Goal: Task Accomplishment & Management: Manage account settings

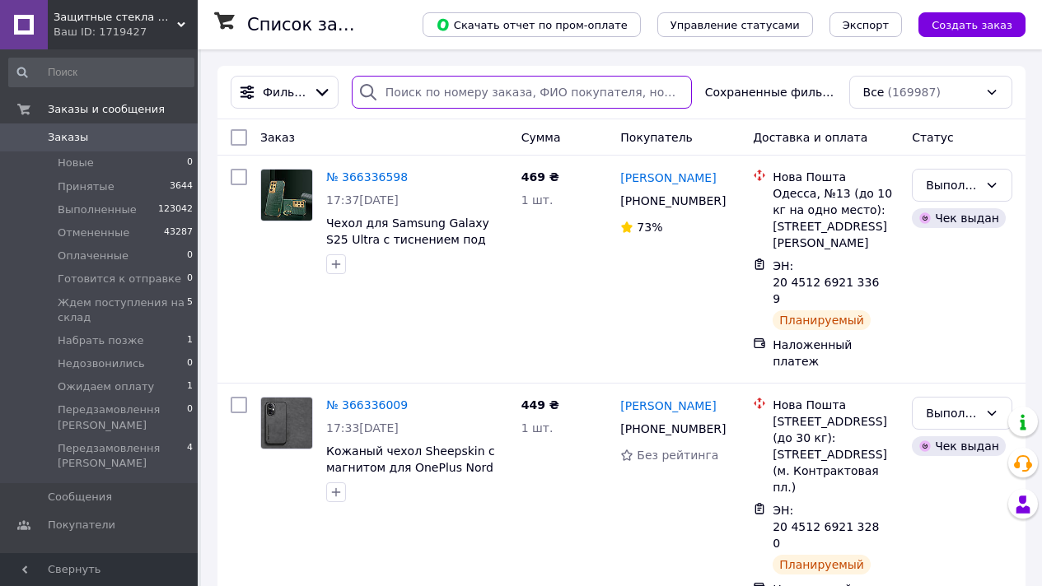
click at [444, 96] on input "search" at bounding box center [522, 92] width 340 height 33
paste input "+380631023828"
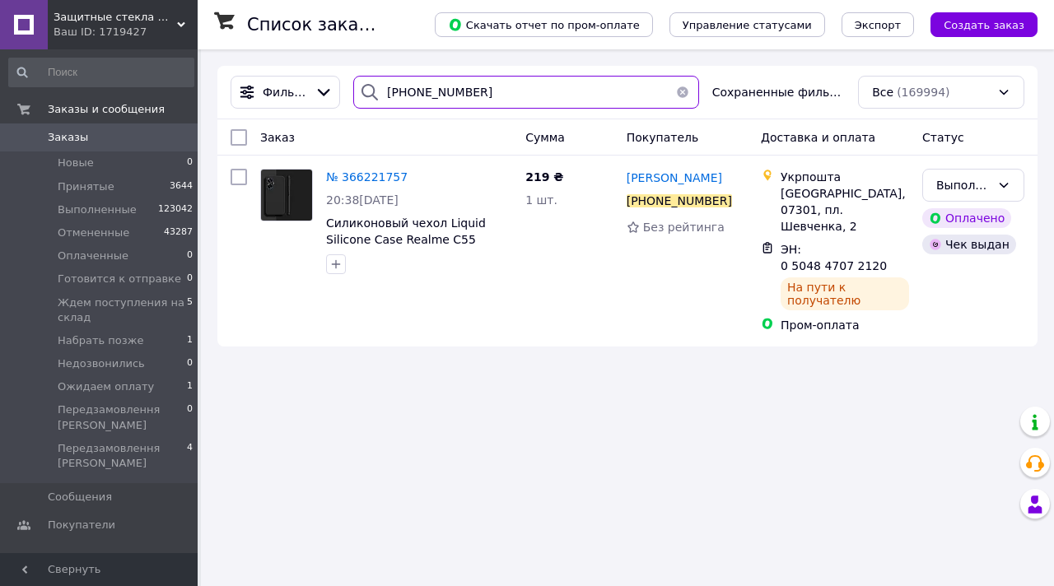
drag, startPoint x: 478, startPoint y: 90, endPoint x: 360, endPoint y: 56, distance: 122.5
click at [365, 58] on div "Список заказов Скачать отчет по пром-оплате Управление статусами Экспорт Создат…" at bounding box center [627, 206] width 853 height 314
paste input "9586489"
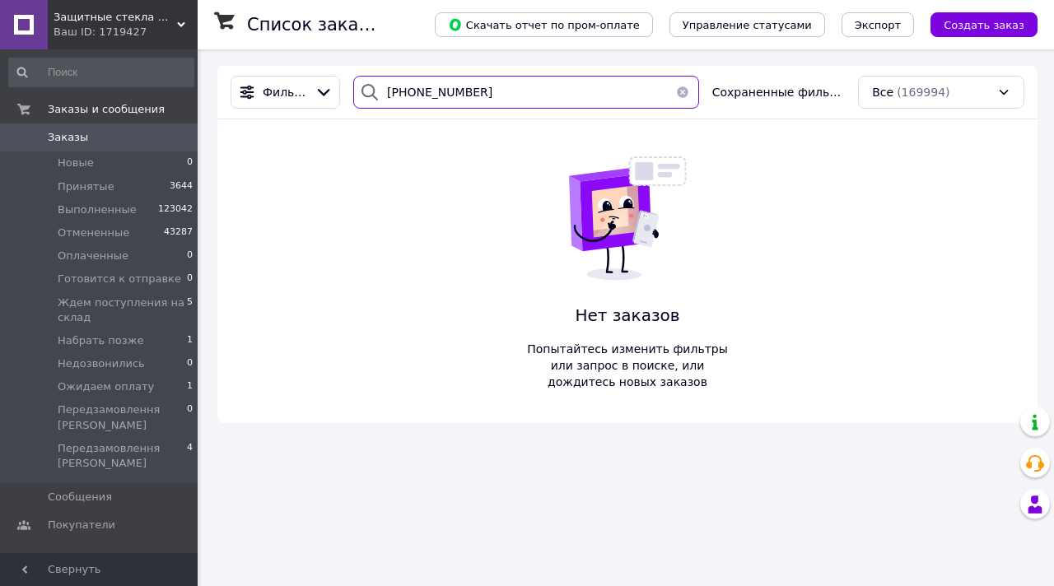
type input "+380958648928"
click at [162, 14] on span "Защитные стекла Moколо" at bounding box center [116, 17] width 124 height 15
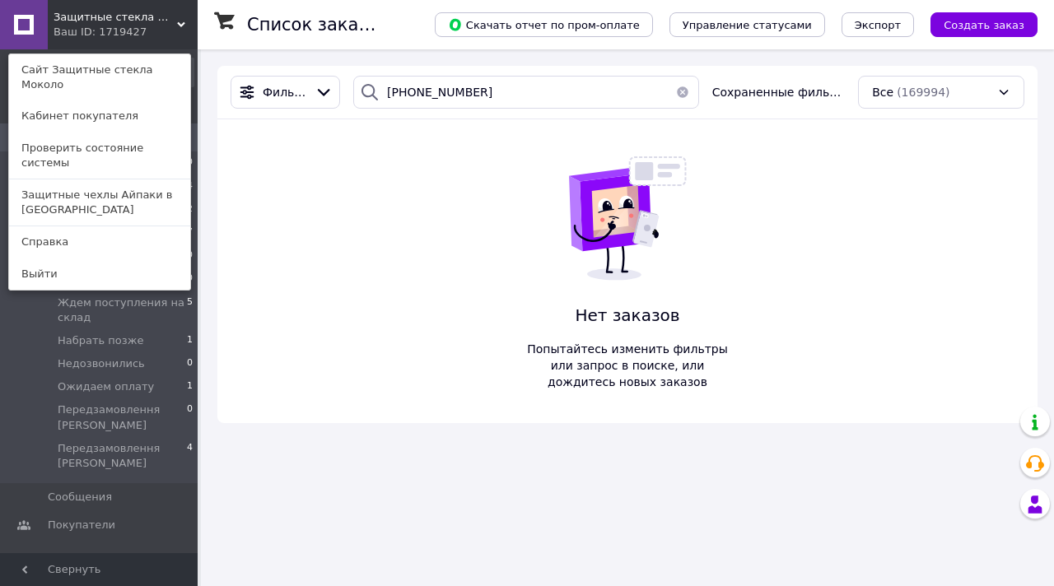
click at [160, 180] on link "Защитные чехлы Айпаки в [GEOGRAPHIC_DATA]" at bounding box center [99, 203] width 181 height 46
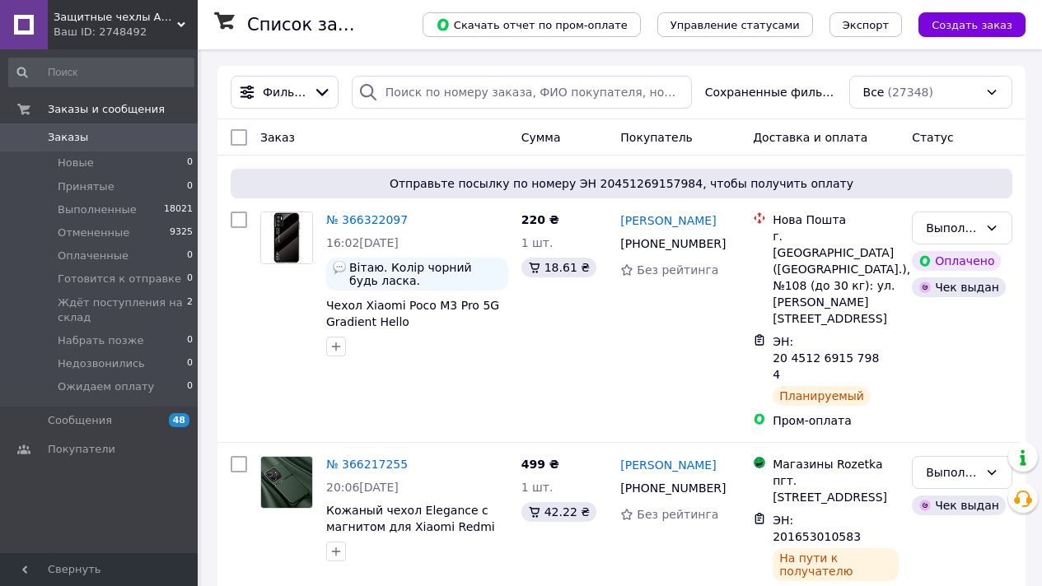
click at [113, 5] on div "Защитные чехлы Айпаки в Украине Ваш ID: 2748492" at bounding box center [123, 24] width 150 height 49
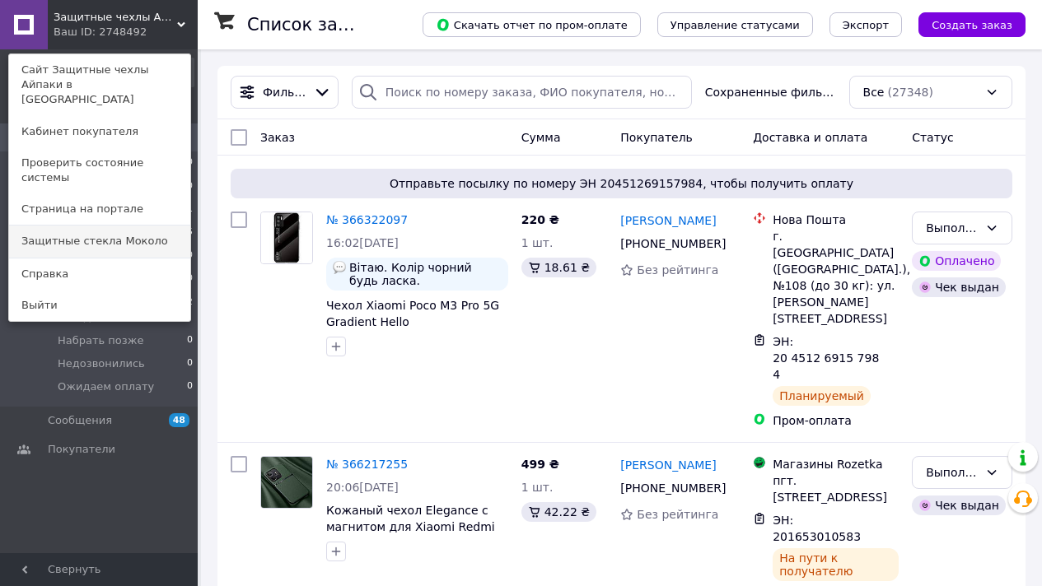
click at [149, 226] on link "Защитные стекла Moколо" at bounding box center [99, 241] width 181 height 31
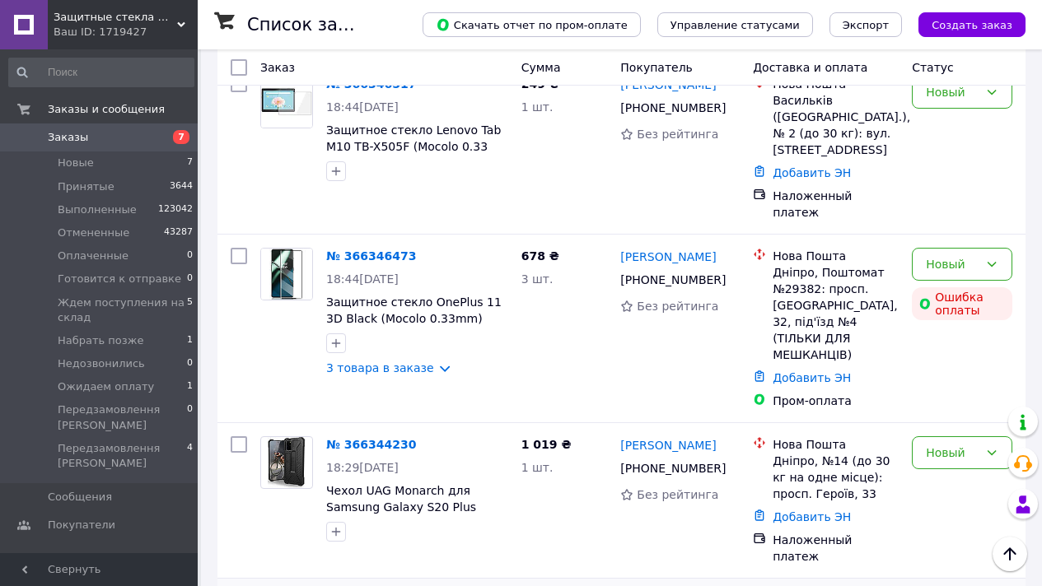
scroll to position [767, 0]
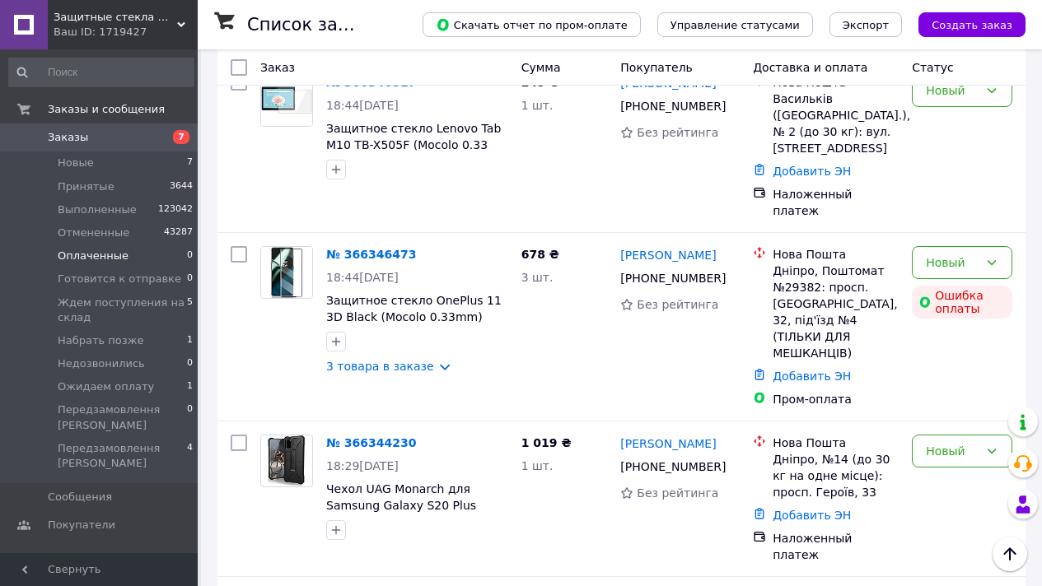
click at [148, 258] on li "Оплаченные 0" at bounding box center [101, 256] width 203 height 23
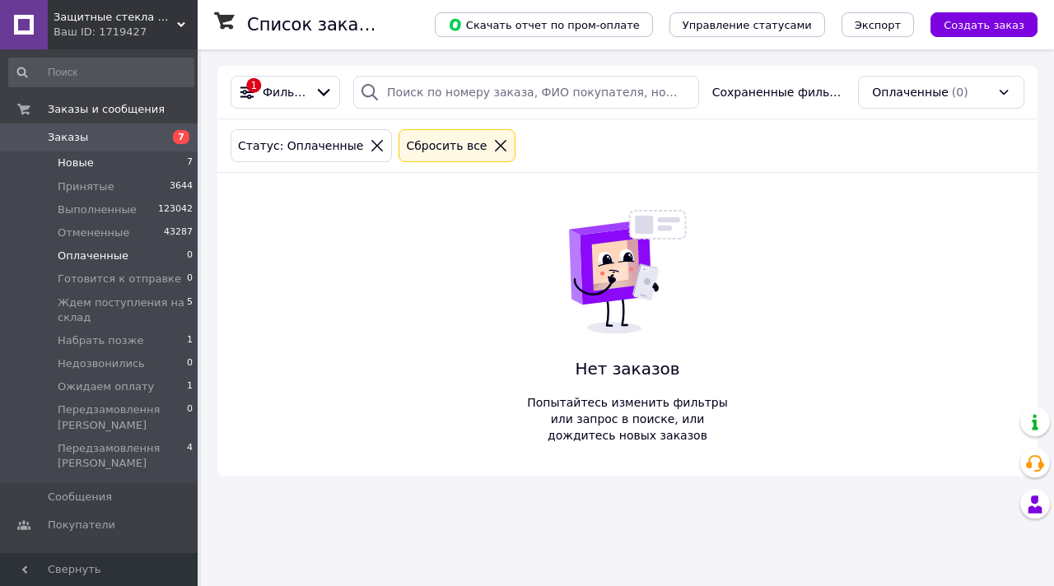
click at [158, 162] on li "Новые 7" at bounding box center [101, 163] width 203 height 23
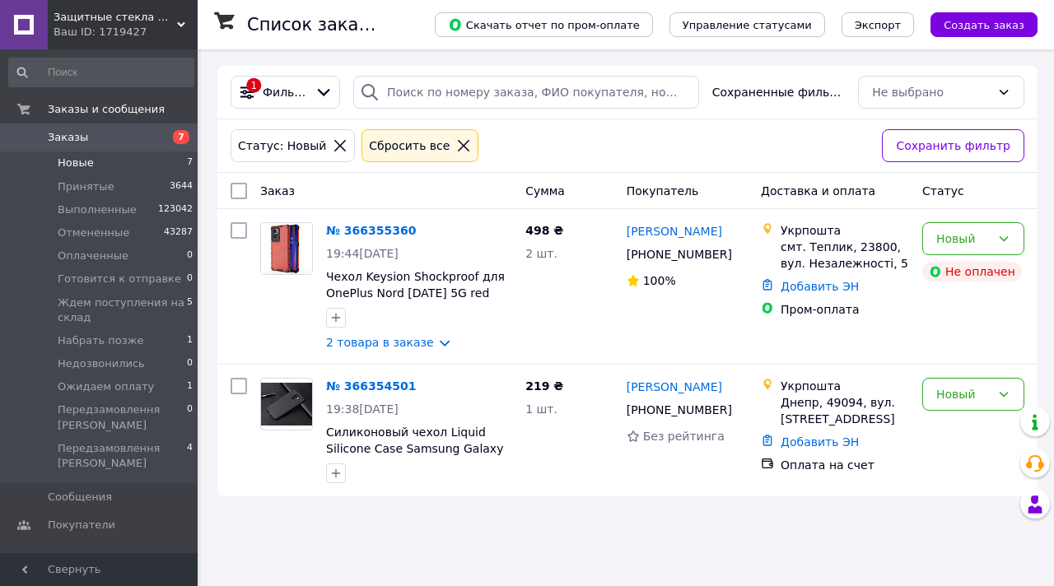
click at [147, 127] on link "Заказы 7" at bounding box center [101, 138] width 203 height 28
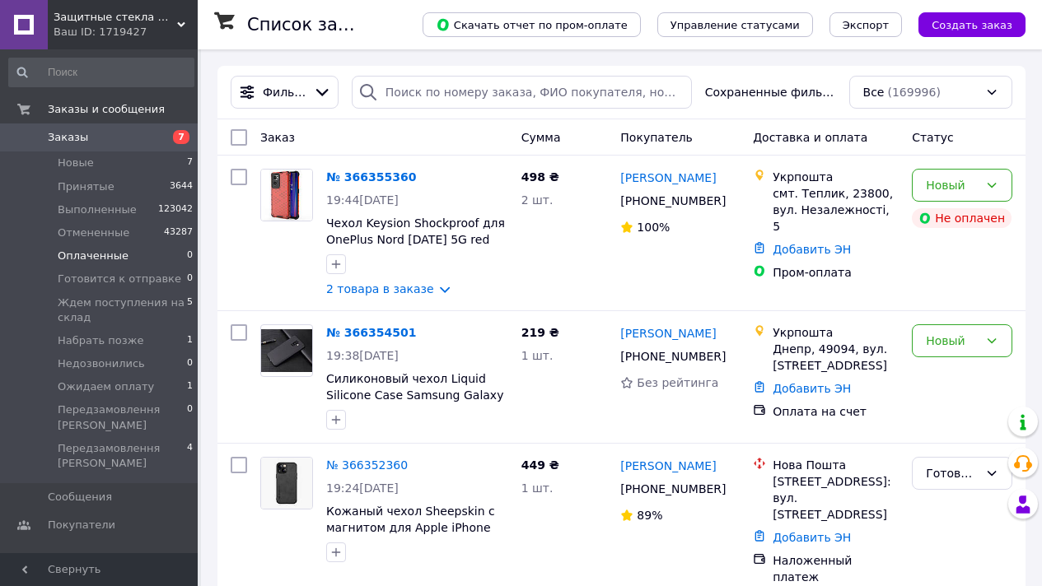
click at [133, 259] on li "Оплаченные 0" at bounding box center [101, 256] width 203 height 23
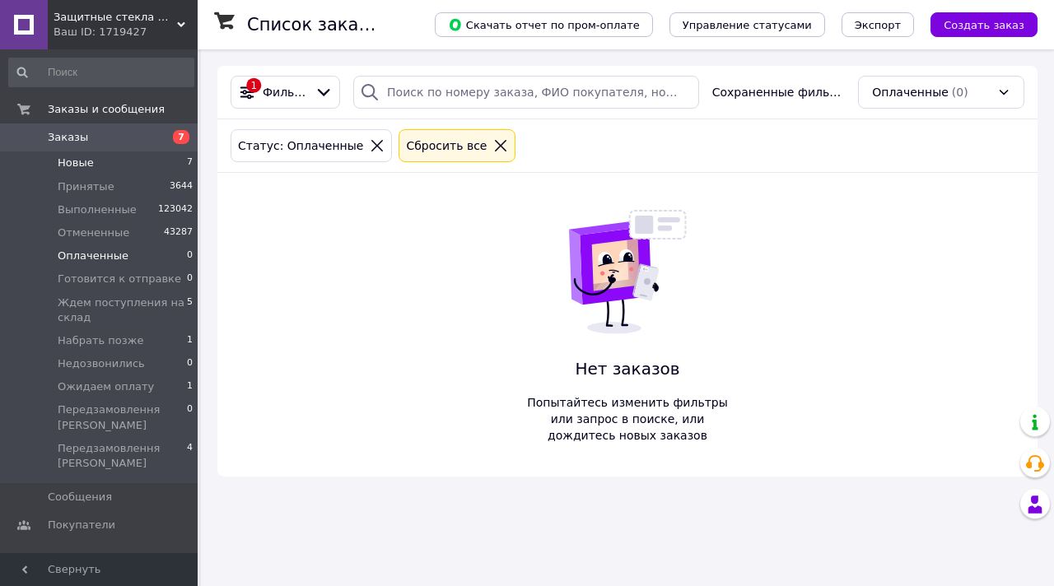
click at [142, 166] on li "Новые 7" at bounding box center [101, 163] width 203 height 23
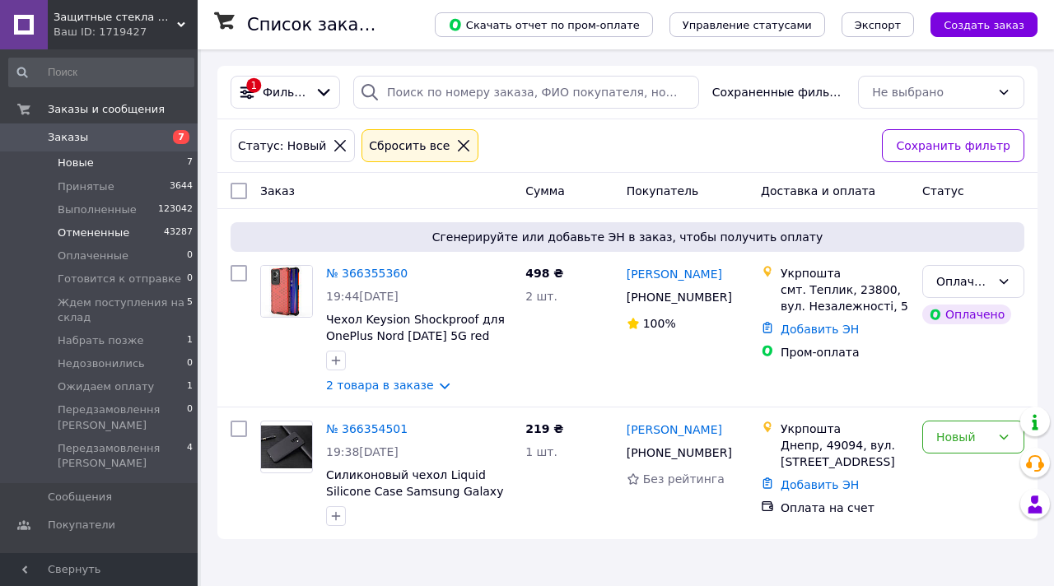
click at [140, 243] on li "Отмененные 43287" at bounding box center [101, 233] width 203 height 23
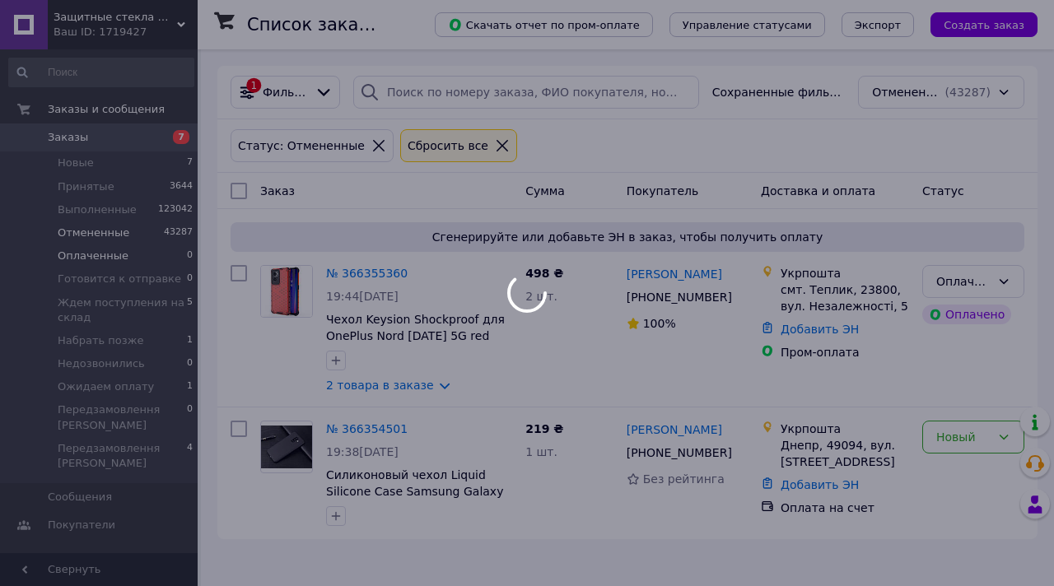
click at [143, 258] on li "Оплаченные 0" at bounding box center [101, 256] width 203 height 23
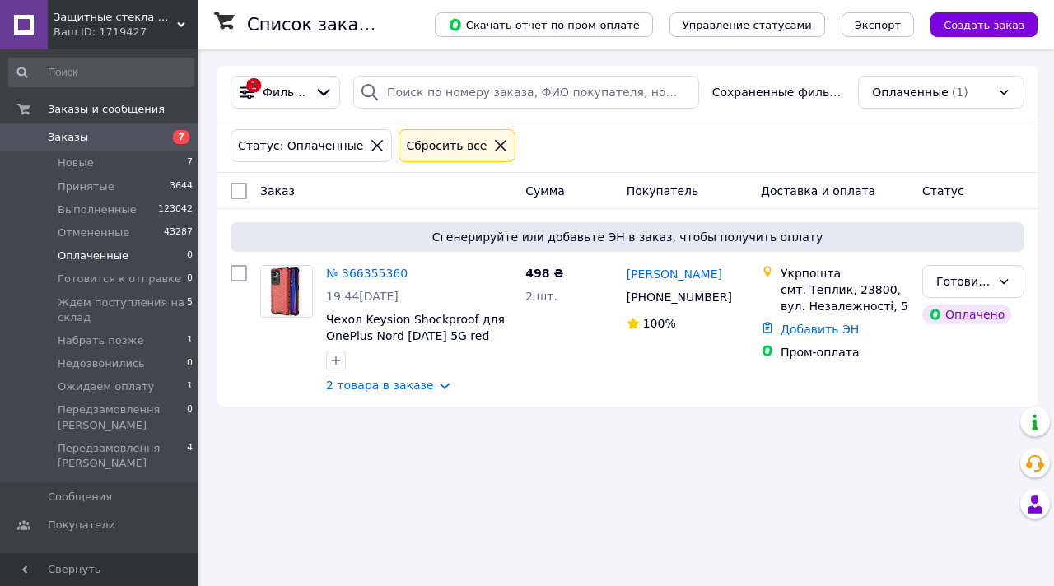
click at [143, 258] on li "Оплаченные 0" at bounding box center [101, 256] width 203 height 23
click at [155, 157] on li "Новые 7" at bounding box center [101, 163] width 203 height 23
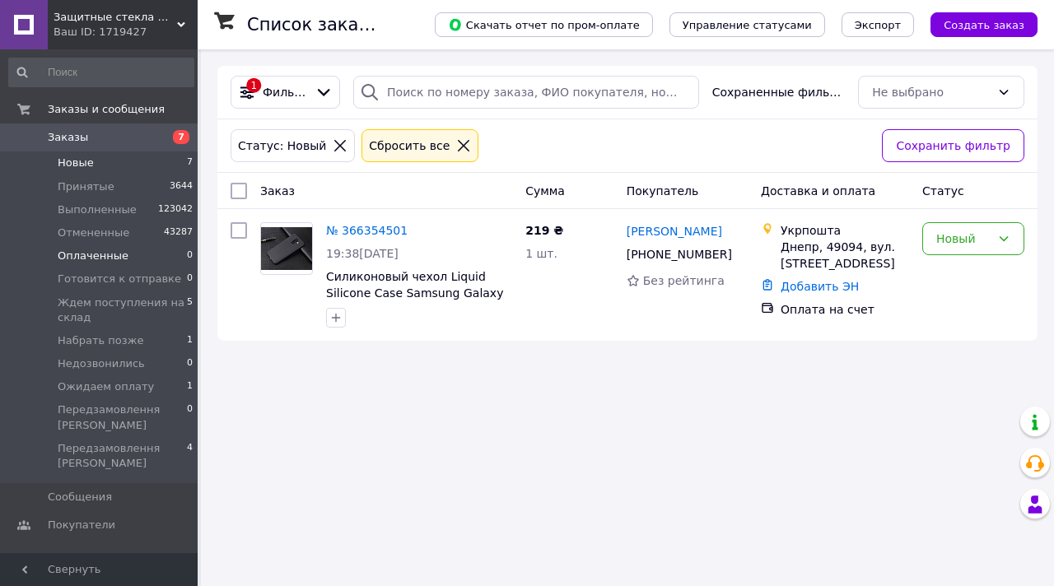
click at [134, 261] on li "Оплаченные 0" at bounding box center [101, 256] width 203 height 23
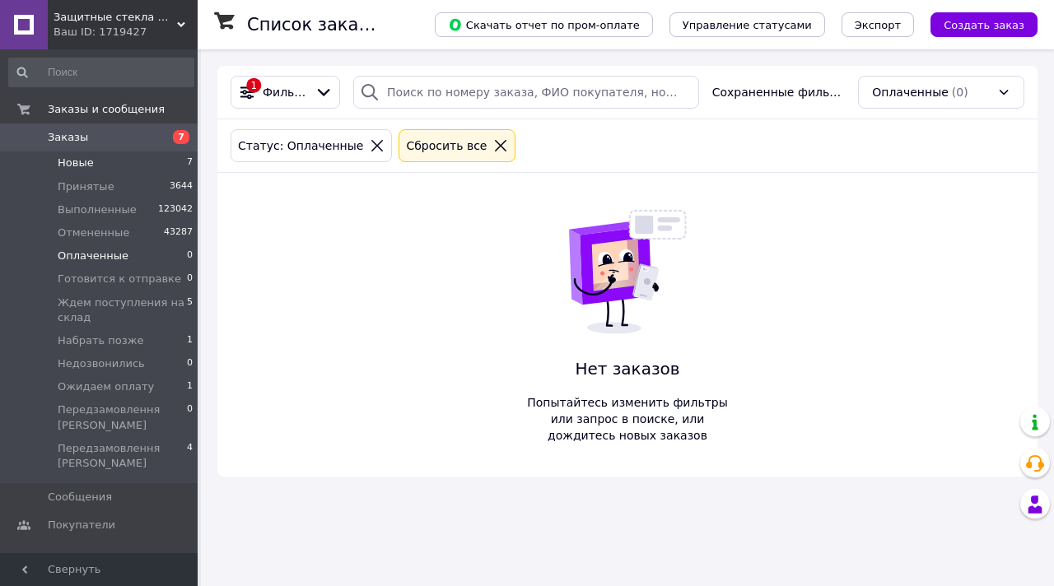
click at [148, 163] on li "Новые 7" at bounding box center [101, 163] width 203 height 23
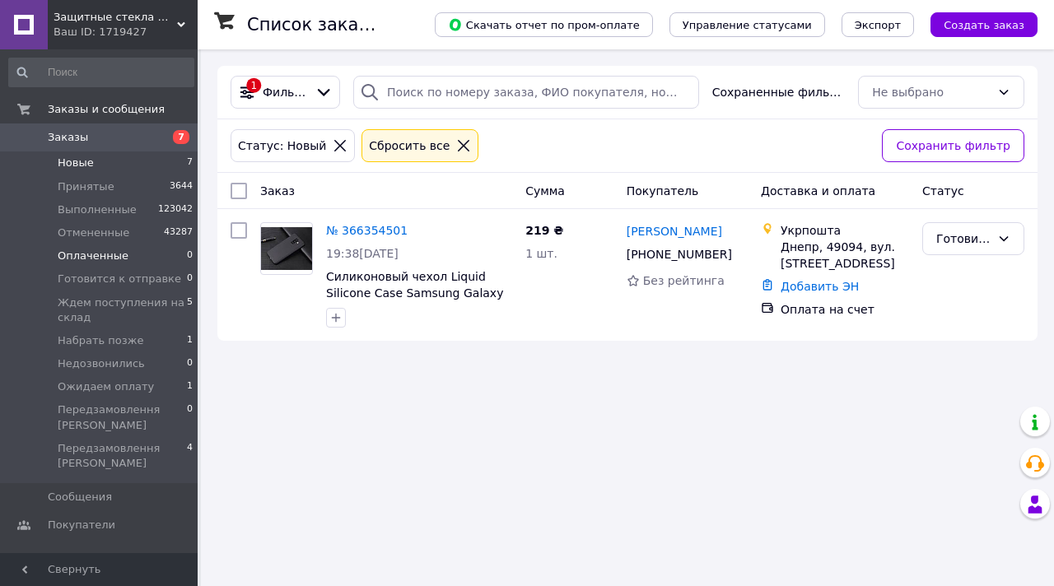
click at [164, 259] on li "Оплаченные 0" at bounding box center [101, 256] width 203 height 23
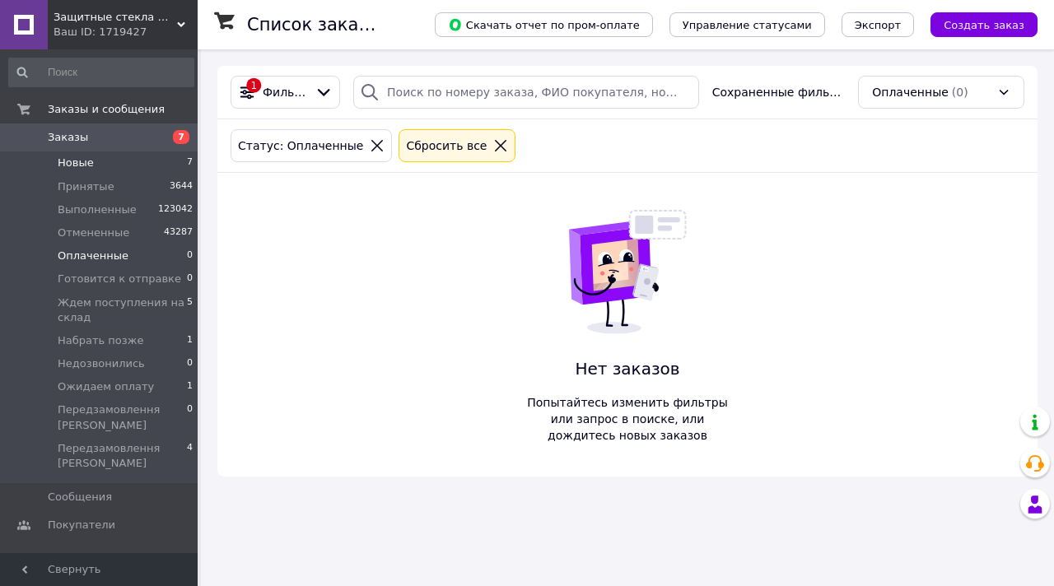
click at [154, 171] on li "Новые 7" at bounding box center [101, 163] width 203 height 23
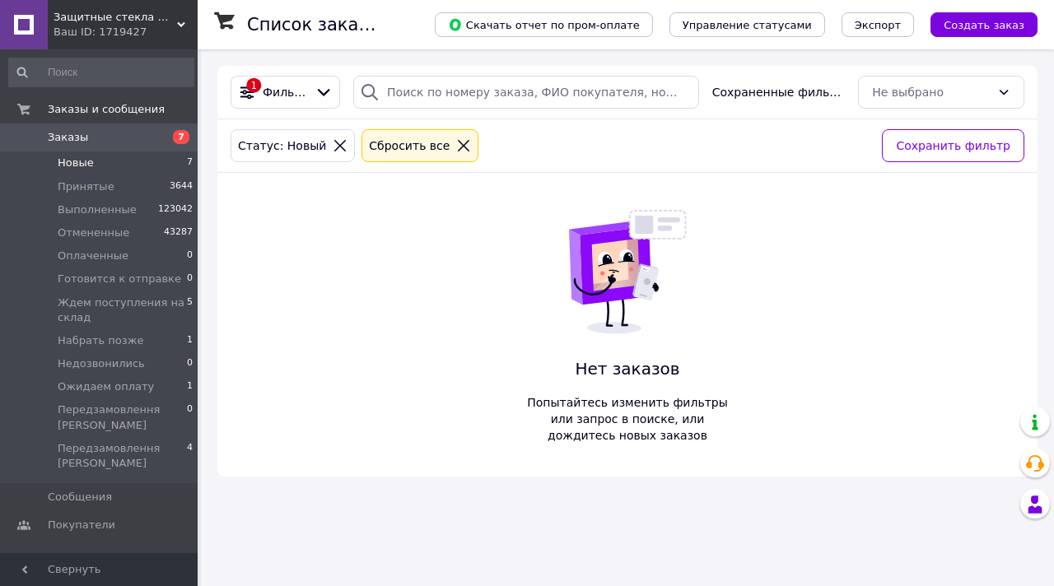
click at [153, 133] on span "7" at bounding box center [174, 137] width 45 height 15
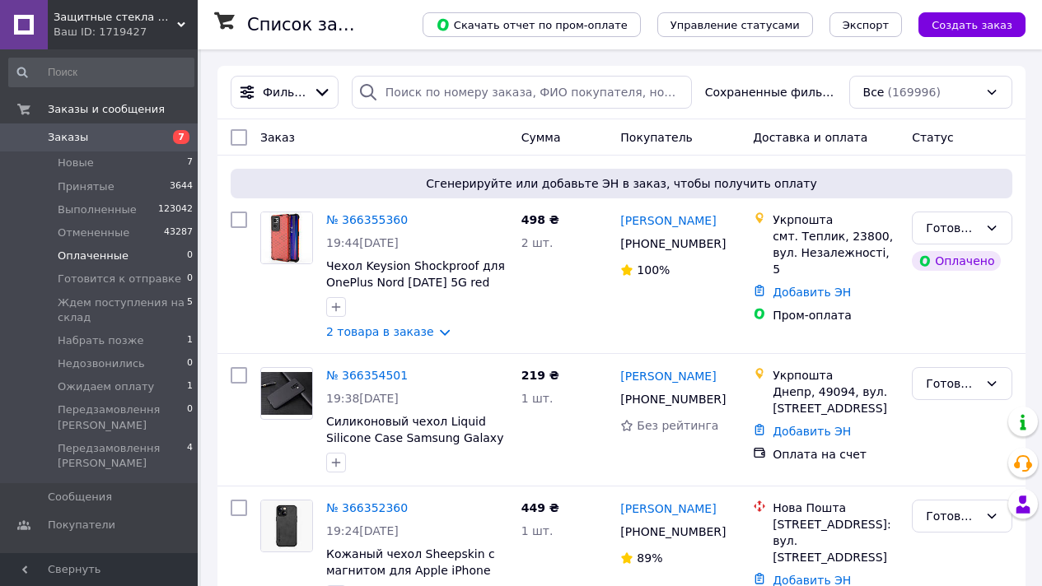
click at [88, 261] on span "Оплаченные" at bounding box center [93, 256] width 71 height 15
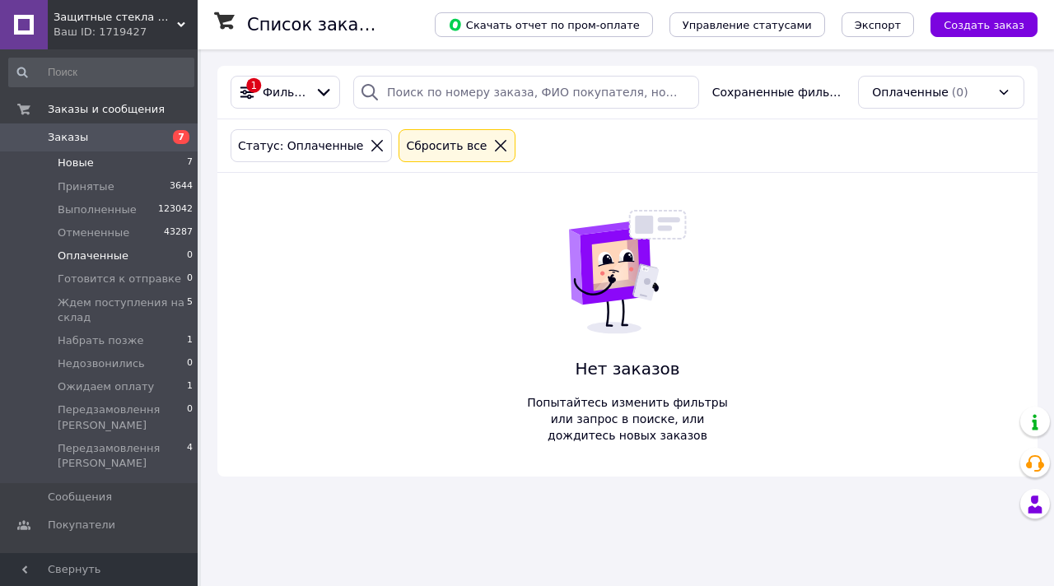
click at [112, 156] on li "Новые 7" at bounding box center [101, 163] width 203 height 23
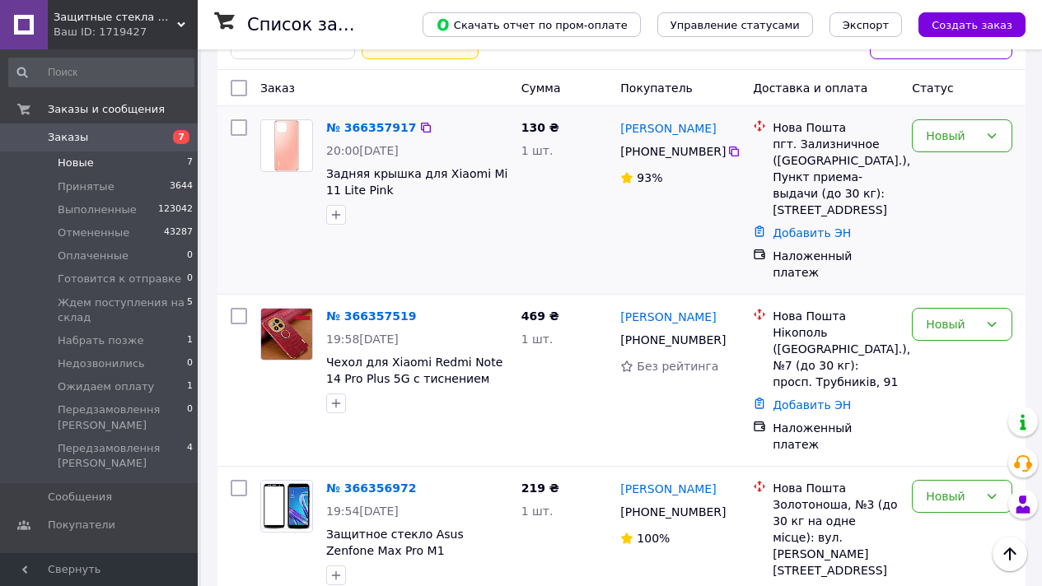
scroll to position [102, 0]
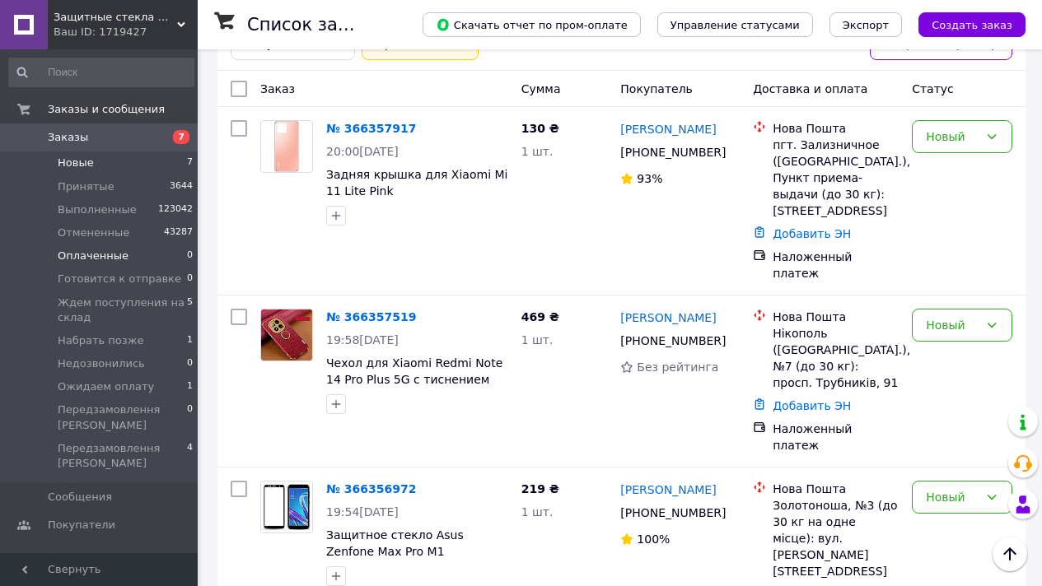
click at [146, 250] on li "Оплаченные 0" at bounding box center [101, 256] width 203 height 23
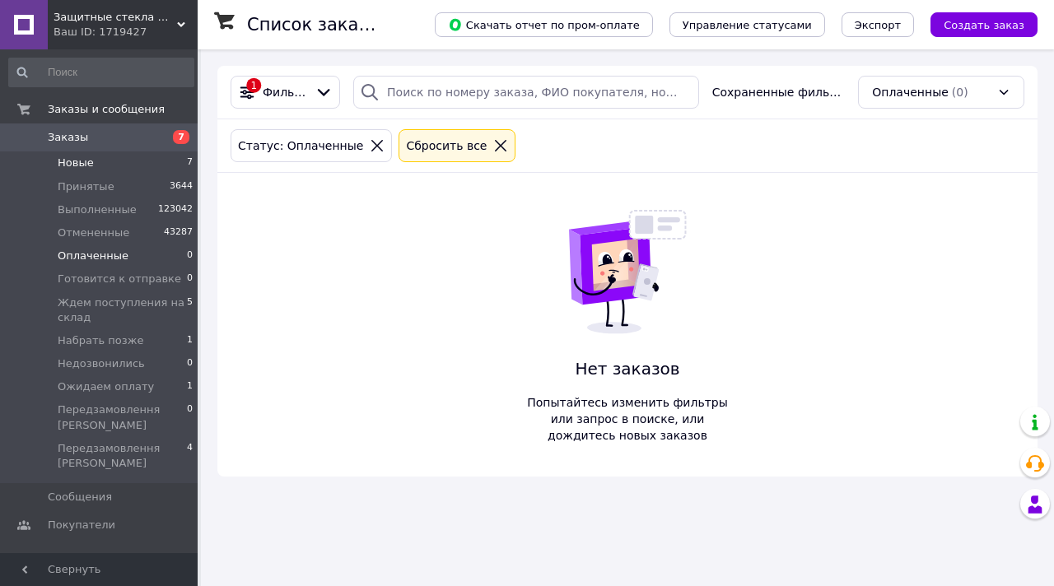
click at [143, 159] on li "Новые 7" at bounding box center [101, 163] width 203 height 23
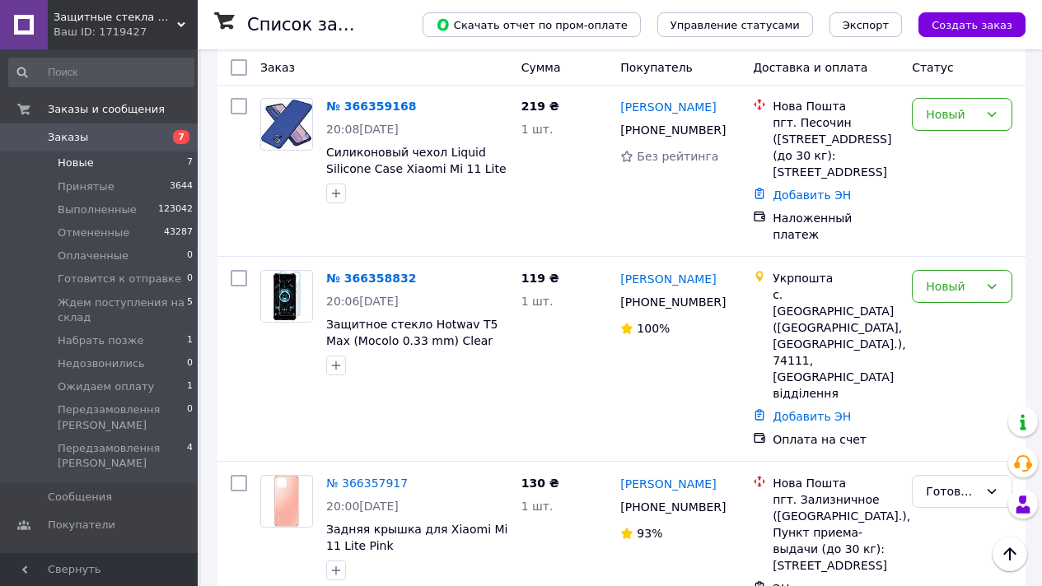
scroll to position [124, 0]
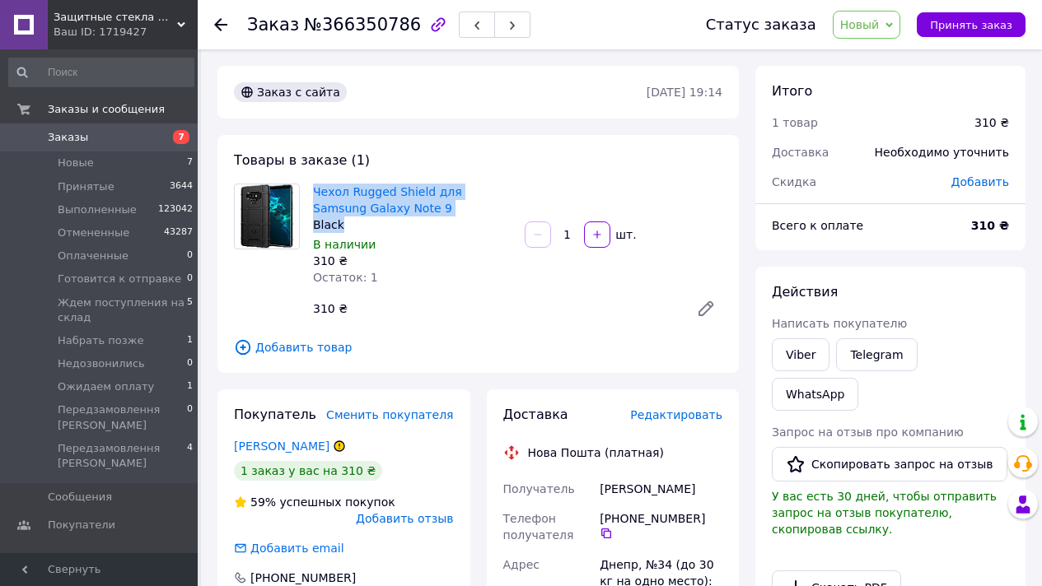
copy div "Чехол Rugged Shield для Samsung Galaxy Note 9 Black"
drag, startPoint x: 357, startPoint y: 227, endPoint x: 314, endPoint y: 184, distance: 61.1
click at [314, 184] on div "Чехол Rugged Shield для Samsung Galaxy Note 9 Black" at bounding box center [412, 208] width 198 height 49
click at [823, 348] on link "Viber" at bounding box center [801, 354] width 58 height 33
drag, startPoint x: 874, startPoint y: 17, endPoint x: 897, endPoint y: 56, distance: 45.1
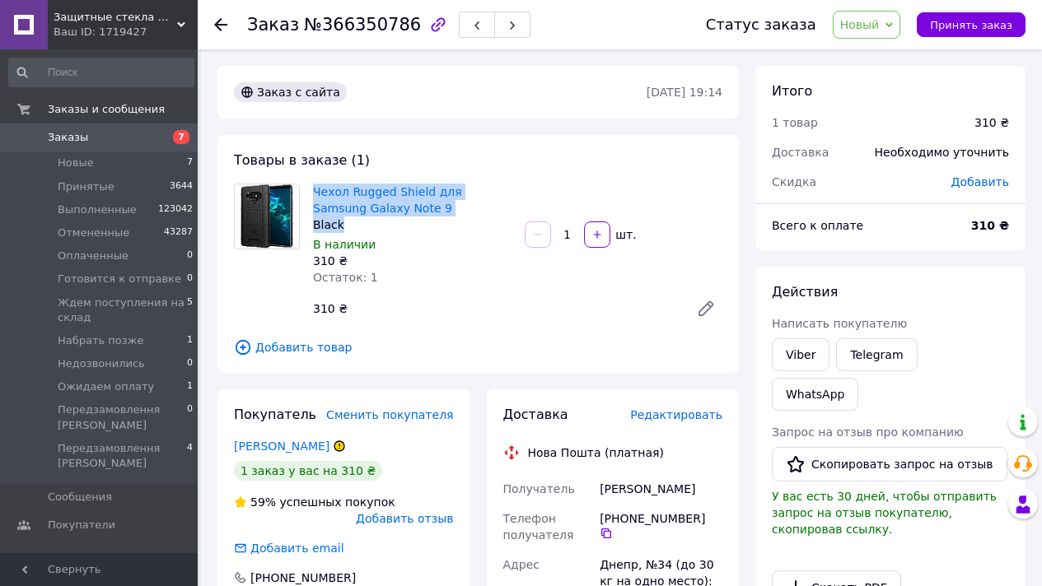
click at [873, 18] on span "Новый" at bounding box center [860, 24] width 40 height 13
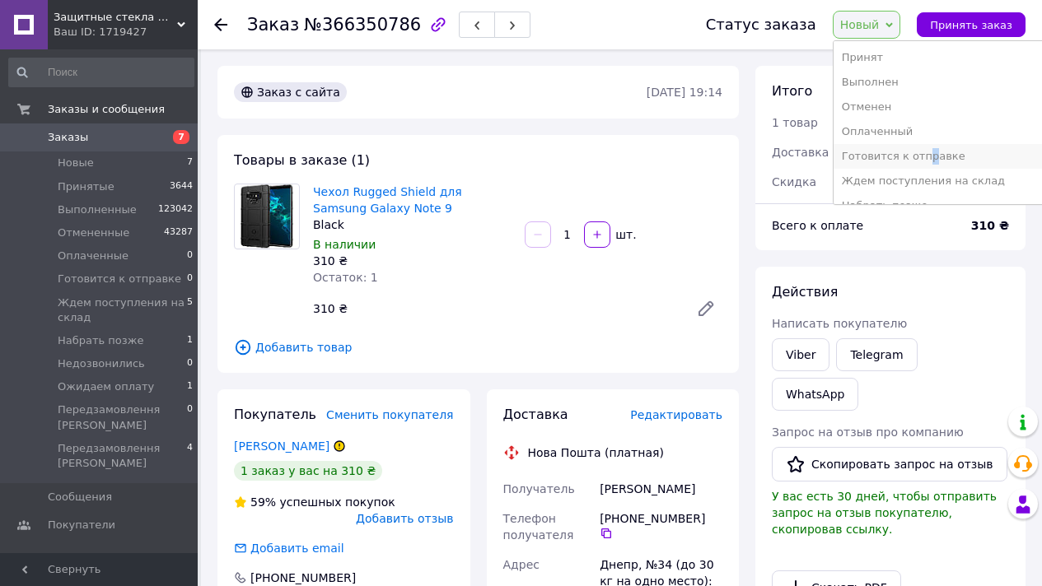
drag, startPoint x: 934, startPoint y: 152, endPoint x: 917, endPoint y: 152, distance: 17.3
click at [934, 152] on li "Готовится к отправке" at bounding box center [939, 156] width 212 height 25
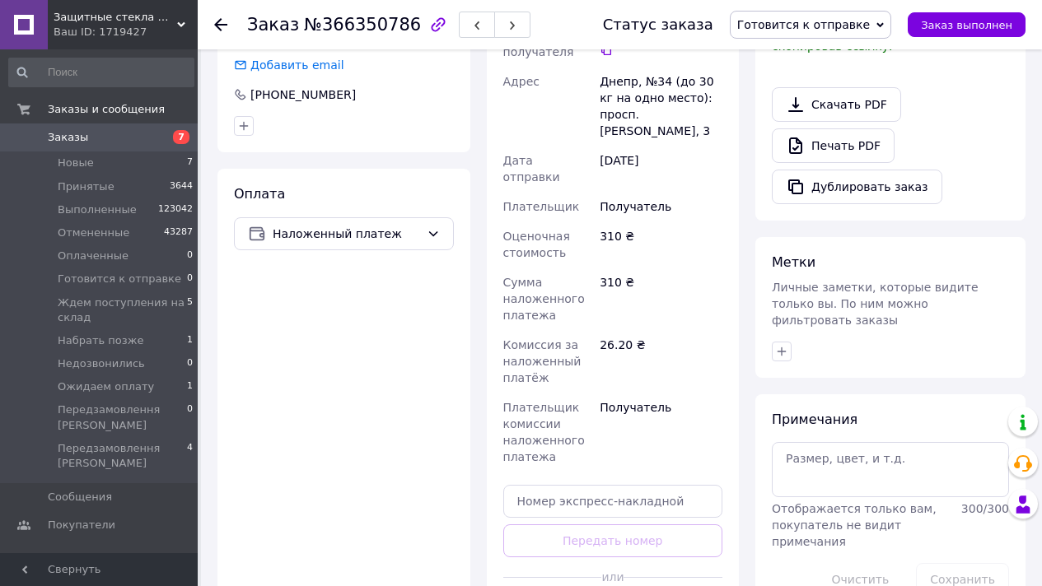
scroll to position [659, 0]
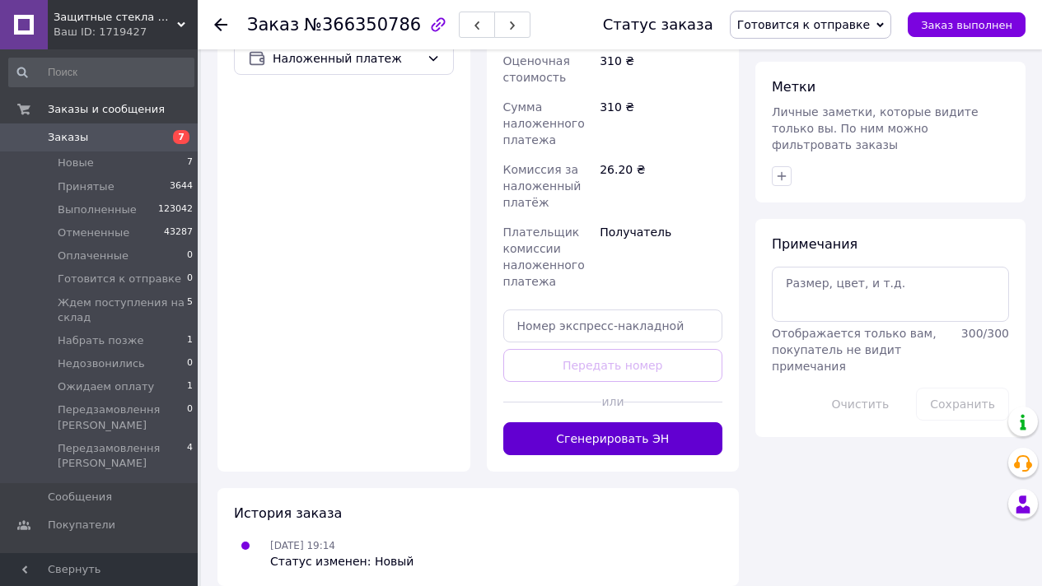
click at [618, 433] on button "Сгенерировать ЭН" at bounding box center [613, 438] width 220 height 33
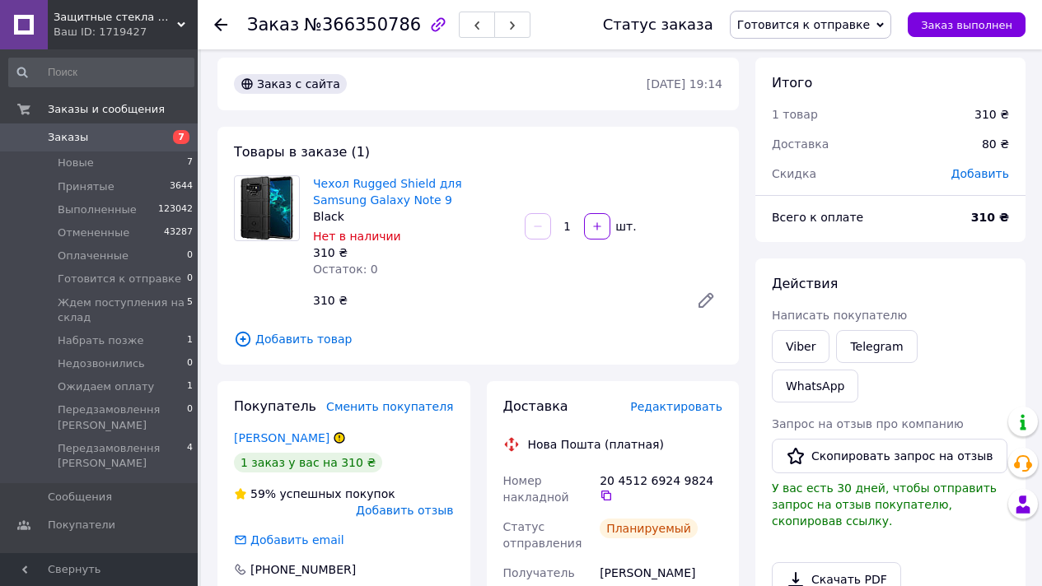
scroll to position [0, 0]
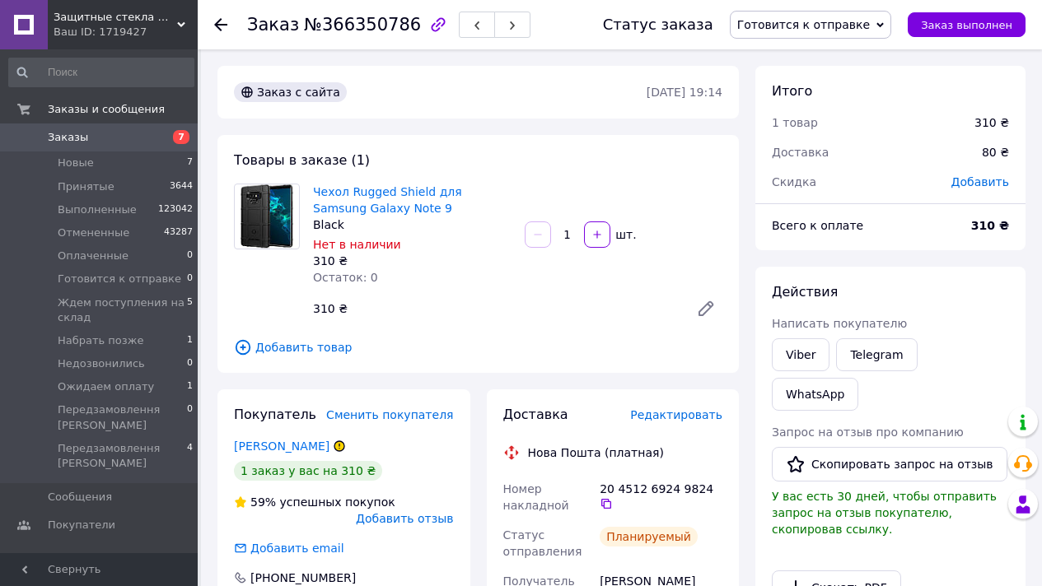
click at [370, 23] on span "№366350786" at bounding box center [362, 25] width 117 height 20
click at [369, 23] on span "№366350786" at bounding box center [362, 25] width 117 height 20
click at [366, 23] on span "№366350786" at bounding box center [362, 25] width 117 height 20
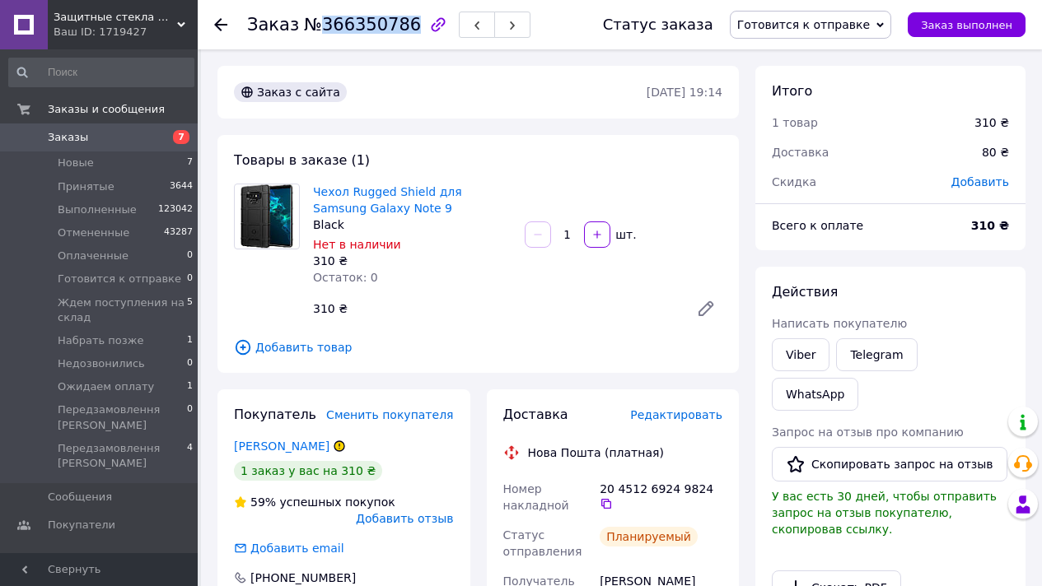
copy span "366350786"
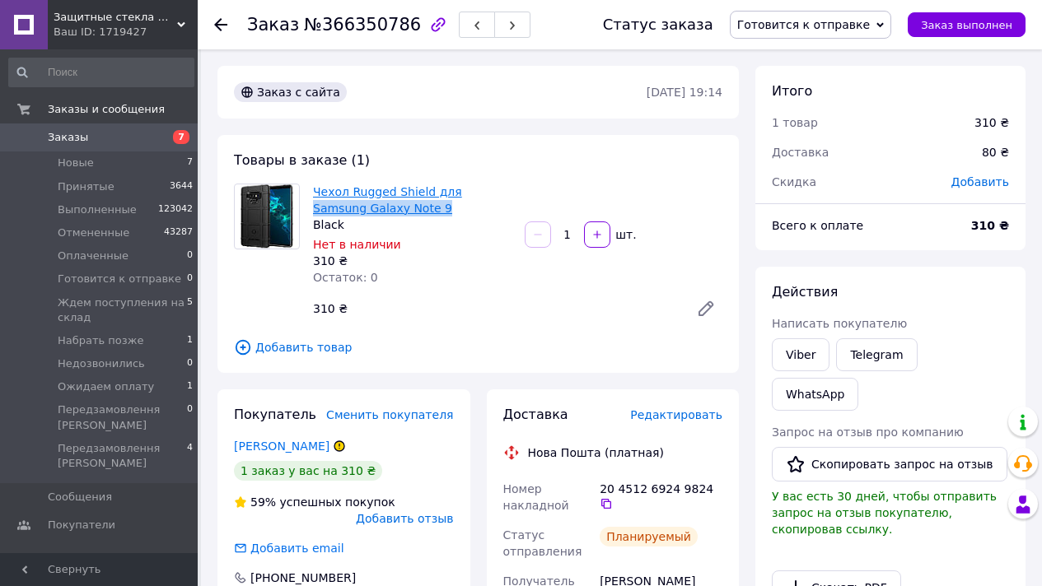
drag, startPoint x: 469, startPoint y: 203, endPoint x: 455, endPoint y: 186, distance: 22.8
click at [455, 186] on span "Чехол Rugged Shield для Samsung Galaxy Note 9" at bounding box center [412, 200] width 198 height 33
copy link "Samsung Galaxy Note 9"
click at [945, 26] on span "Заказ выполнен" at bounding box center [966, 25] width 91 height 12
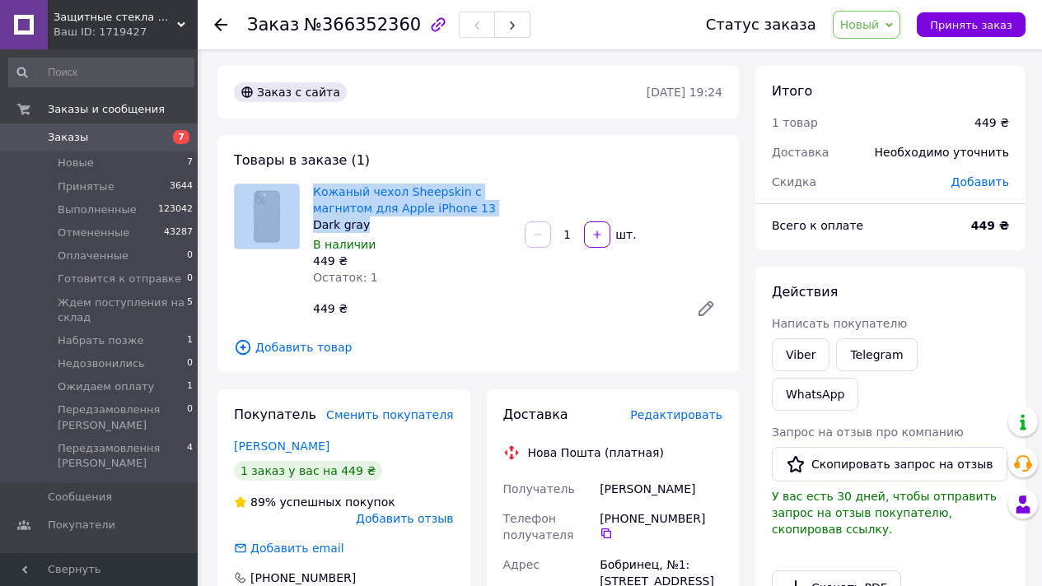
copy div "Товары в заказе (1) Кожаный чехол Sheepskin с магнитом для Apple iPhone 13 Dark…"
drag, startPoint x: 427, startPoint y: 213, endPoint x: 420, endPoint y: 166, distance: 48.2
click at [420, 166] on div "Товары в заказе (1) Кожаный чехол Sheepskin с магнитом для Apple iPhone 13 Dark…" at bounding box center [477, 254] width 521 height 238
drag, startPoint x: 376, startPoint y: 198, endPoint x: 507, endPoint y: 206, distance: 131.2
click at [365, 174] on div "Товары в заказе (1) Кожаный чехол Sheepskin с магнитом для Apple iPhone 13 Dark…" at bounding box center [477, 254] width 521 height 238
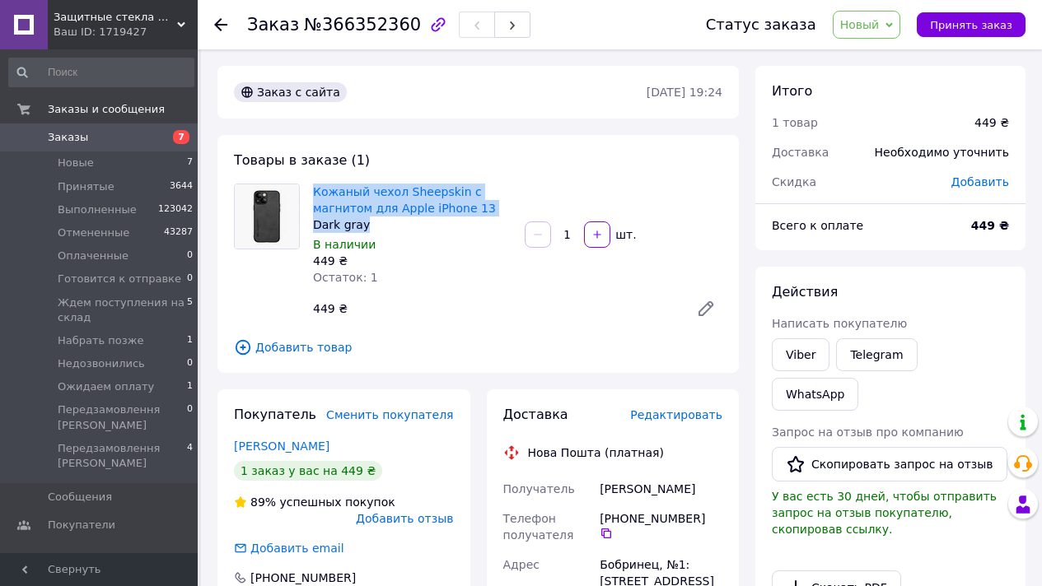
copy div "Кожаный чехол Sheepskin с магнитом для Apple iPhone 13 Dark gray"
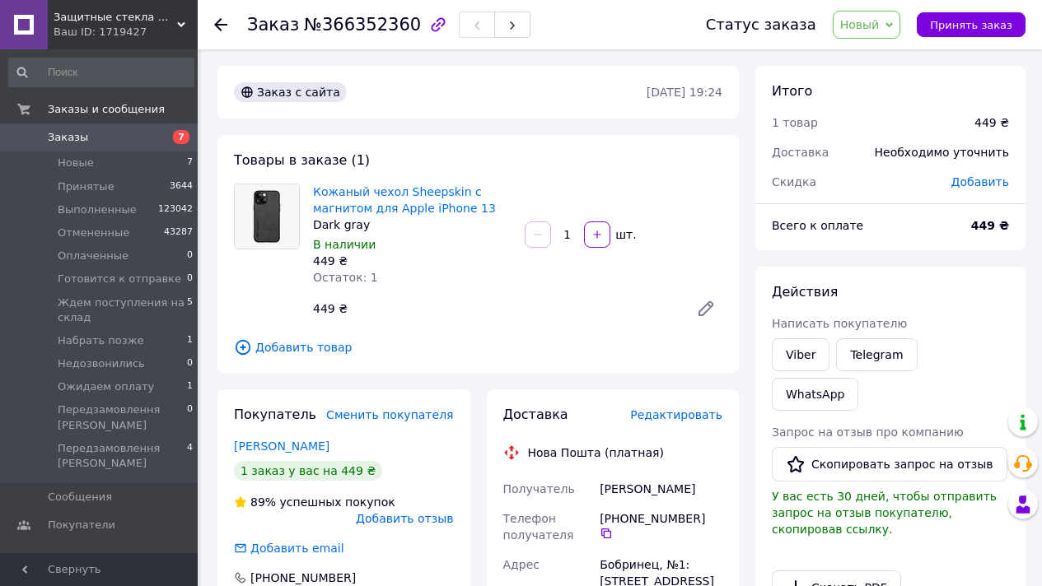
click at [767, 352] on div "Действия Написать покупателю Viber Telegram WhatsApp Запрос на отзыв про компан…" at bounding box center [890, 485] width 270 height 437
click at [777, 352] on link "Viber" at bounding box center [801, 354] width 58 height 33
click at [802, 348] on link "Viber" at bounding box center [801, 354] width 58 height 33
click at [862, 19] on span "Новый" at bounding box center [860, 24] width 40 height 13
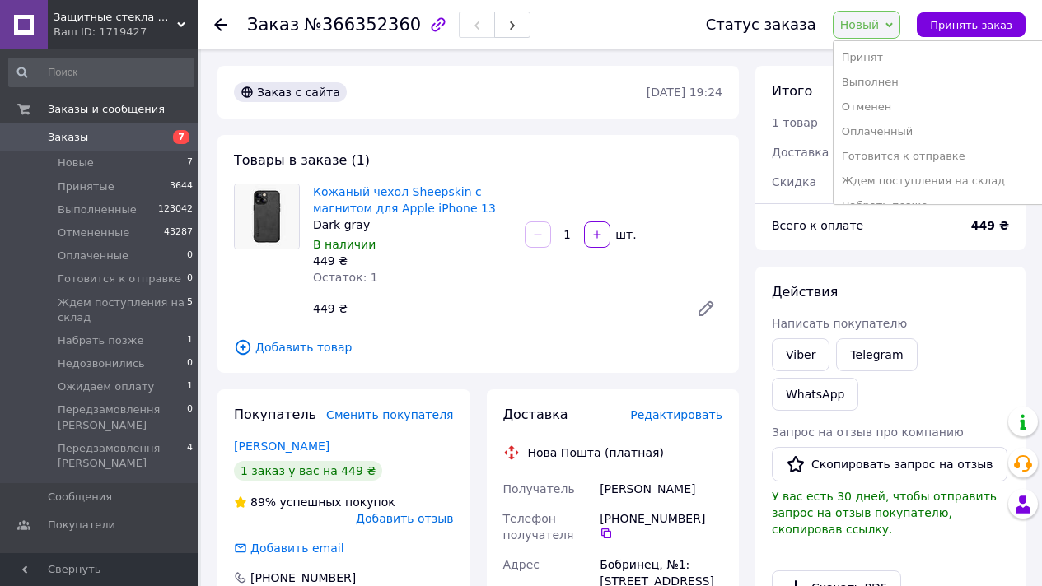
click at [941, 159] on li "Готовится к отправке" at bounding box center [939, 156] width 212 height 25
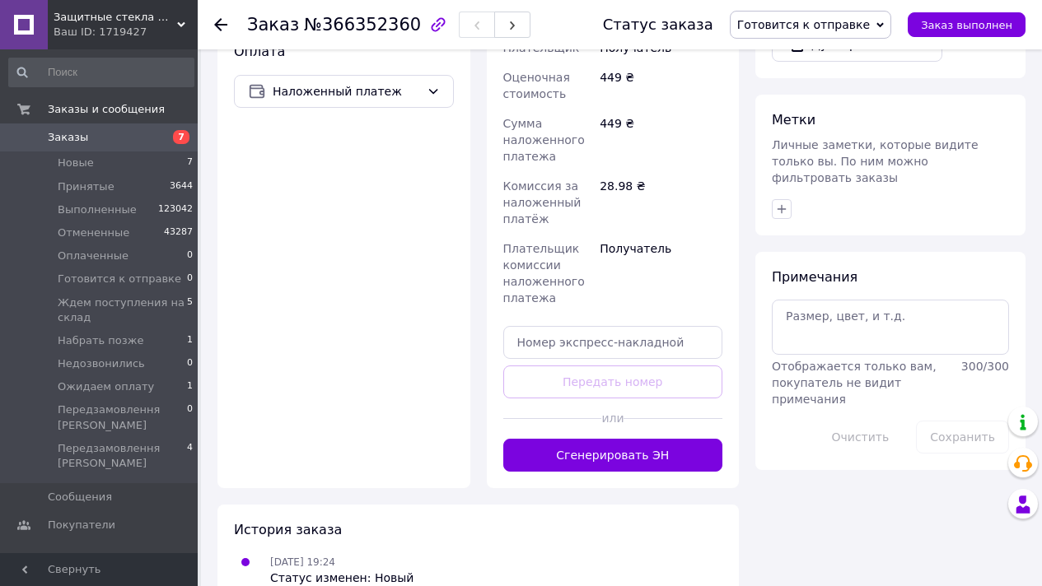
click at [599, 439] on button "Сгенерировать ЭН" at bounding box center [613, 455] width 220 height 33
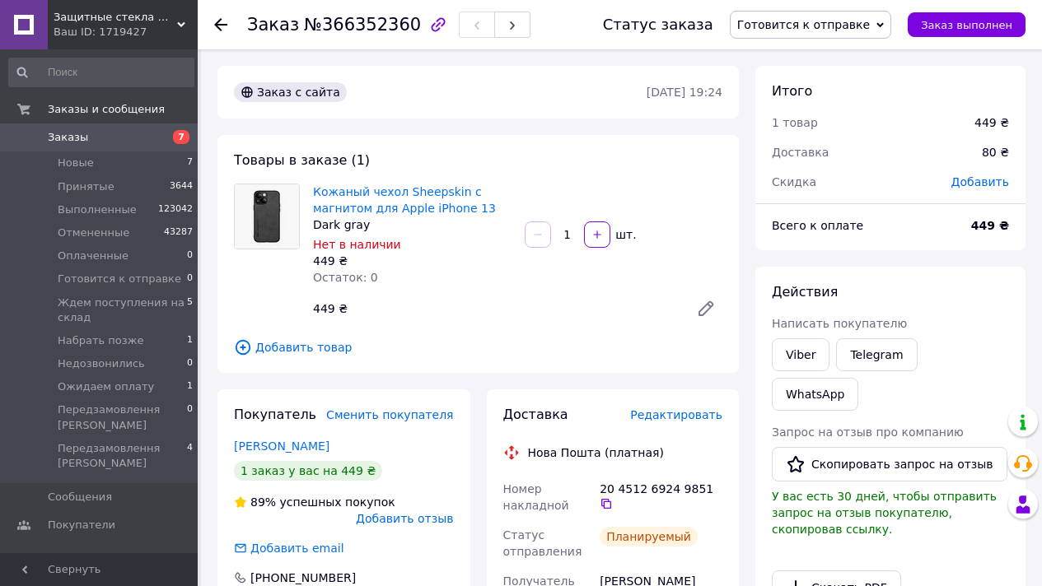
click at [356, 16] on span "№366352360" at bounding box center [362, 25] width 117 height 20
copy span "366352360"
click at [977, 14] on button "Заказ выполнен" at bounding box center [967, 24] width 118 height 25
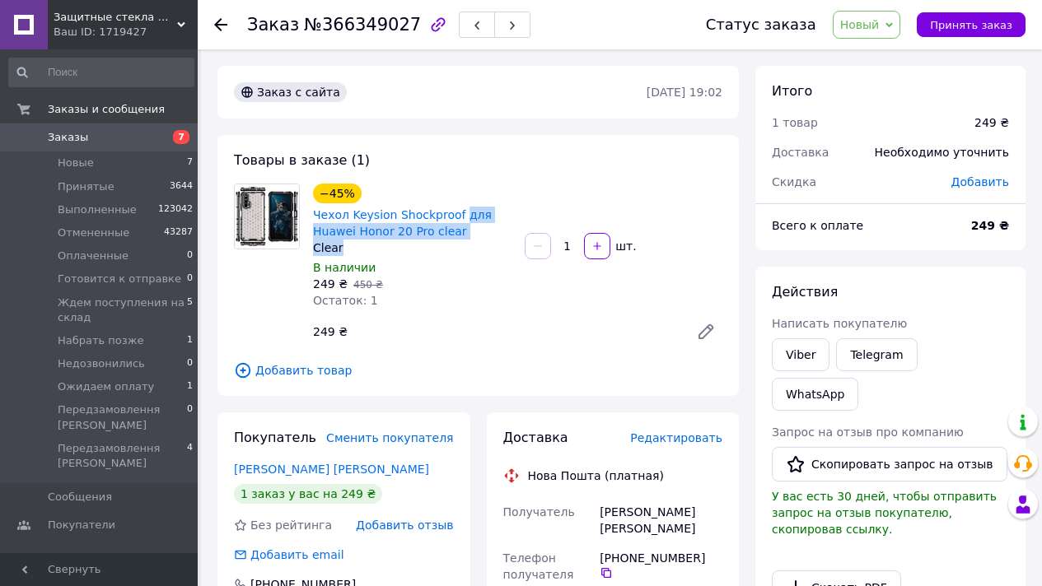
drag, startPoint x: 469, startPoint y: 239, endPoint x: 460, endPoint y: 206, distance: 34.0
click at [460, 206] on div "−45% Чехол Keysion Shockproof для Huawei Honor 20 Pro clear Clear" at bounding box center [412, 220] width 198 height 72
click at [460, 205] on div "Чехол Keysion Shockproof для Huawei Honor 20 Pro clear" at bounding box center [412, 223] width 202 height 36
copy link "Чехол Keysion Shockproof для Huawei Honor 20 Pro clear"
drag, startPoint x: 470, startPoint y: 229, endPoint x: 497, endPoint y: 216, distance: 30.2
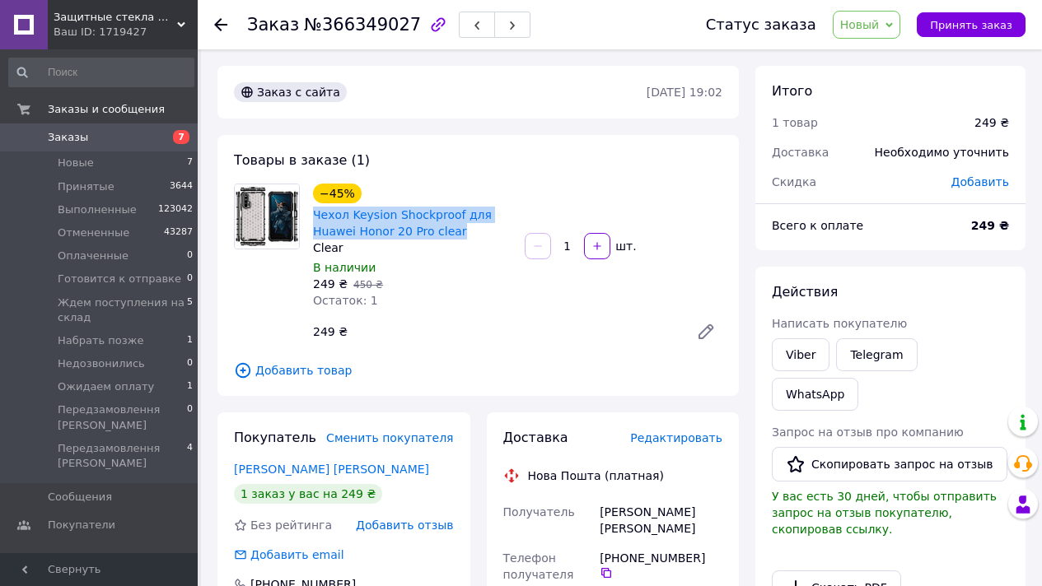
click at [455, 200] on div "−45% Чехол Keysion Shockproof для Huawei Honor 20 Pro clear" at bounding box center [412, 211] width 202 height 59
click at [810, 357] on link "Viber" at bounding box center [801, 354] width 58 height 33
click at [852, 22] on span "Новый" at bounding box center [860, 24] width 40 height 13
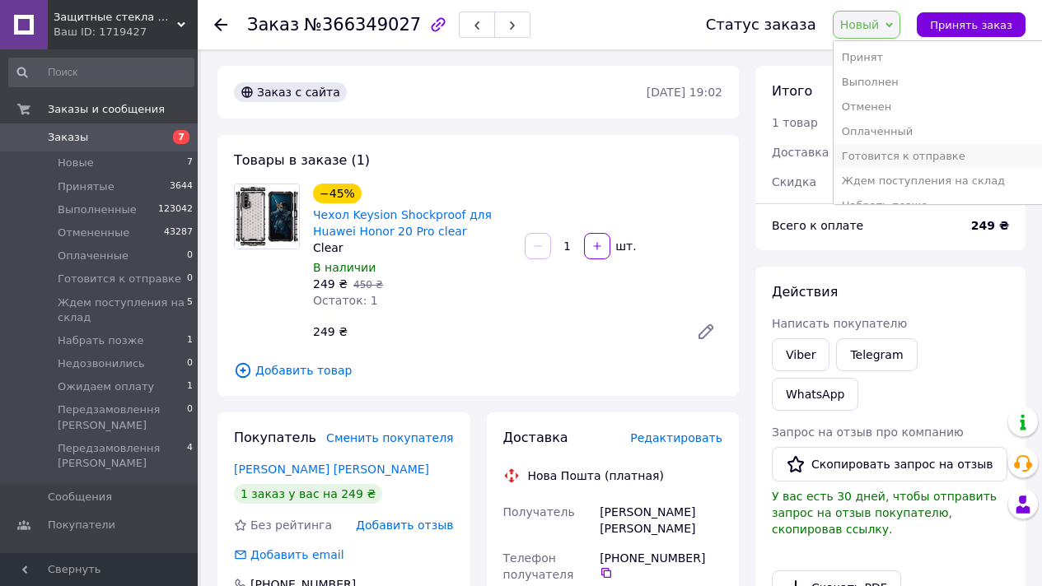
click at [941, 157] on li "Готовится к отправке" at bounding box center [939, 156] width 212 height 25
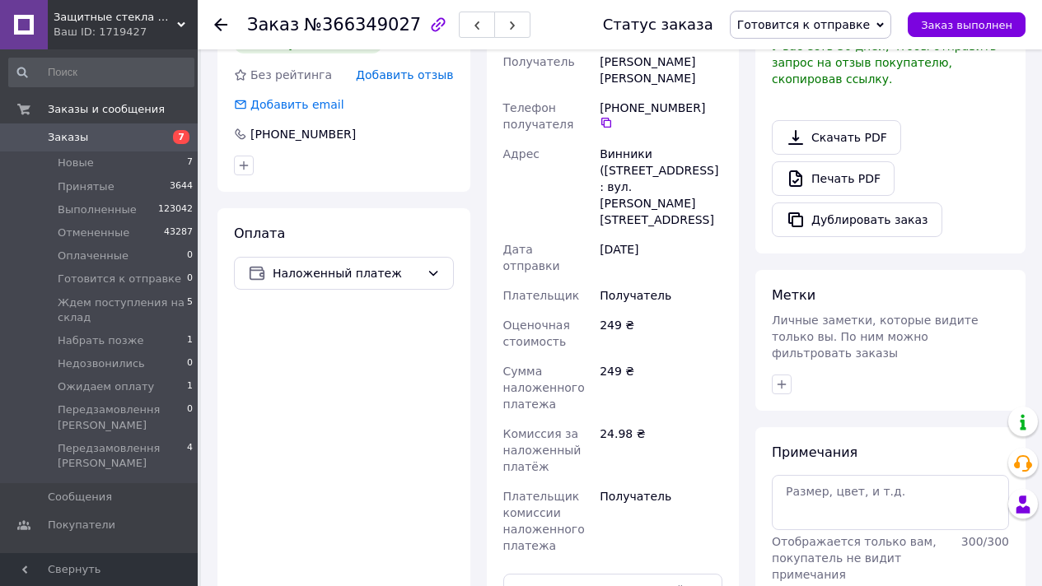
scroll to position [565, 0]
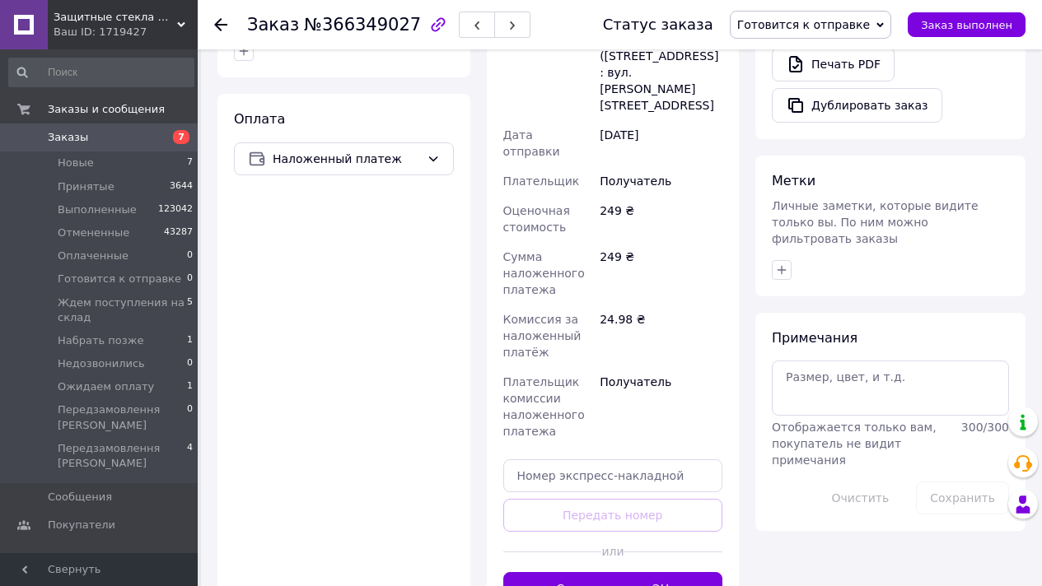
click at [633, 572] on button "Сгенерировать ЭН" at bounding box center [613, 588] width 220 height 33
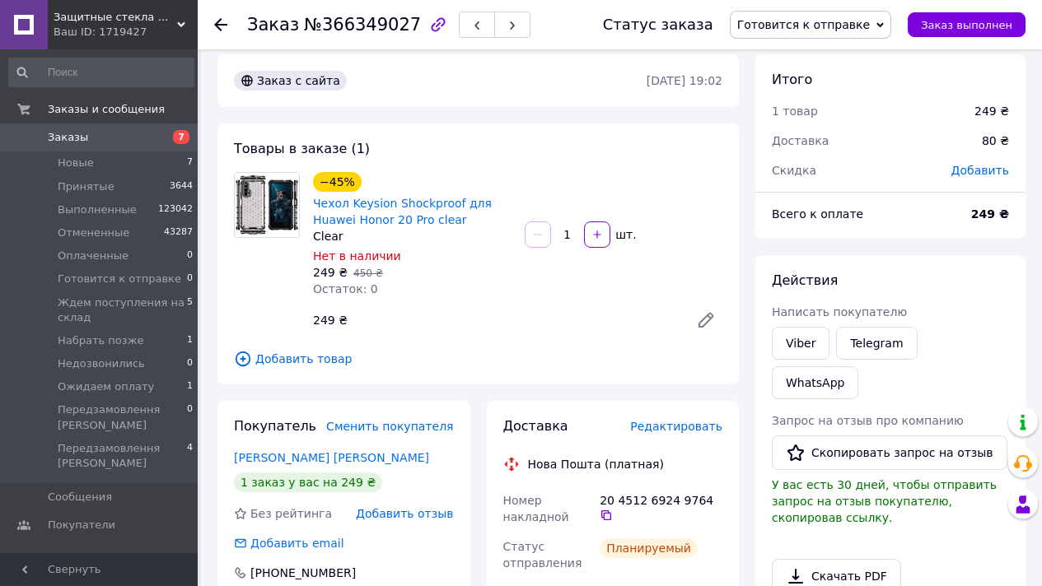
scroll to position [0, 0]
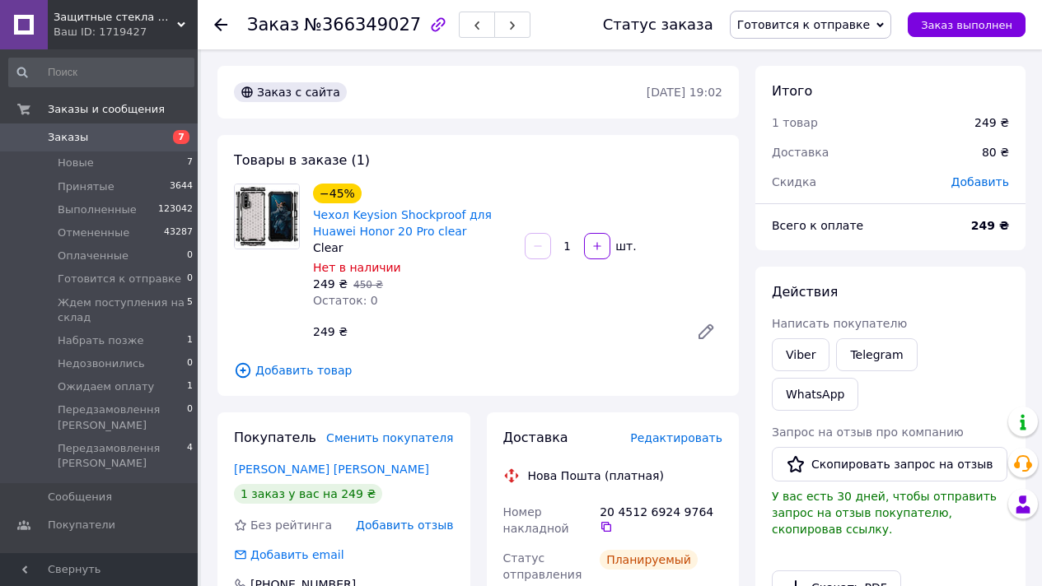
click at [362, 31] on span "№366349027" at bounding box center [362, 25] width 117 height 20
copy span "366349027"
drag, startPoint x: 330, startPoint y: 222, endPoint x: 420, endPoint y: 229, distance: 90.1
click at [413, 227] on div "−45% Чехол Keysion Shockproof для Huawei Honor 20 Pro clear Clear Нет в наличии…" at bounding box center [412, 246] width 212 height 132
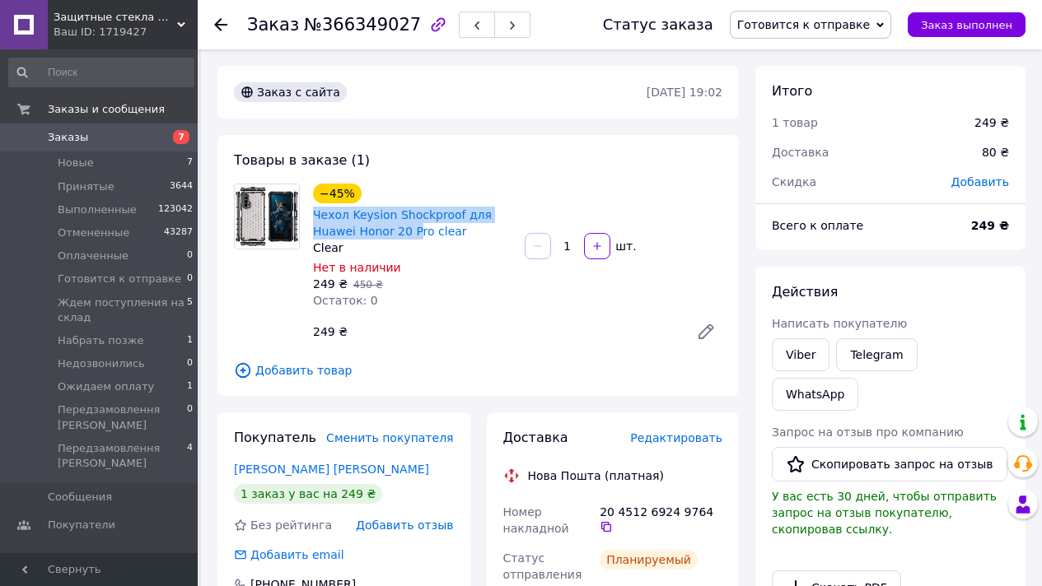
copy link "Чехол Keysion Shockproof для Huawei Honor 20 P"
drag, startPoint x: 430, startPoint y: 230, endPoint x: 152, endPoint y: 5, distance: 357.8
click at [973, 30] on span "Заказ выполнен" at bounding box center [966, 25] width 91 height 12
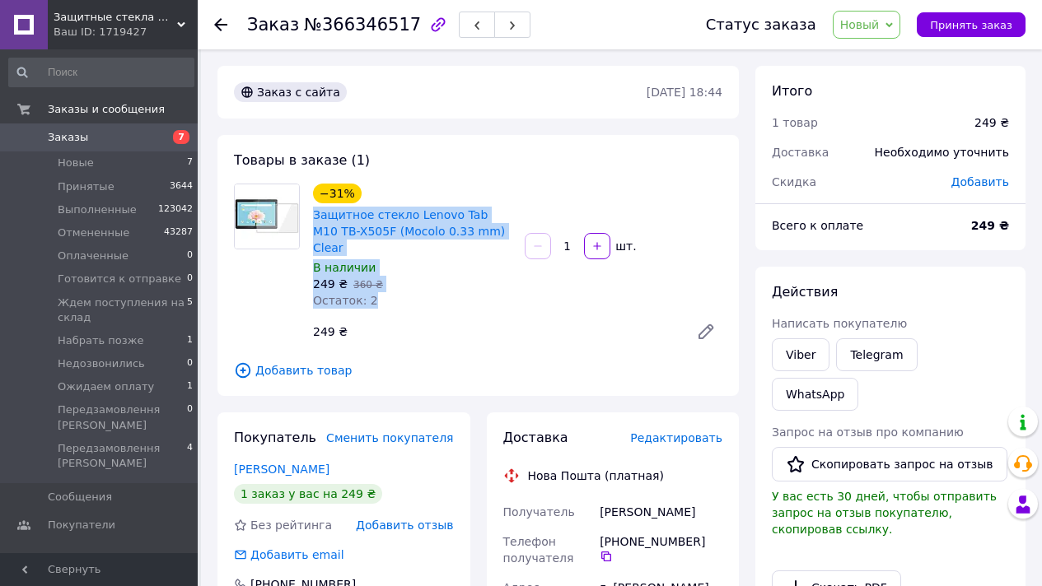
drag, startPoint x: 516, startPoint y: 219, endPoint x: 490, endPoint y: 200, distance: 31.8
click at [490, 200] on div "−31% Защитное стекло Lenovo Tab M10 TB-X505F (Mocolo 0.33 mm) Clear В наличии 2…" at bounding box center [517, 265] width 422 height 171
drag, startPoint x: 511, startPoint y: 227, endPoint x: 483, endPoint y: 185, distance: 50.5
click at [483, 185] on div "−31% Защитное стекло Lenovo Tab M10 TB-X505F (Mocolo 0.33 mm) Clear" at bounding box center [412, 220] width 202 height 76
copy link "Защитное стекло Lenovo Tab M10 TB-X505F (Mocolo 0.33 mm) Clear"
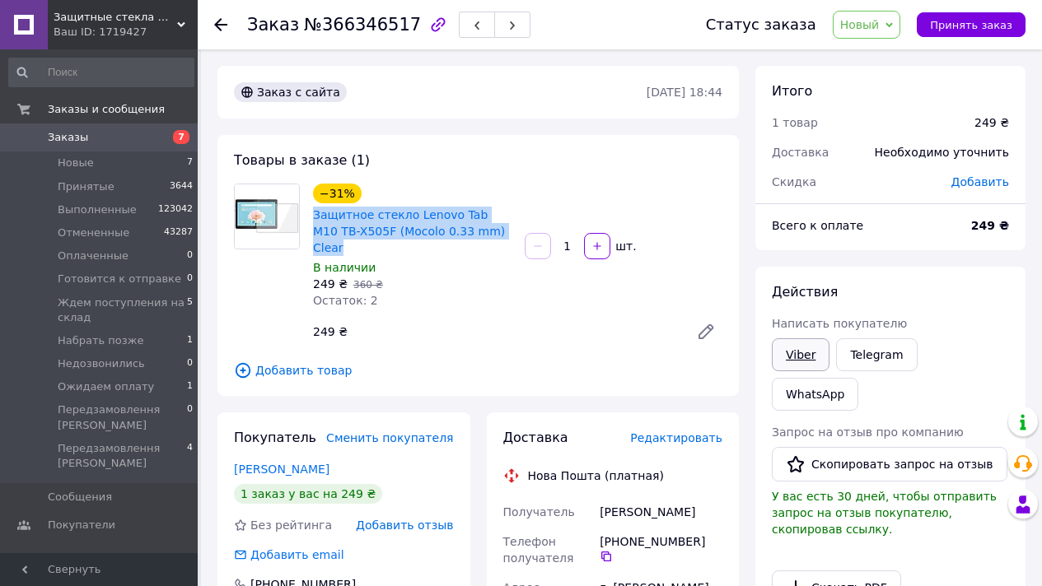
click at [805, 357] on link "Viber" at bounding box center [801, 354] width 58 height 33
click at [875, 15] on span "Новый" at bounding box center [867, 25] width 68 height 28
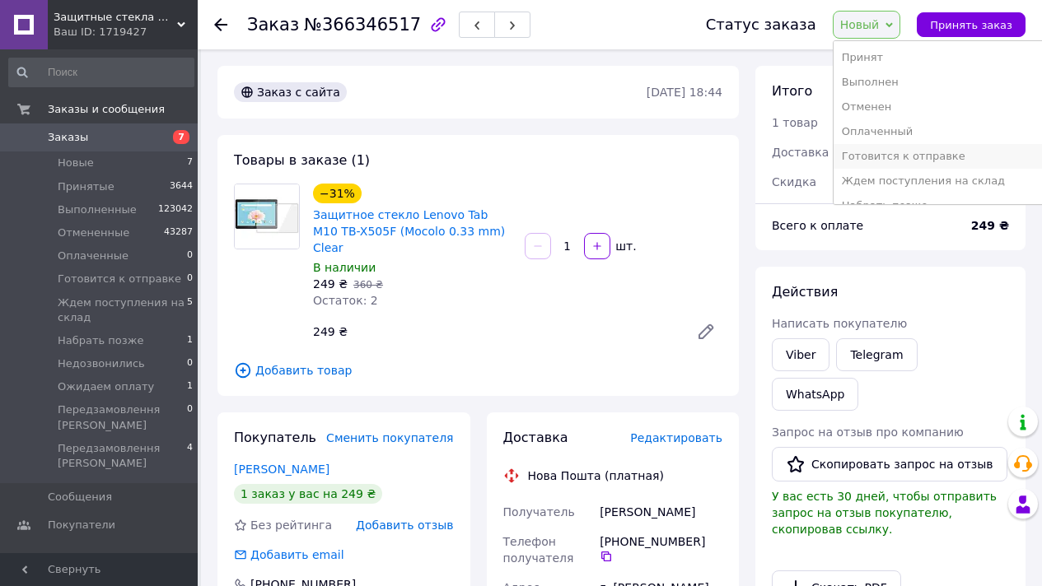
click at [950, 155] on li "Готовится к отправке" at bounding box center [939, 156] width 212 height 25
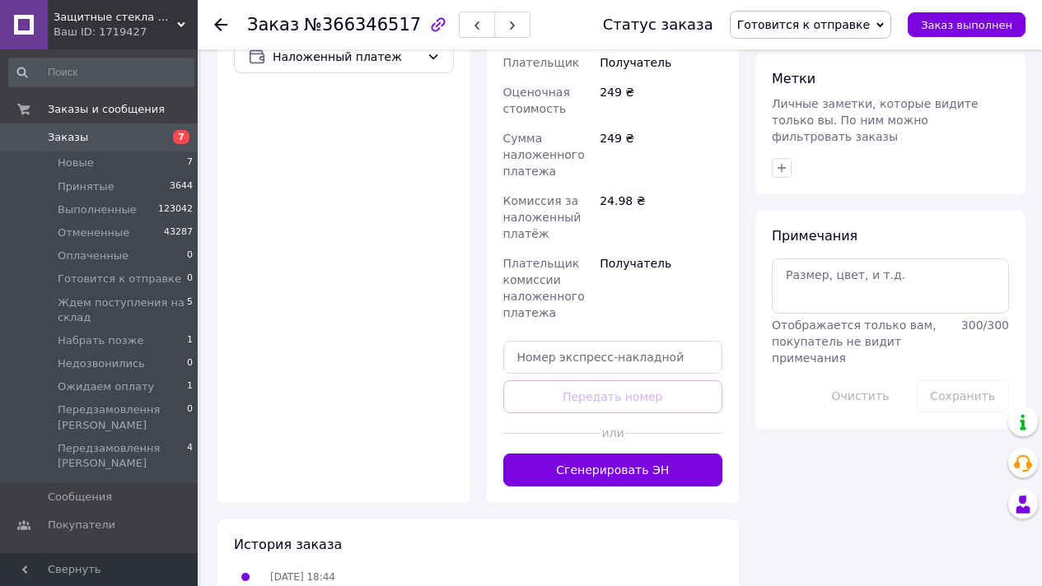
scroll to position [689, 0]
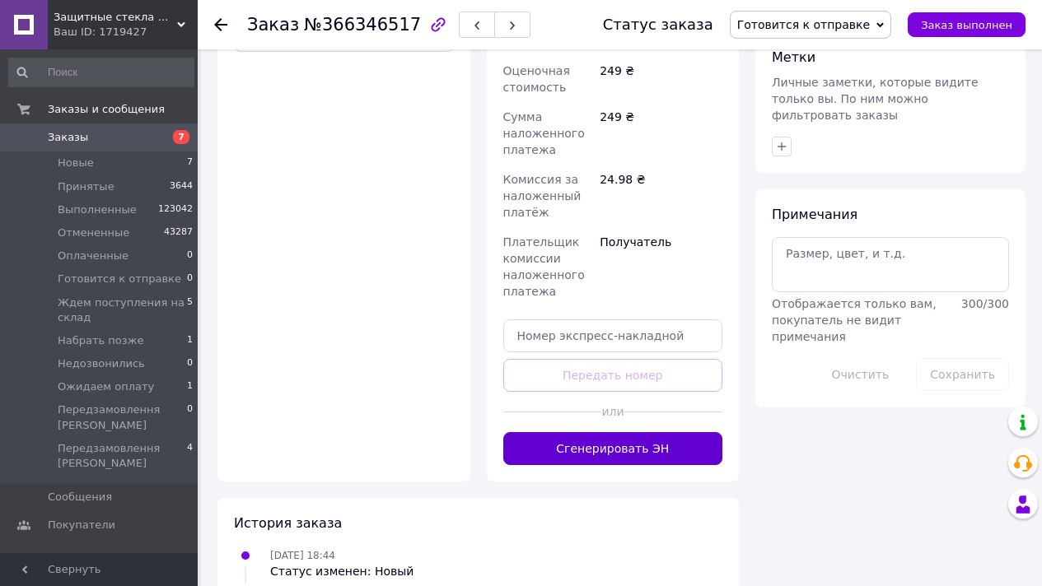
click at [595, 432] on button "Сгенерировать ЭН" at bounding box center [613, 448] width 220 height 33
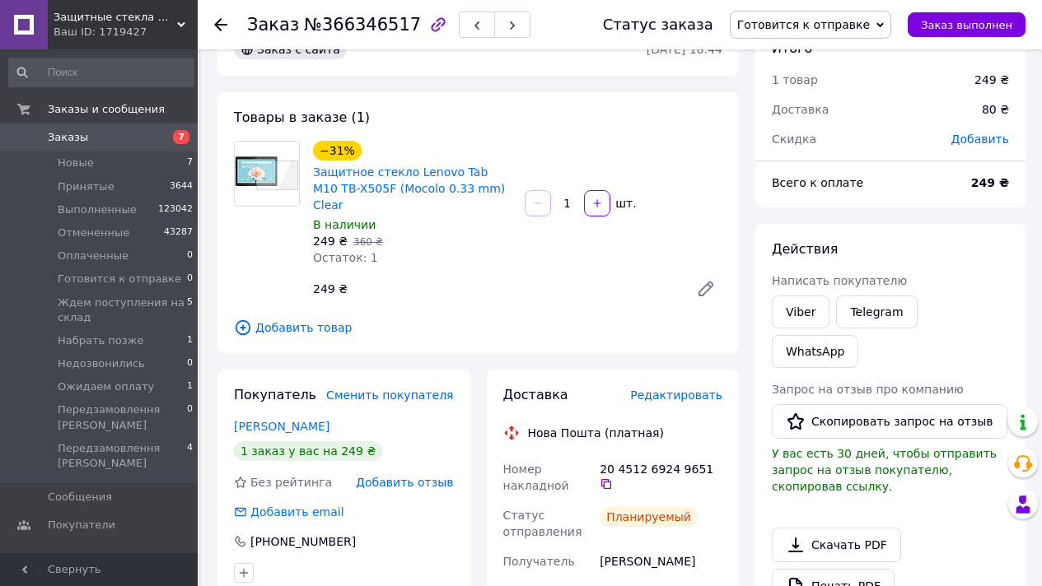
scroll to position [0, 0]
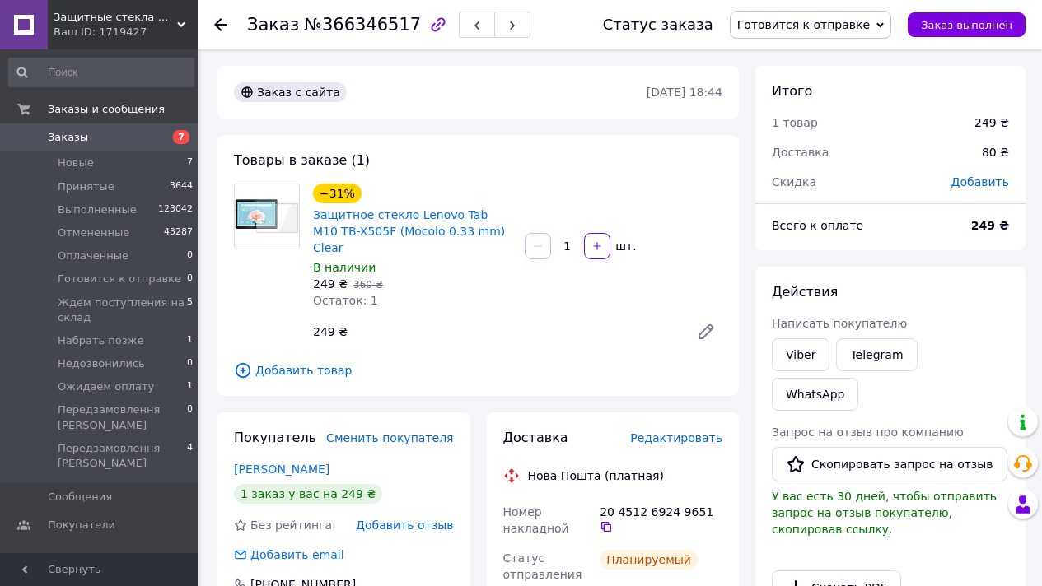
click at [343, 19] on span "№366346517" at bounding box center [362, 25] width 117 height 20
click at [344, 19] on span "№366346517" at bounding box center [362, 25] width 117 height 20
copy span "366346517"
drag, startPoint x: 306, startPoint y: 219, endPoint x: 368, endPoint y: 232, distance: 63.2
click at [368, 232] on div "−31% Защитное стекло Lenovo Tab M10 TB-X505F (Mocolo 0.33 mm) Clear В наличии 2…" at bounding box center [412, 246] width 212 height 132
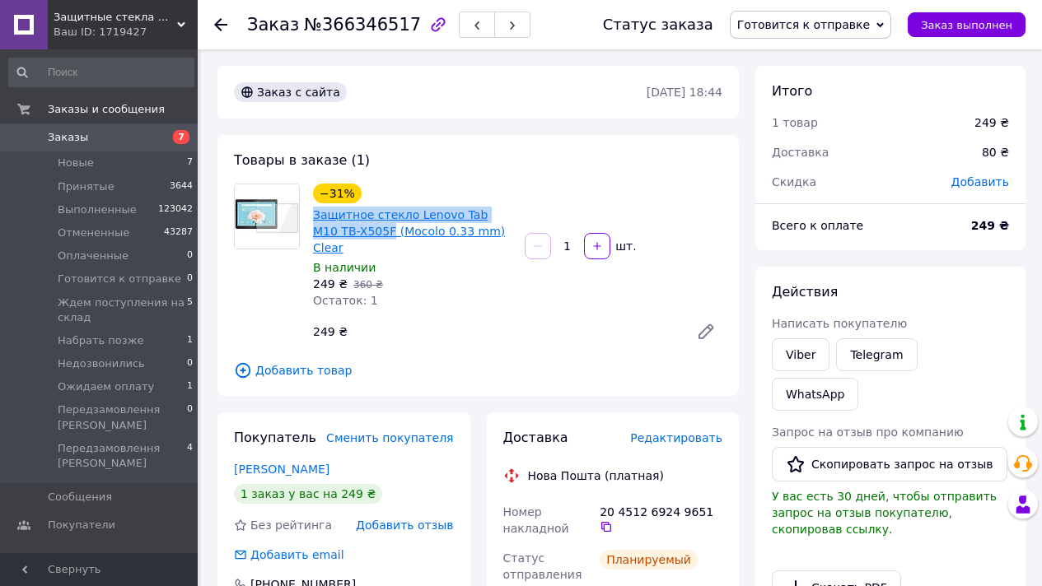
copy link "Защитное стекло Lenovo Tab M10 TB-X505F"
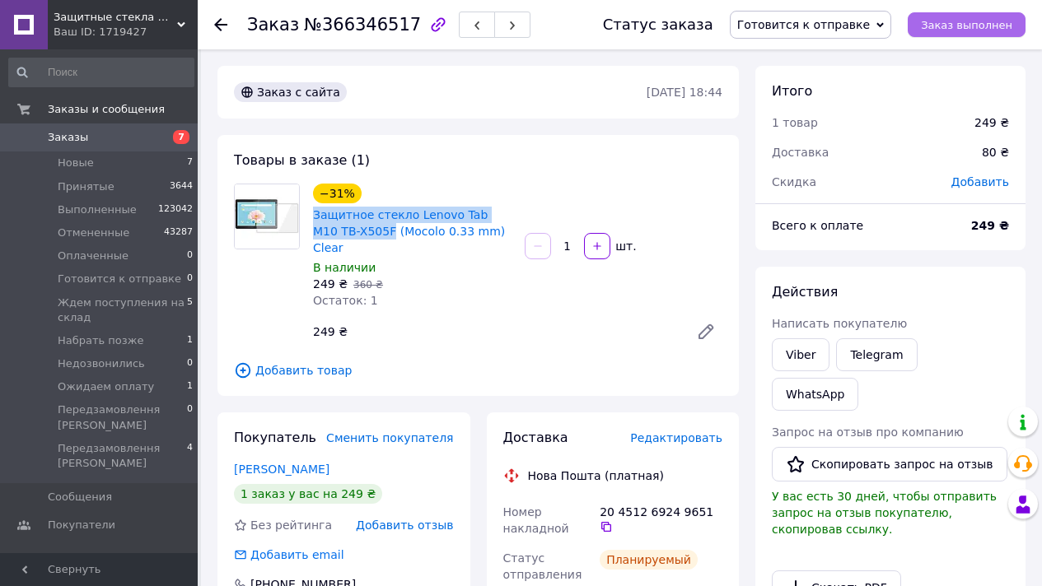
click at [950, 34] on button "Заказ выполнен" at bounding box center [967, 24] width 118 height 25
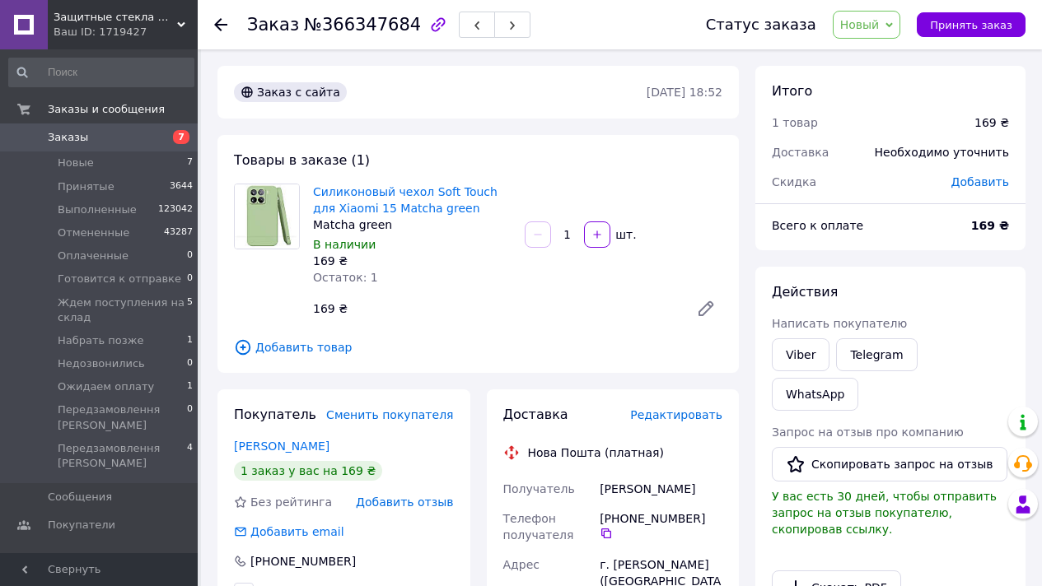
click at [892, 12] on span "Новый" at bounding box center [867, 25] width 68 height 28
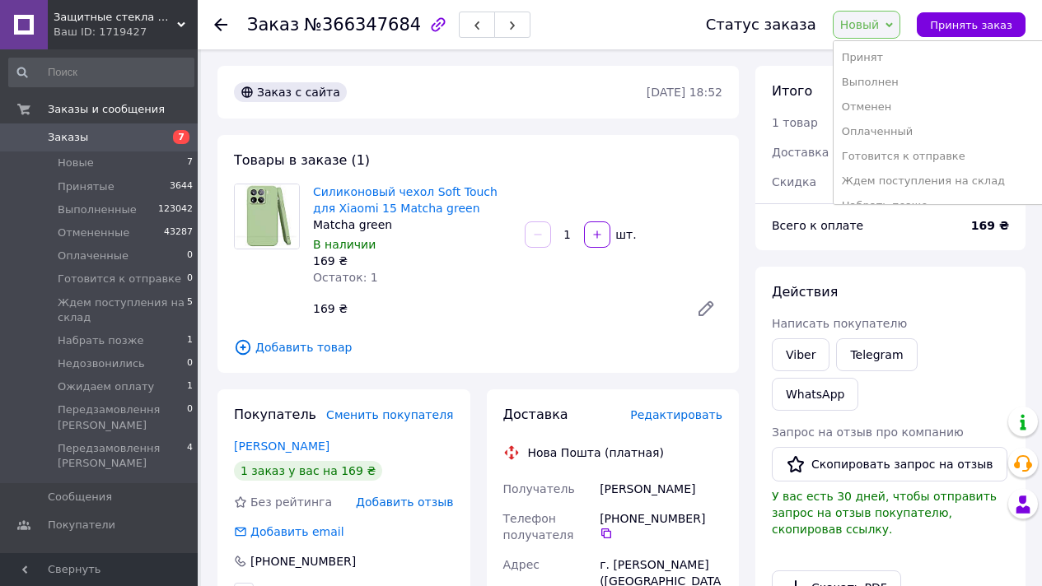
click at [929, 148] on li "Готовится к отправке" at bounding box center [939, 156] width 212 height 25
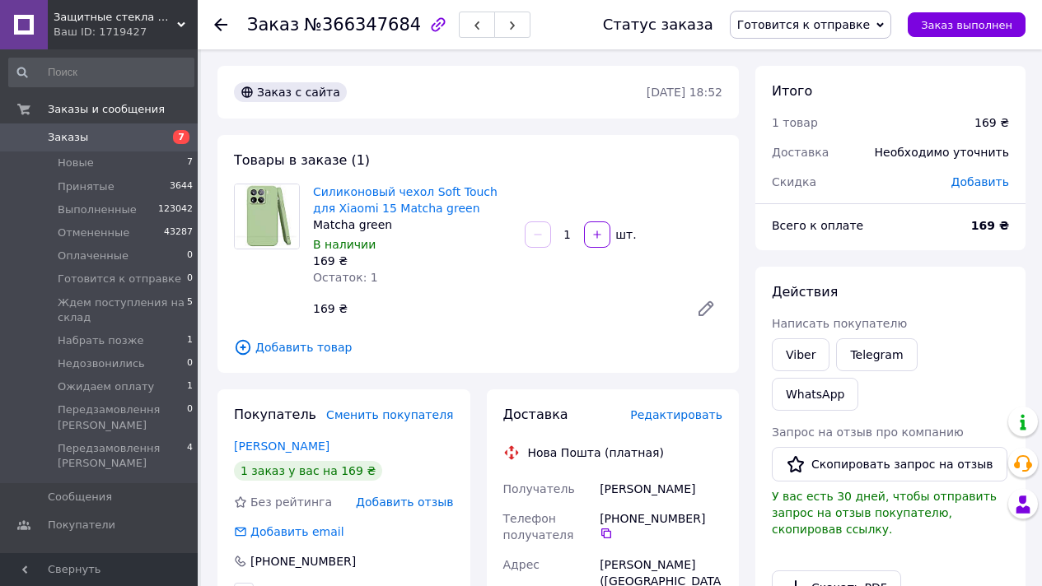
click at [309, 195] on div "Силиконовый чехол Soft Touch для Xiaomi 15 Matcha green Matcha green В наличии …" at bounding box center [412, 234] width 212 height 109
drag, startPoint x: 313, startPoint y: 194, endPoint x: 364, endPoint y: 208, distance: 52.7
click at [363, 208] on div "Силиконовый чехол Soft Touch для Xiaomi 15 Matcha green Matcha green В наличии …" at bounding box center [412, 234] width 212 height 109
copy link "Силиконовый чехол Soft Touch для Xiaomi 15"
click at [288, 349] on span "Добавить товар" at bounding box center [478, 347] width 488 height 18
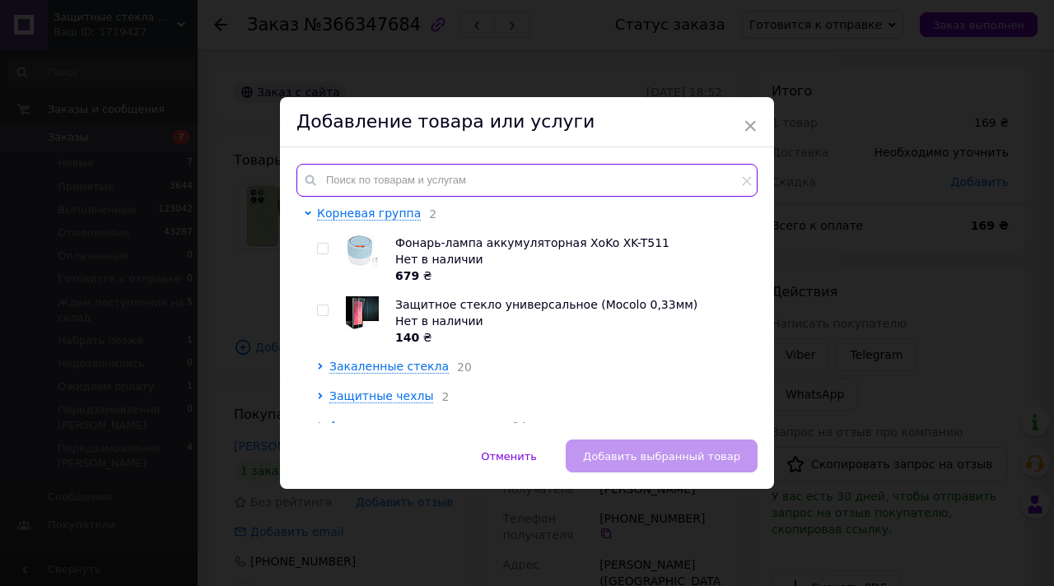
click at [389, 186] on input "text" at bounding box center [526, 180] width 461 height 33
paste input "Силиконовый чехол Soft Touch для Xiaomi 15"
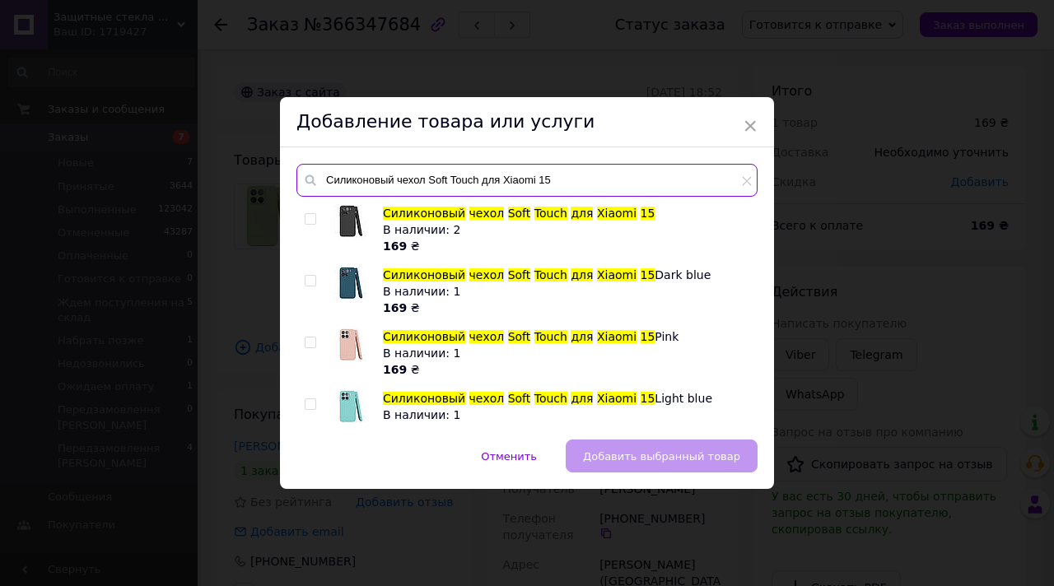
type input "Силиконовый чехол Soft Touch для Xiaomi 15"
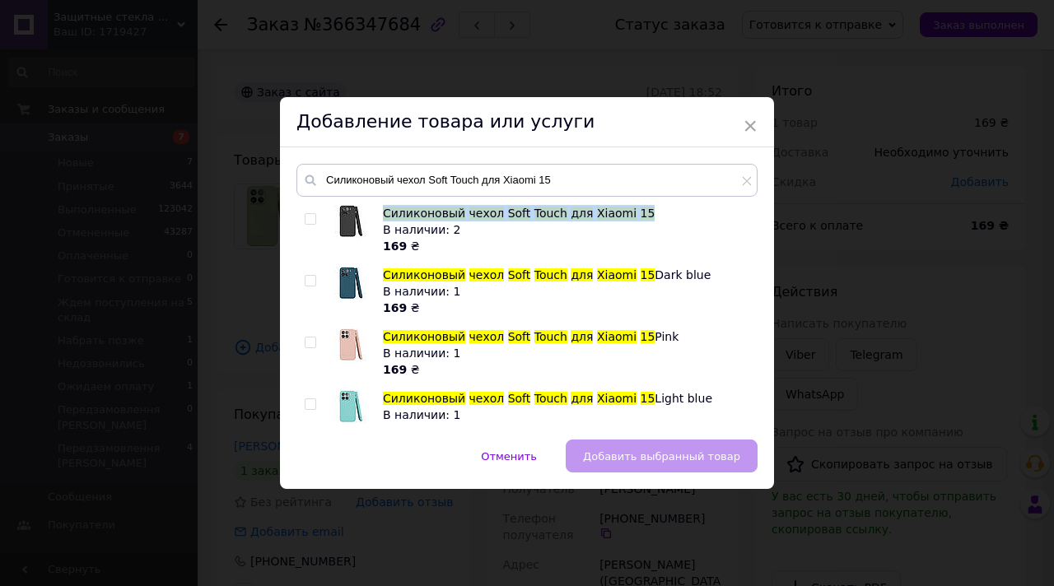
drag, startPoint x: 643, startPoint y: 218, endPoint x: 382, endPoint y: 214, distance: 261.1
click at [383, 215] on div "Силиконовый чехол Soft Touch для Xiaomi 15 В наличии: 2 169 ₴" at bounding box center [566, 229] width 366 height 49
copy span "Силиконовый чехол Soft Touch для Xiaomi 15"
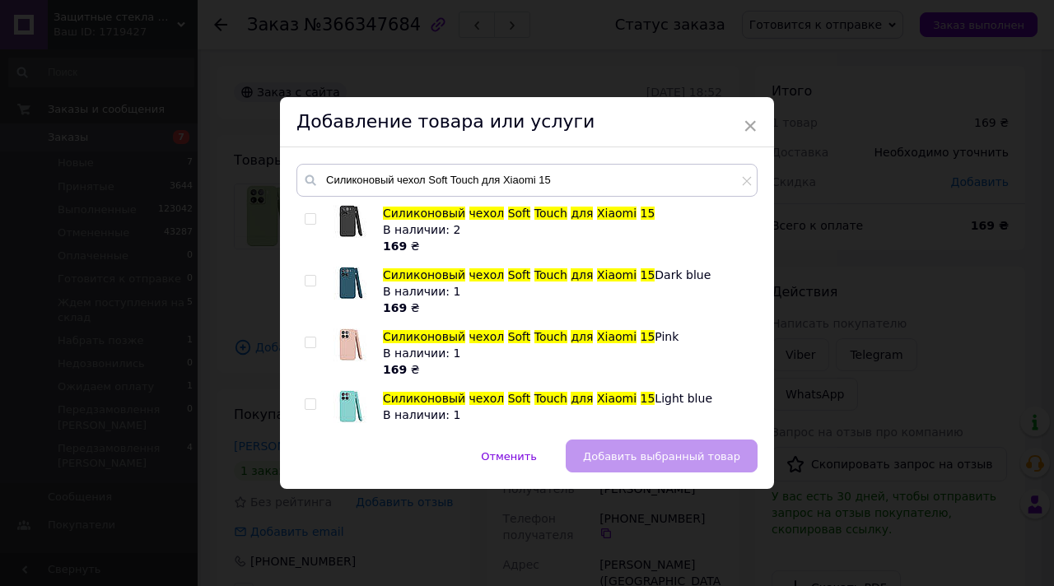
click at [816, 44] on div "× Добавление товара или услуги Силиконовый чехол Soft Touch для Xiaomi 15 Силик…" at bounding box center [527, 293] width 1054 height 586
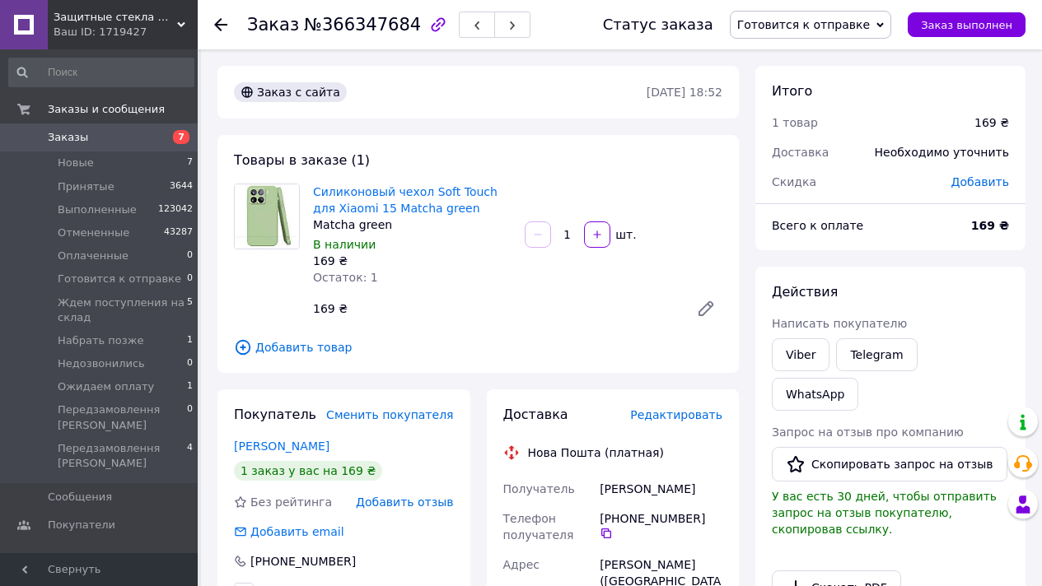
scroll to position [642, 0]
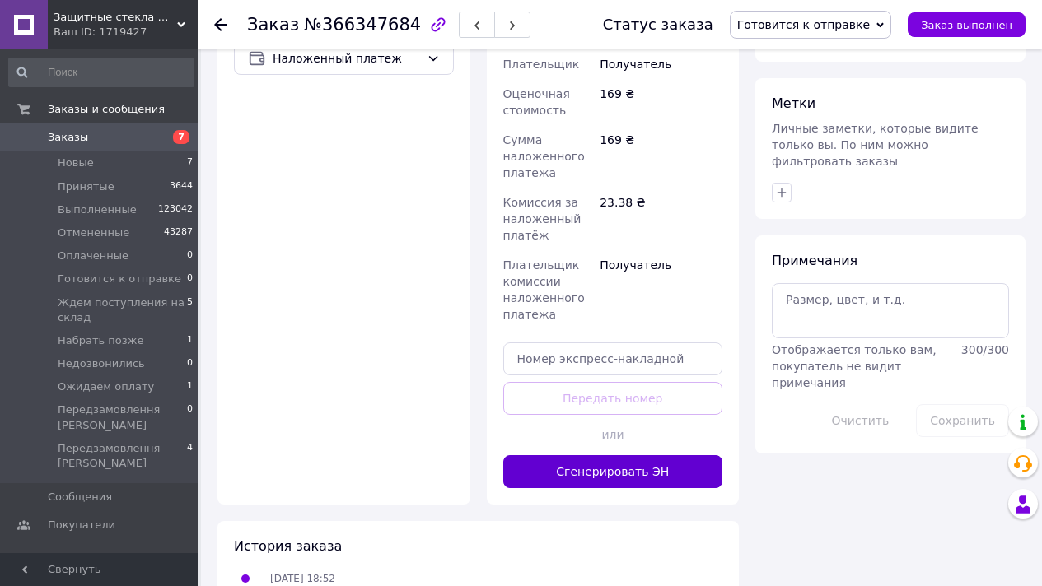
click at [623, 455] on button "Сгенерировать ЭН" at bounding box center [613, 471] width 220 height 33
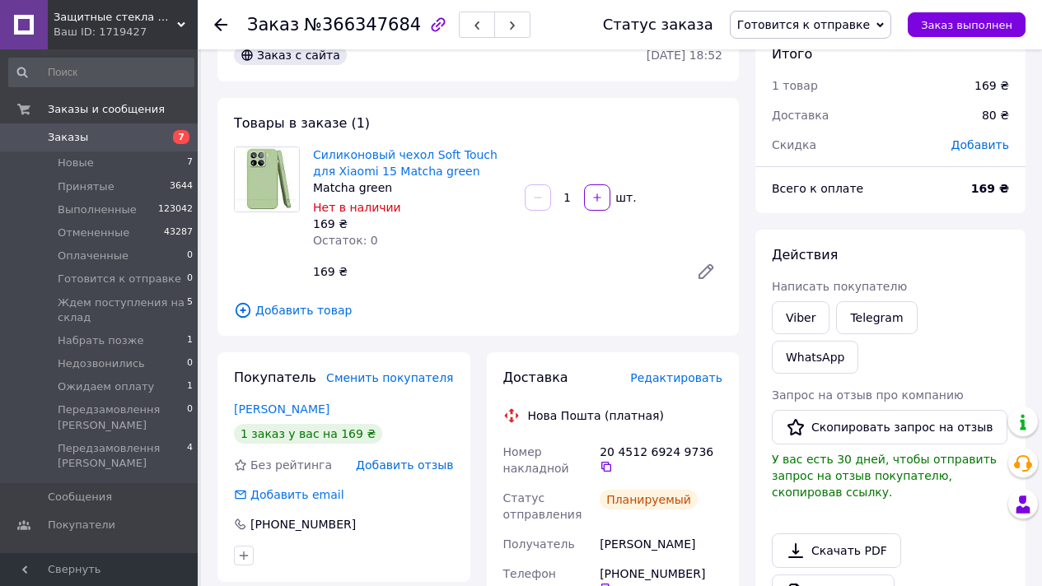
scroll to position [0, 0]
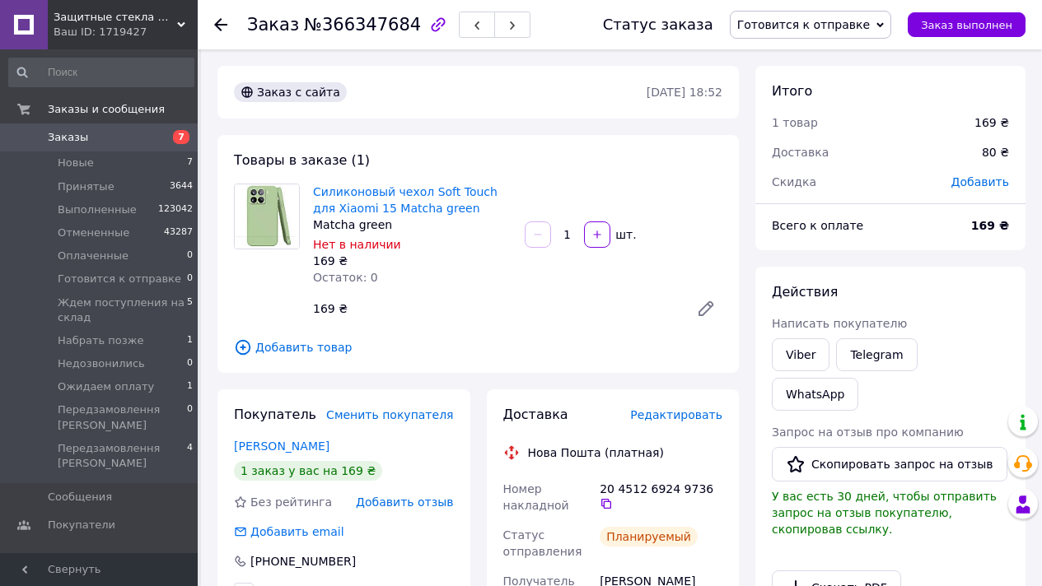
click at [370, 26] on span "№366347684" at bounding box center [362, 25] width 117 height 20
copy span "366347684"
drag, startPoint x: 314, startPoint y: 194, endPoint x: 362, endPoint y: 210, distance: 50.3
click at [362, 210] on div "Силиконовый чехол Soft Touch для Xiaomi 15 Matcha green Matcha green Нет в нали…" at bounding box center [412, 234] width 212 height 109
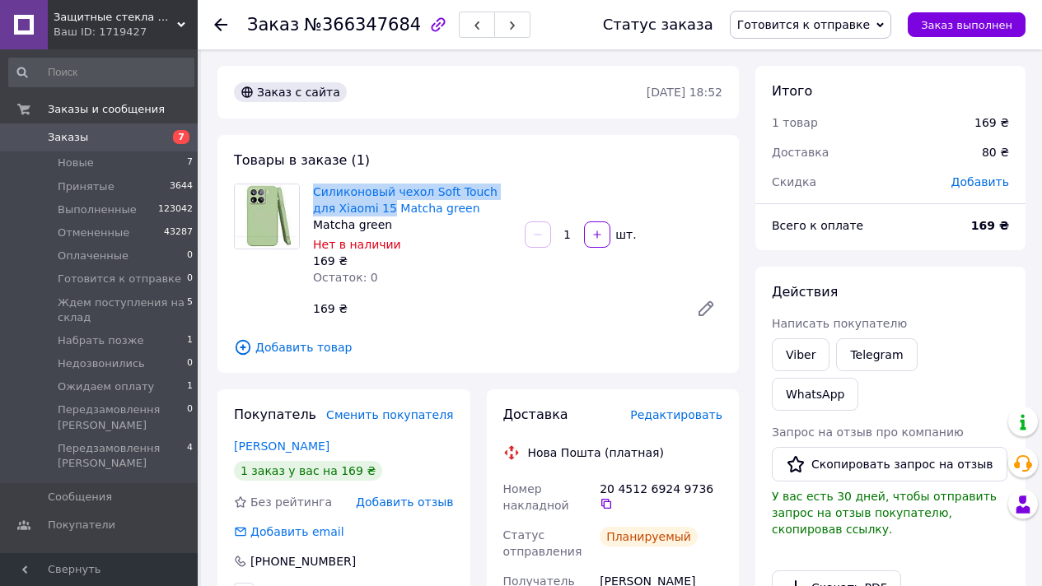
copy link "Силиконовый чехол Soft Touch для Xiaomi 15"
click at [953, 21] on span "Заказ выполнен" at bounding box center [966, 25] width 91 height 12
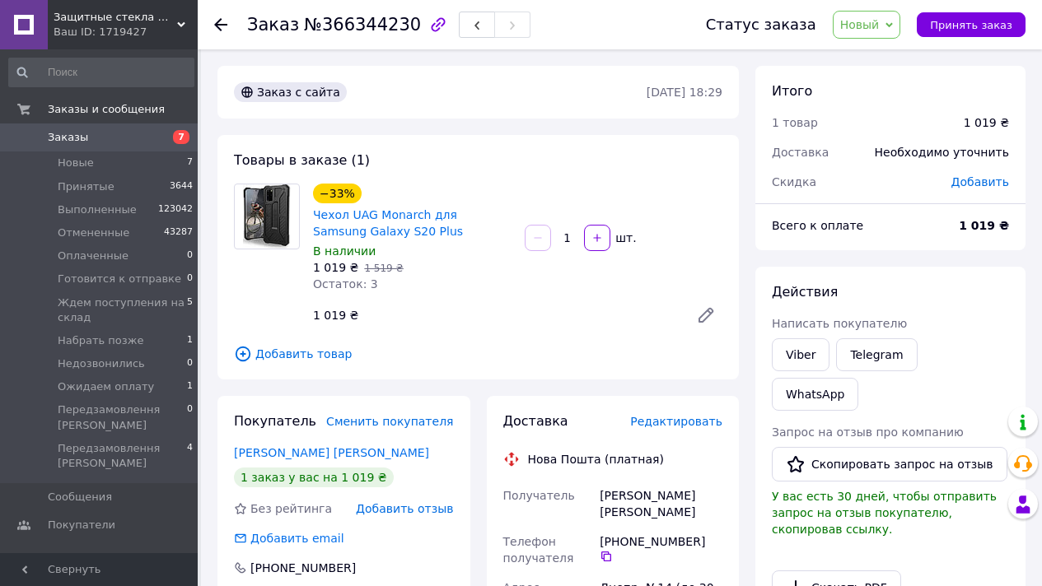
click at [872, 22] on span "Новый" at bounding box center [860, 24] width 40 height 13
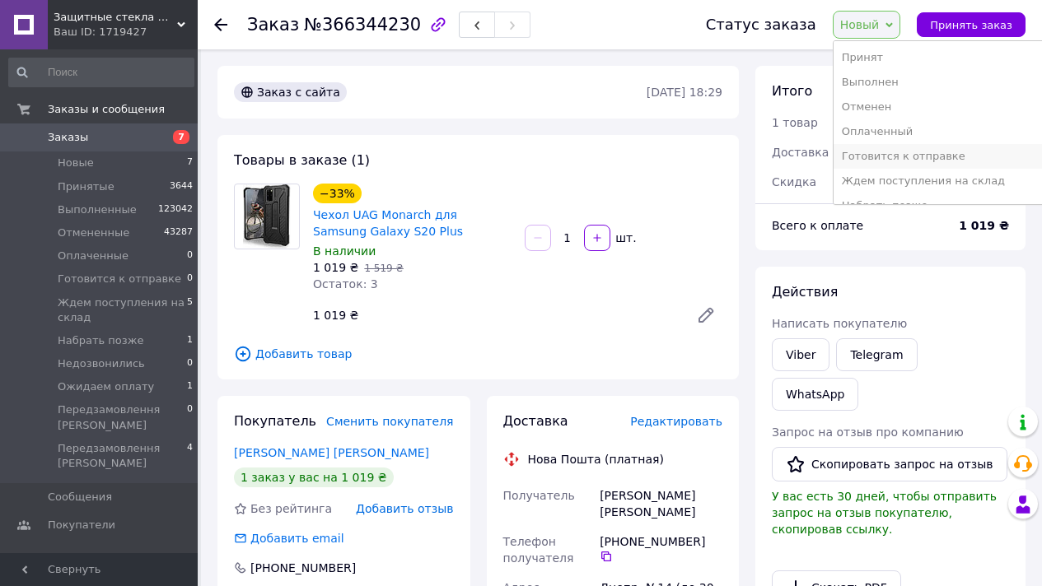
click at [914, 153] on li "Готовится к отправке" at bounding box center [939, 156] width 212 height 25
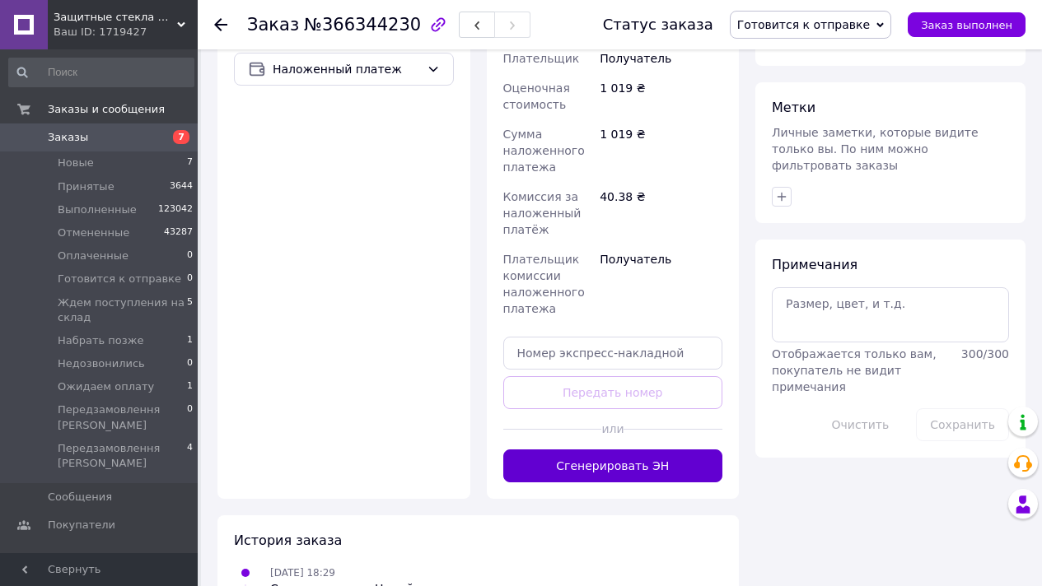
scroll to position [689, 0]
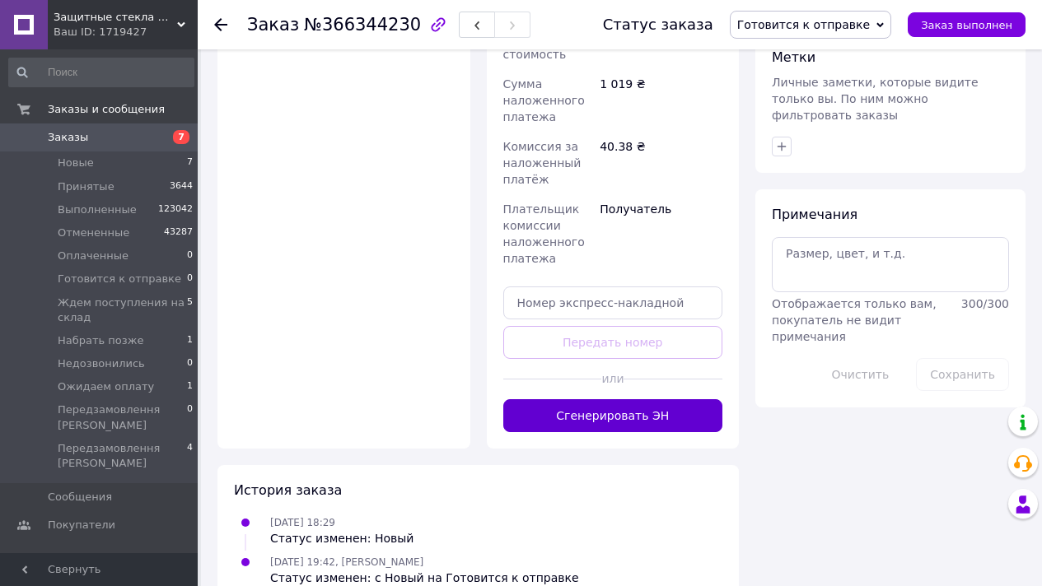
click at [637, 399] on button "Сгенерировать ЭН" at bounding box center [613, 415] width 220 height 33
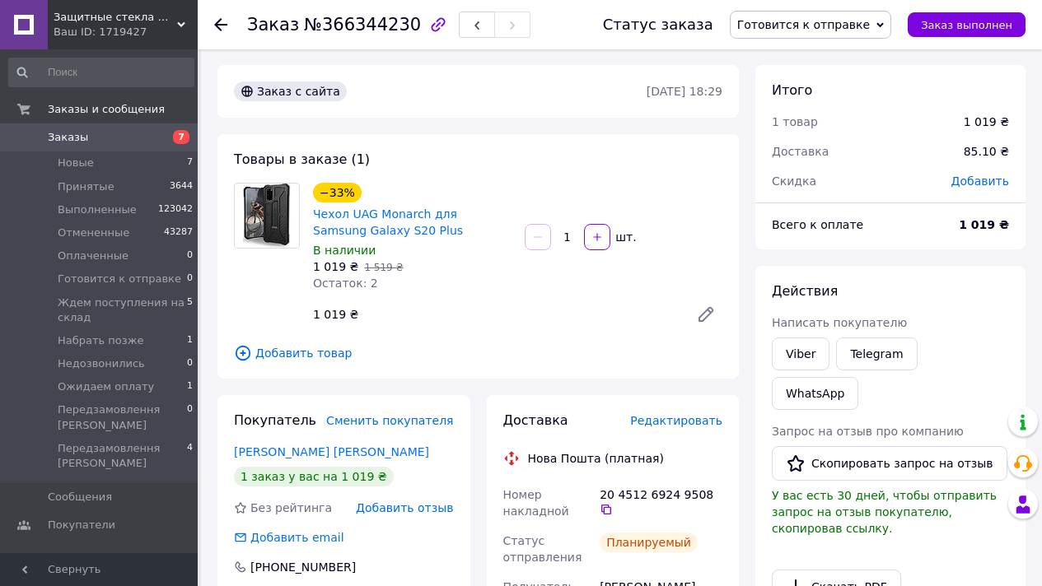
scroll to position [0, 0]
click at [344, 35] on div "Заказ №366344230" at bounding box center [388, 25] width 283 height 28
click at [339, 26] on span "№366344230" at bounding box center [362, 25] width 117 height 20
click at [340, 26] on span "№366344230" at bounding box center [362, 25] width 117 height 20
copy span "366344230"
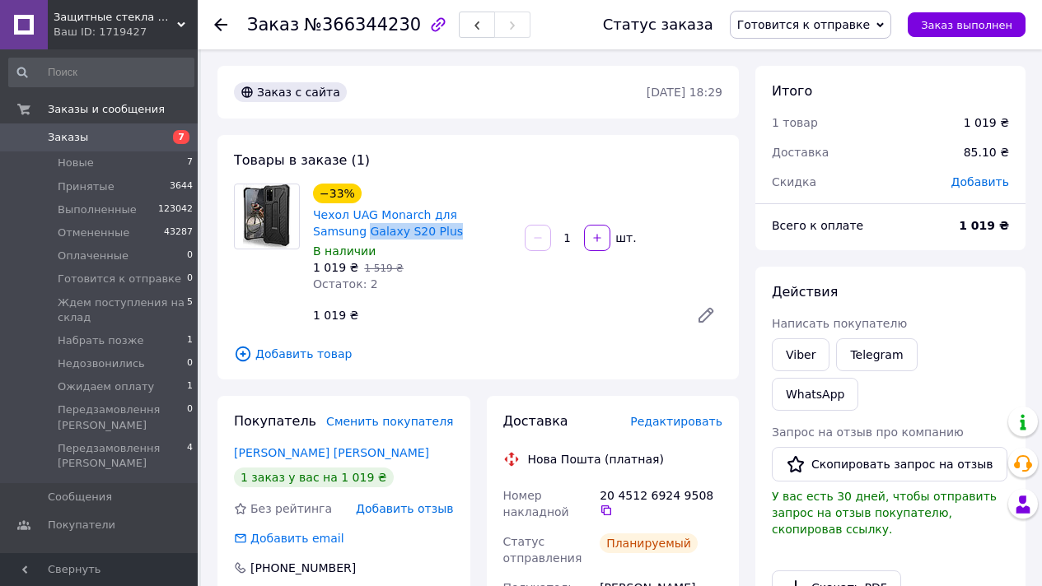
drag, startPoint x: 307, startPoint y: 231, endPoint x: 413, endPoint y: 236, distance: 105.5
click at [410, 235] on div "−33% Чехол UAG Monarch для Samsung Galaxy S20 Plus В наличии 1 019 ₴   1 519 ₴ …" at bounding box center [412, 237] width 212 height 115
click at [413, 236] on span "Чехол UAG Monarch для Samsung Galaxy S20 Plus" at bounding box center [412, 223] width 198 height 33
click at [414, 236] on span "Чехол UAG Monarch для Samsung Galaxy S20 Plus" at bounding box center [412, 223] width 198 height 33
drag, startPoint x: 414, startPoint y: 236, endPoint x: 396, endPoint y: 220, distance: 23.9
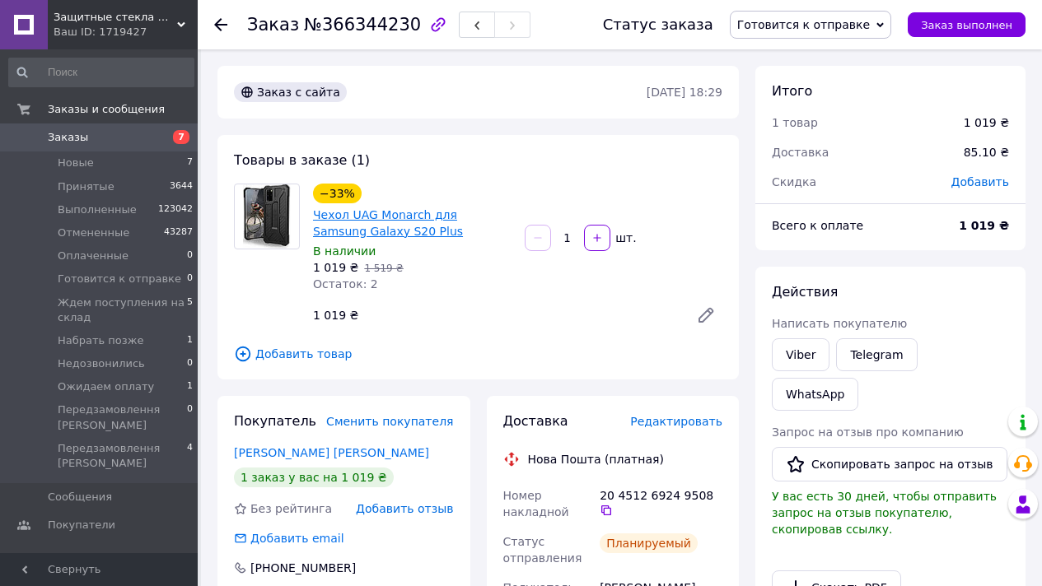
click at [414, 235] on span "Чехол UAG Monarch для Samsung Galaxy S20 Plus" at bounding box center [412, 223] width 198 height 33
drag, startPoint x: 407, startPoint y: 231, endPoint x: 313, endPoint y: 236, distance: 94.0
click at [313, 236] on span "Чехол UAG Monarch для Samsung Galaxy S20 Plus" at bounding box center [412, 223] width 198 height 33
drag, startPoint x: 404, startPoint y: 236, endPoint x: 315, endPoint y: 236, distance: 88.9
click at [315, 236] on span "Чехол UAG Monarch для Samsung Galaxy S20 Plus" at bounding box center [412, 223] width 198 height 33
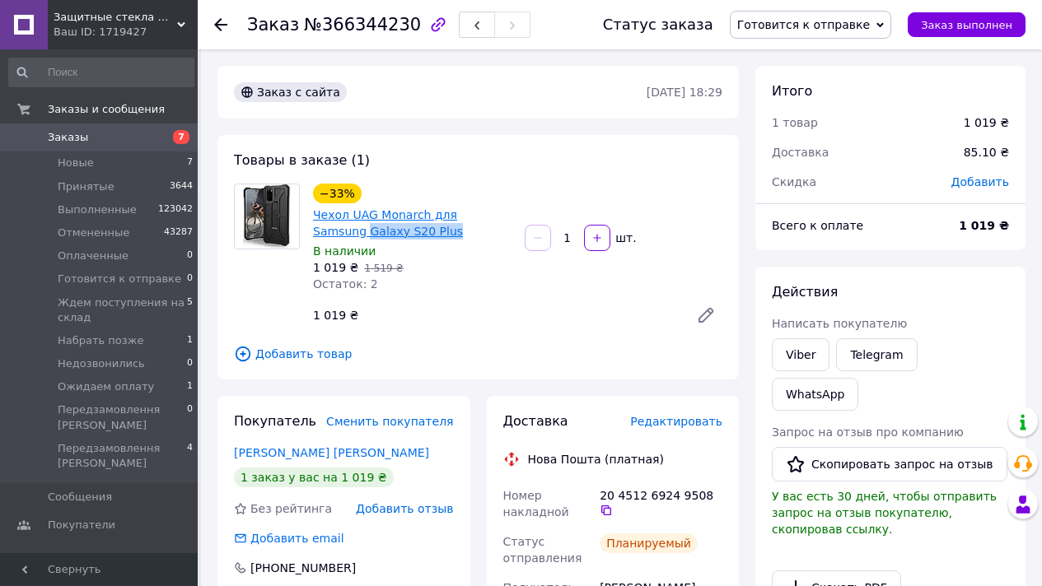
copy link "Galaxy S20 Plus"
click at [945, 16] on button "Заказ выполнен" at bounding box center [967, 24] width 118 height 25
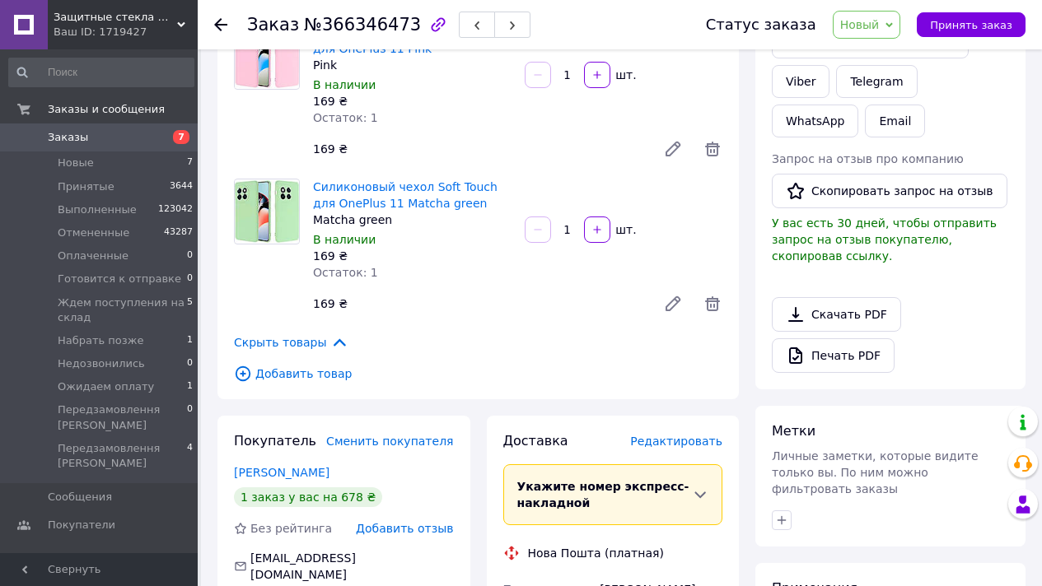
scroll to position [282, 0]
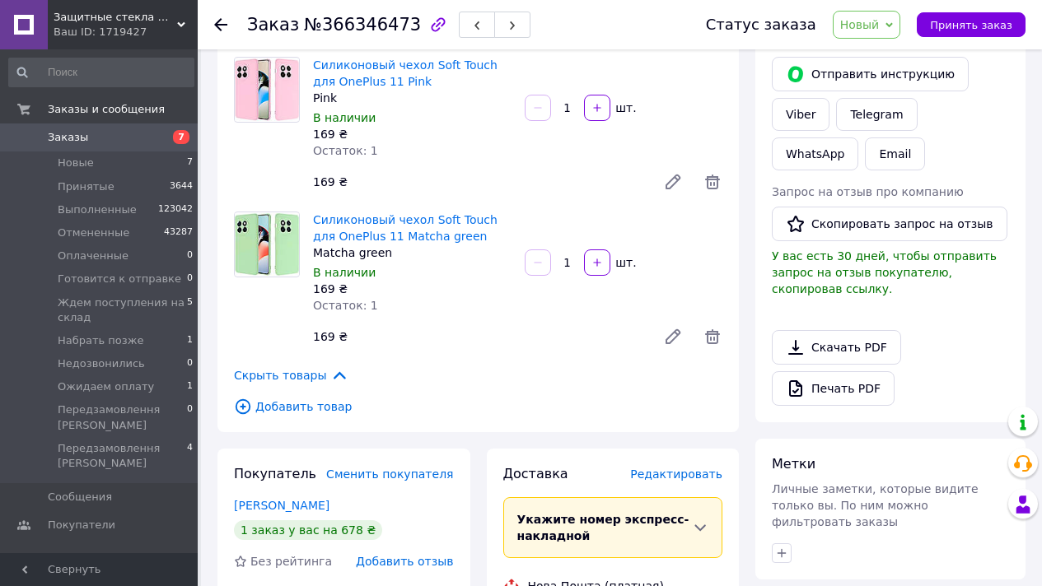
click at [497, 226] on span "Силиконовый чехол Soft Touch для OnePlus 11 Matcha green" at bounding box center [412, 228] width 198 height 33
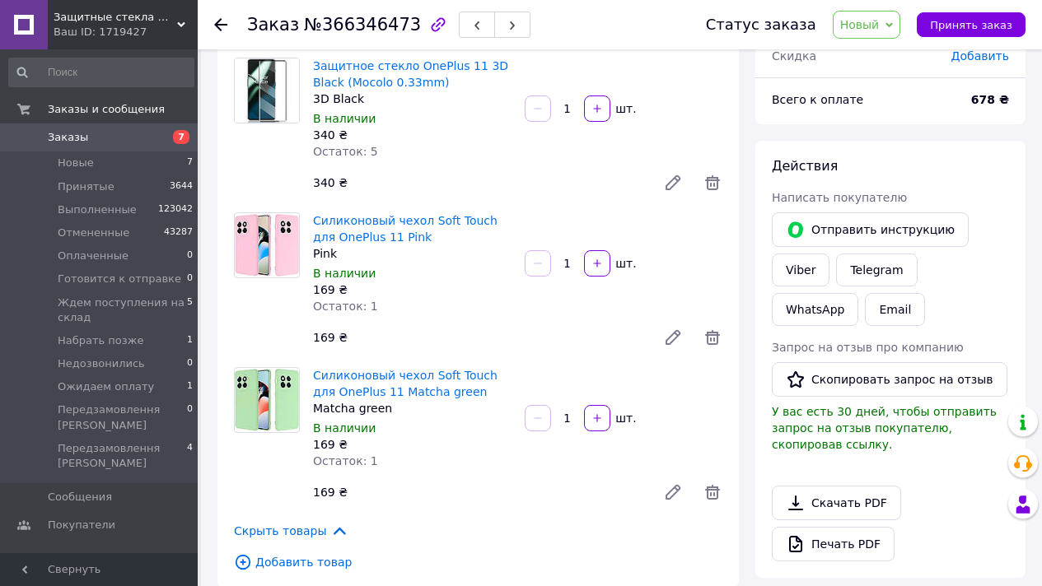
scroll to position [123, 0]
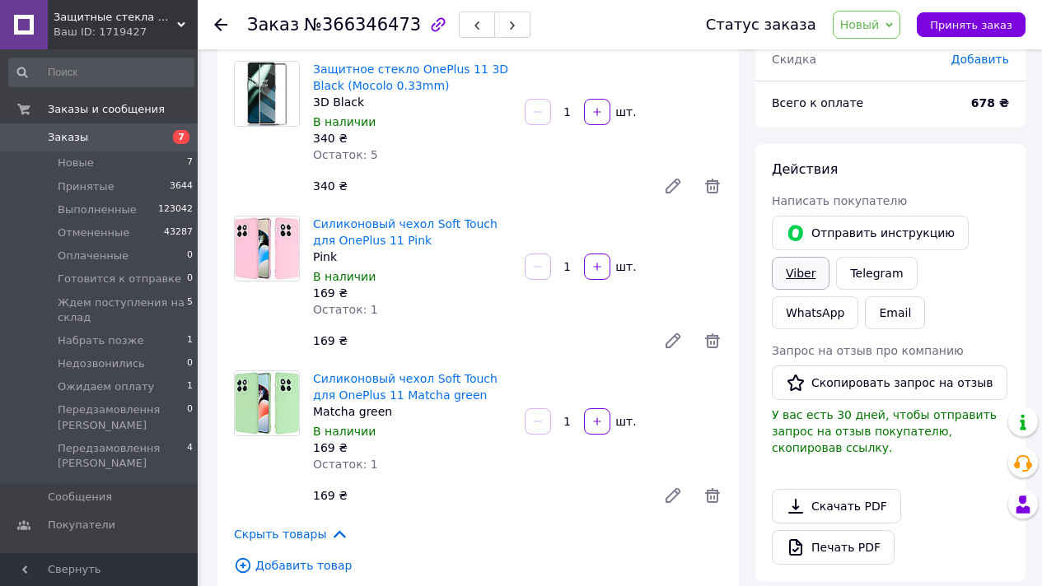
click at [815, 265] on link "Viber" at bounding box center [801, 273] width 58 height 33
click at [799, 268] on link "Viber" at bounding box center [801, 273] width 58 height 33
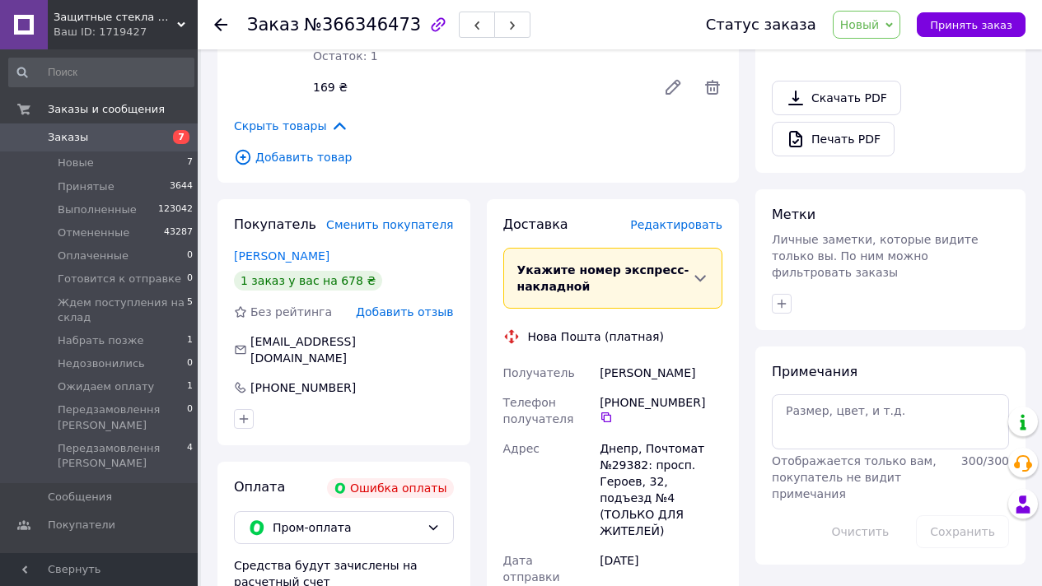
scroll to position [840, 0]
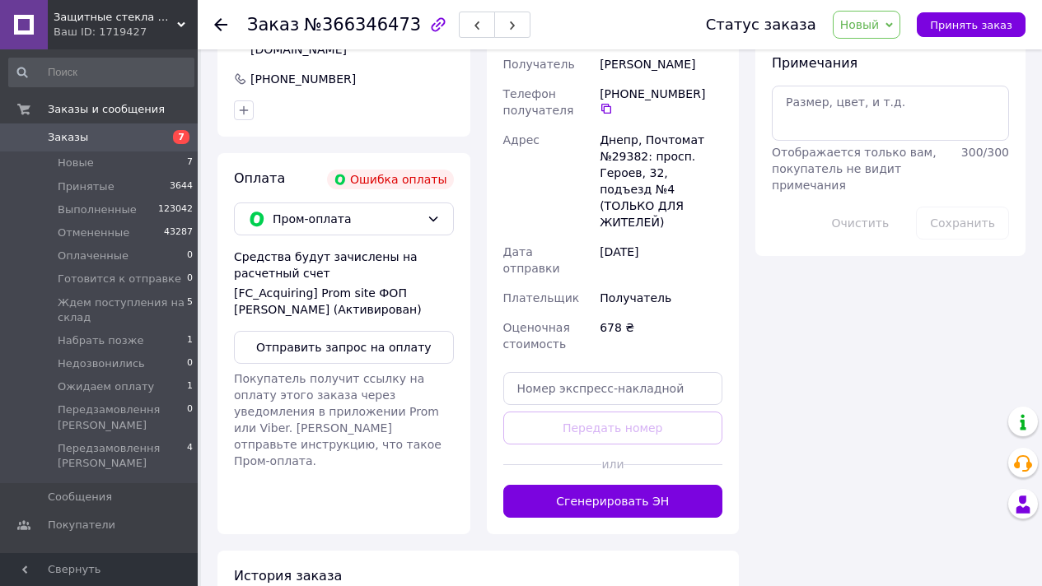
click at [867, 32] on span "Новый" at bounding box center [867, 25] width 68 height 28
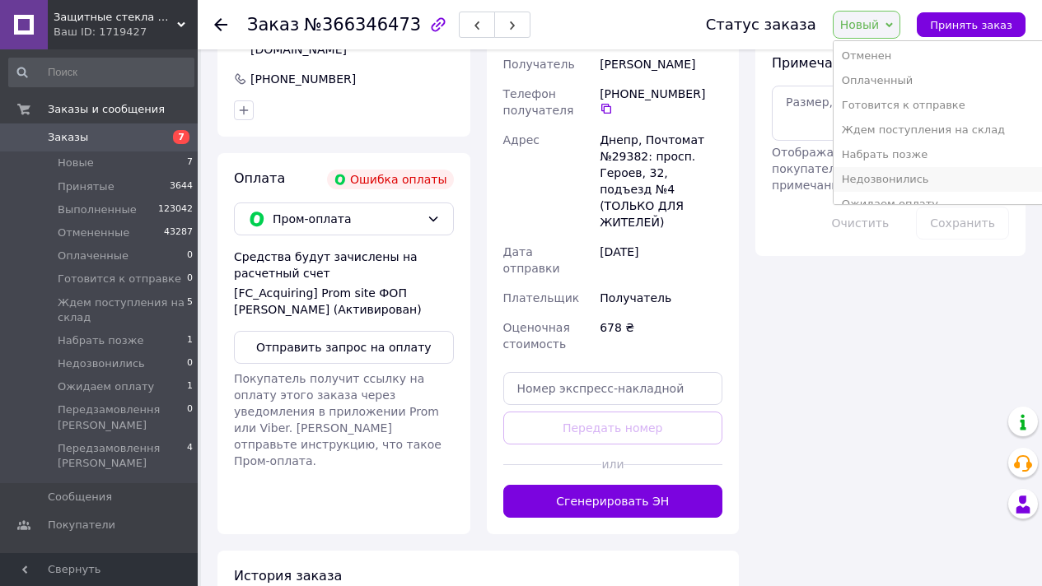
scroll to position [117, 0]
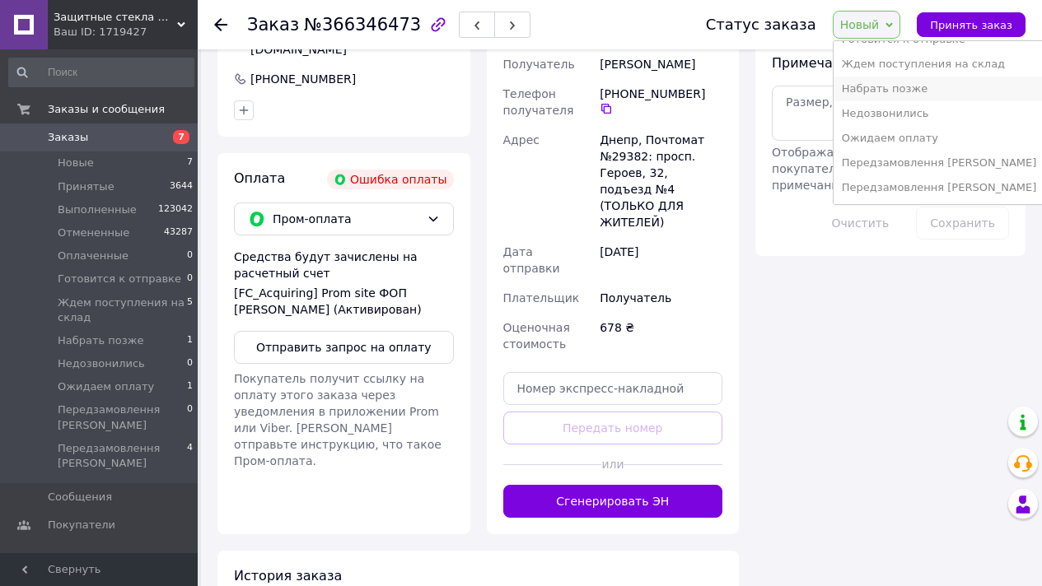
click at [916, 90] on li "Набрать позже" at bounding box center [939, 89] width 212 height 25
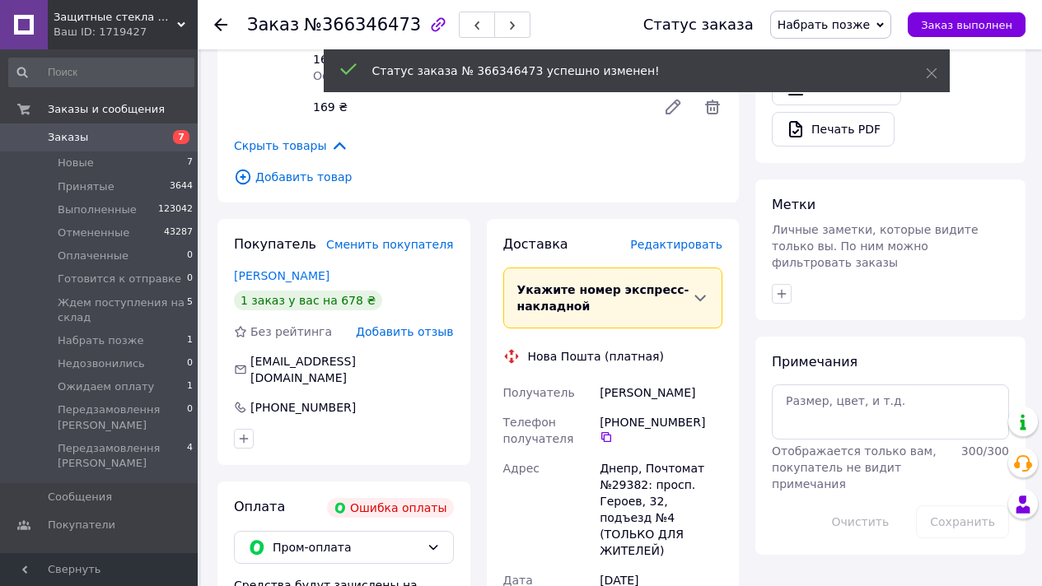
scroll to position [186, 0]
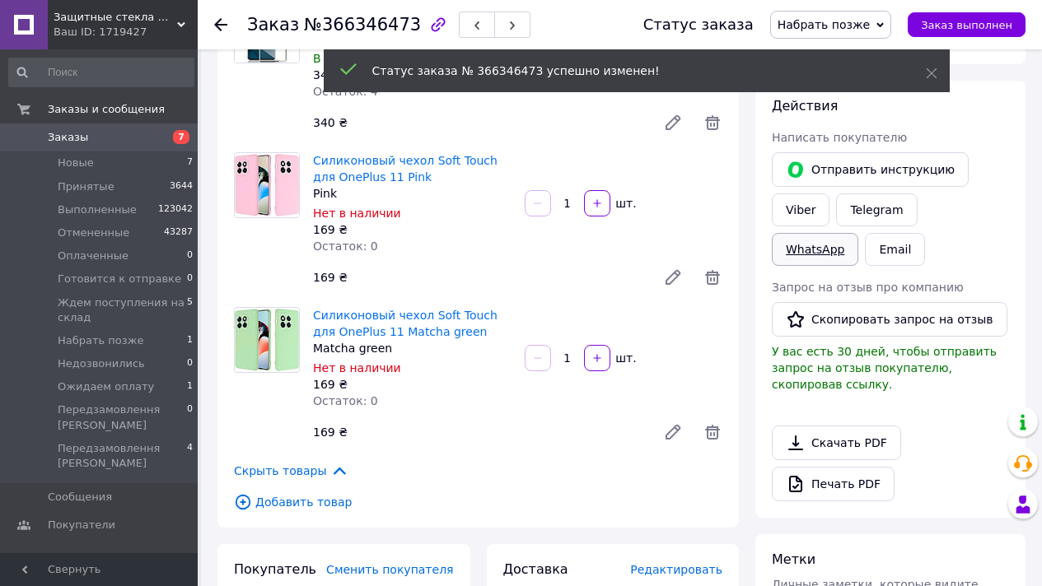
click at [858, 233] on link "WhatsApp" at bounding box center [815, 249] width 86 height 33
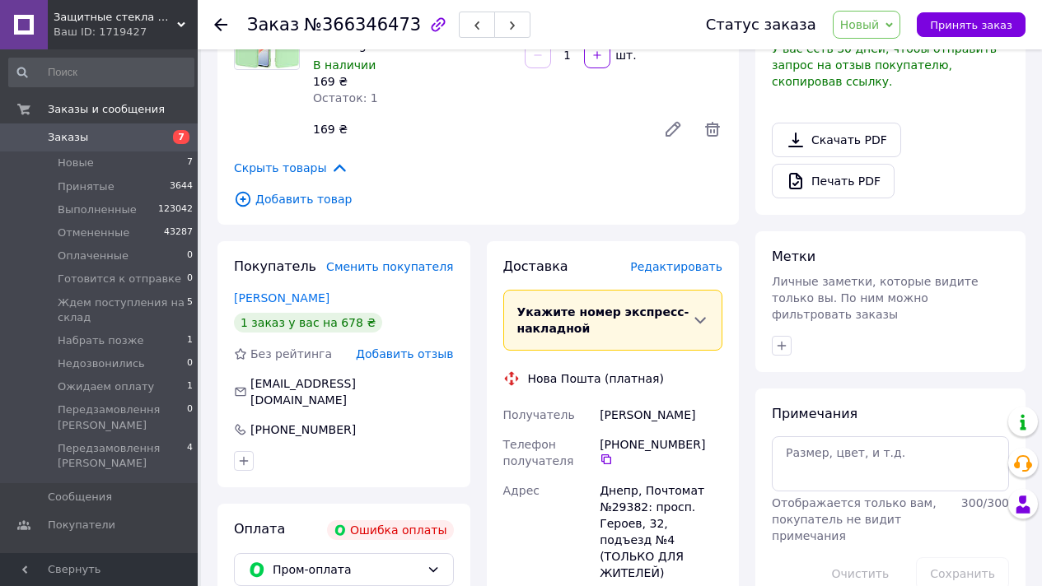
scroll to position [751, 0]
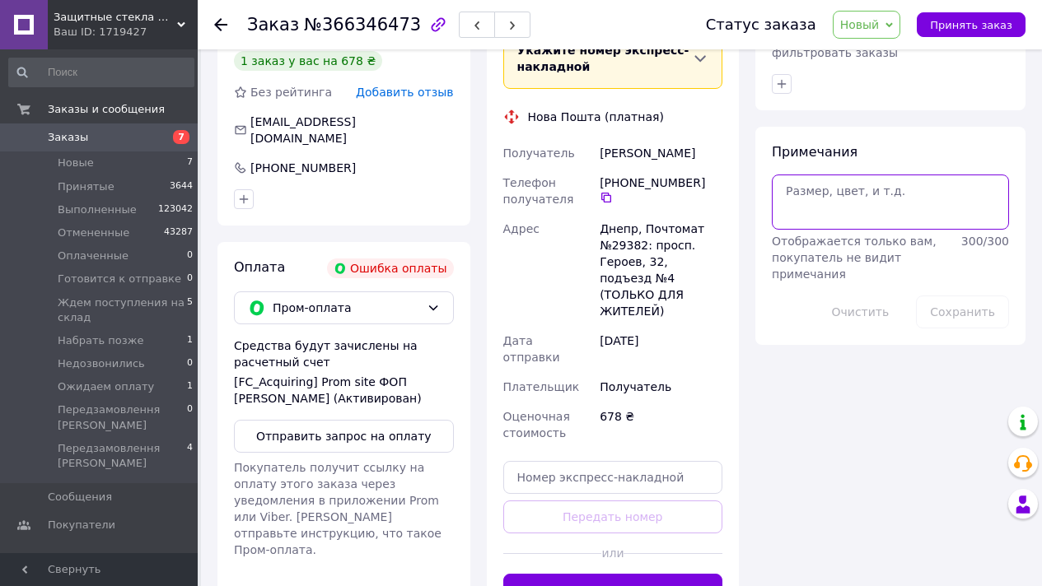
click at [829, 184] on textarea at bounding box center [890, 202] width 237 height 54
click at [850, 26] on span "Новый" at bounding box center [860, 24] width 40 height 13
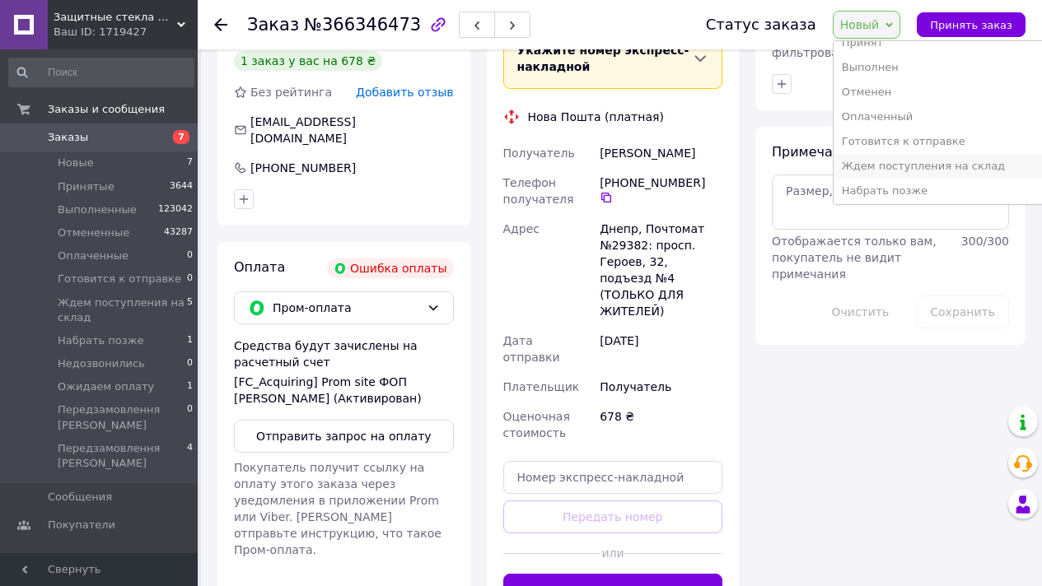
scroll to position [30, 0]
click at [911, 176] on li "Набрать позже" at bounding box center [939, 175] width 212 height 25
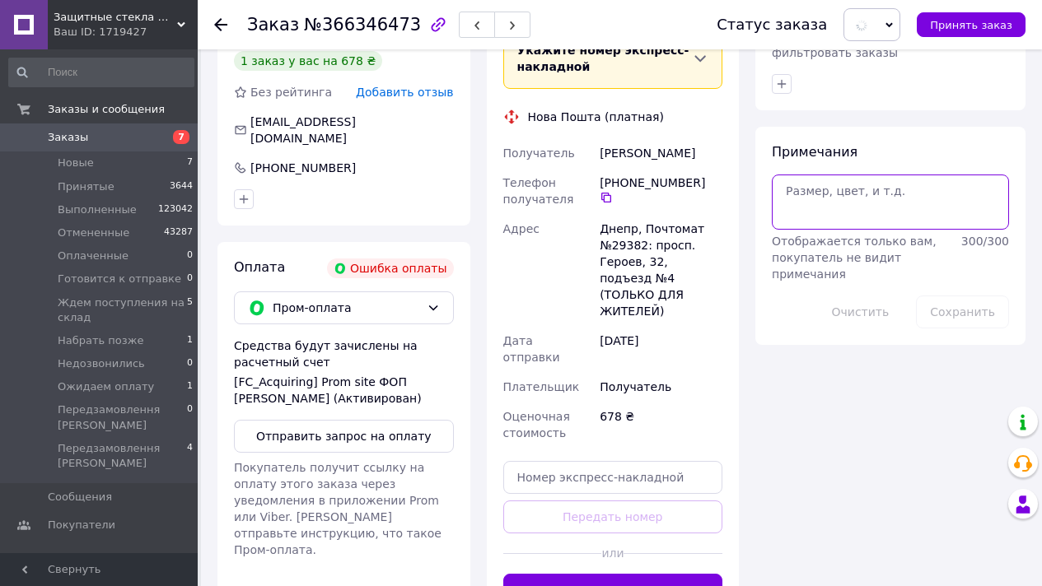
click at [825, 197] on textarea at bounding box center [890, 202] width 237 height 54
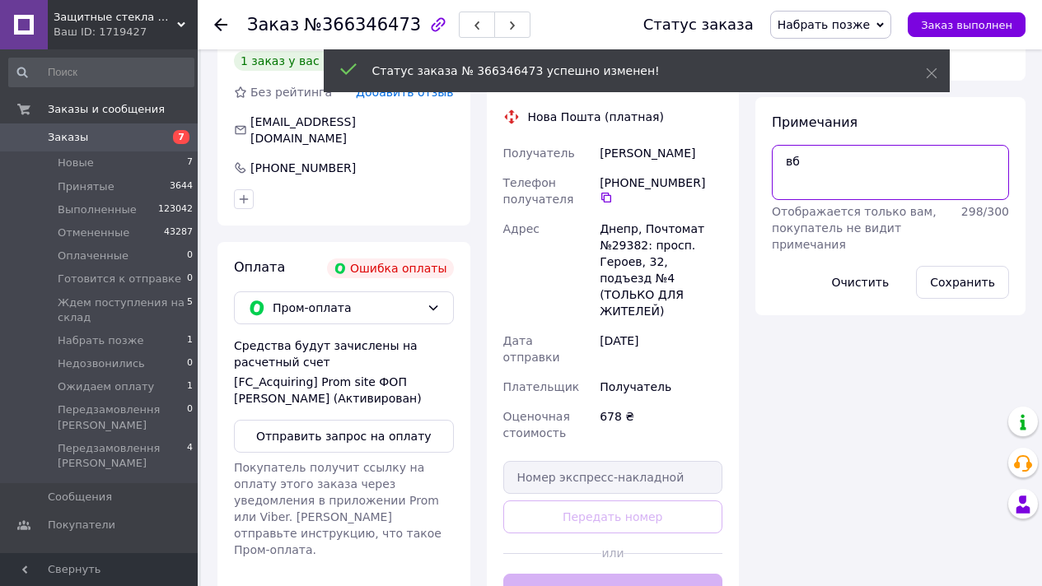
type textarea "вб"
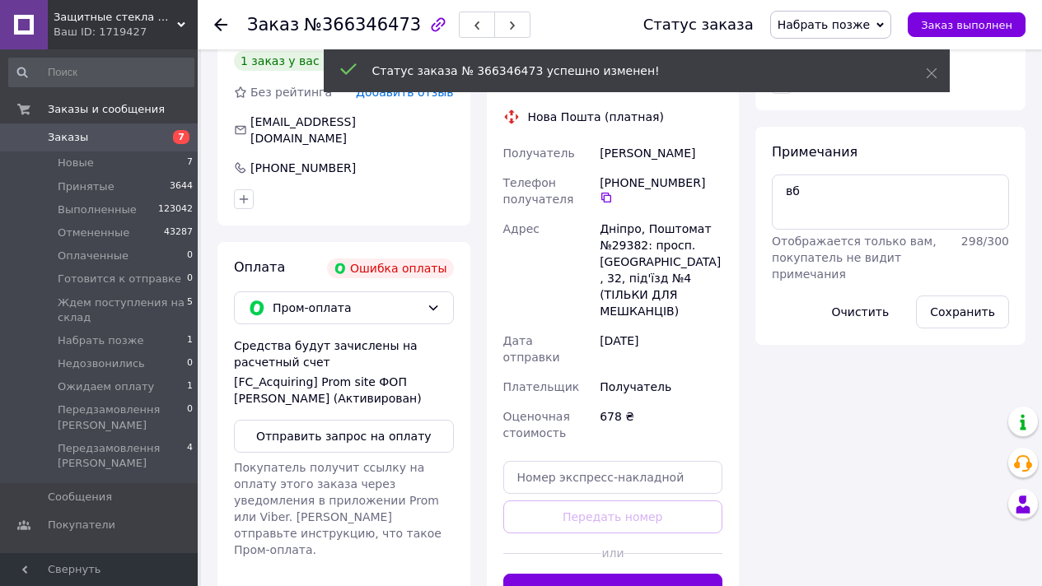
click at [972, 289] on div "Сохранить" at bounding box center [962, 312] width 106 height 46
click at [973, 296] on button "Сохранить" at bounding box center [962, 312] width 93 height 33
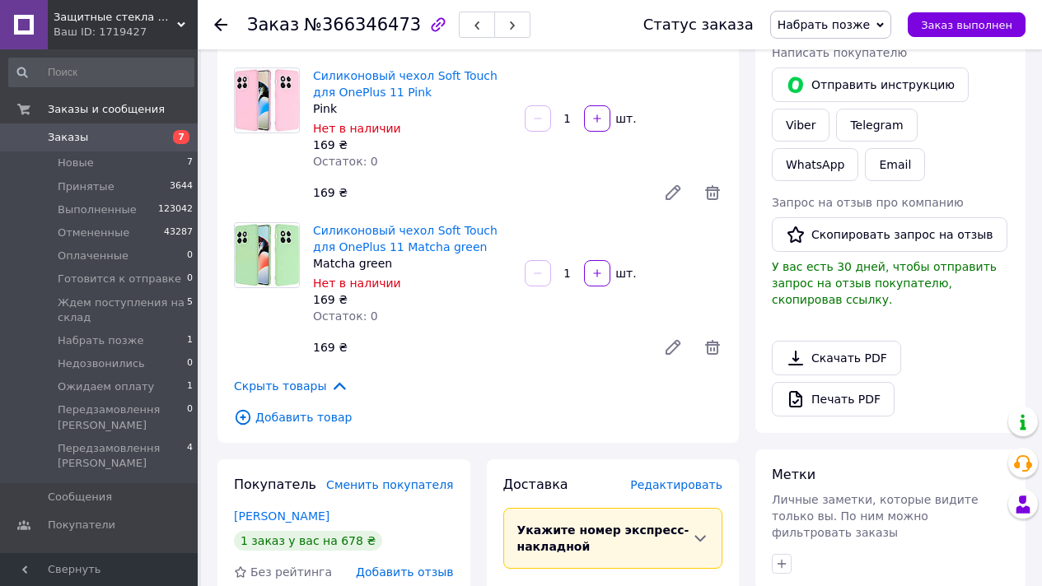
scroll to position [0, 0]
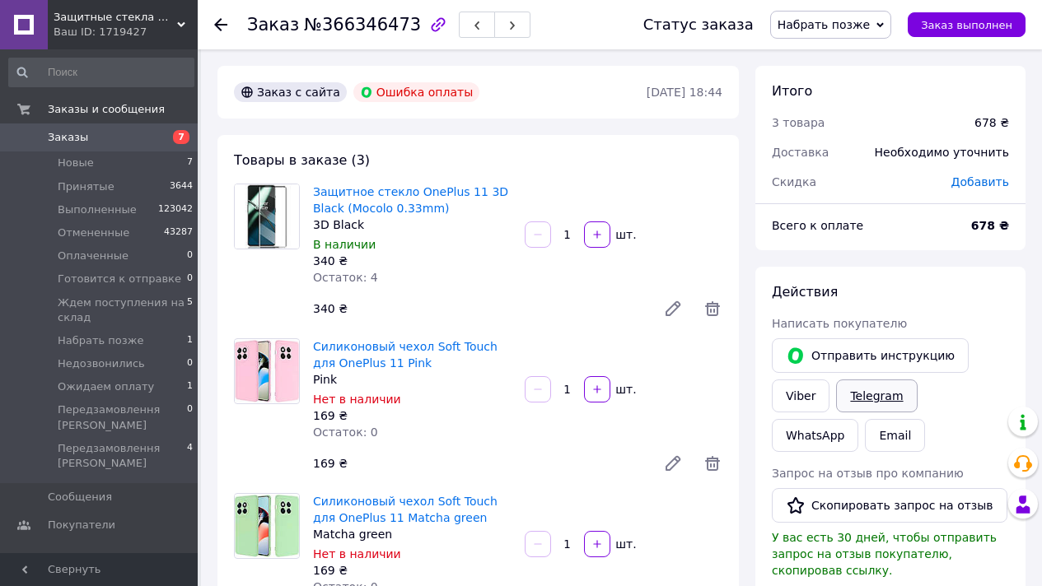
click at [836, 385] on link "Telegram" at bounding box center [876, 396] width 81 height 33
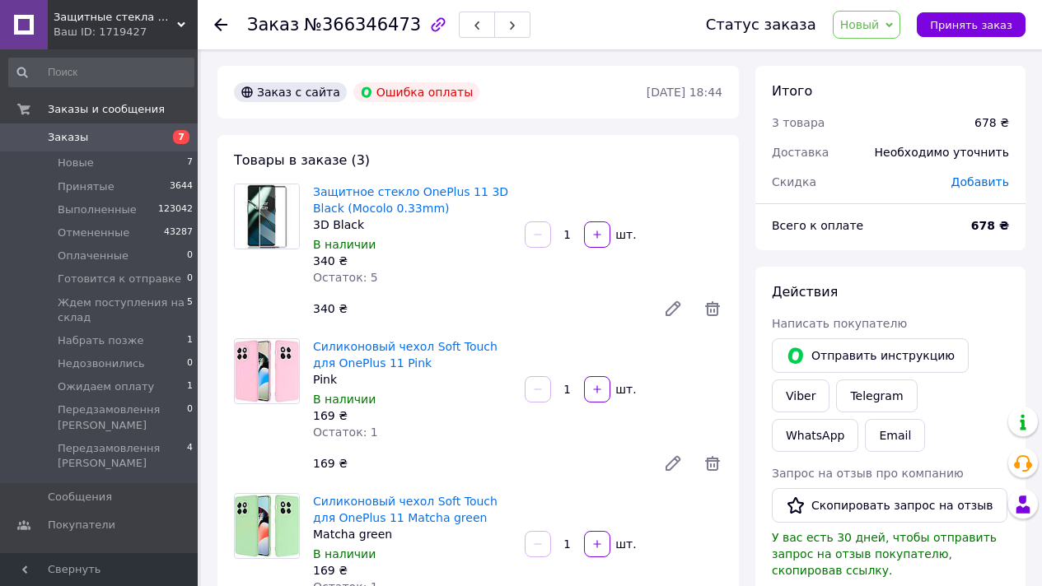
click at [878, 19] on span "Новый" at bounding box center [860, 24] width 40 height 13
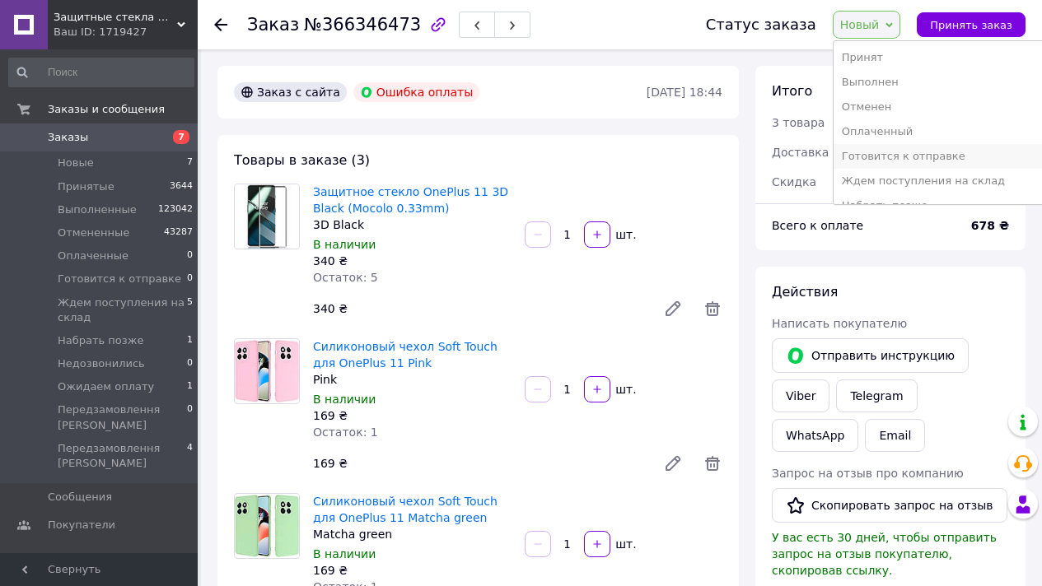
scroll to position [117, 0]
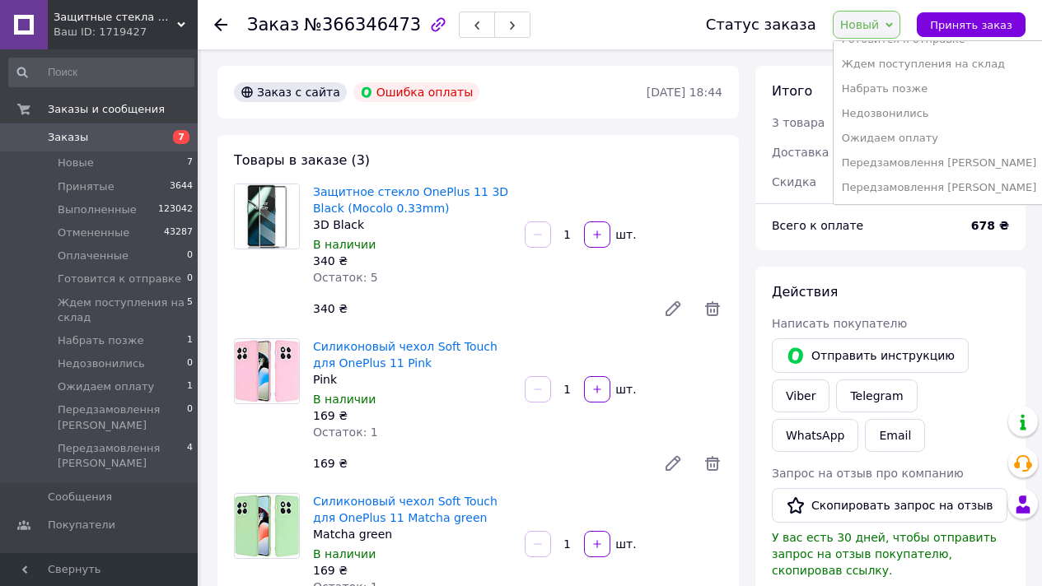
click at [922, 94] on li "Набрать позже" at bounding box center [939, 89] width 212 height 25
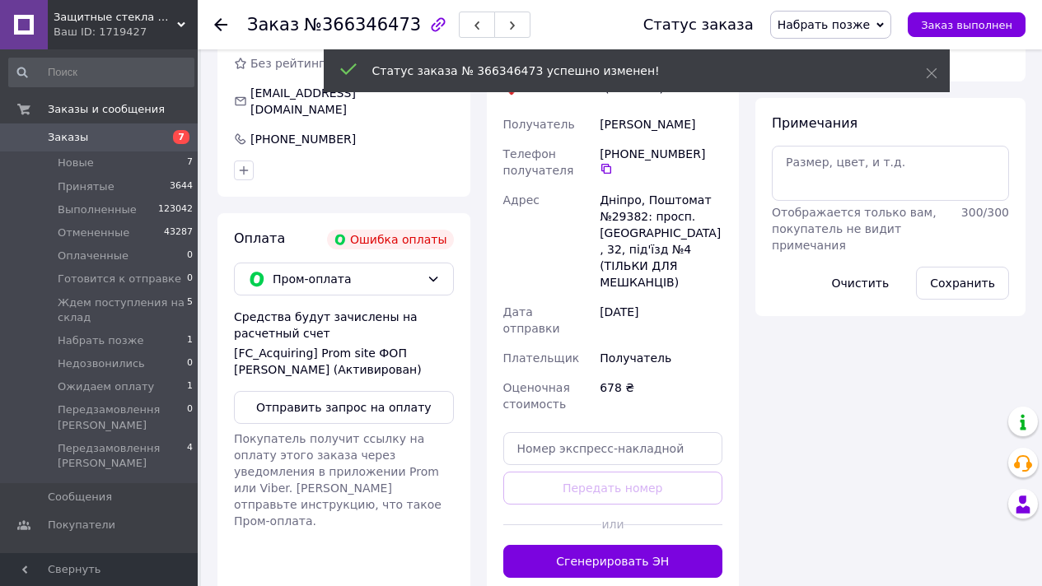
scroll to position [755, 0]
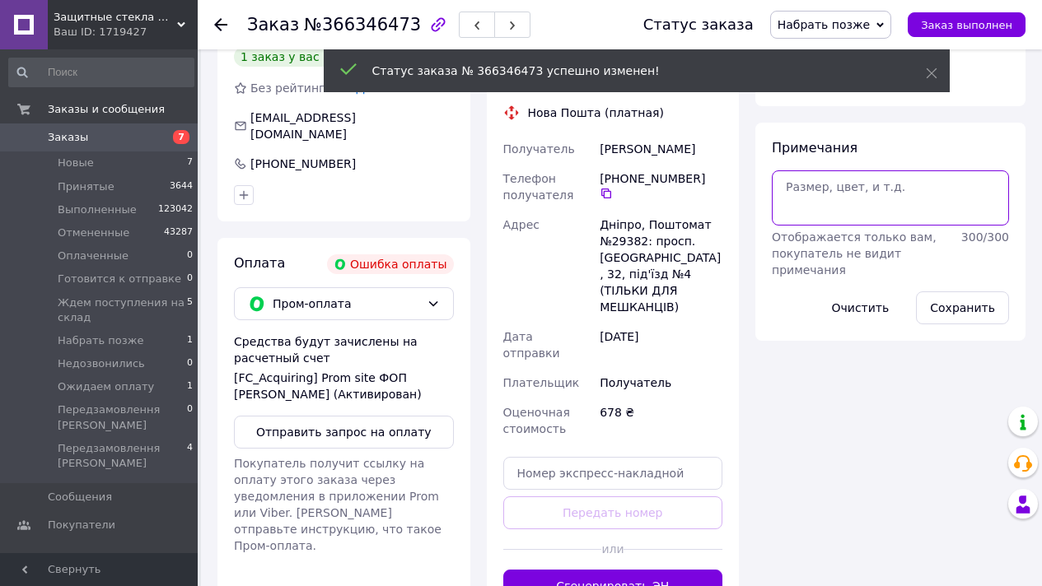
click at [837, 202] on textarea at bounding box center [890, 197] width 237 height 54
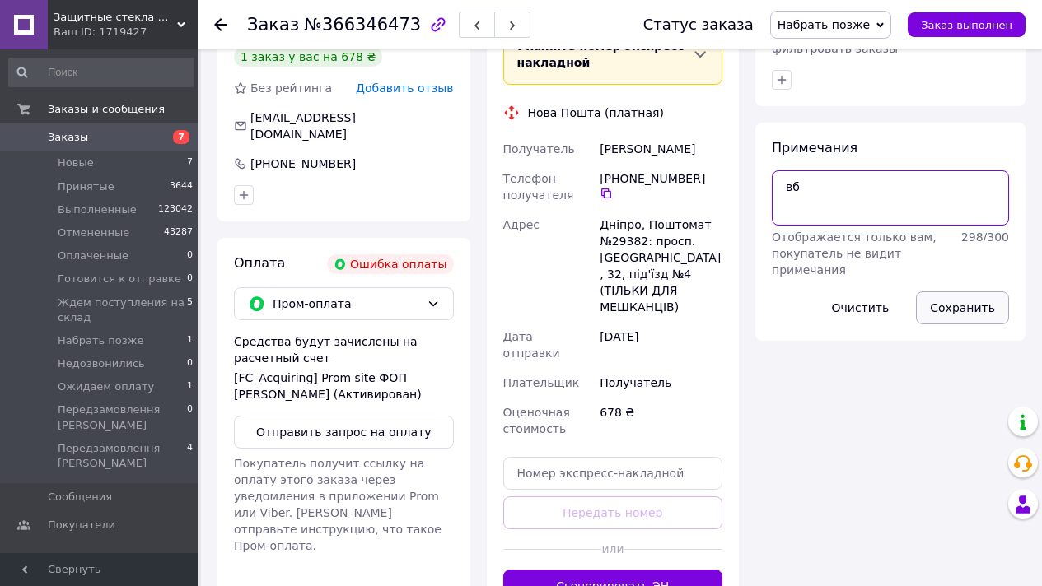
type textarea "вб"
click at [969, 296] on button "Сохранить" at bounding box center [962, 308] width 93 height 33
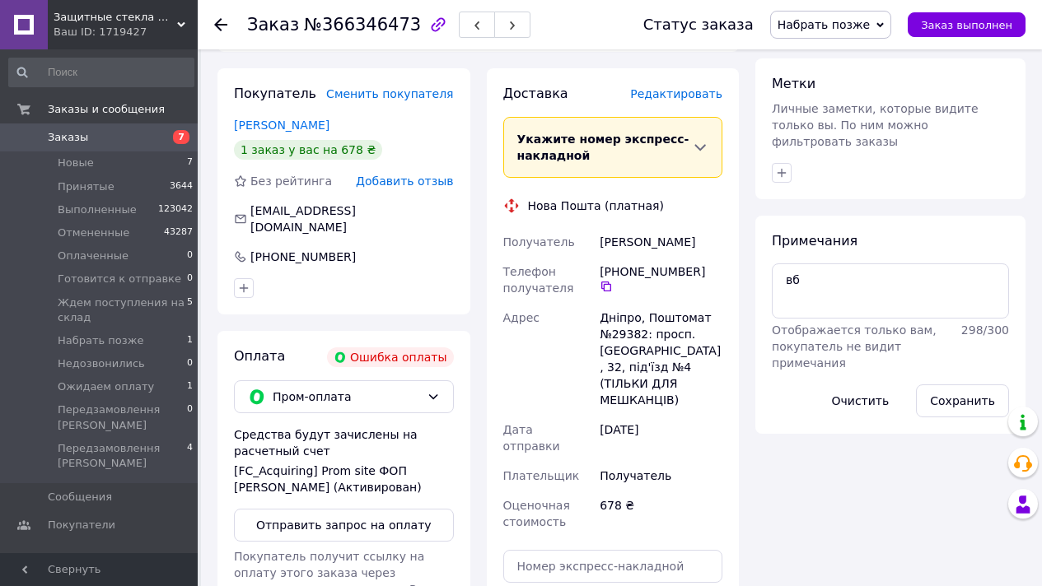
scroll to position [619, 0]
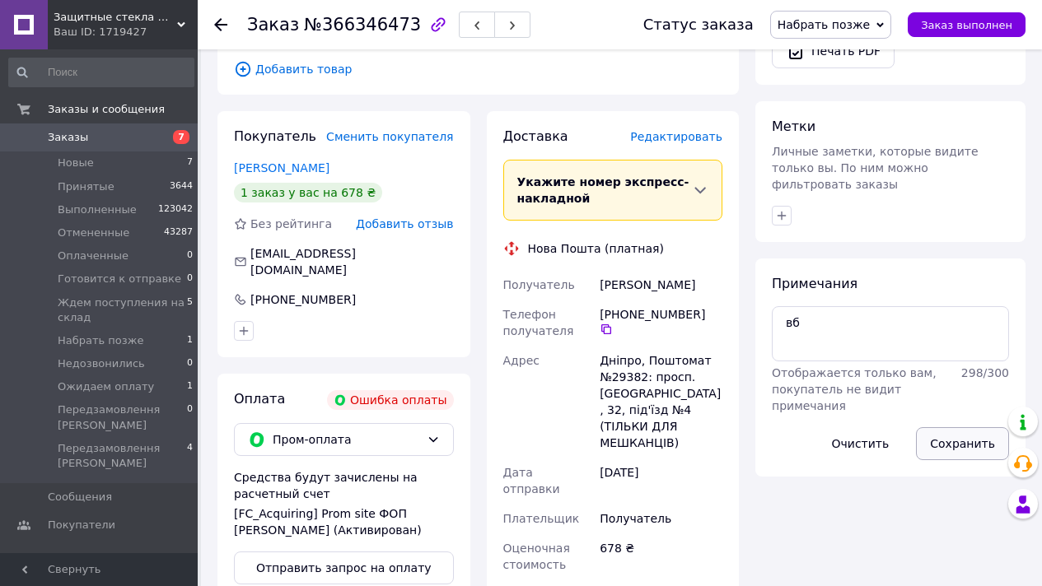
drag, startPoint x: 978, startPoint y: 432, endPoint x: 967, endPoint y: 413, distance: 22.9
click at [978, 432] on button "Сохранить" at bounding box center [962, 443] width 93 height 33
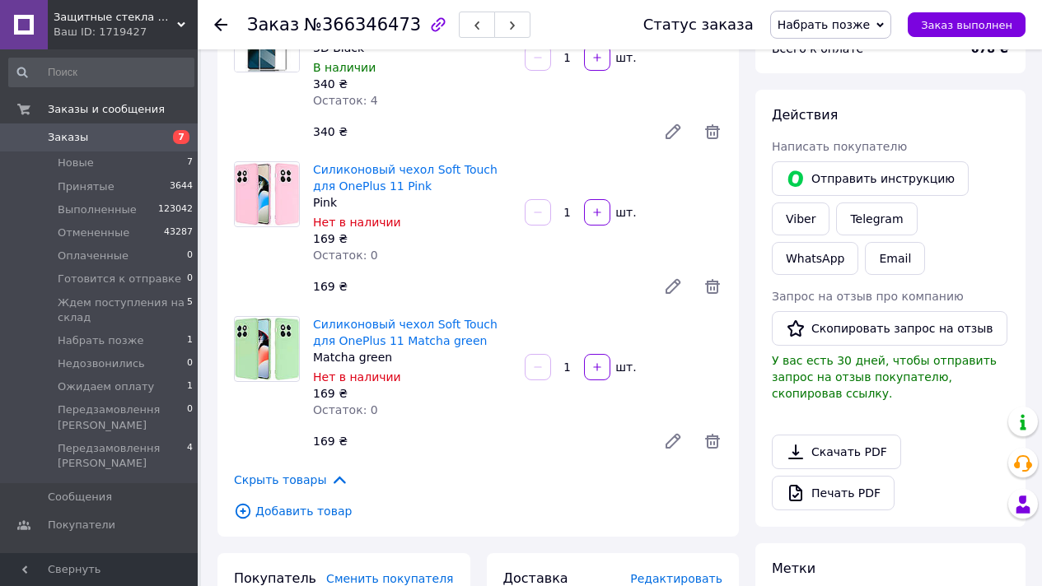
scroll to position [0, 0]
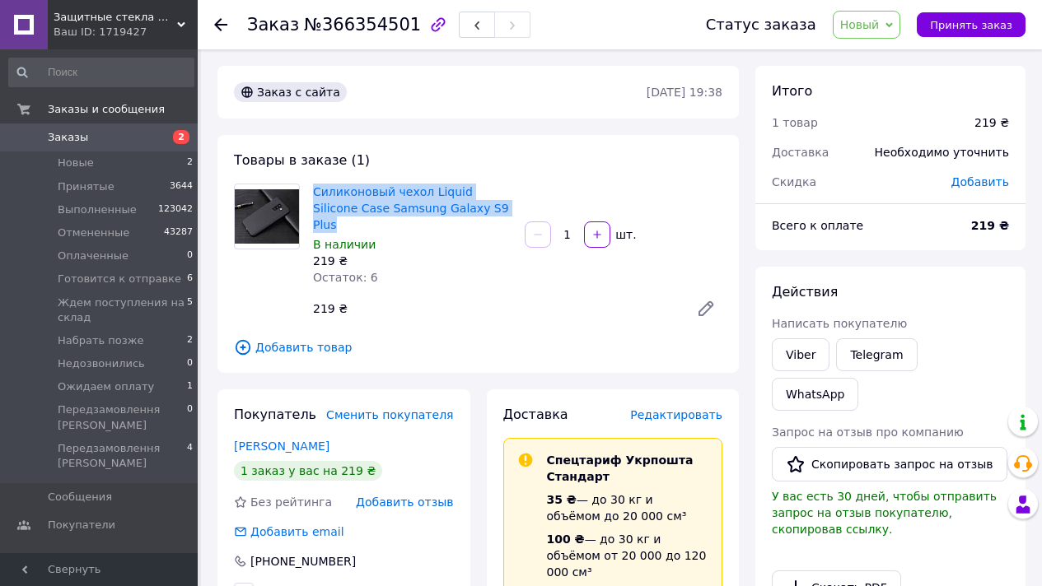
drag, startPoint x: 483, startPoint y: 211, endPoint x: 463, endPoint y: 179, distance: 37.7
click at [463, 179] on div "Товары в заказе (1) Силиконовый чехол Liquid Silicone Case Samsung Galaxy S9 Pl…" at bounding box center [477, 254] width 521 height 238
copy link "Силиконовый чехол Liquid Silicone Case Samsung Galaxy S9 Plus"
click at [806, 354] on link "Viber" at bounding box center [801, 354] width 58 height 33
click at [901, 11] on span "Новый" at bounding box center [867, 25] width 68 height 28
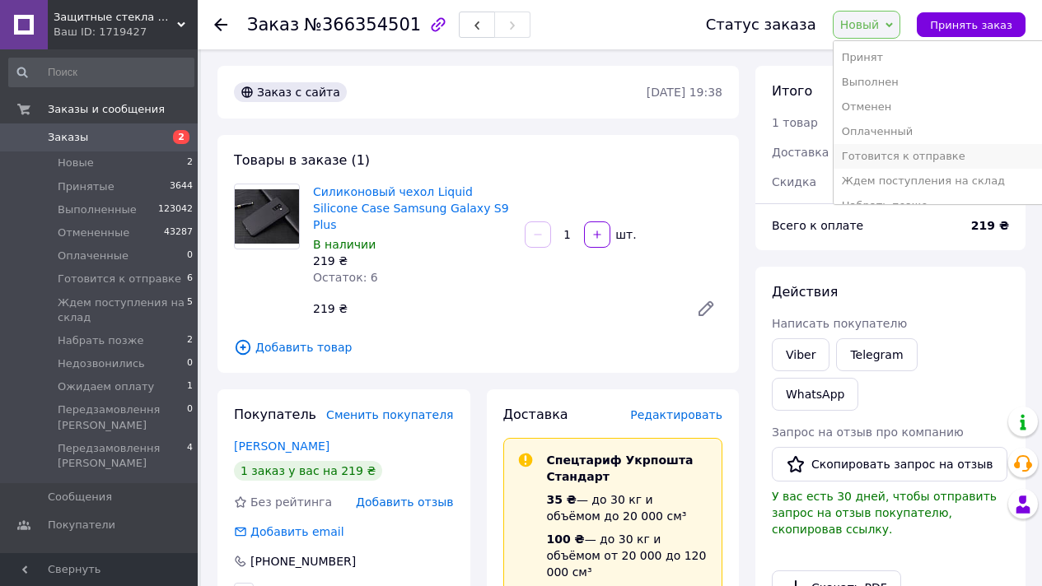
click at [958, 156] on li "Готовится к отправке" at bounding box center [939, 156] width 212 height 25
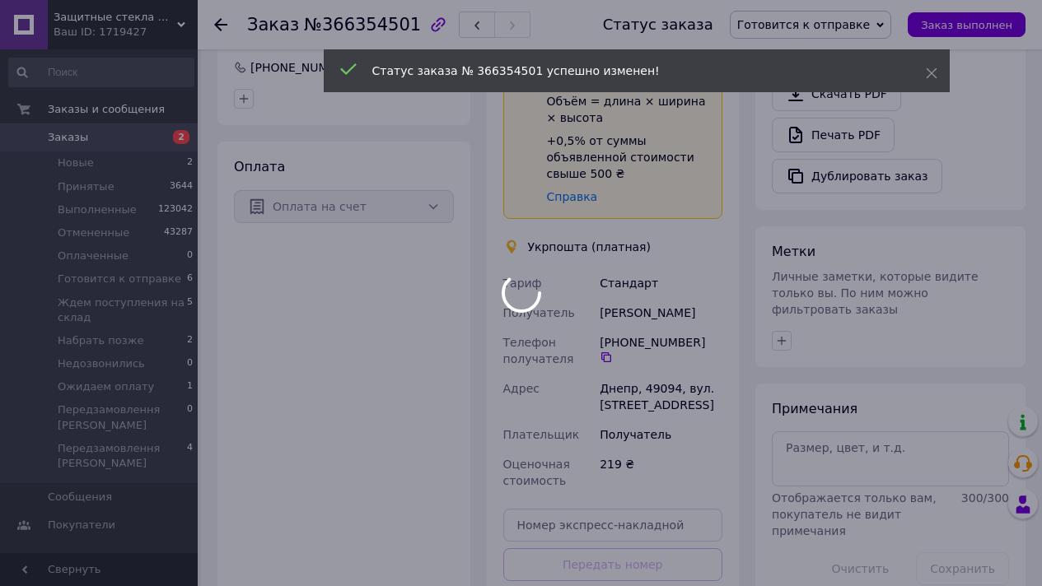
scroll to position [693, 0]
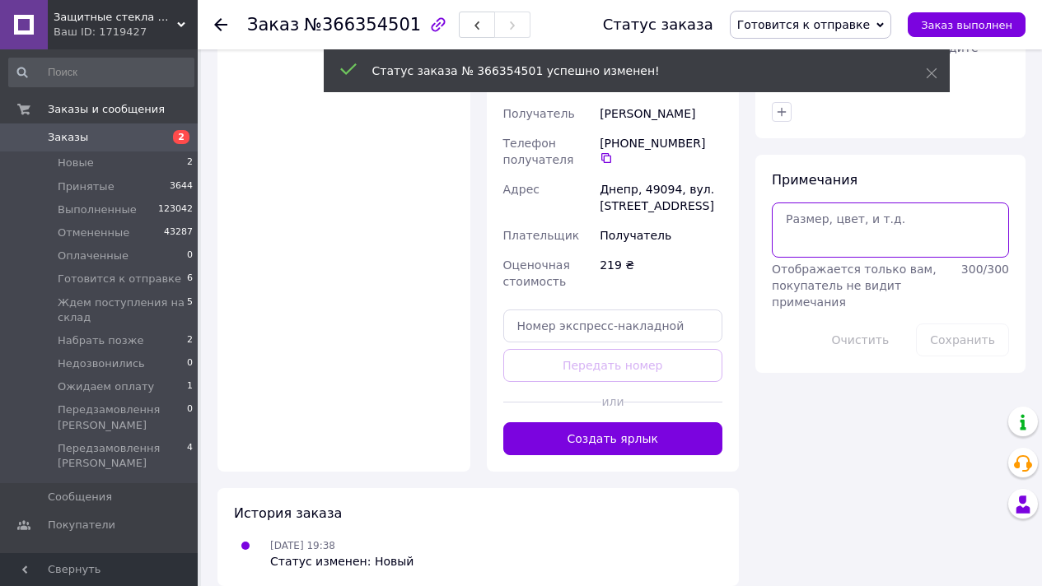
click at [837, 203] on textarea at bounding box center [890, 230] width 237 height 54
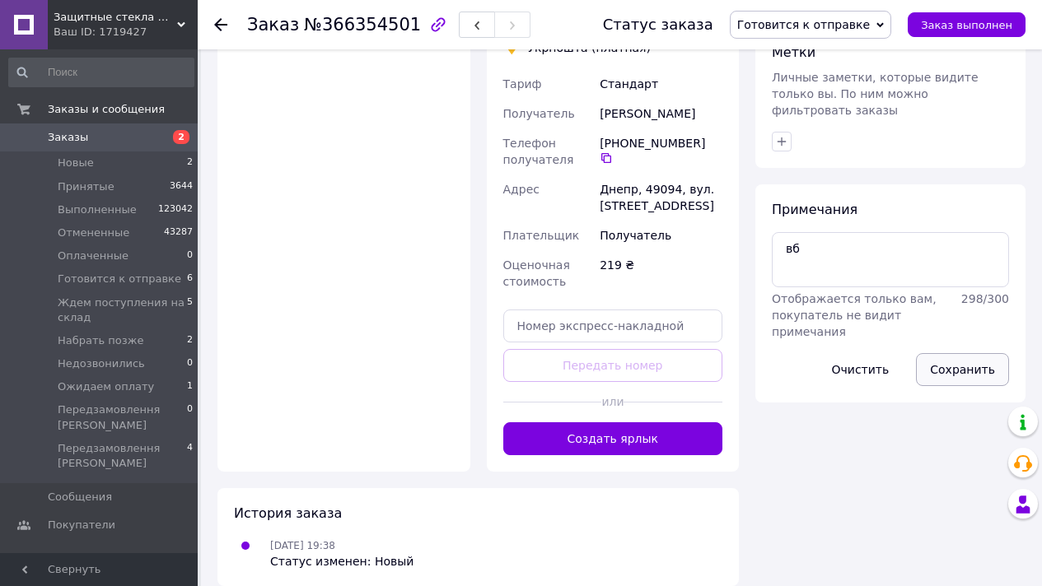
click at [964, 353] on button "Сохранить" at bounding box center [962, 369] width 93 height 33
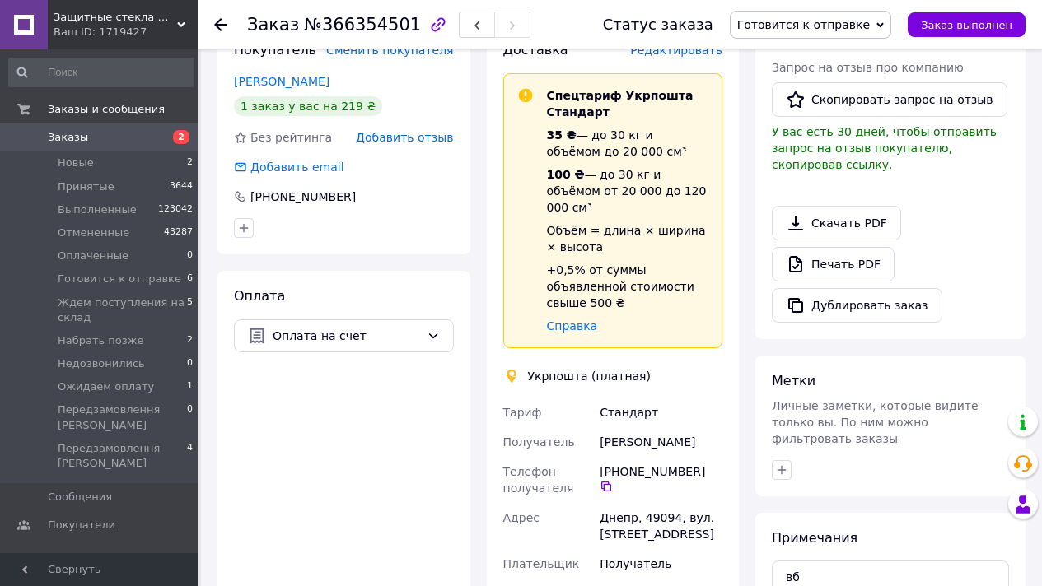
scroll to position [617, 0]
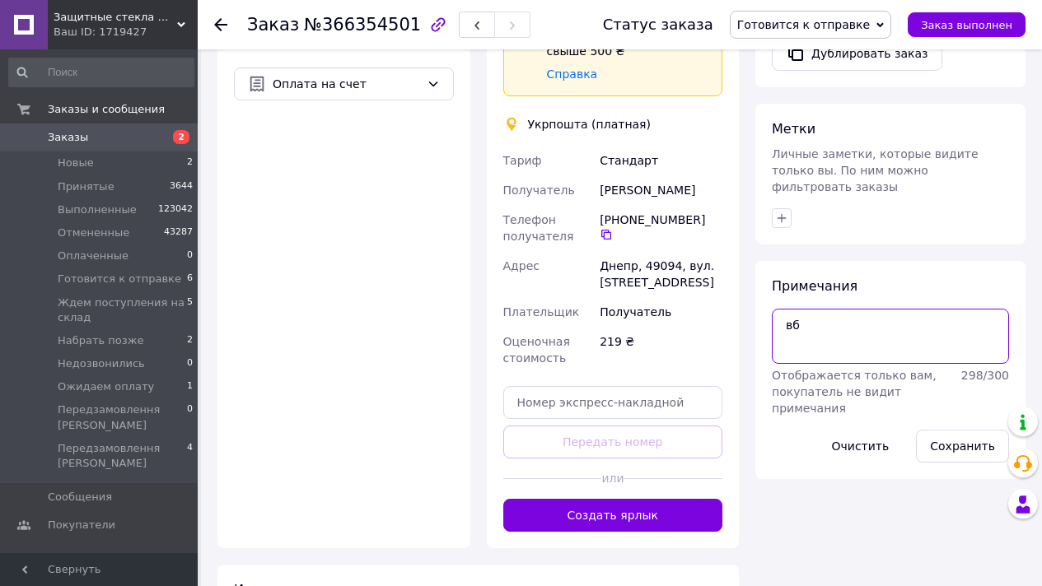
click at [861, 309] on textarea "вб" at bounding box center [890, 336] width 237 height 54
paste textarea "12.10.25 19:52"
type textarea "вб 12.10.25 19:52"
click at [971, 430] on button "Сохранить" at bounding box center [962, 446] width 93 height 33
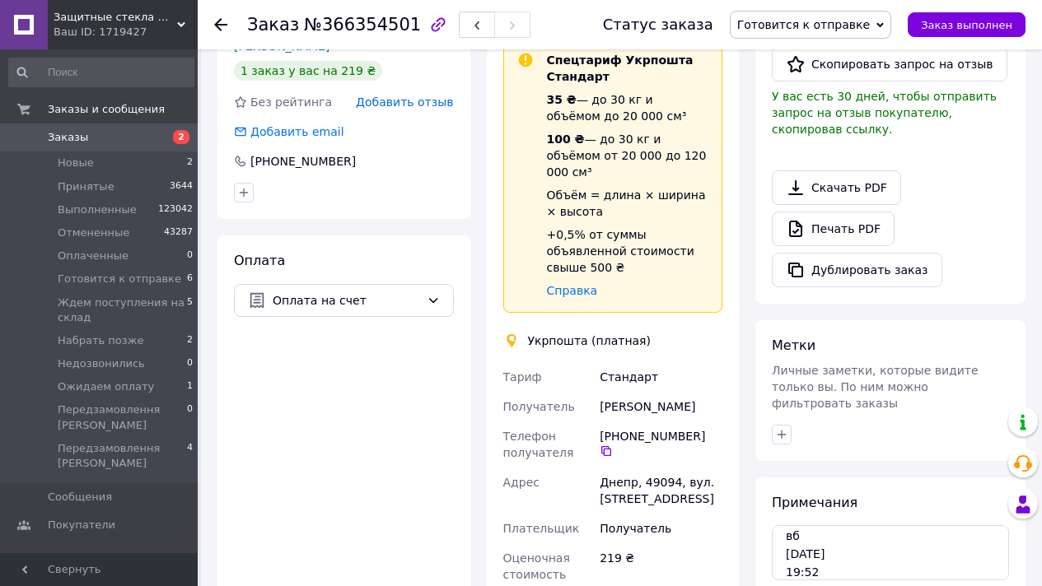
scroll to position [812, 0]
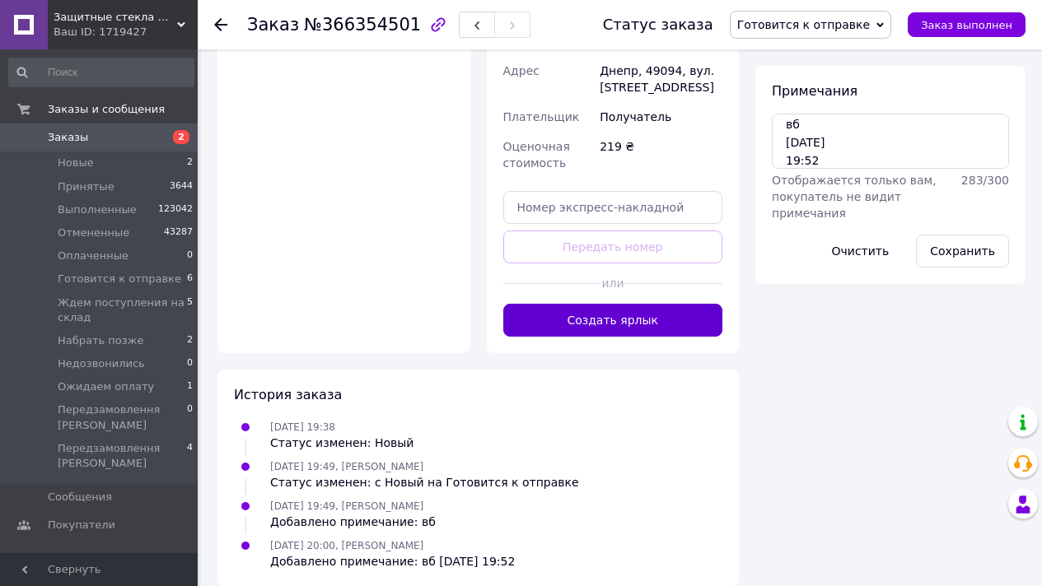
click at [617, 304] on button "Создать ярлык" at bounding box center [613, 320] width 220 height 33
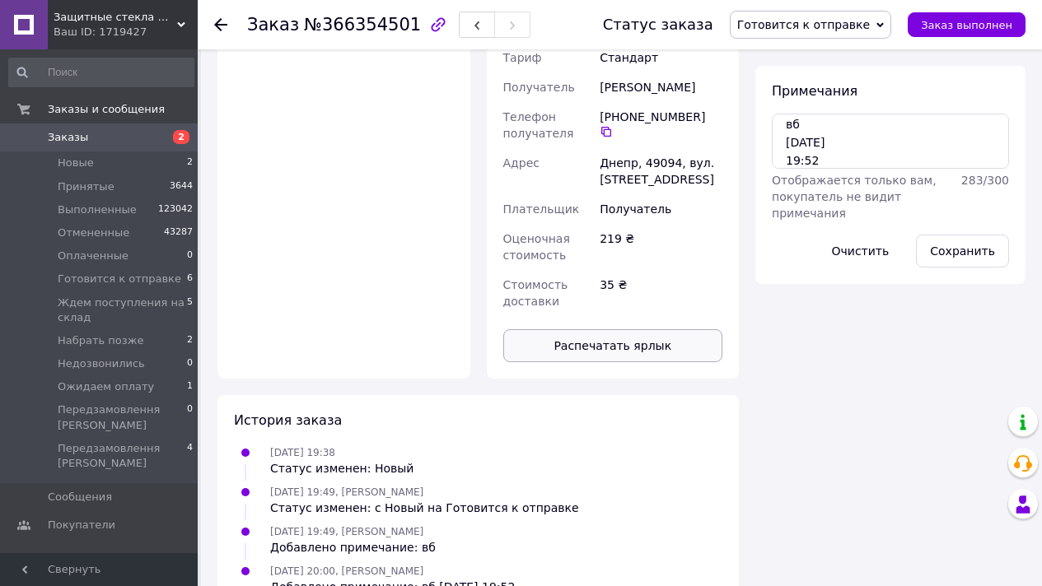
click at [628, 330] on button "Распечатать ярлык" at bounding box center [613, 345] width 220 height 33
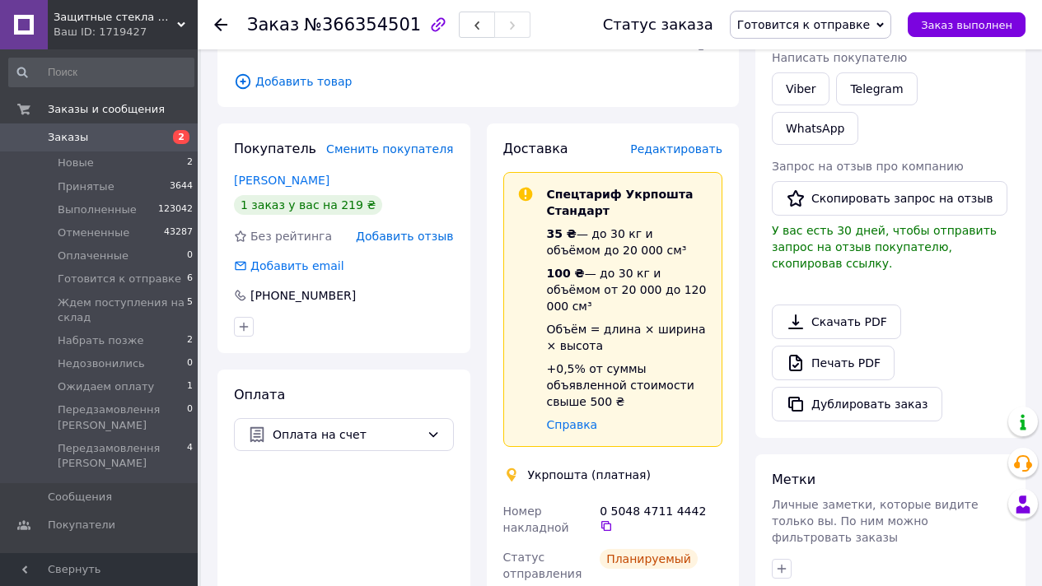
scroll to position [416, 0]
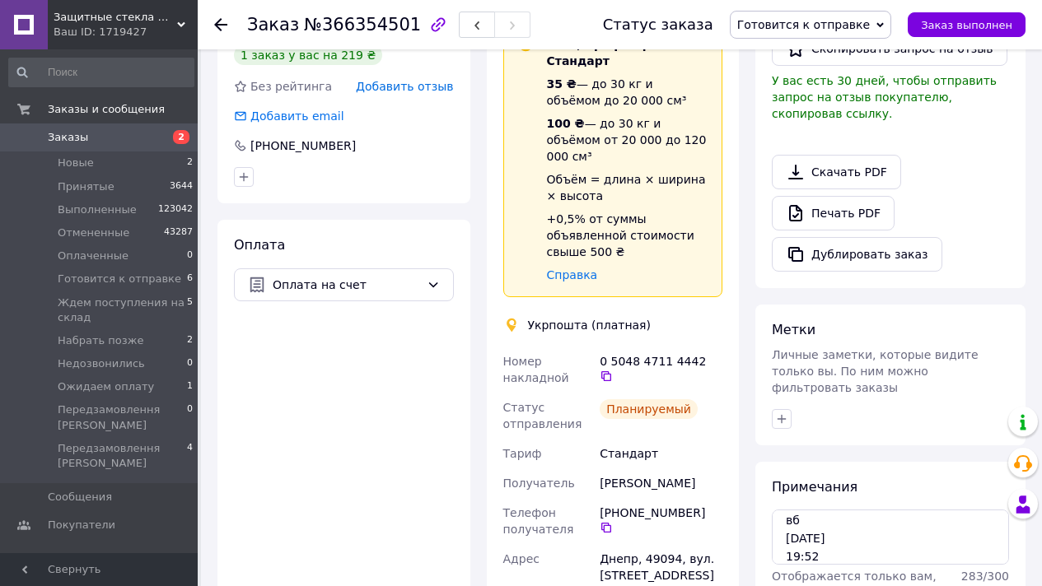
click at [355, 30] on span "№366354501" at bounding box center [362, 25] width 117 height 20
copy span "366354501"
click at [924, 31] on button "Заказ выполнен" at bounding box center [967, 24] width 118 height 25
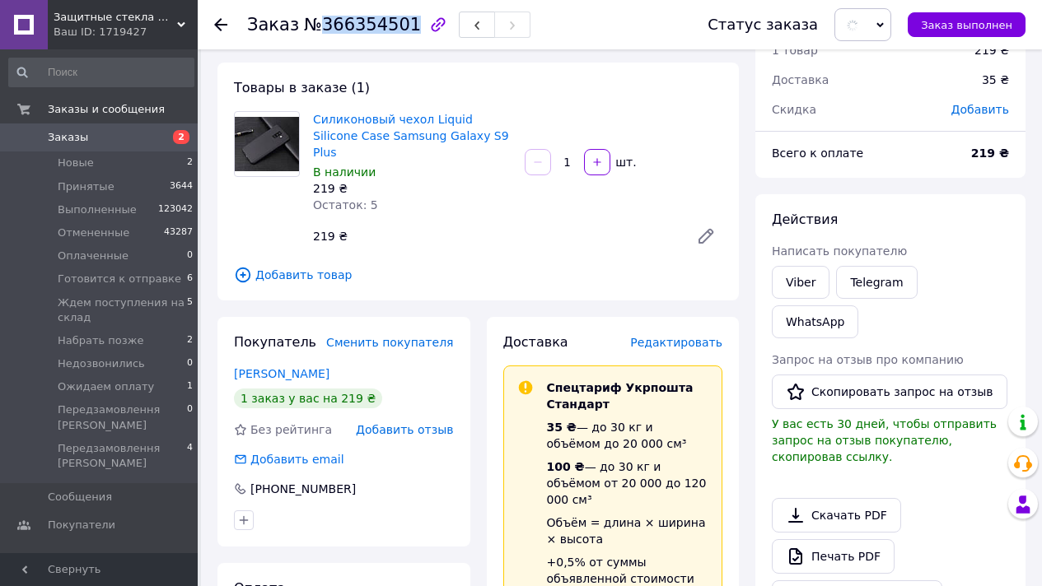
scroll to position [0, 0]
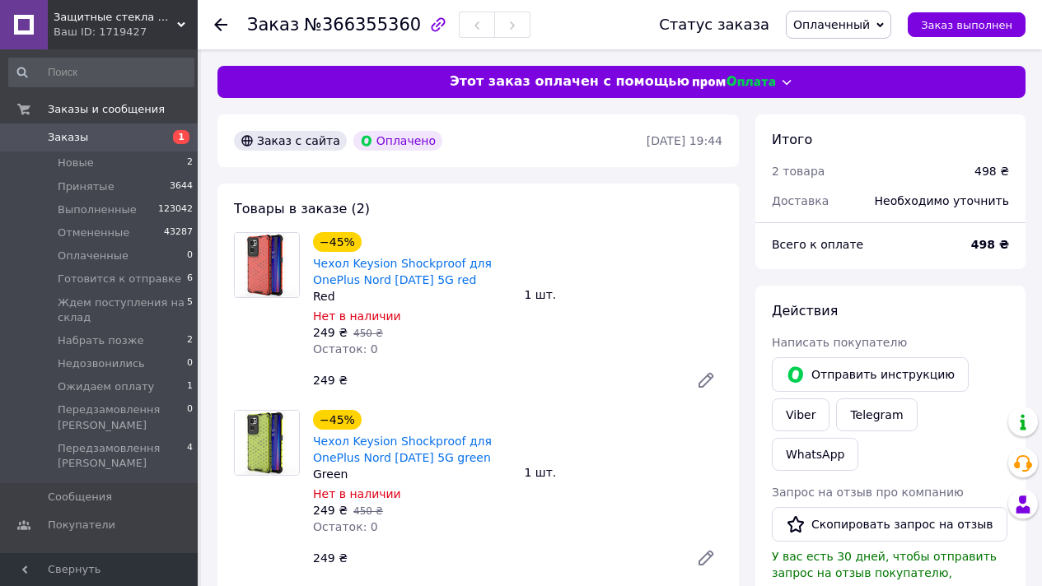
click at [669, 304] on div "1 шт." at bounding box center [624, 294] width 212 height 23
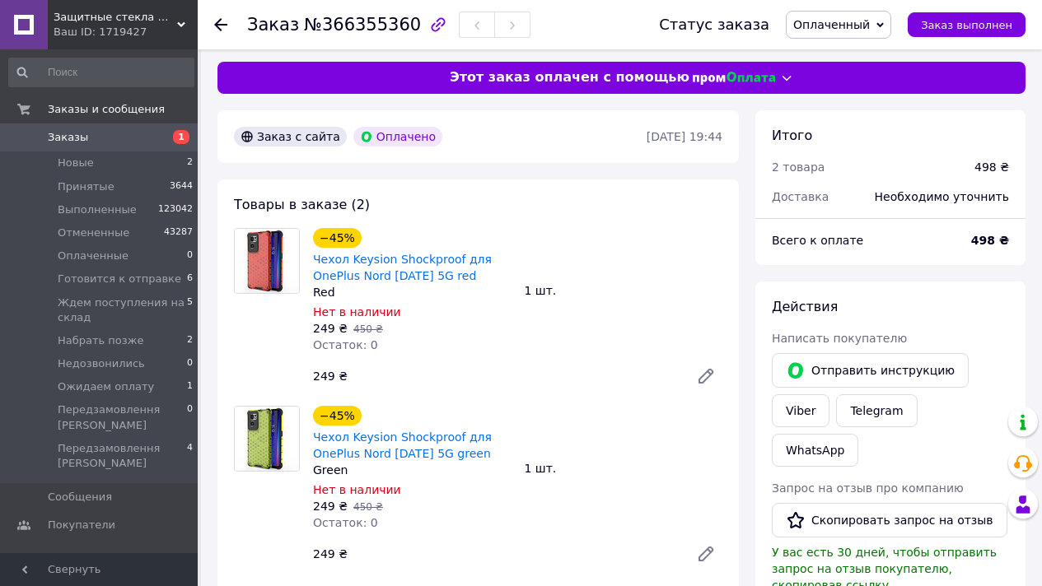
scroll to position [25, 0]
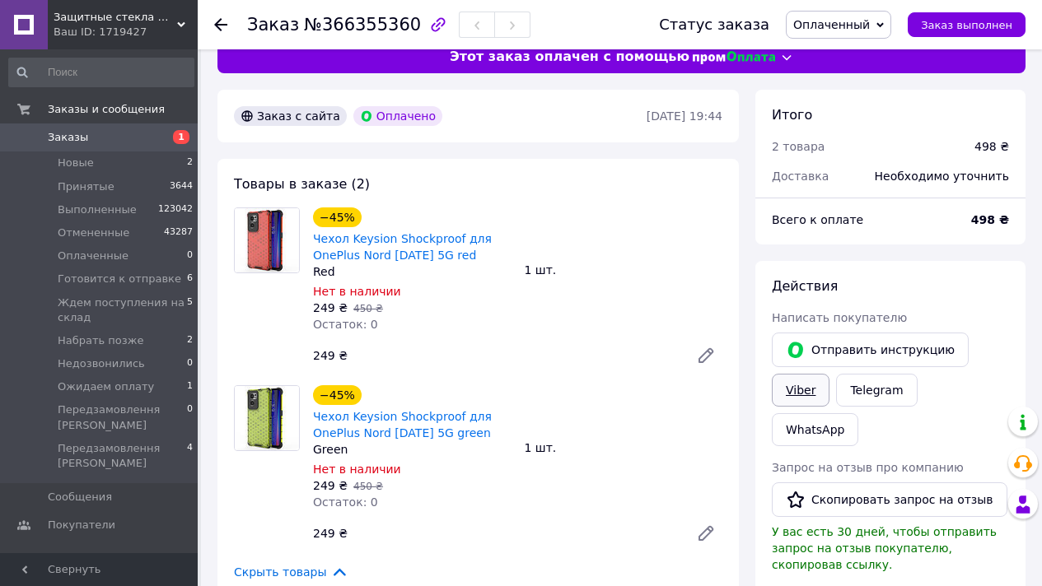
click at [801, 387] on link "Viber" at bounding box center [801, 390] width 58 height 33
drag, startPoint x: 839, startPoint y: 17, endPoint x: 839, endPoint y: 35, distance: 18.1
click at [839, 18] on span "Оплаченный" at bounding box center [831, 24] width 77 height 13
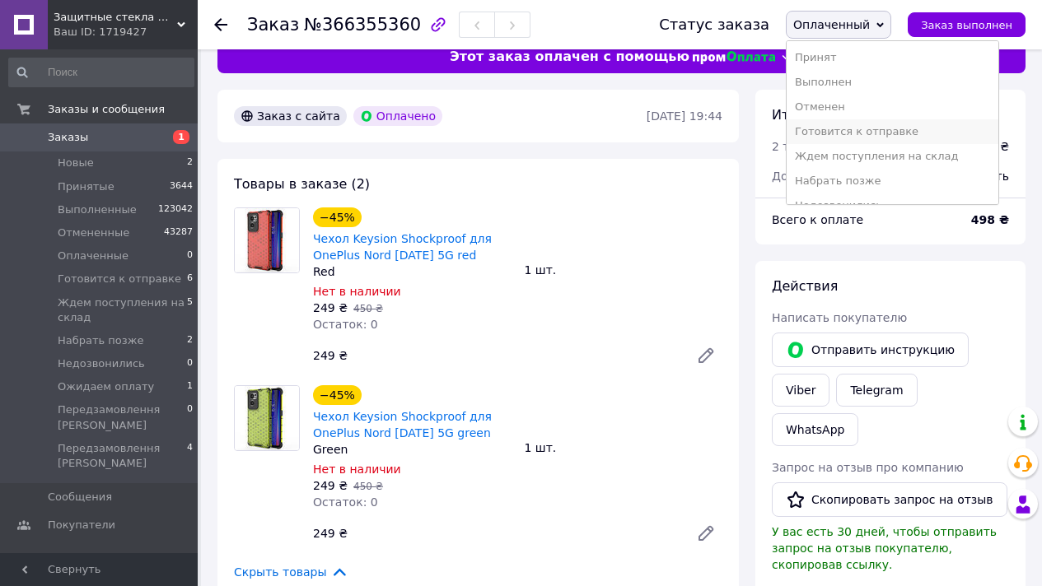
click at [895, 131] on li "Готовится к отправке" at bounding box center [893, 131] width 212 height 25
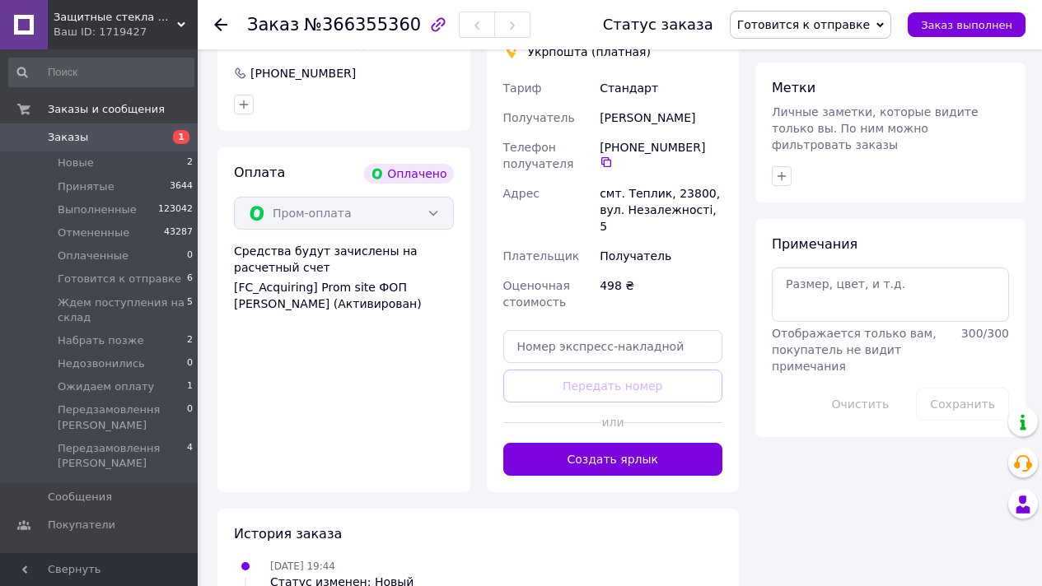
scroll to position [863, 0]
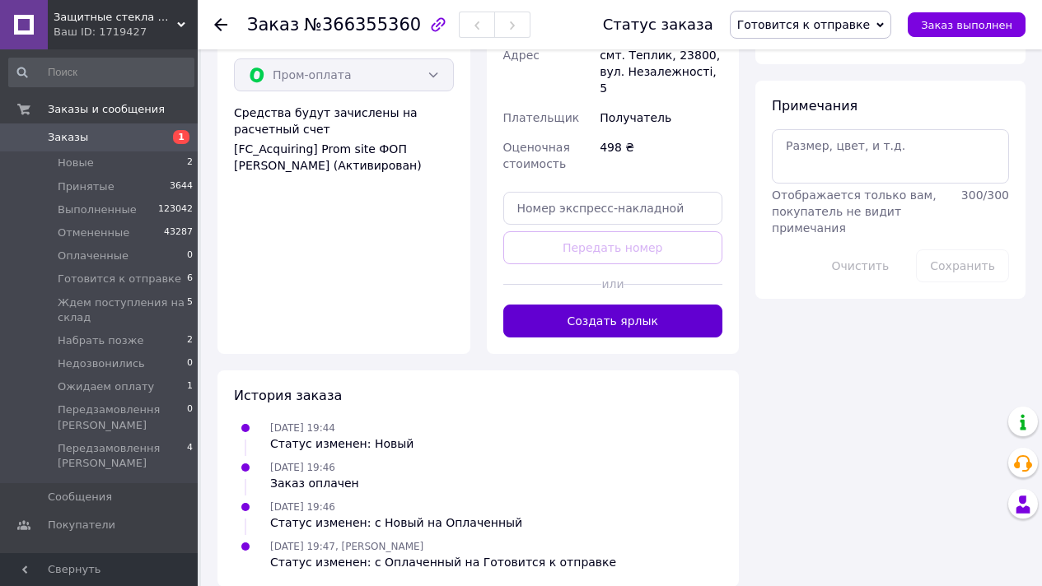
click at [653, 315] on button "Создать ярлык" at bounding box center [613, 321] width 220 height 33
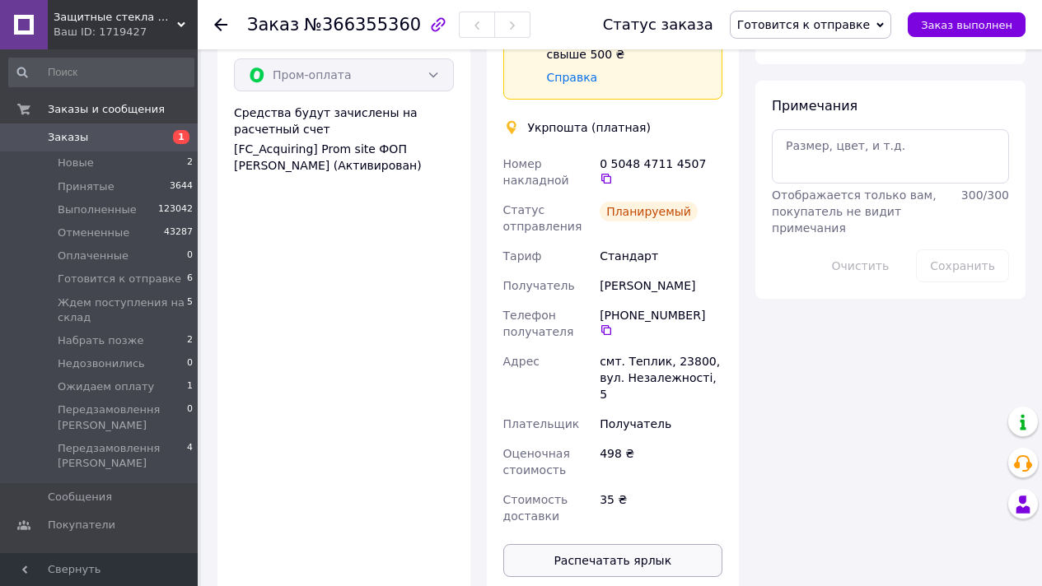
click at [609, 544] on button "Распечатать ярлык" at bounding box center [613, 560] width 220 height 33
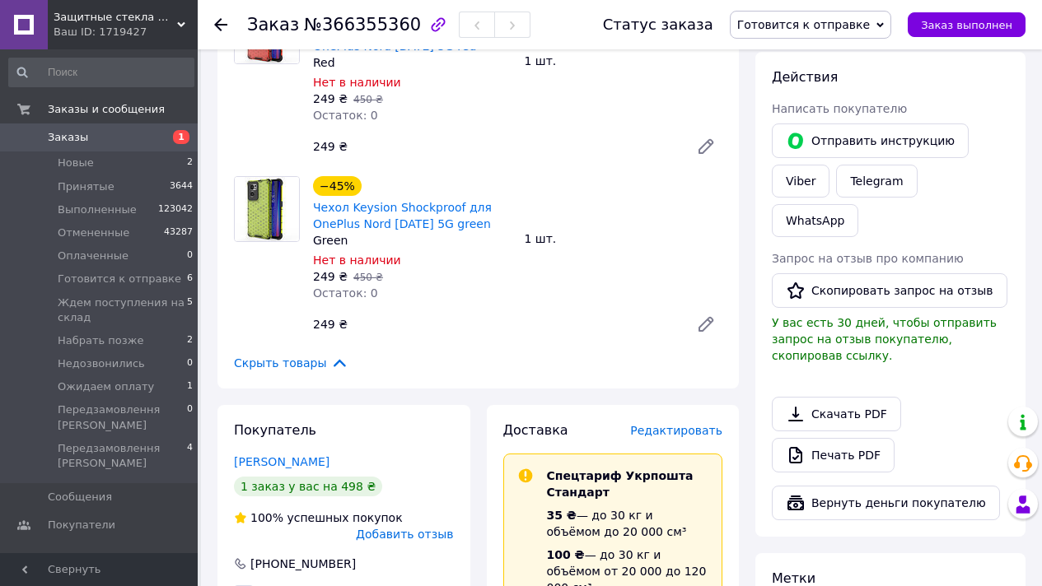
scroll to position [0, 0]
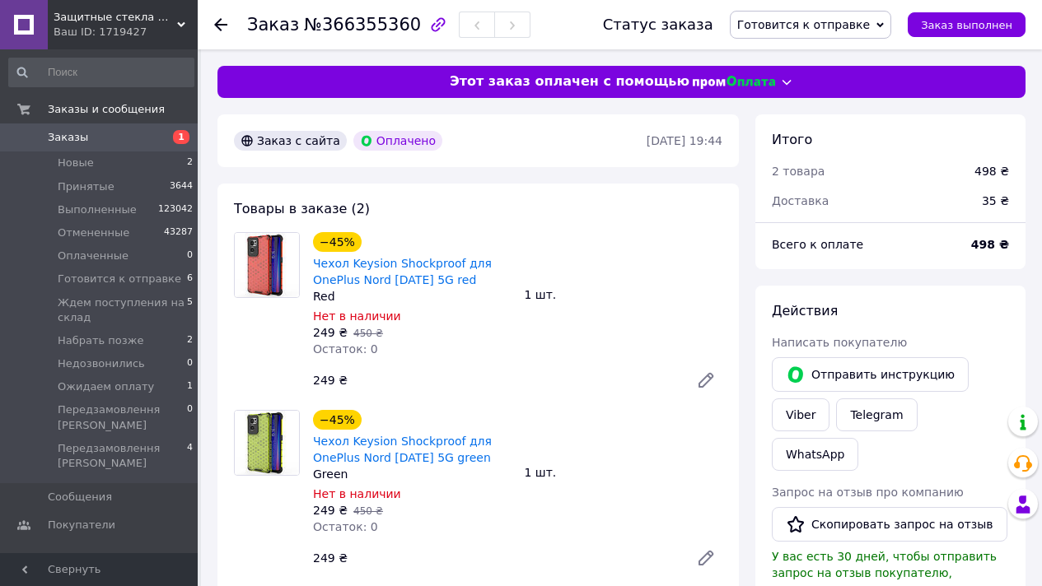
click at [339, 16] on span "№366355360" at bounding box center [362, 25] width 117 height 20
copy span "366355360"
click at [311, 263] on div "−45% Чехол Keysion Shockproof для OnePlus Nord CE 2 5G red Red Нет в наличии 24…" at bounding box center [412, 295] width 212 height 132
click at [384, 273] on link "Чехол Keysion Shockproof для OnePlus Nord CE 2 5G red" at bounding box center [402, 272] width 179 height 30
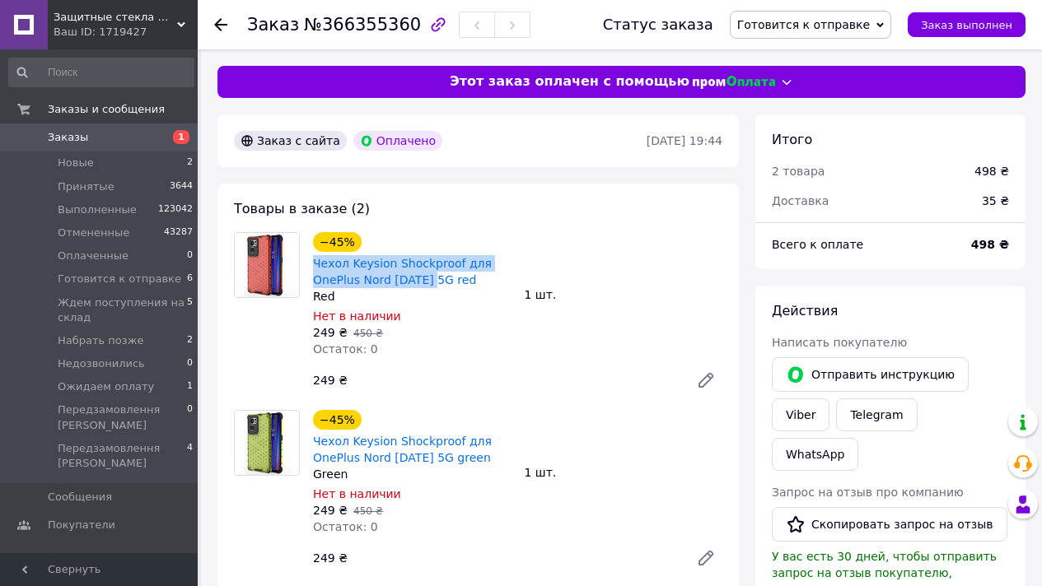
drag, startPoint x: 314, startPoint y: 264, endPoint x: 379, endPoint y: 203, distance: 89.1
click at [434, 282] on div "Чехол Keysion Shockproof для OnePlus Nord CE 2 5G red" at bounding box center [412, 272] width 202 height 36
copy link "Чехол Keysion Shockproof для OnePlus Nord CE 2 5G"
click at [994, 27] on span "Заказ выполнен" at bounding box center [966, 25] width 91 height 12
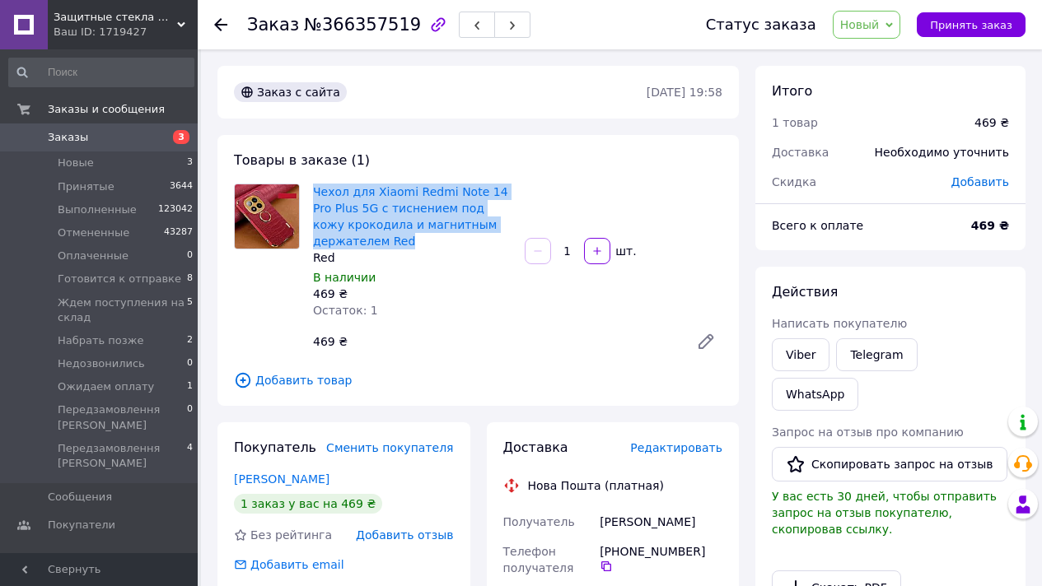
copy link "Чехол для Xiaomi Redmi Note 14 Pro Plus 5G с тиснением под кожу крокодила и маг…"
drag, startPoint x: 422, startPoint y: 244, endPoint x: 371, endPoint y: 179, distance: 83.2
click at [371, 179] on div "Товары в заказе (1) Чехол для Xiaomi Redmi Note 14 Pro Plus 5G с тиснением под …" at bounding box center [477, 270] width 521 height 271
click at [782, 346] on link "Viber" at bounding box center [801, 354] width 58 height 33
drag, startPoint x: 871, startPoint y: 19, endPoint x: 924, endPoint y: 100, distance: 96.8
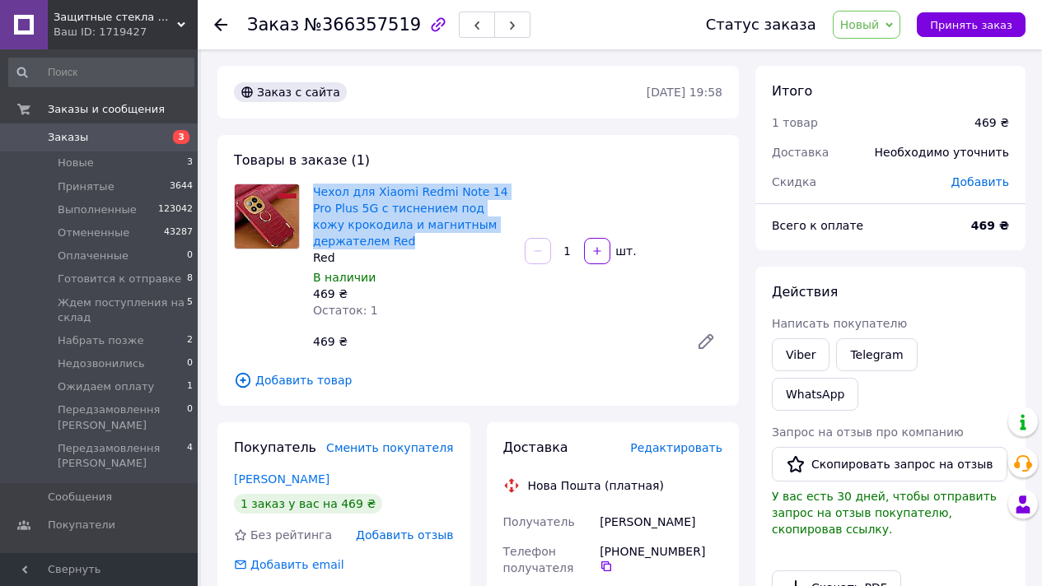
click at [871, 19] on span "Новый" at bounding box center [860, 24] width 40 height 13
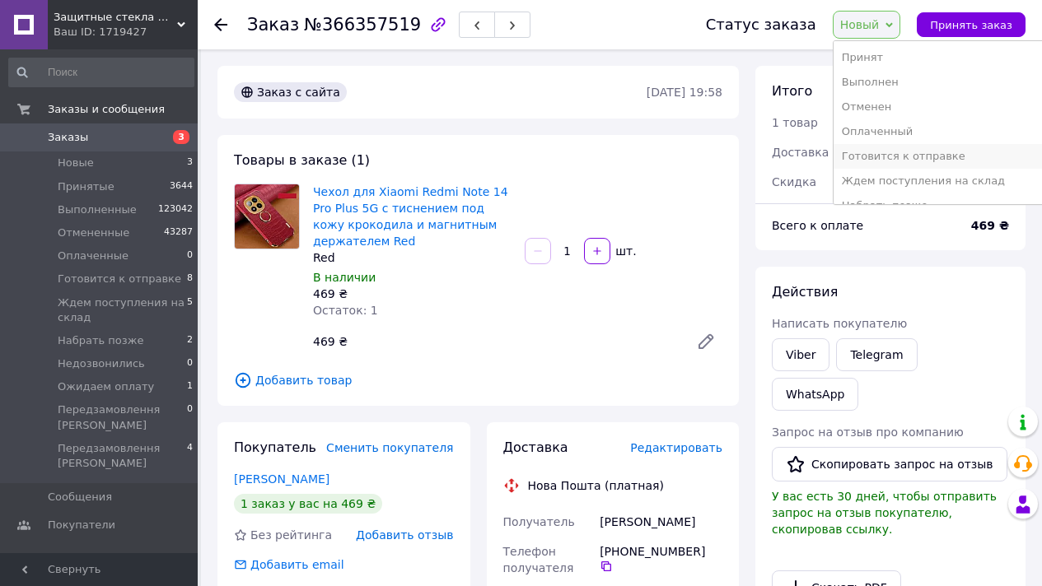
click at [938, 156] on li "Готовится к отправке" at bounding box center [939, 156] width 212 height 25
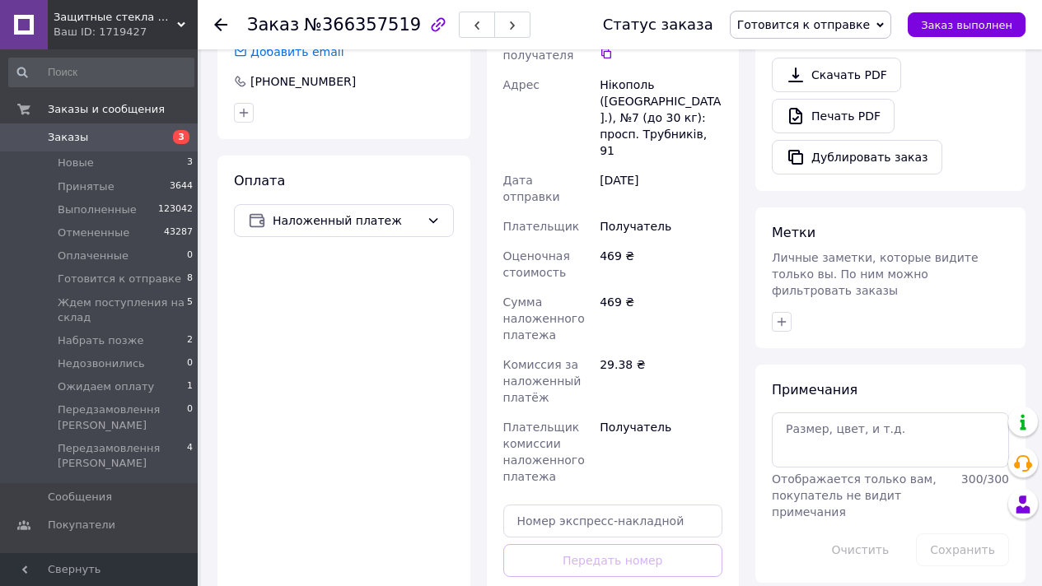
scroll to position [731, 0]
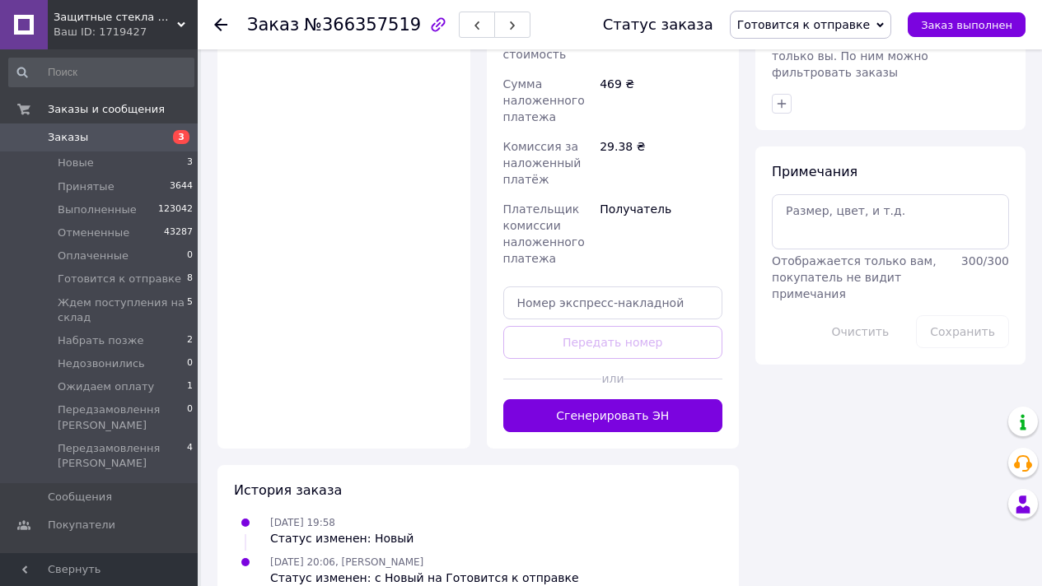
click at [633, 399] on button "Сгенерировать ЭН" at bounding box center [613, 415] width 220 height 33
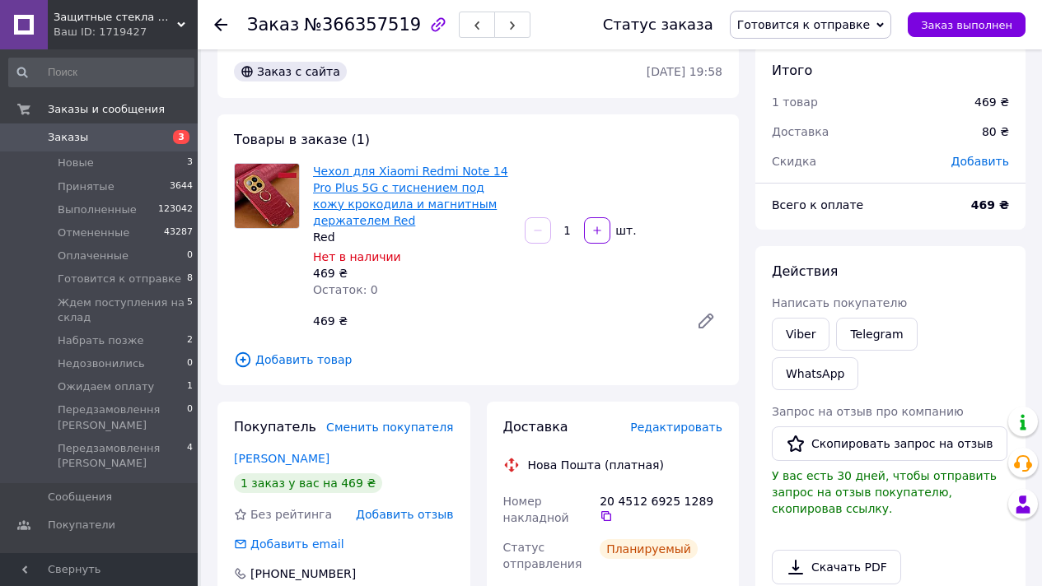
scroll to position [0, 0]
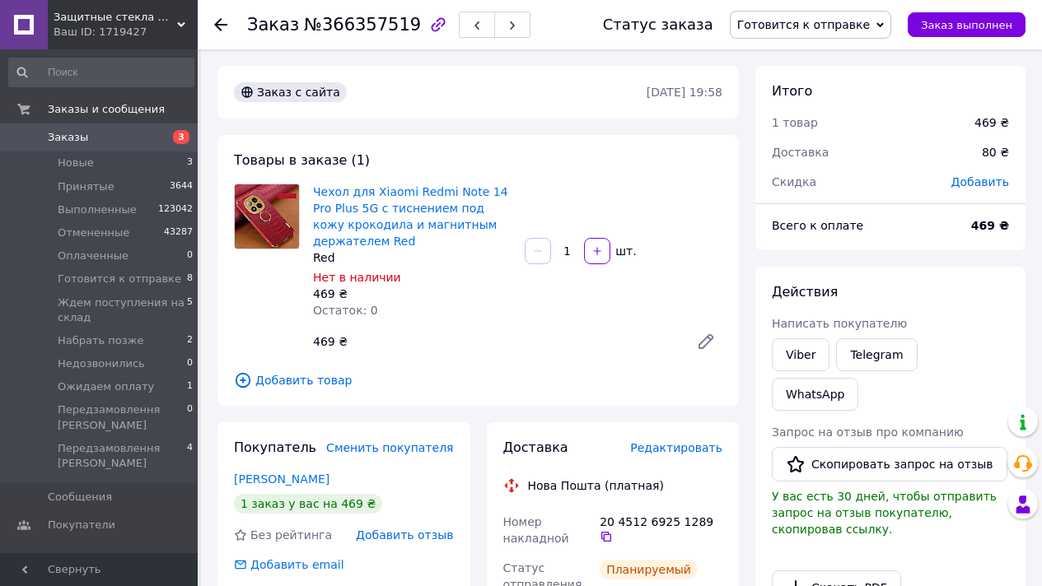
click at [385, 29] on span "№366357519" at bounding box center [362, 25] width 117 height 20
click at [385, 28] on span "№366357519" at bounding box center [362, 25] width 117 height 20
copy span "366357519"
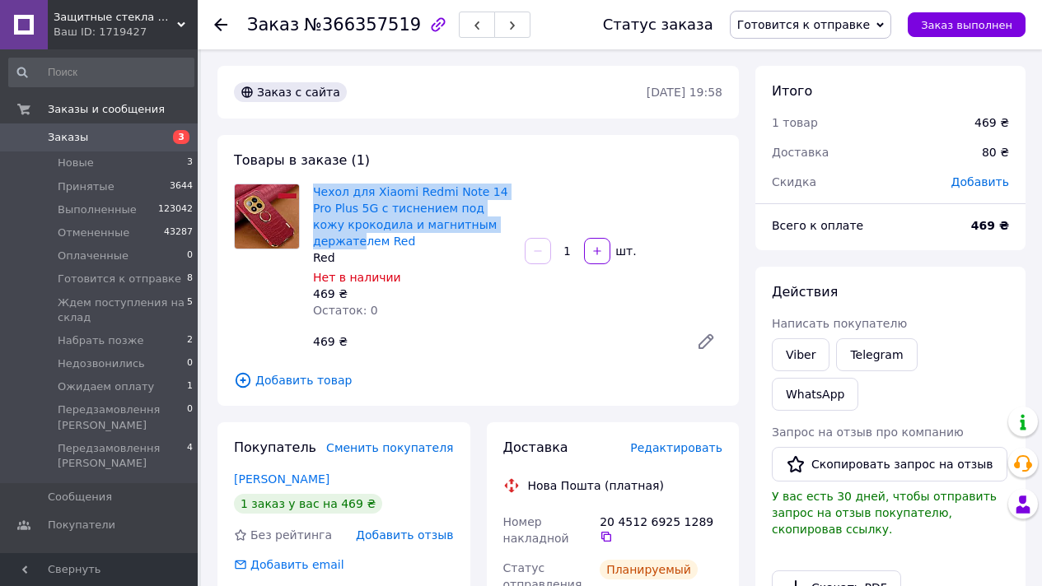
copy link "Чехол для Xiaomi Redmi Note 14 Pro Plus 5G с тиснением под кожу крокодила и маг…"
drag, startPoint x: 306, startPoint y: 194, endPoint x: 359, endPoint y: 233, distance: 65.9
click at [359, 233] on div "Чехол для Xiaomi Redmi Note 14 Pro Plus 5G с тиснением под кожу крокодила и маг…" at bounding box center [412, 251] width 212 height 142
click at [967, 35] on button "Заказ выполнен" at bounding box center [967, 24] width 118 height 25
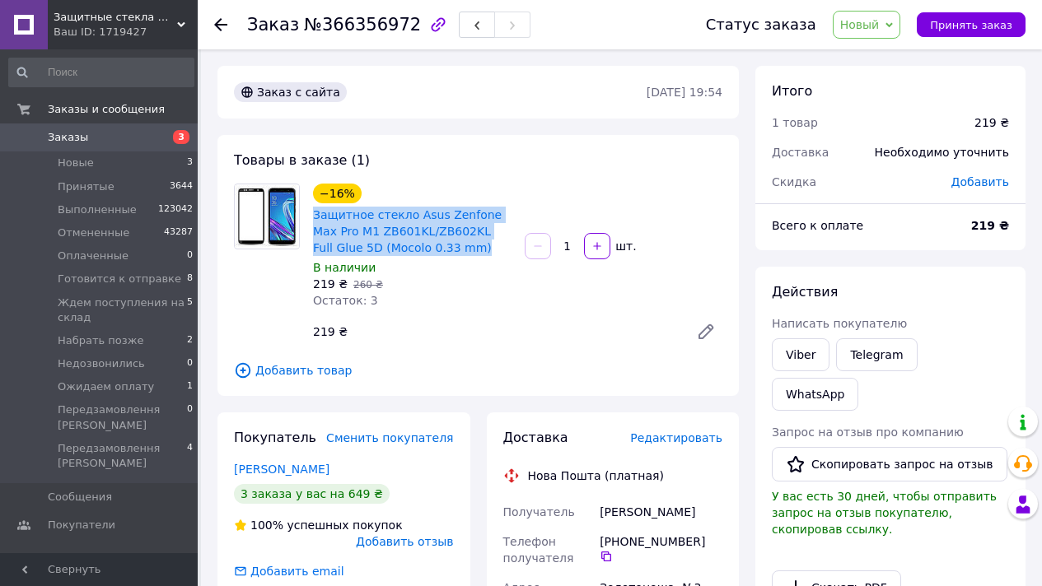
copy link "Защитное стекло Asus Zenfone Max Pro M1 ZB601KL/ZB602KL Full Glue 5D (Mocolo 0.…"
drag, startPoint x: 459, startPoint y: 251, endPoint x: 433, endPoint y: 198, distance: 59.3
click at [433, 198] on div "−16% Защитное стекло Asus Zenfone Max Pro M1 ZB601KL/ZB602KL Full Glue 5D (Moco…" at bounding box center [412, 220] width 202 height 76
click at [795, 359] on link "Viber" at bounding box center [801, 354] width 58 height 33
click at [299, 474] on link "Півень Володимир" at bounding box center [282, 469] width 96 height 13
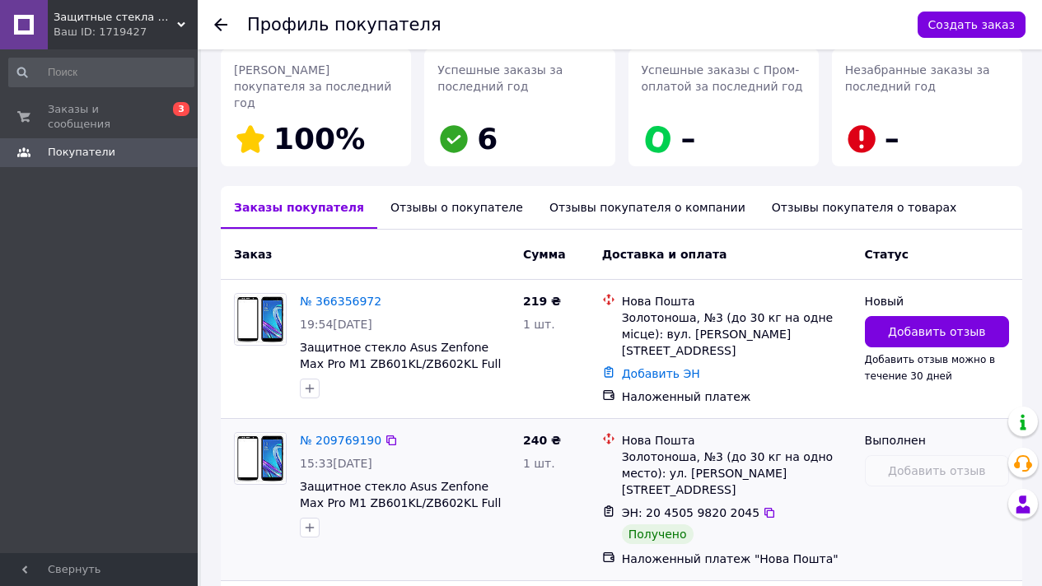
scroll to position [310, 0]
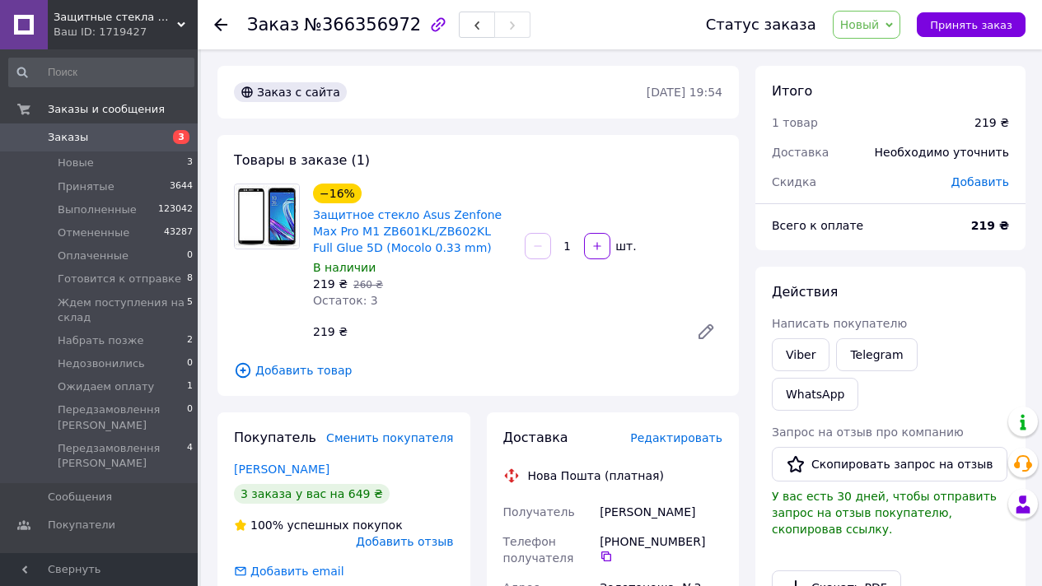
click at [869, 27] on span "Новый" at bounding box center [860, 24] width 40 height 13
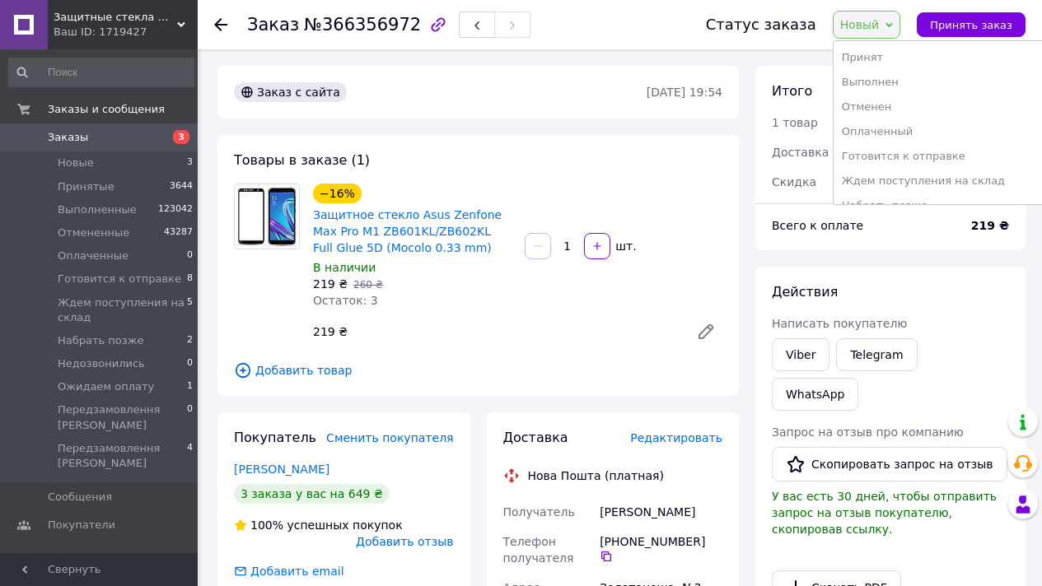
drag, startPoint x: 938, startPoint y: 156, endPoint x: 864, endPoint y: 138, distance: 76.3
click at [937, 156] on li "Готовится к отправке" at bounding box center [939, 156] width 212 height 25
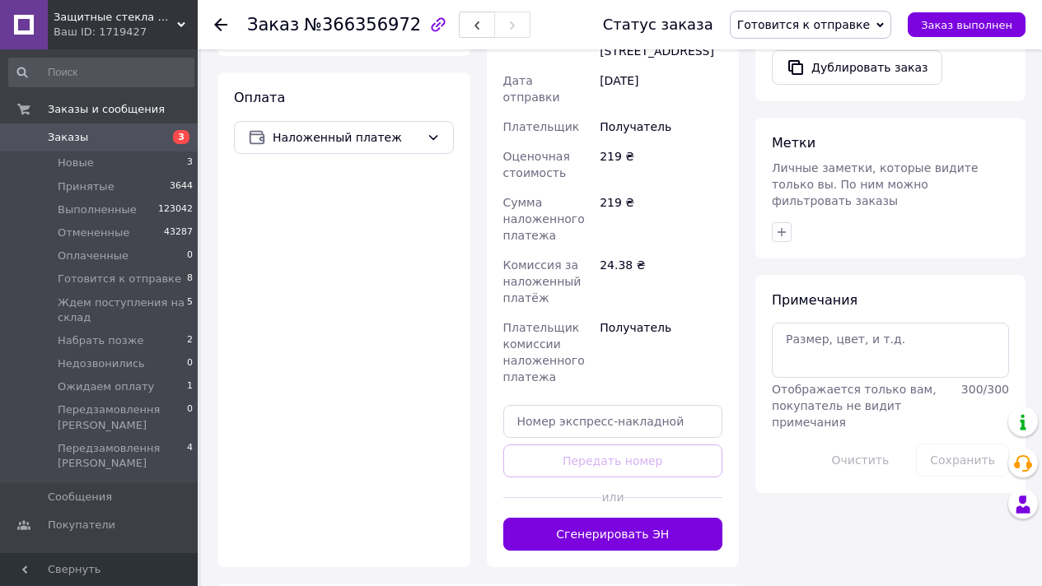
click at [625, 518] on button "Сгенерировать ЭН" at bounding box center [613, 534] width 220 height 33
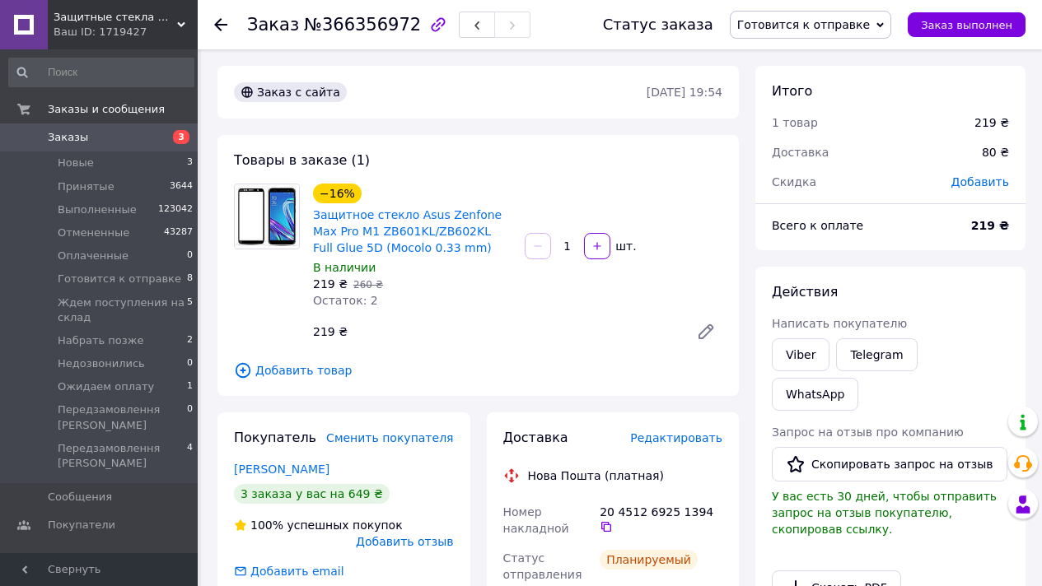
click at [348, 26] on span "№366356972" at bounding box center [362, 25] width 117 height 20
copy span "366356972"
drag, startPoint x: 310, startPoint y: 216, endPoint x: 361, endPoint y: 204, distance: 51.5
click at [399, 231] on div "Защитное стекло Asus Zenfone Max Pro M1 ZB601KL/ZB602KL Full Glue 5D (Mocolo 0.…" at bounding box center [412, 231] width 202 height 53
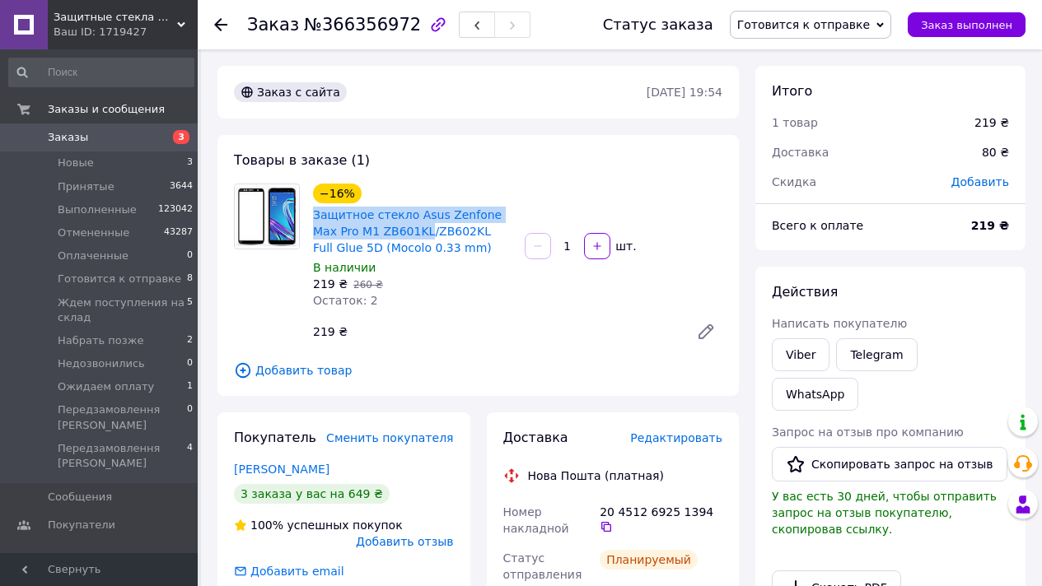
copy link "Защитное стекло Asus Zenfone Max Pro M1 ZB601KL"
click at [951, 21] on span "Заказ выполнен" at bounding box center [966, 25] width 91 height 12
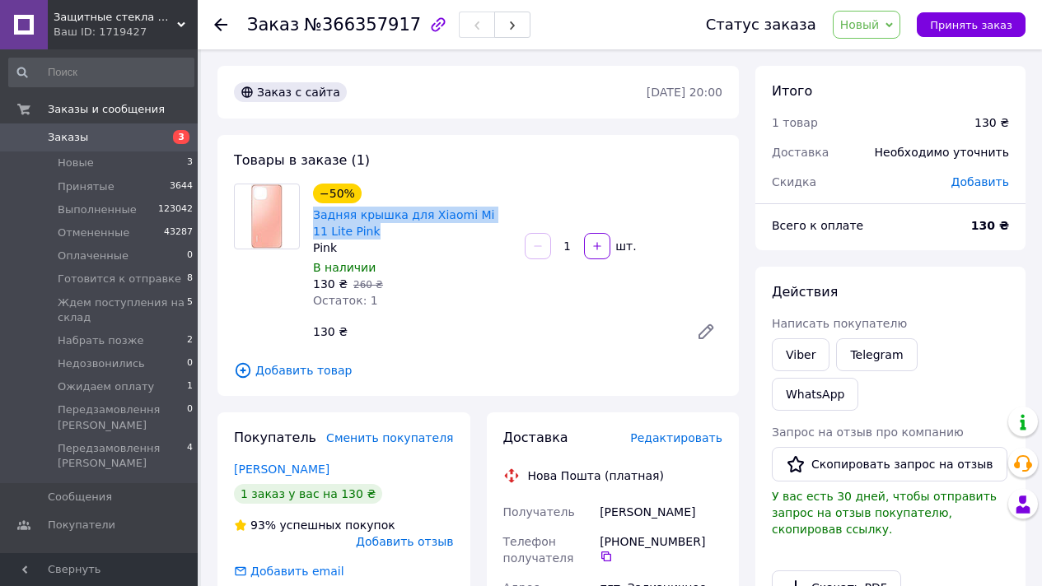
drag, startPoint x: 376, startPoint y: 222, endPoint x: 362, endPoint y: 205, distance: 21.6
click at [362, 205] on div "Задняя крышка для Xiaomi Mi 11 Lite Pink" at bounding box center [412, 223] width 202 height 36
copy link "Задняя крышка для Xiaomi Mi 11 Lite Pink"
click at [800, 346] on link "Viber" at bounding box center [801, 354] width 58 height 33
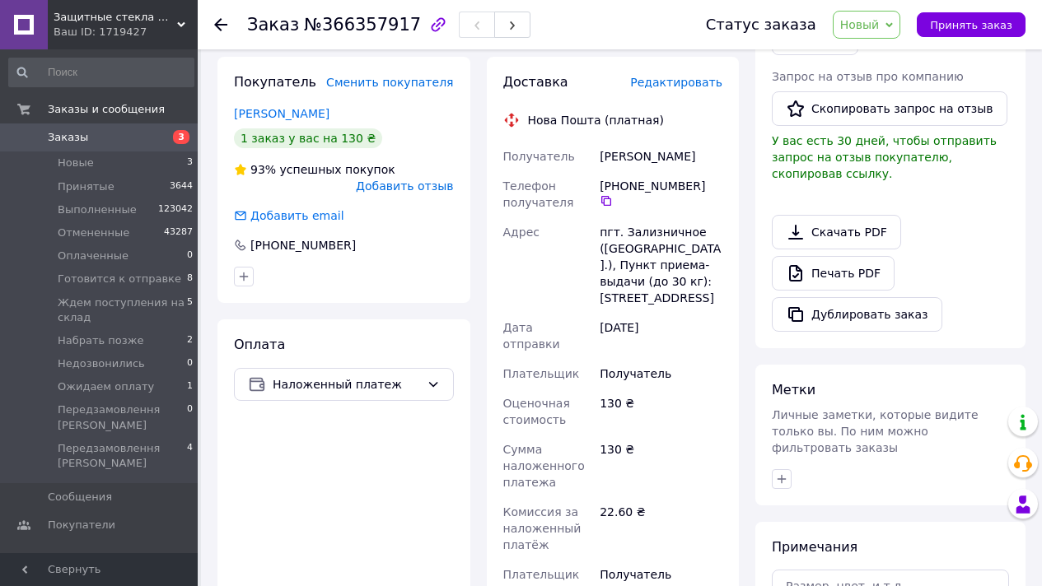
scroll to position [549, 0]
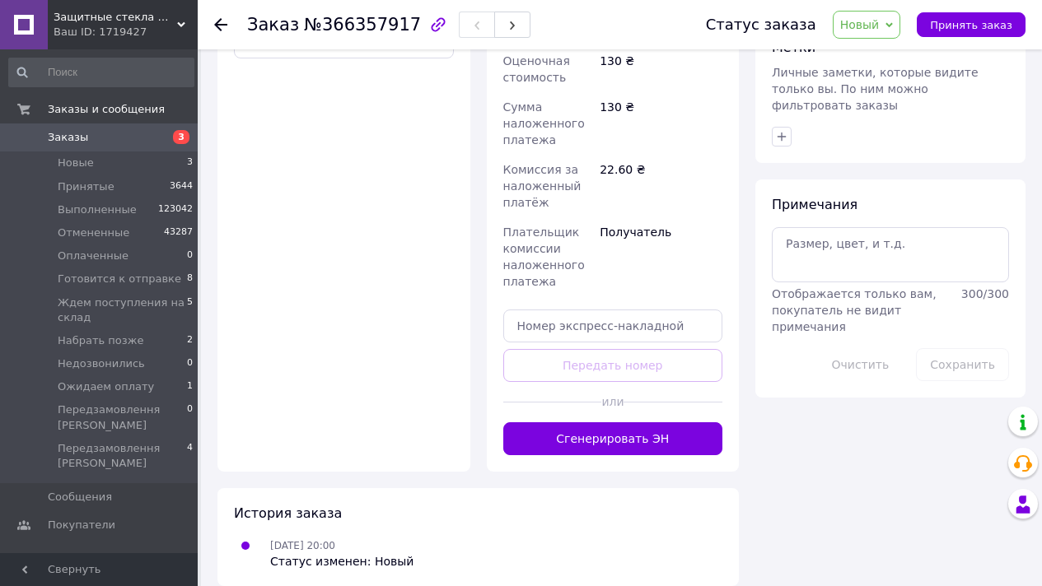
click at [633, 422] on button "Сгенерировать ЭН" at bounding box center [613, 438] width 220 height 33
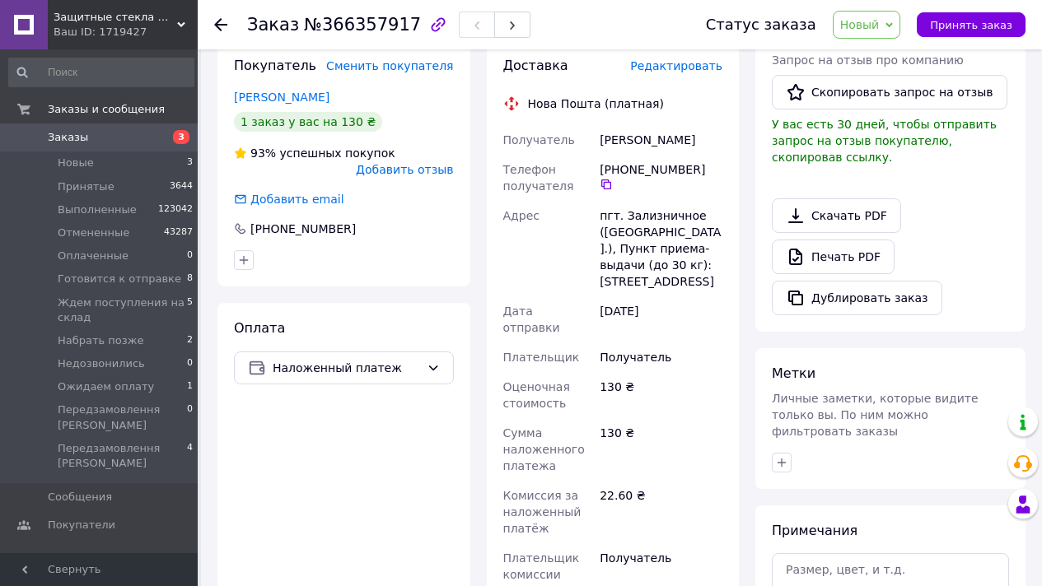
scroll to position [0, 0]
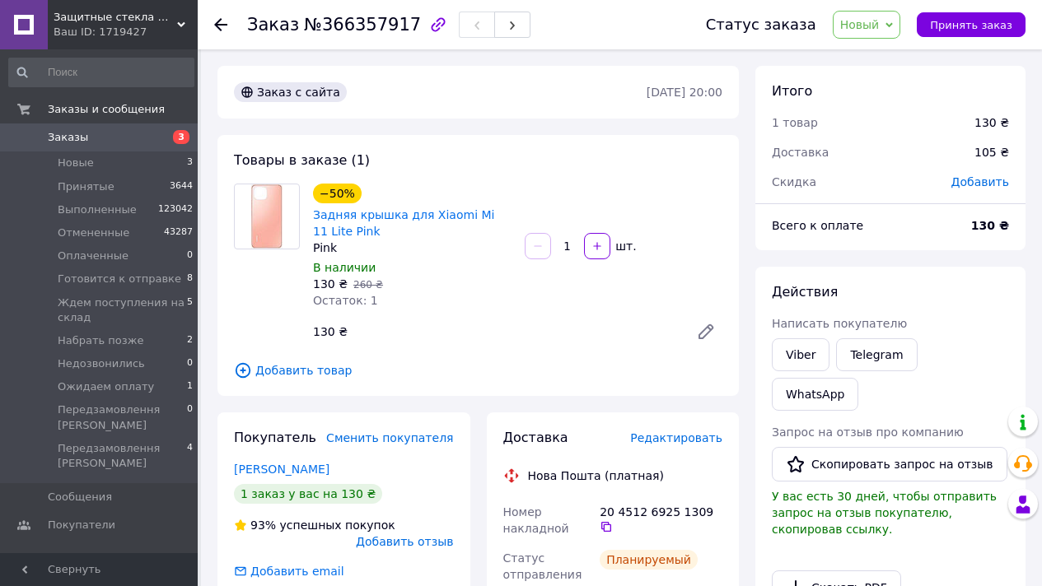
click at [856, 23] on span "Новый" at bounding box center [860, 24] width 40 height 13
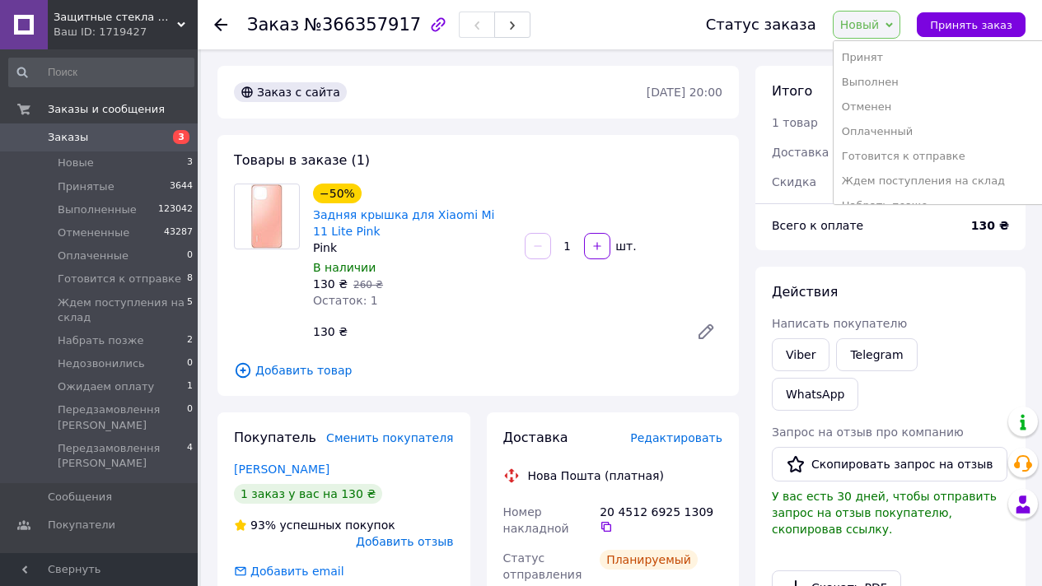
drag, startPoint x: 920, startPoint y: 150, endPoint x: 909, endPoint y: 152, distance: 11.0
click at [919, 152] on li "Готовится к отправке" at bounding box center [939, 156] width 212 height 25
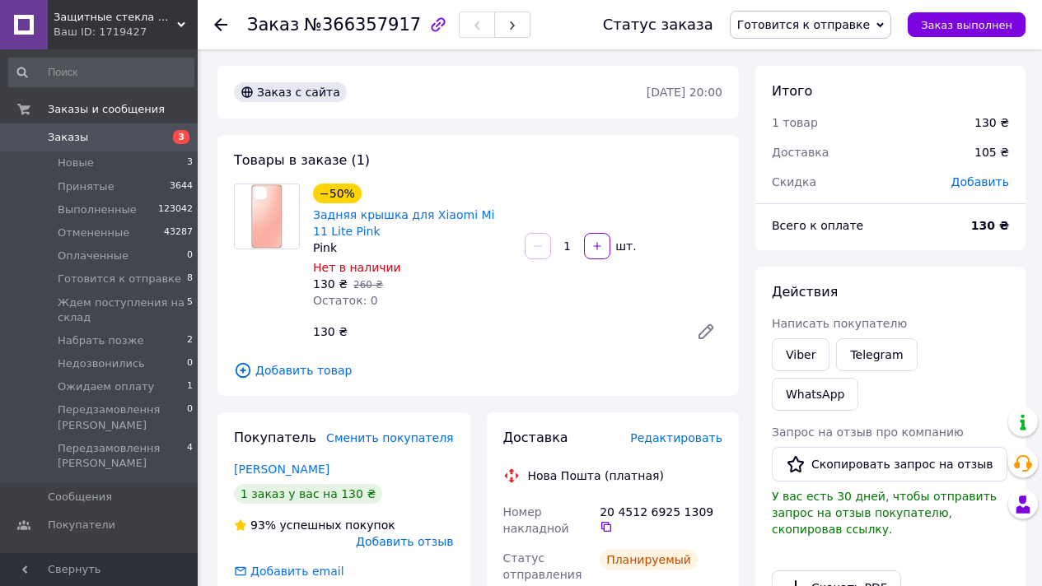
click at [351, 25] on span "№366357917" at bounding box center [362, 25] width 117 height 20
copy span "366357917"
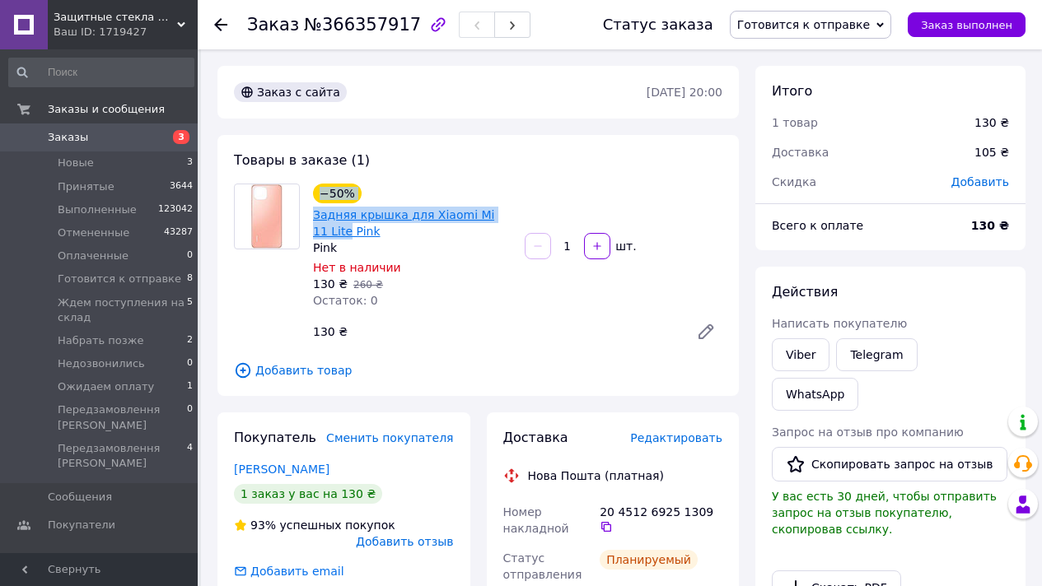
drag, startPoint x: 324, startPoint y: 226, endPoint x: 333, endPoint y: 234, distance: 11.7
click at [333, 234] on div "−50% Задняя крышка для Xiaomi Mi 11 Lite Pink Pink Нет в наличии 130 ₴   260 ₴ …" at bounding box center [478, 266] width 502 height 165
copy div "−50% Задняя крышка для Xiaomi Mi 11 Lite"
click at [968, 15] on button "Заказ выполнен" at bounding box center [967, 24] width 118 height 25
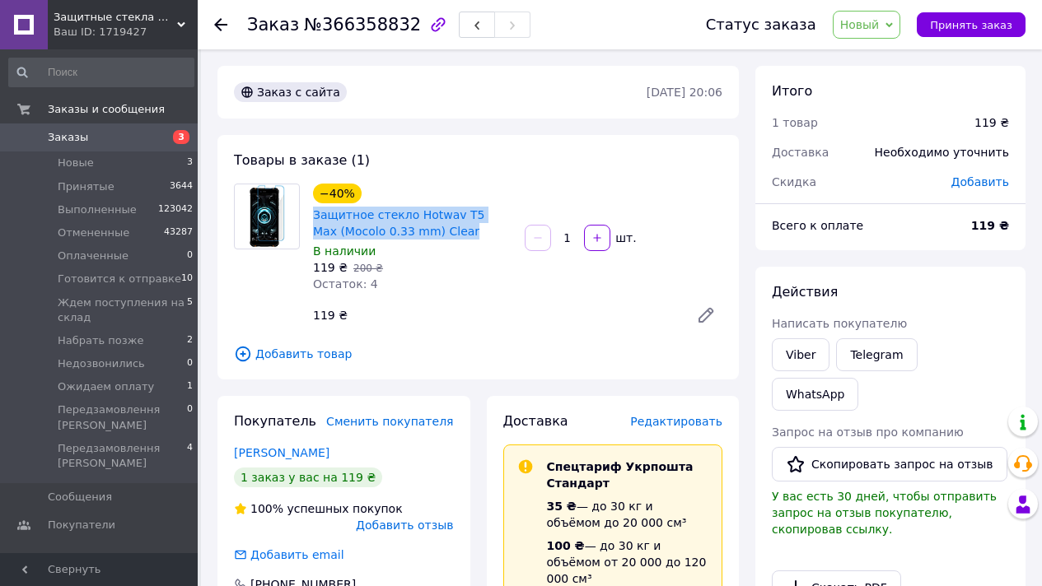
drag, startPoint x: 462, startPoint y: 232, endPoint x: 570, endPoint y: 268, distance: 113.6
click at [435, 196] on div "−40% Защитное стекло Hotwav T5 Max (Mocolo 0.33 mm) Clear" at bounding box center [412, 211] width 202 height 59
copy link "Защитное стекло Hotwav T5 Max (Mocolo 0.33 mm) Clear"
click at [812, 354] on link "Viber" at bounding box center [801, 354] width 58 height 33
click at [858, 378] on link "WhatsApp" at bounding box center [815, 394] width 86 height 33
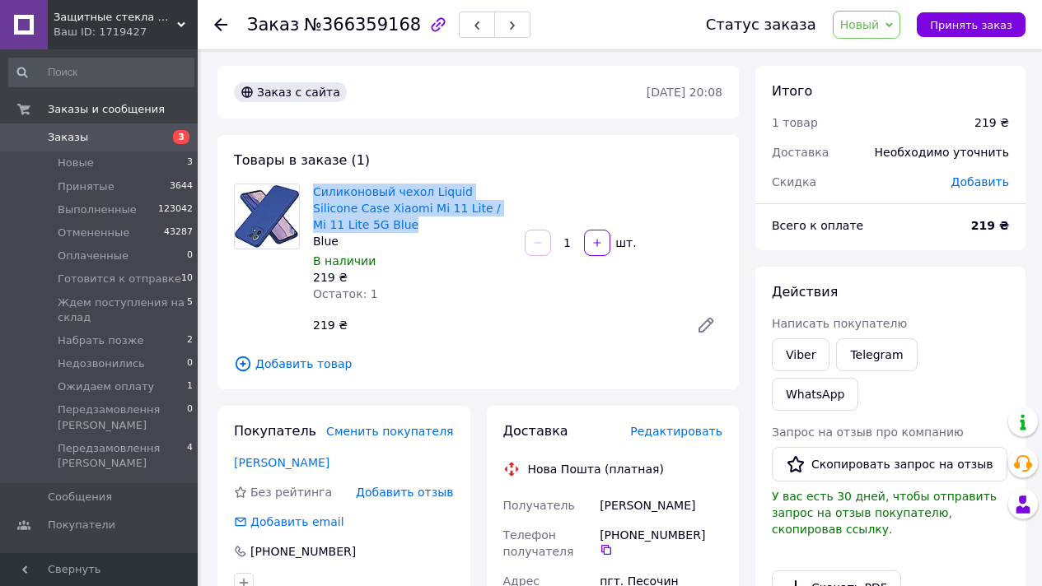
drag, startPoint x: 363, startPoint y: 211, endPoint x: 329, endPoint y: 170, distance: 52.6
click at [329, 170] on div "Товары в заказе (1) Силиконовый чехол Liquid Silicone Case Xiaomi Mi 11 Lite / …" at bounding box center [477, 262] width 521 height 254
copy link "Силиконовый чехол Liquid Silicone Case Xiaomi Mi 11 Lite / Mi 11 Lite 5G Blue"
click at [786, 356] on link "Viber" at bounding box center [801, 354] width 58 height 33
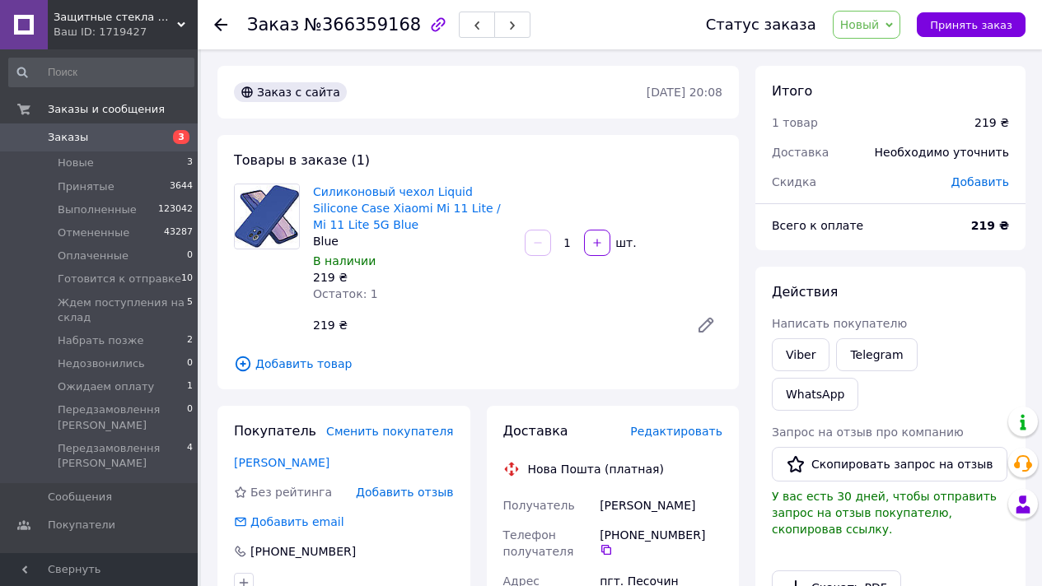
drag, startPoint x: 840, startPoint y: 21, endPoint x: 899, endPoint y: 35, distance: 60.1
click at [841, 21] on div "Статус заказа Новый Принят Выполнен Отменен Оплаченный Готовится к отправке Жде…" at bounding box center [857, 25] width 336 height 28
click at [877, 20] on span "Новый" at bounding box center [860, 24] width 40 height 13
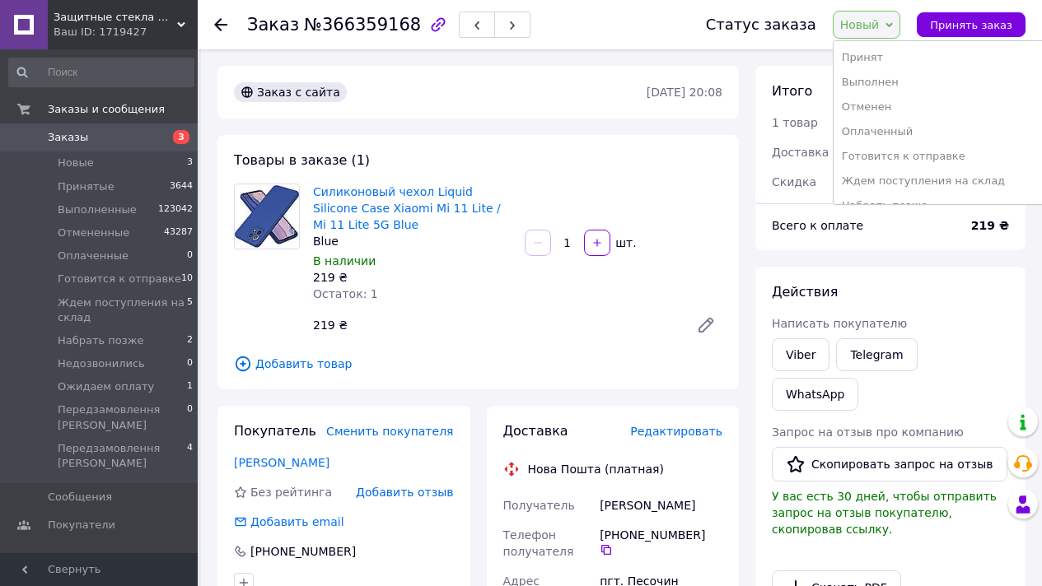
drag, startPoint x: 913, startPoint y: 164, endPoint x: 892, endPoint y: 188, distance: 32.1
click at [913, 164] on li "Готовится к отправке" at bounding box center [939, 156] width 212 height 25
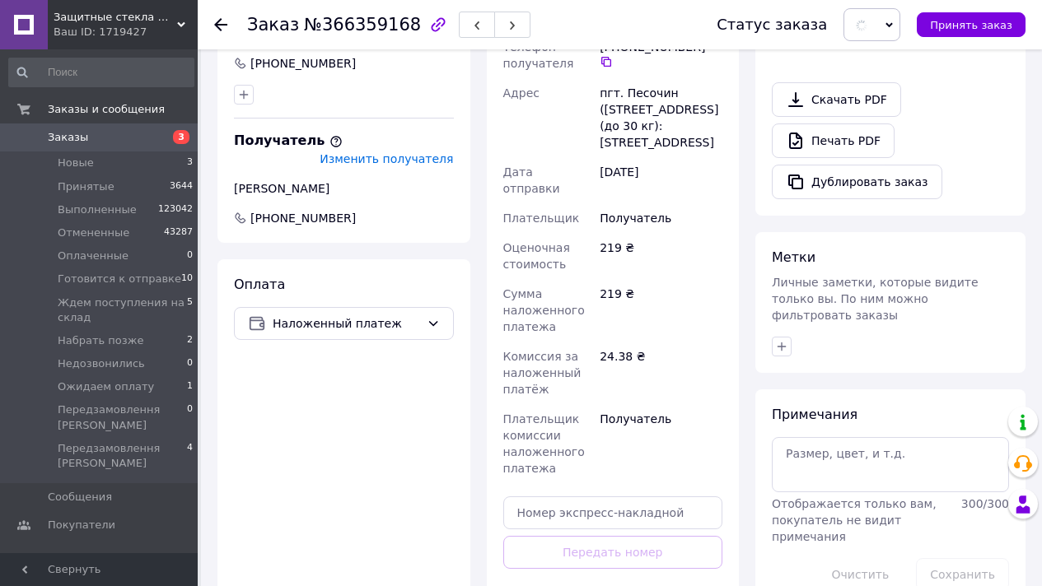
scroll to position [571, 0]
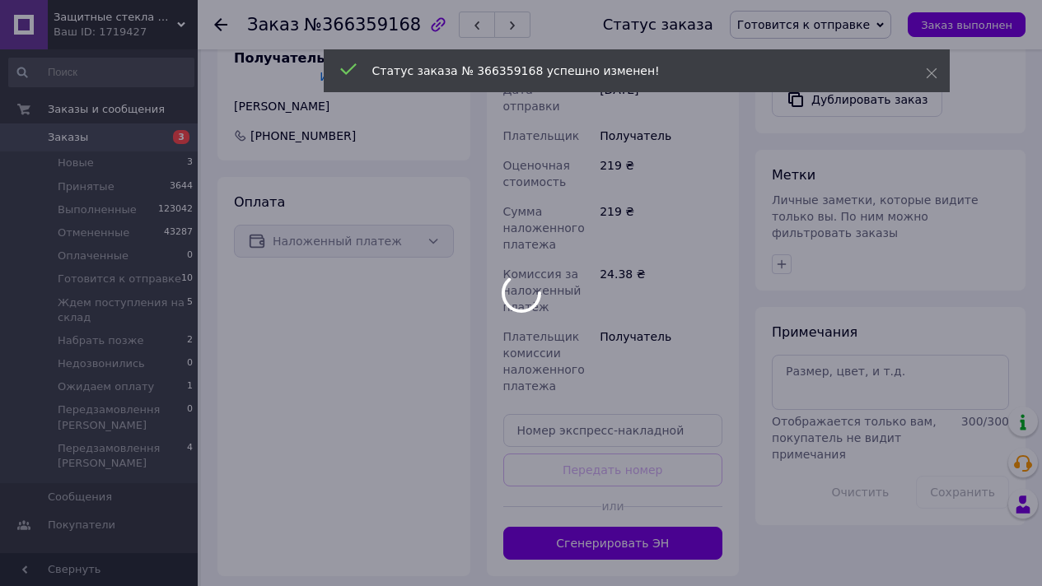
click at [670, 544] on div at bounding box center [521, 293] width 1042 height 586
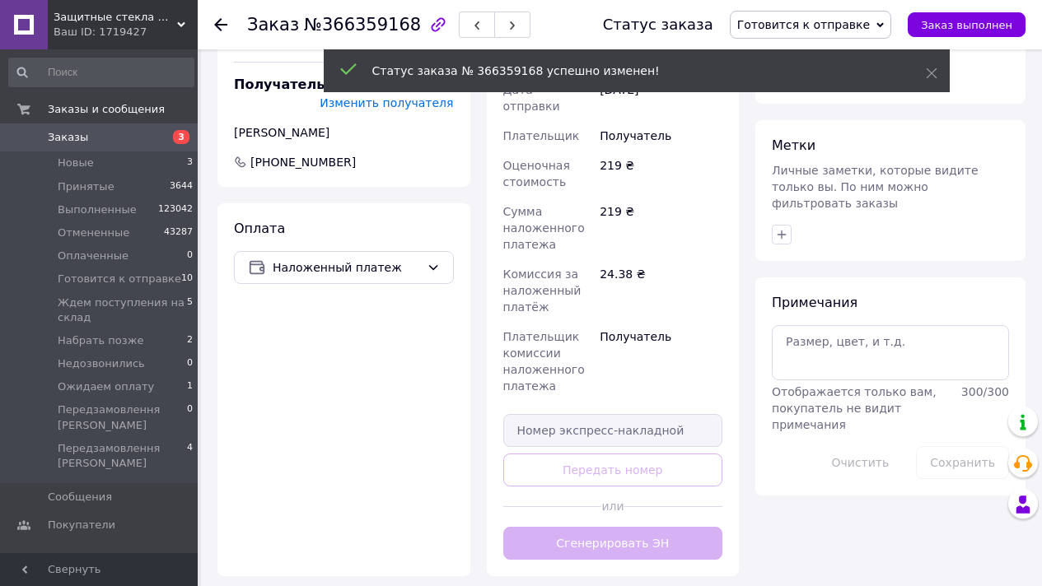
scroll to position [597, 0]
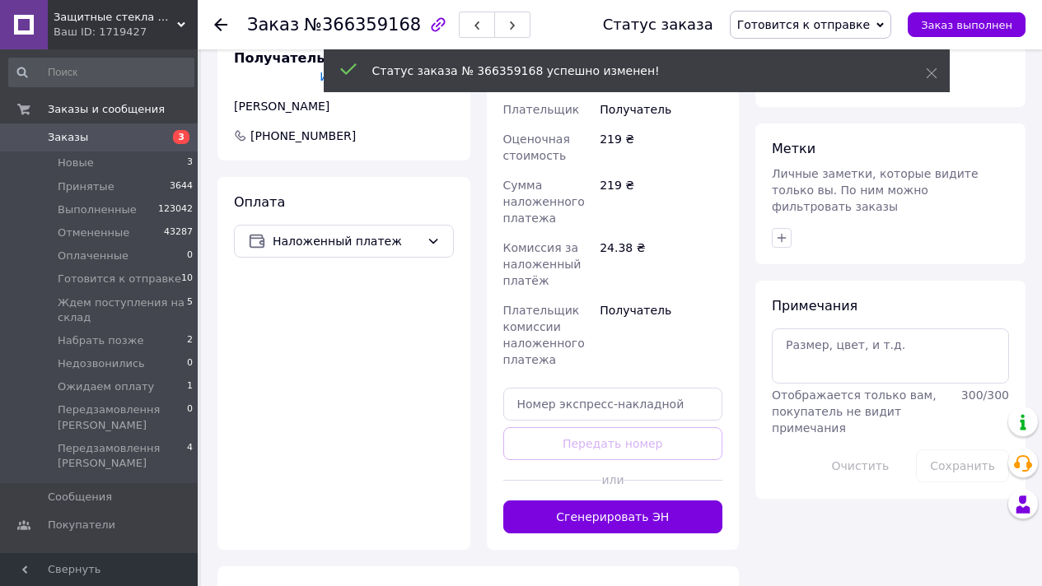
click at [633, 511] on button "Сгенерировать ЭН" at bounding box center [613, 517] width 220 height 33
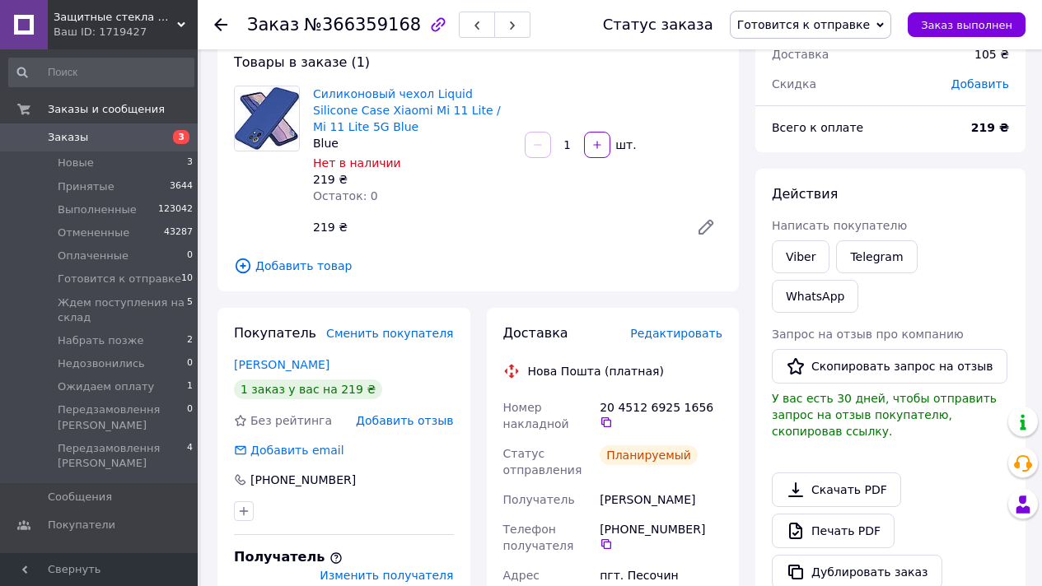
scroll to position [0, 0]
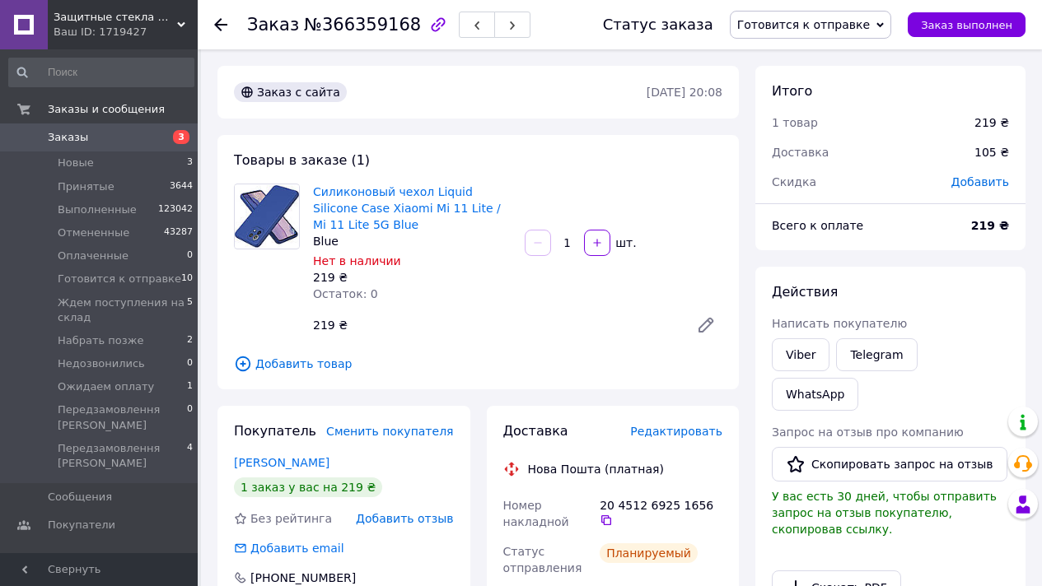
click at [357, 20] on span "№366359168" at bounding box center [362, 25] width 117 height 20
copy span "366359168"
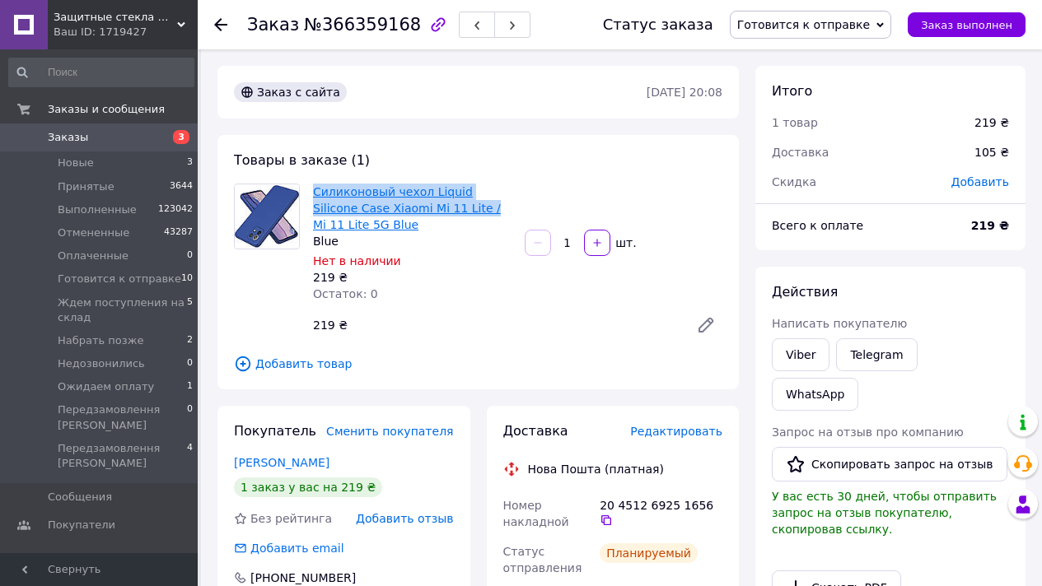
drag, startPoint x: 309, startPoint y: 190, endPoint x: 438, endPoint y: 204, distance: 130.1
click at [438, 204] on div "Силиконовый чехол Liquid Silicone Case Xiaomi Mi 11 Lite / Mi 11 Lite 5G Blue B…" at bounding box center [412, 242] width 212 height 125
copy link "Силиконовый чехол Liquid Silicone Case Xiaomi Mi 11 Lite /"
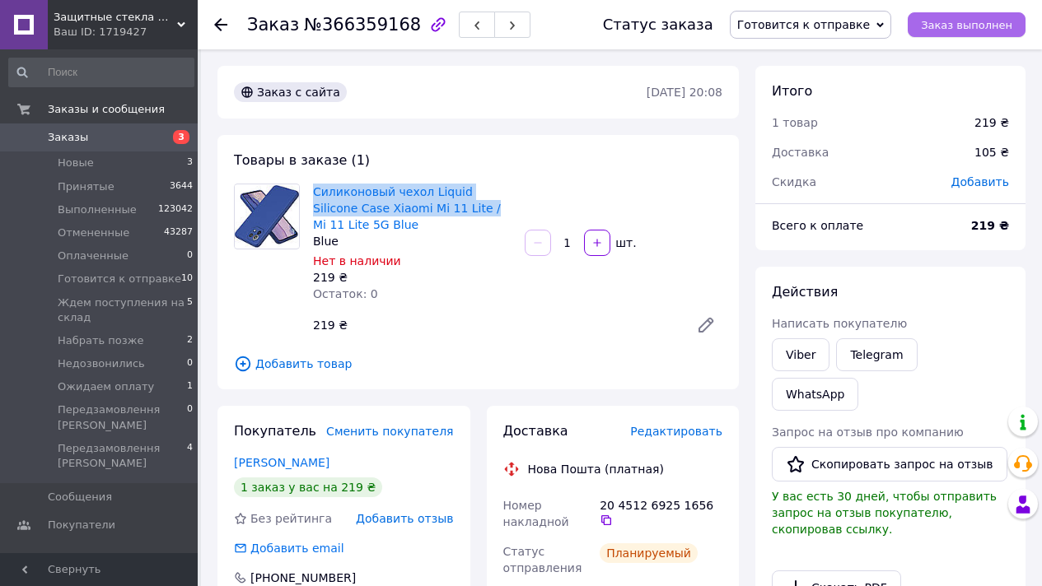
click at [960, 27] on span "Заказ выполнен" at bounding box center [966, 25] width 91 height 12
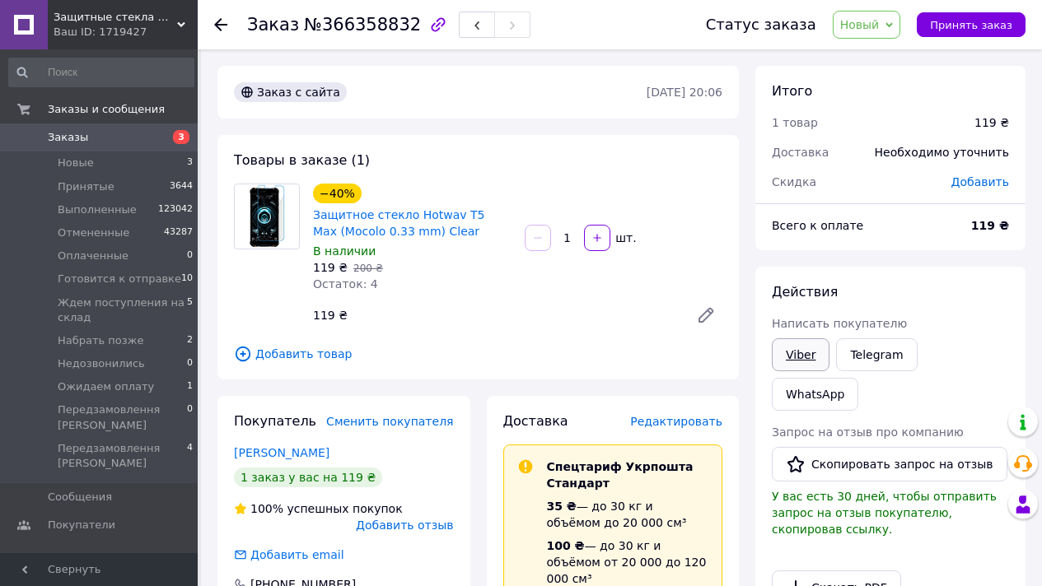
click at [813, 359] on link "Viber" at bounding box center [801, 354] width 58 height 33
click at [899, 17] on span "Новый" at bounding box center [867, 25] width 68 height 28
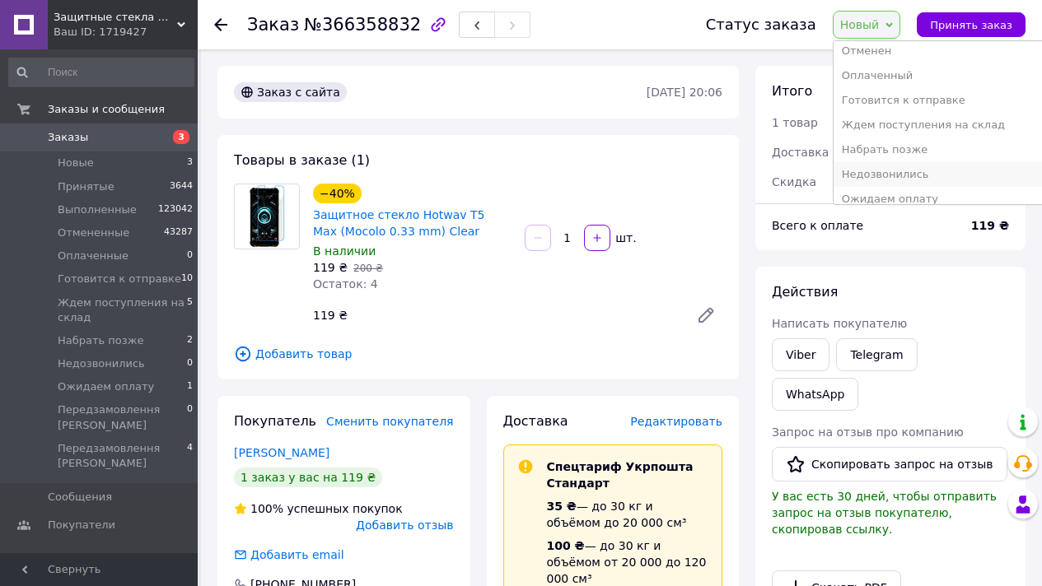
scroll to position [117, 0]
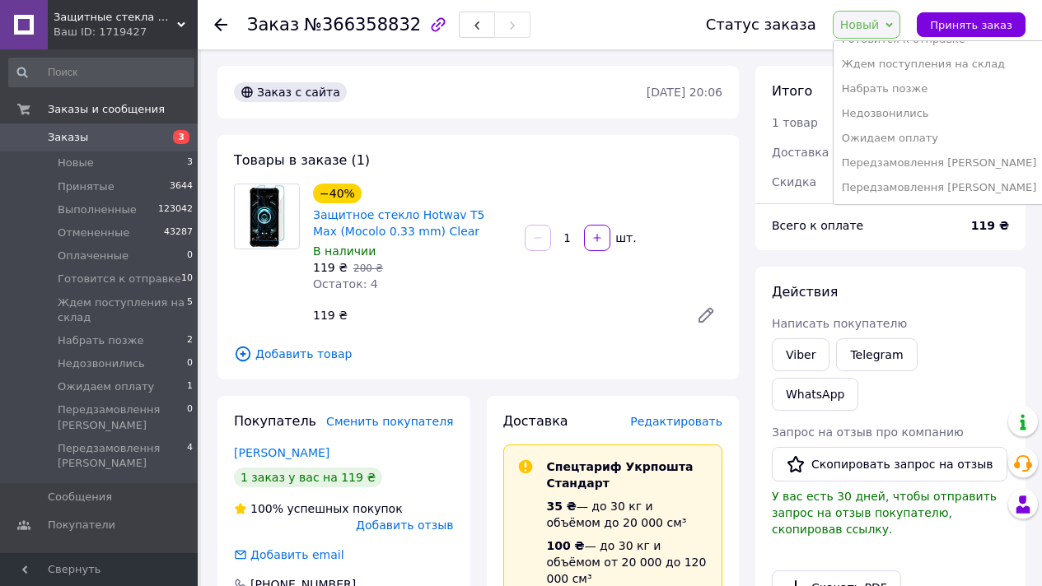
click at [908, 132] on li "Ожидаем оплату" at bounding box center [939, 138] width 212 height 25
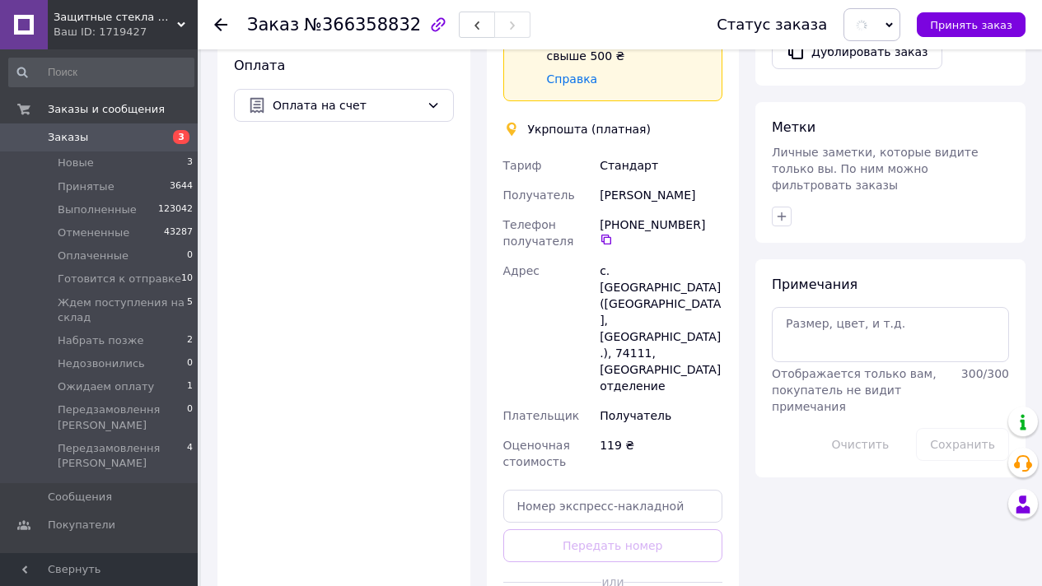
scroll to position [749, 0]
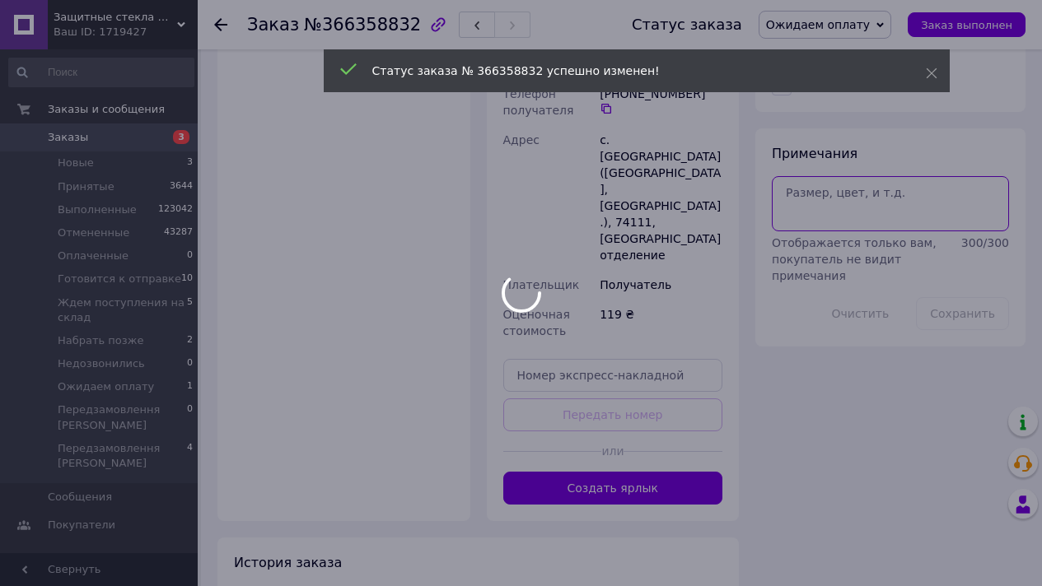
click at [897, 176] on textarea at bounding box center [890, 203] width 237 height 54
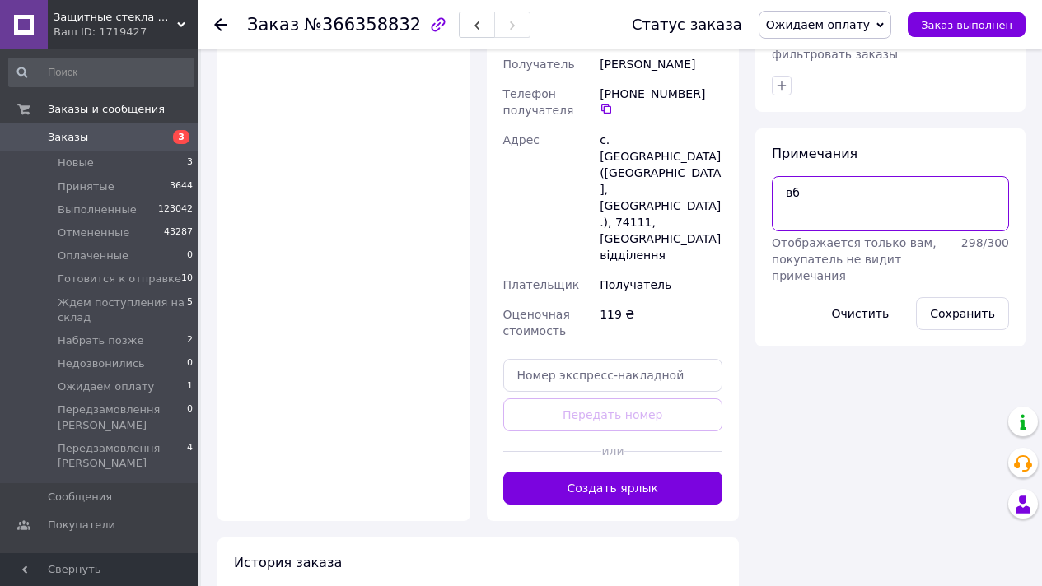
type textarea "в"
type textarea "смс"
click at [957, 297] on button "Сохранить" at bounding box center [962, 313] width 93 height 33
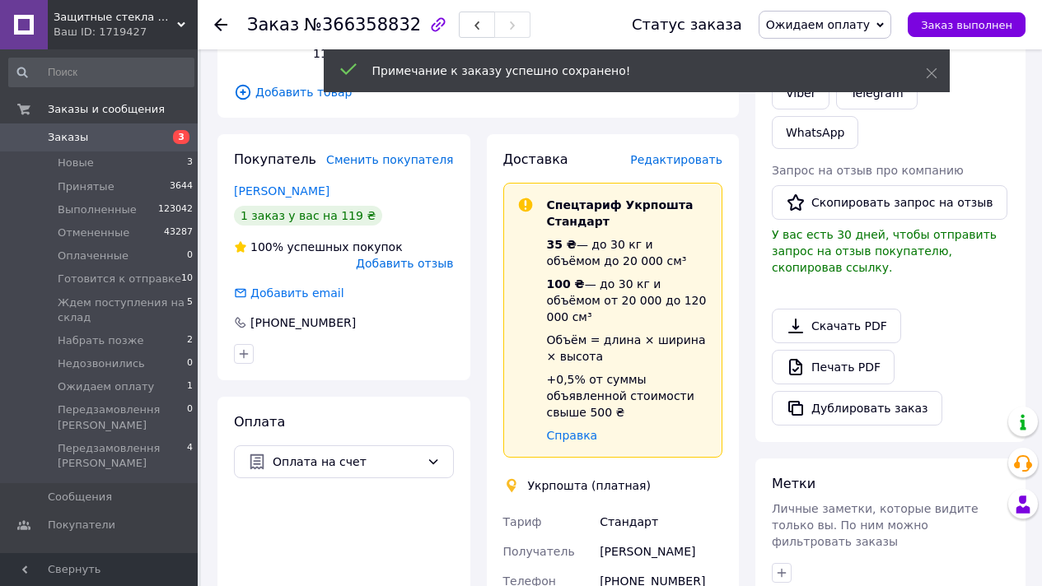
scroll to position [258, 0]
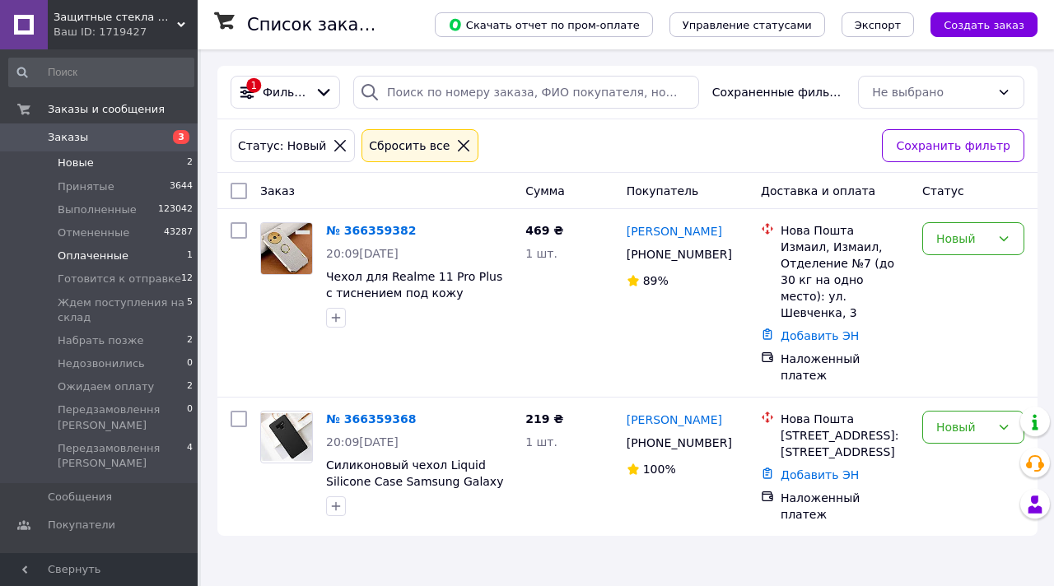
click at [162, 256] on li "Оплаченные 1" at bounding box center [101, 256] width 203 height 23
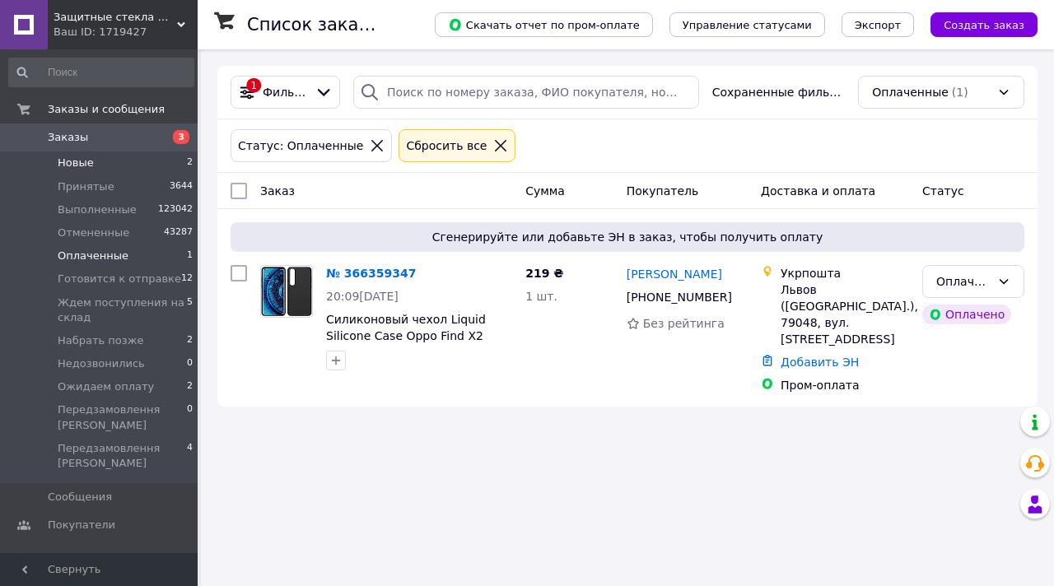
click at [171, 162] on li "Новые 2" at bounding box center [101, 163] width 203 height 23
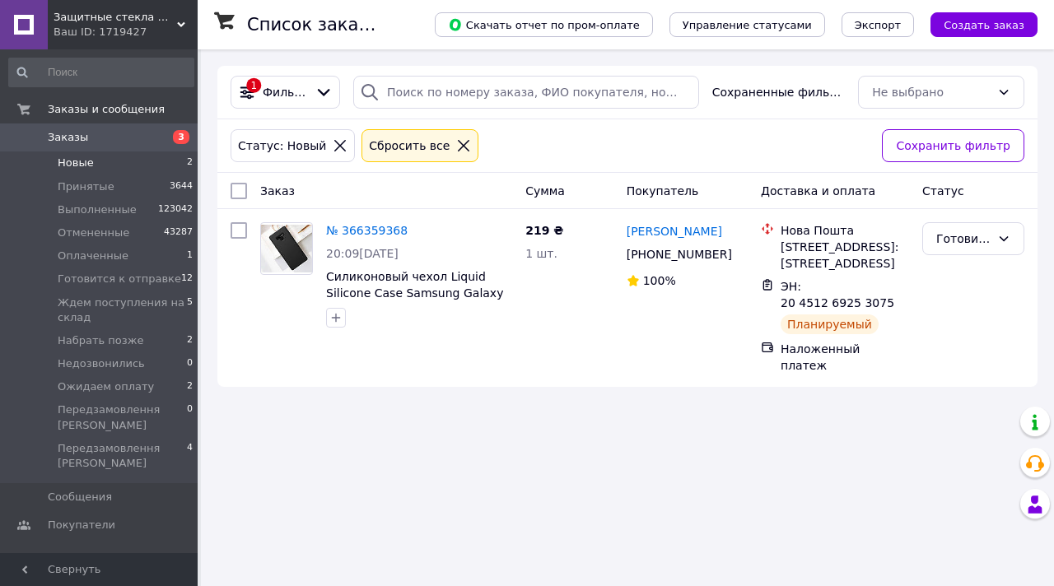
click at [129, 139] on span "Заказы" at bounding box center [100, 137] width 105 height 15
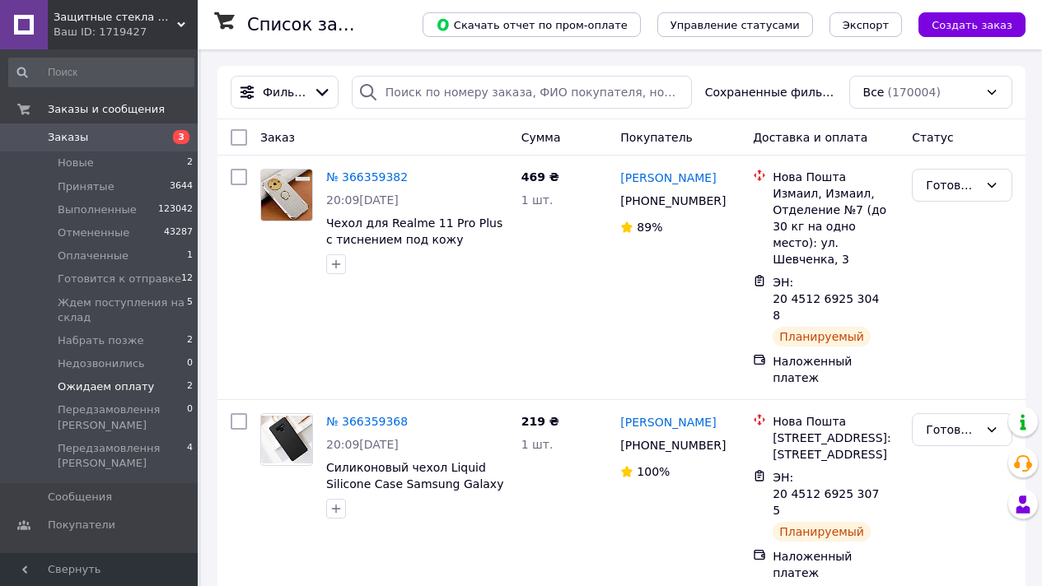
click at [156, 385] on li "Ожидаем оплату 2" at bounding box center [101, 387] width 203 height 23
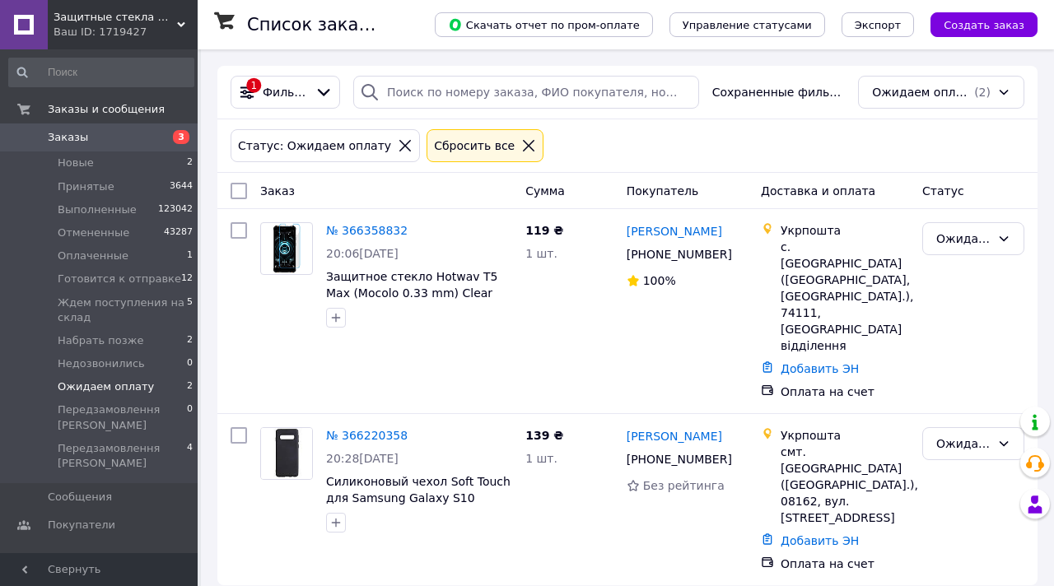
click at [118, 151] on link "Заказы 3" at bounding box center [101, 138] width 203 height 28
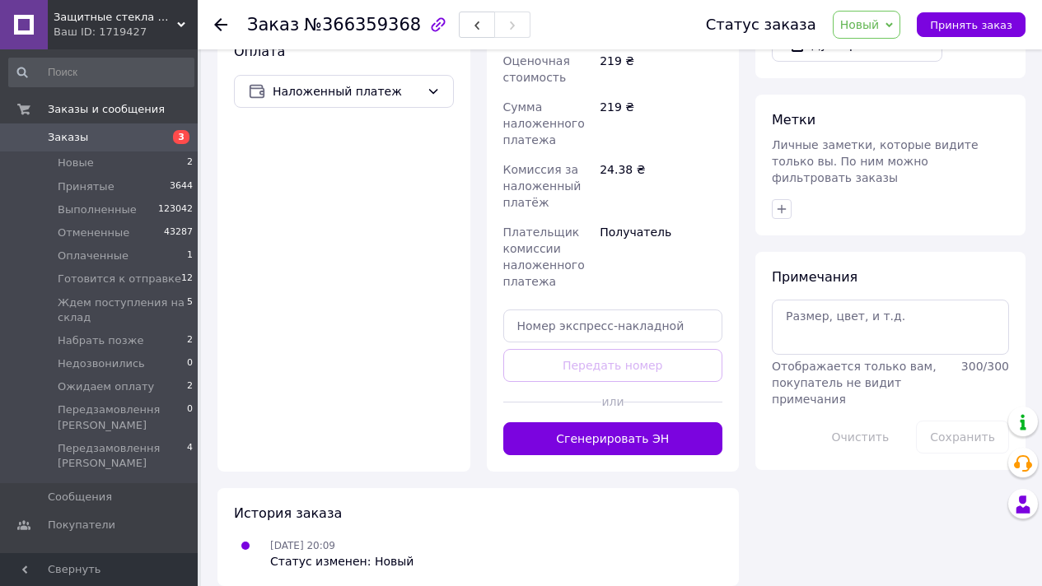
click at [641, 422] on button "Сгенерировать ЭН" at bounding box center [613, 438] width 220 height 33
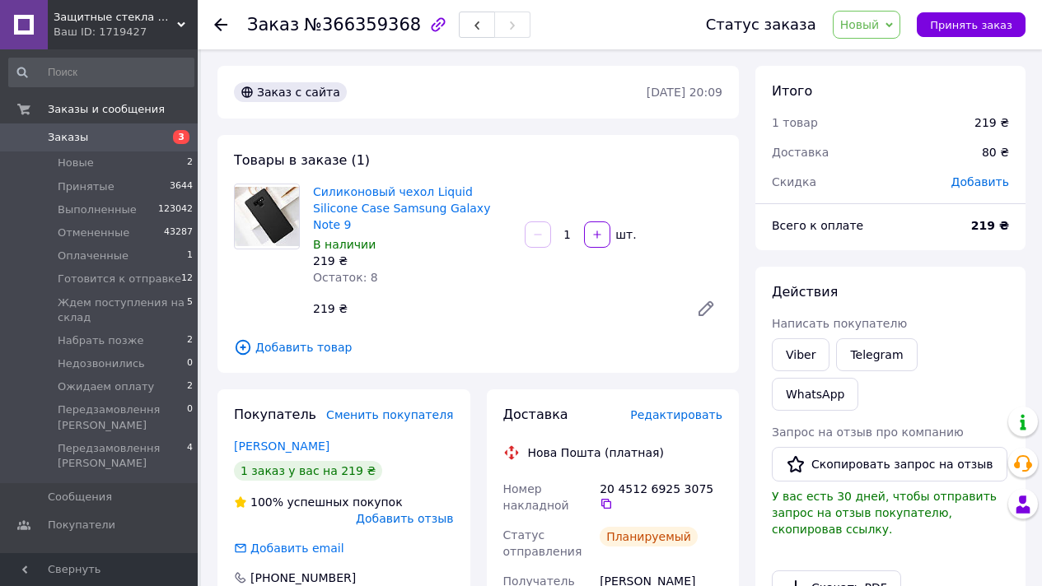
click at [864, 26] on span "Новый" at bounding box center [860, 24] width 40 height 13
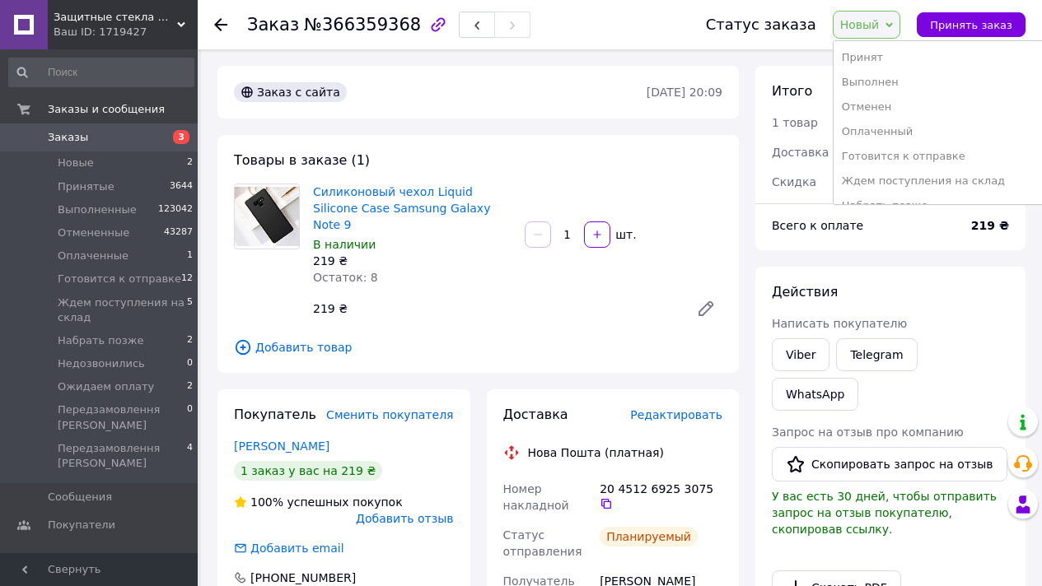
click at [934, 147] on li "Готовится к отправке" at bounding box center [939, 156] width 212 height 25
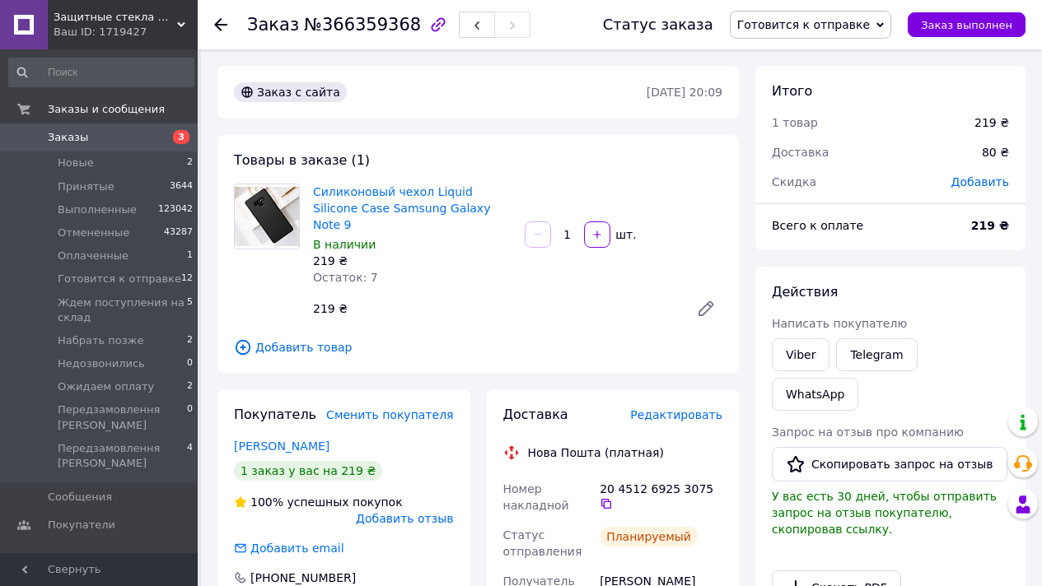
click at [361, 26] on span "№366359368" at bounding box center [362, 25] width 117 height 20
click at [362, 26] on span "№366359368" at bounding box center [362, 25] width 117 height 20
copy span "366359368"
click at [941, 23] on span "Заказ выполнен" at bounding box center [966, 25] width 91 height 12
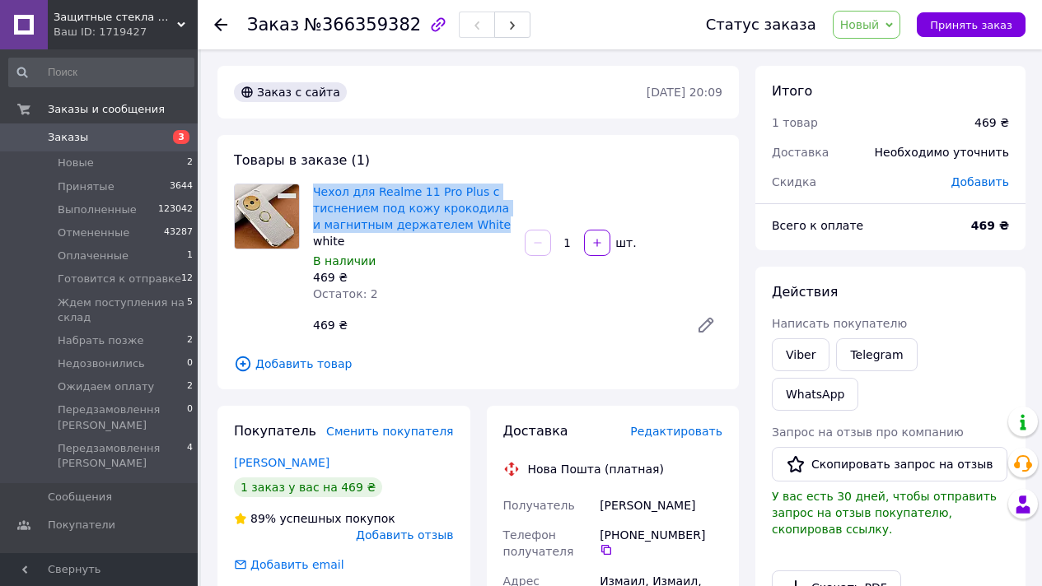
copy link "Чехол для Realme 11 Pro Plus с тиснением под кожу крокодила и магнитным держате…"
drag, startPoint x: 494, startPoint y: 230, endPoint x: 461, endPoint y: 177, distance: 62.2
click at [461, 177] on div "Товары в заказе (1) Чехол для Realme 11 Pro Plus с тиснением под кожу крокодила…" at bounding box center [477, 262] width 521 height 254
click at [794, 352] on link "Viber" at bounding box center [801, 354] width 58 height 33
drag, startPoint x: 871, startPoint y: 20, endPoint x: 889, endPoint y: 43, distance: 28.8
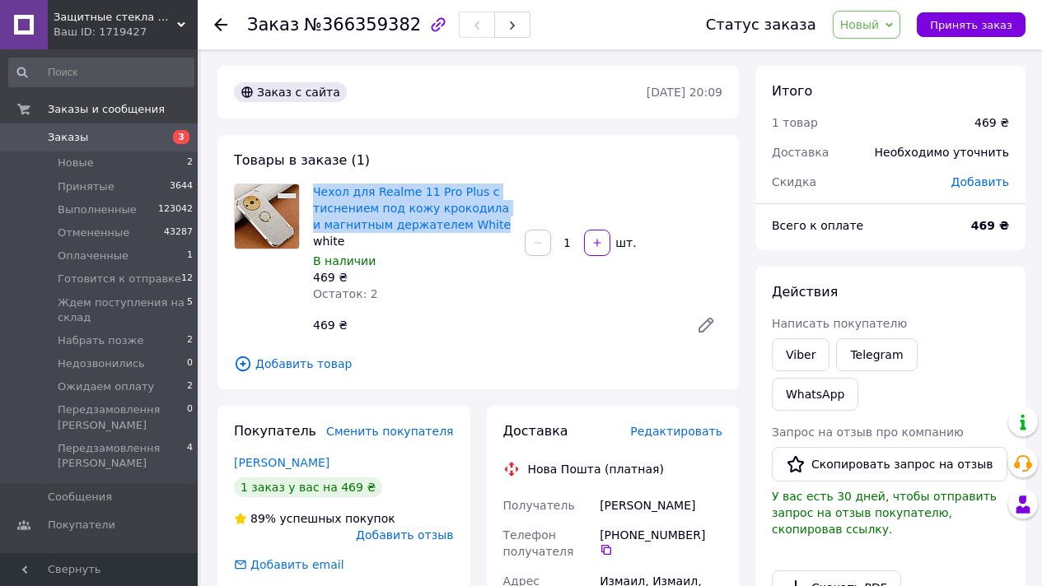
click at [871, 20] on span "Новый" at bounding box center [860, 24] width 40 height 13
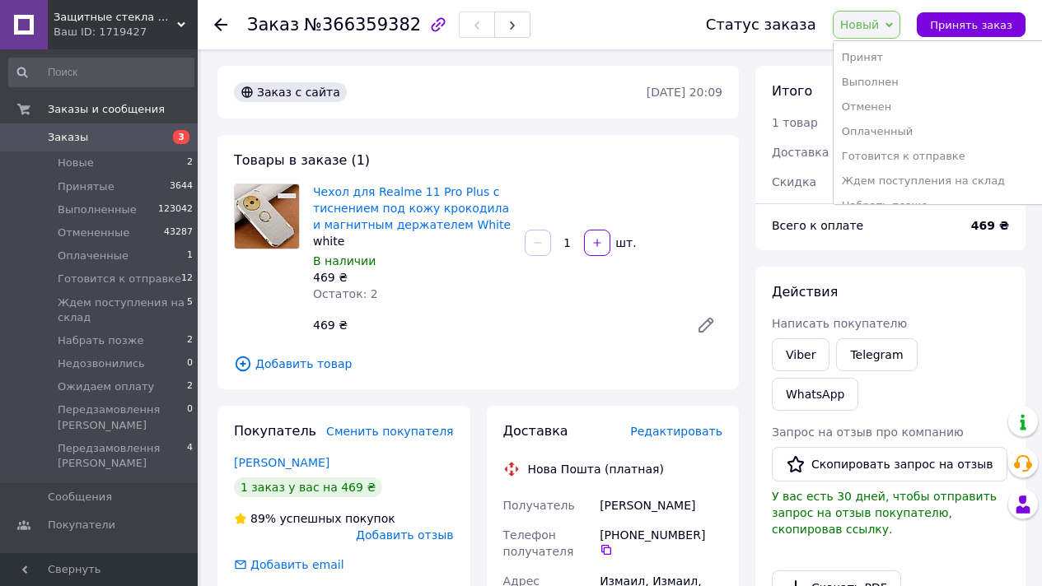
click at [932, 158] on li "Готовится к отправке" at bounding box center [939, 156] width 212 height 25
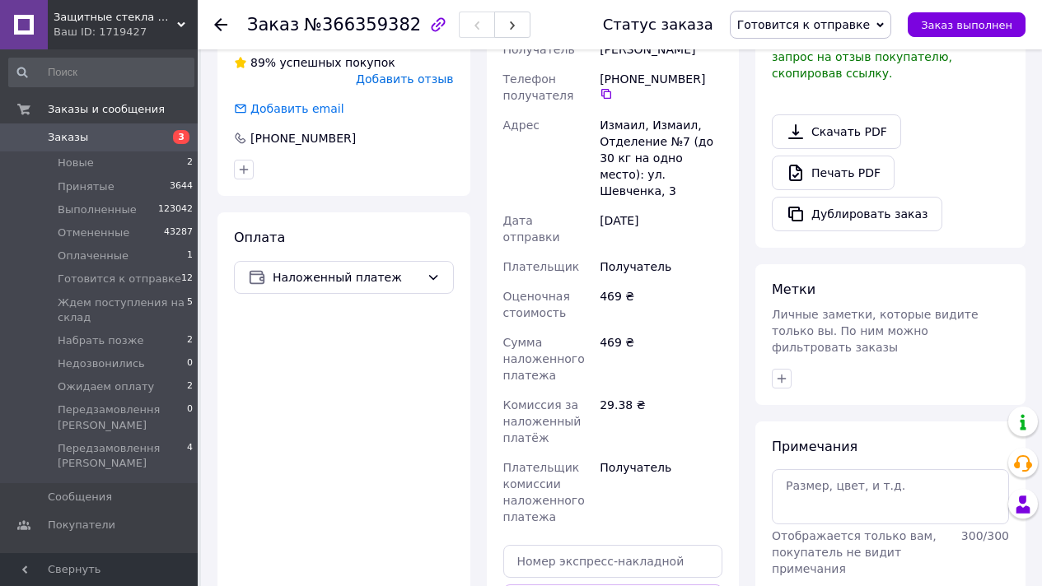
scroll to position [715, 0]
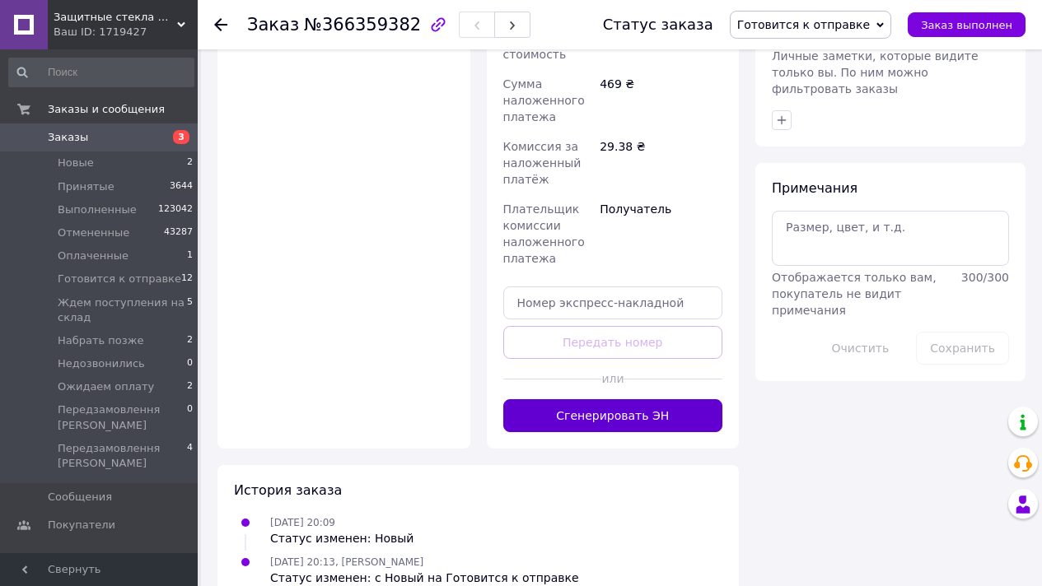
click at [641, 399] on button "Сгенерировать ЭН" at bounding box center [613, 415] width 220 height 33
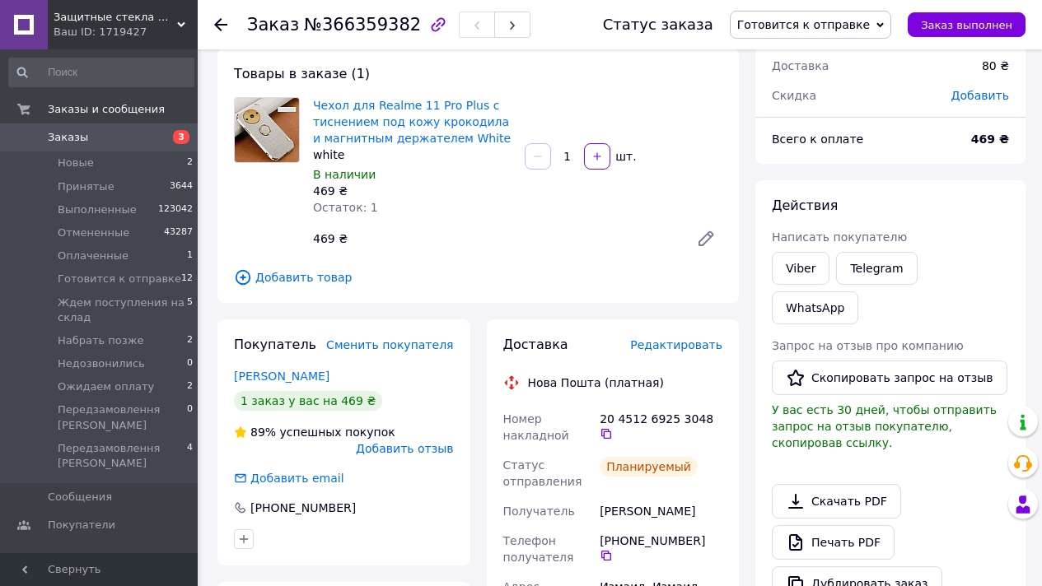
scroll to position [0, 0]
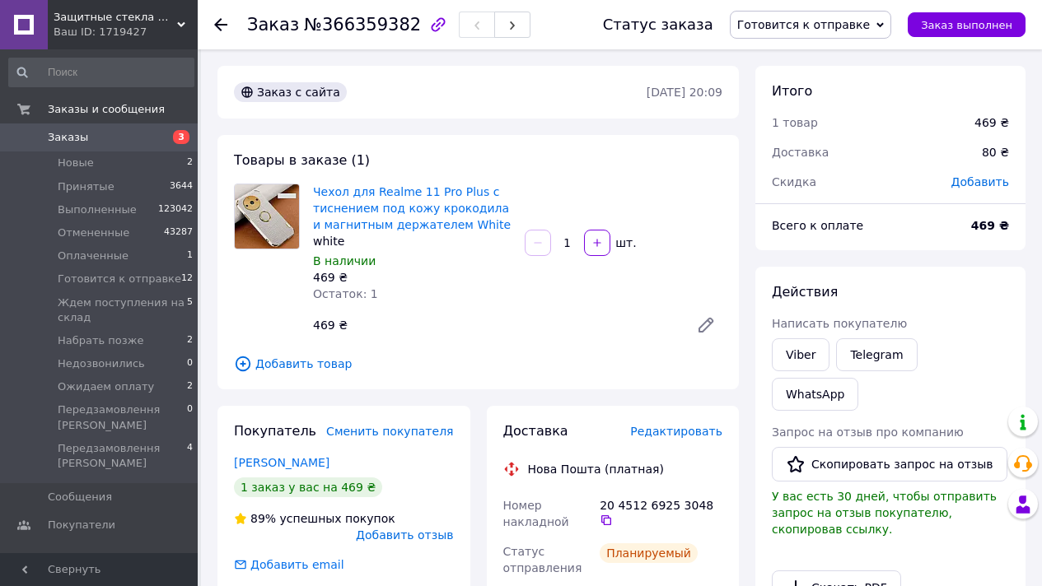
click at [345, 30] on span "№366359382" at bounding box center [362, 25] width 117 height 20
copy span "366359382"
click at [318, 200] on div "Чехол для Realme 11 Pro Plus с тиснением под кожу крокодила и магнитным держате…" at bounding box center [412, 242] width 212 height 125
click at [350, 234] on div "white" at bounding box center [412, 241] width 198 height 16
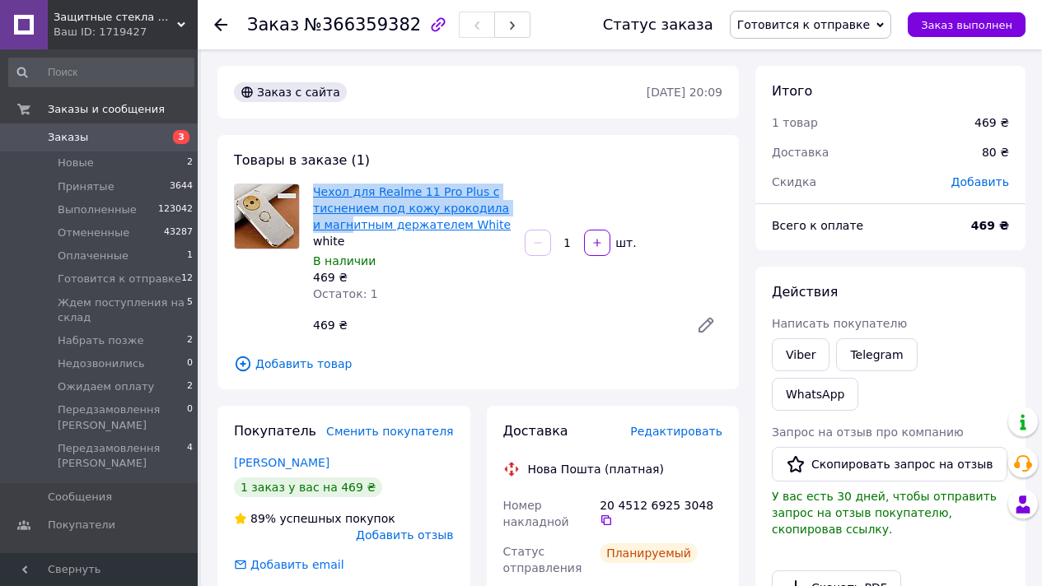
drag, startPoint x: 308, startPoint y: 191, endPoint x: 324, endPoint y: 193, distance: 16.6
click at [343, 220] on div "Чехол для Realme 11 Pro Plus с тиснением под кожу крокодила и магнитным держате…" at bounding box center [412, 242] width 212 height 125
copy link "Чехол для Realme 11 Pro Plus с тиснением под кожу крокодила и магн"
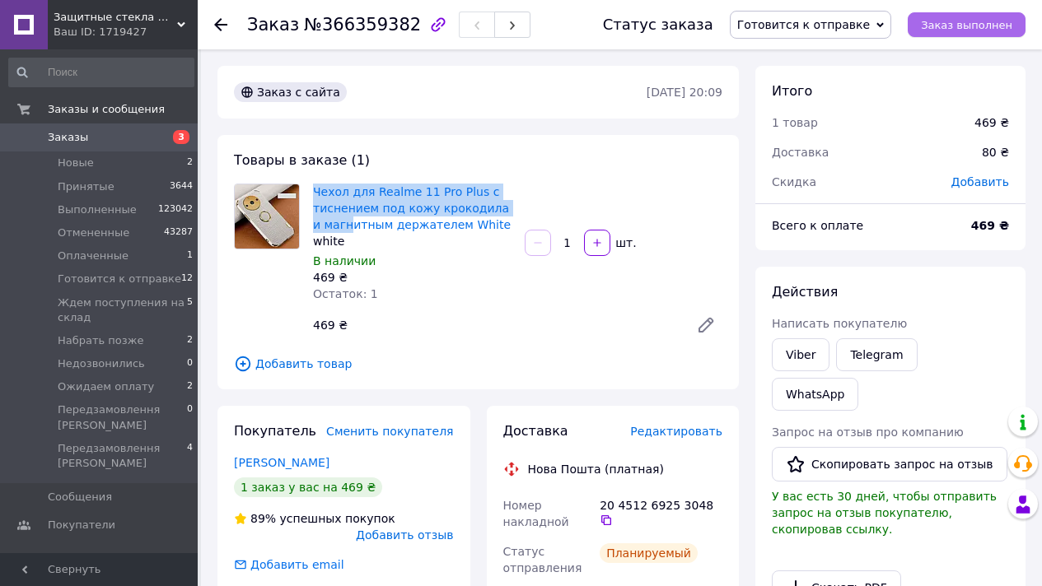
click at [950, 24] on span "Заказ выполнен" at bounding box center [966, 25] width 91 height 12
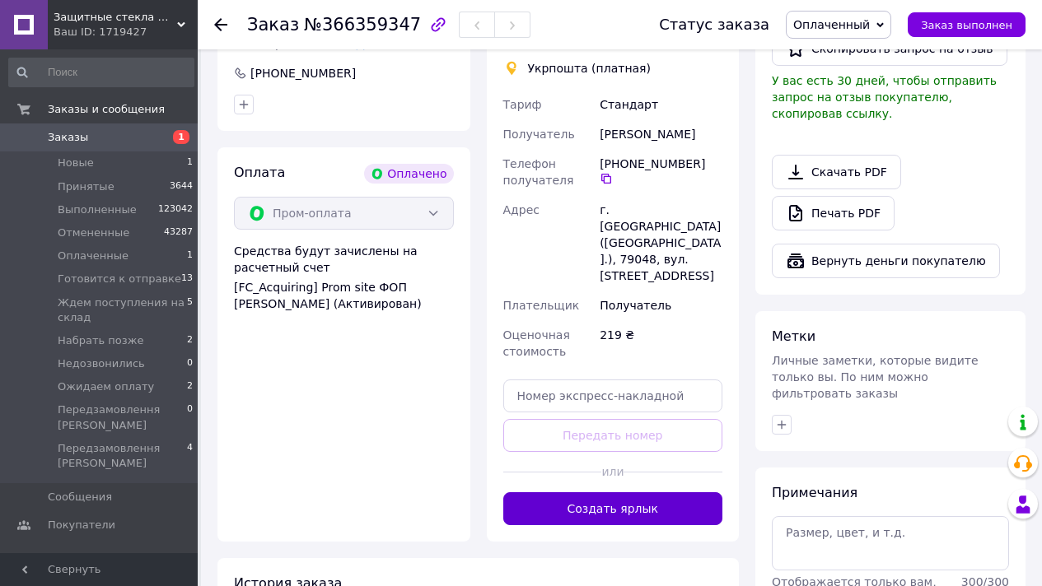
scroll to position [608, 0]
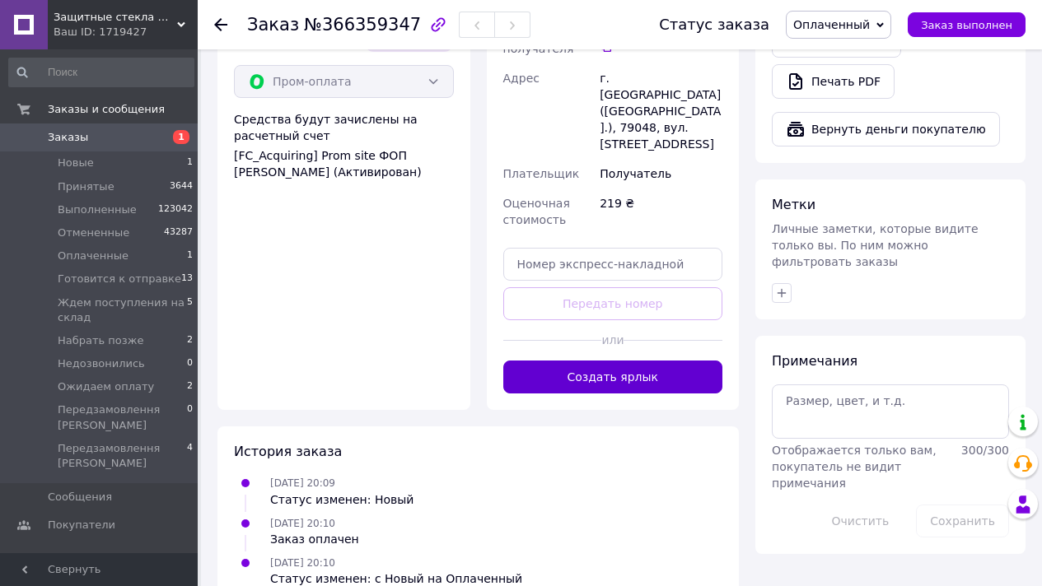
click at [590, 361] on button "Создать ярлык" at bounding box center [613, 377] width 220 height 33
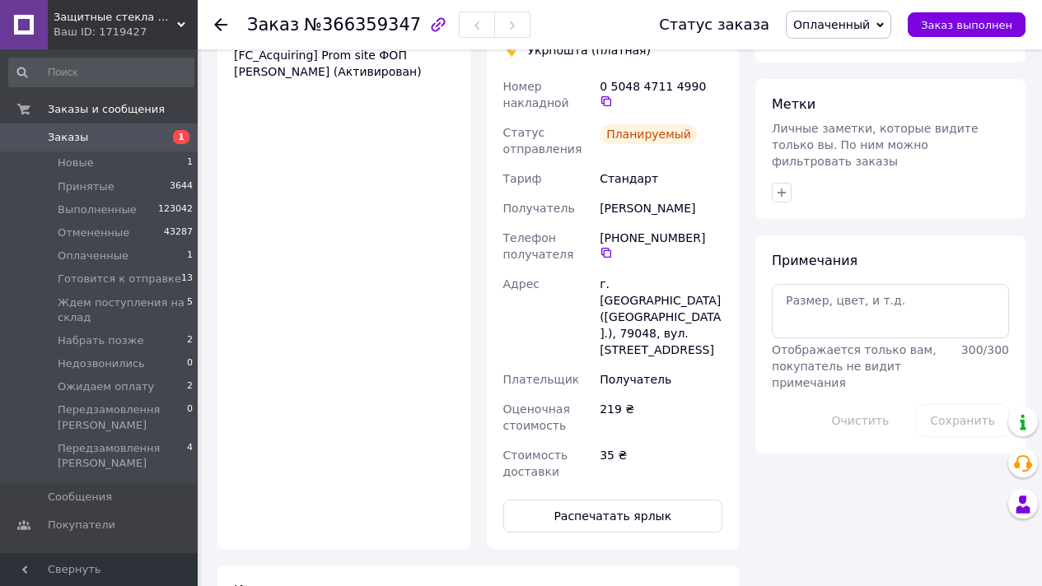
scroll to position [832, 0]
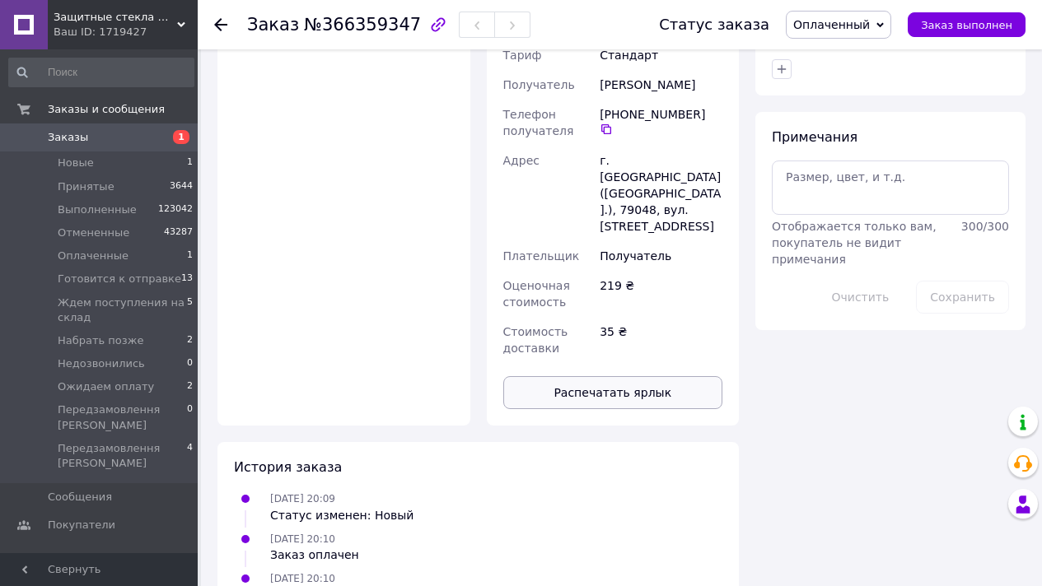
click at [651, 376] on button "Распечатать ярлык" at bounding box center [613, 392] width 220 height 33
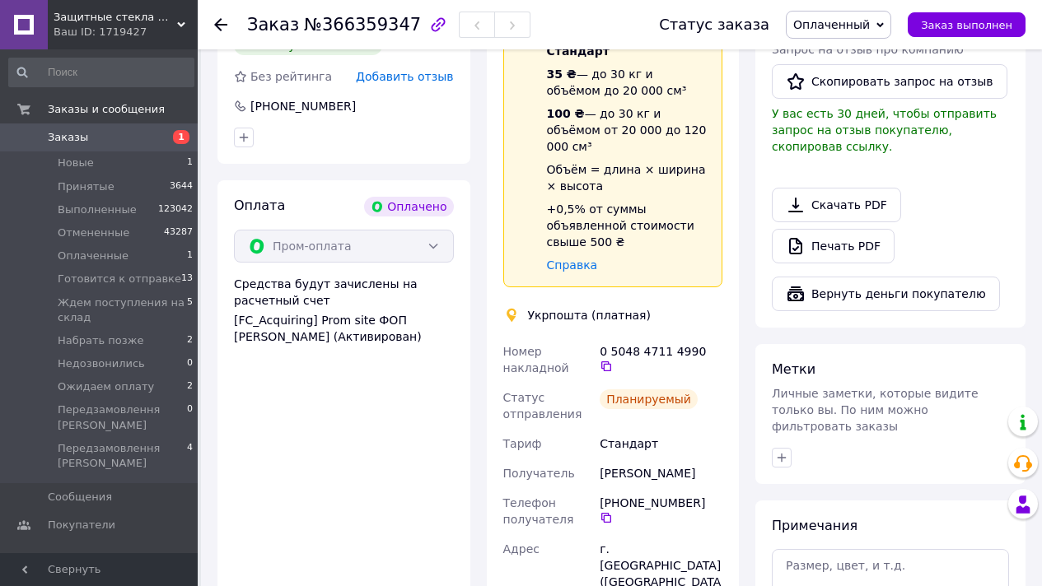
scroll to position [0, 0]
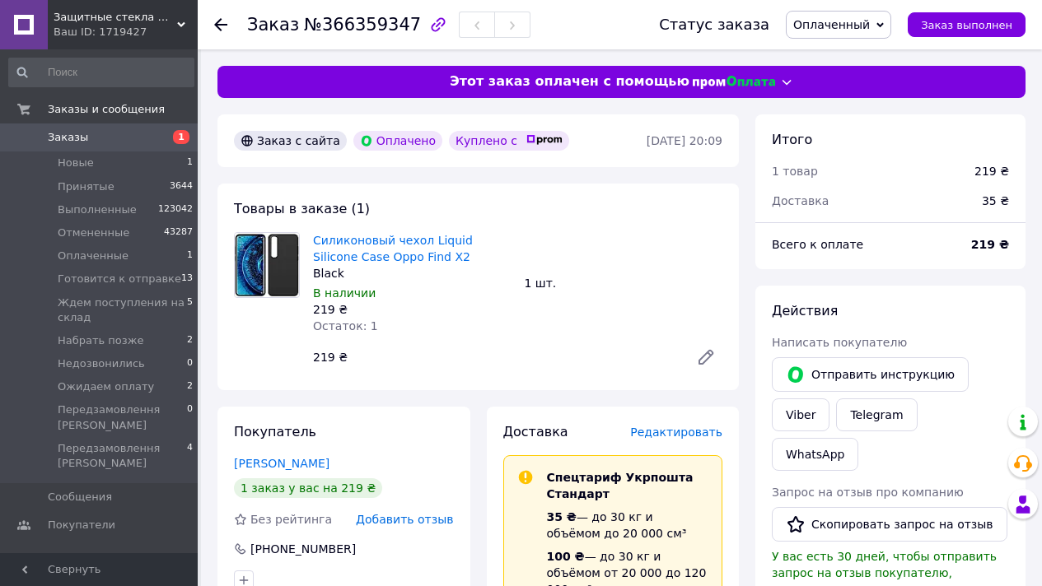
drag, startPoint x: 864, startPoint y: 21, endPoint x: 945, endPoint y: 96, distance: 110.7
click at [863, 21] on span "Оплаченный" at bounding box center [831, 24] width 77 height 13
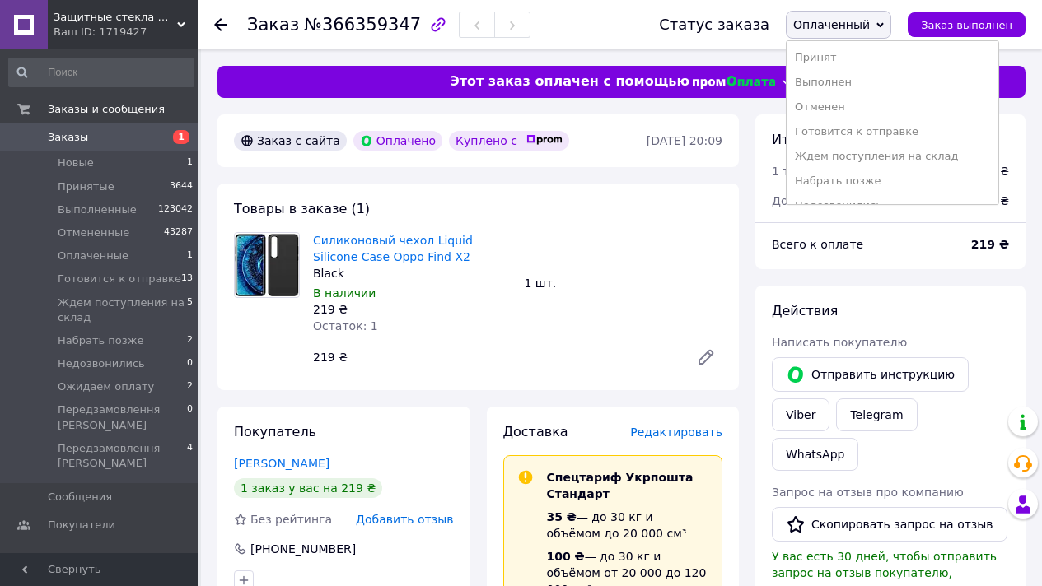
drag, startPoint x: 936, startPoint y: 126, endPoint x: 762, endPoint y: 110, distance: 174.5
click at [935, 126] on li "Готовится к отправке" at bounding box center [893, 131] width 212 height 25
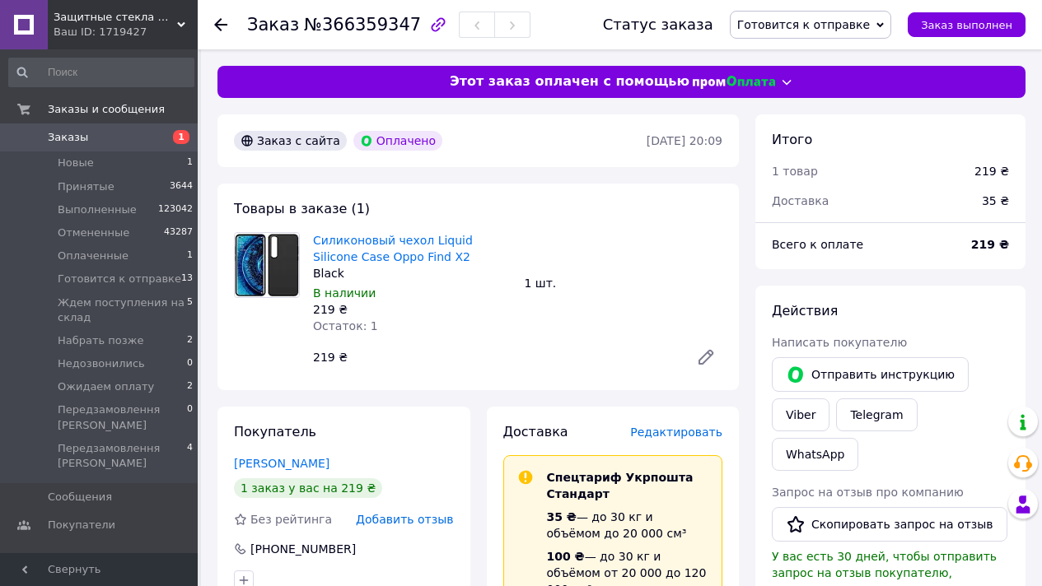
click at [389, 26] on span "№366359347" at bounding box center [362, 25] width 117 height 20
copy span "366359347"
click at [967, 26] on span "Заказ выполнен" at bounding box center [966, 25] width 91 height 12
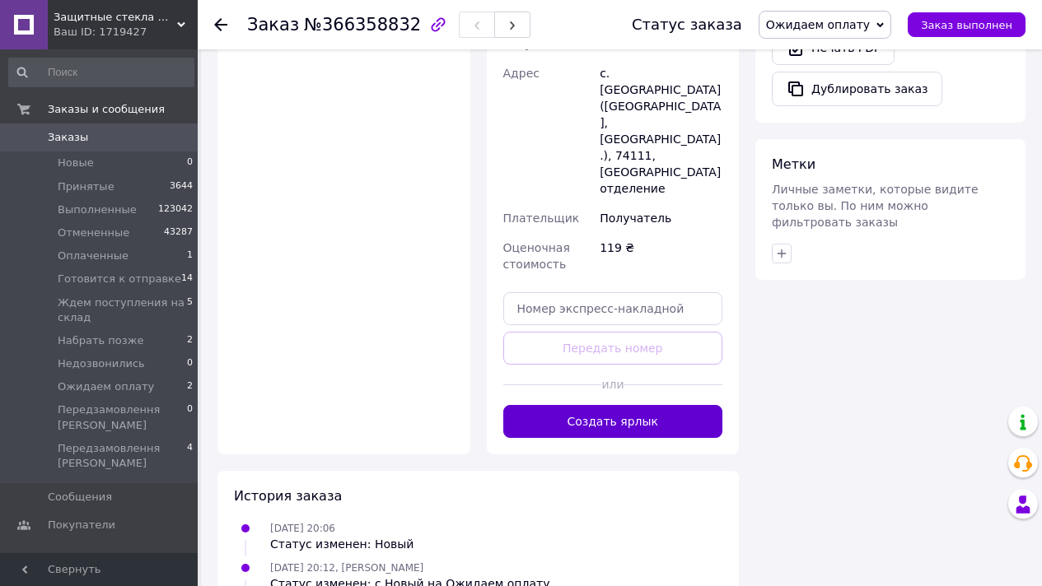
click at [630, 405] on button "Создать ярлык" at bounding box center [613, 421] width 220 height 33
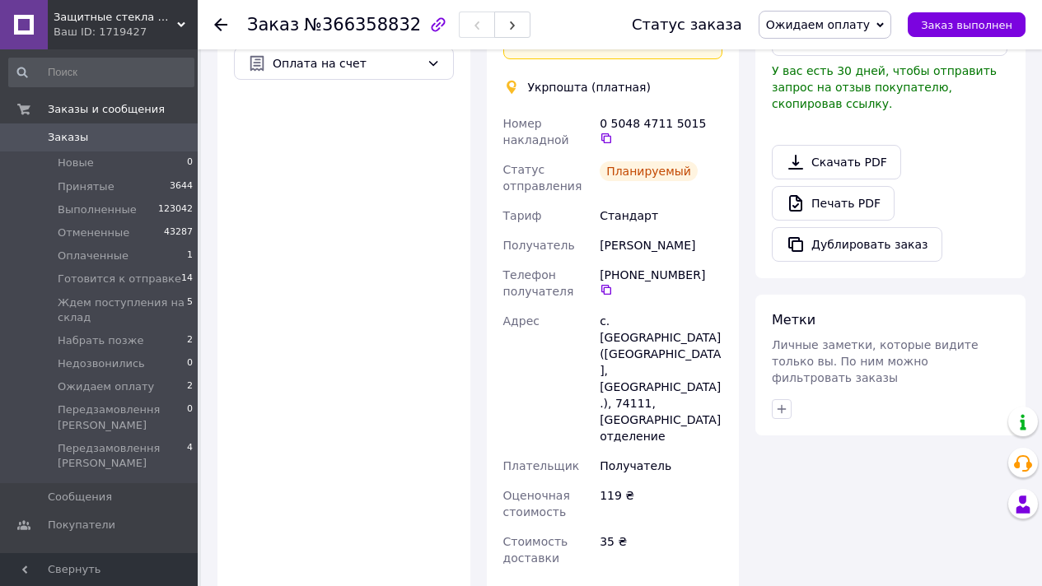
scroll to position [679, 0]
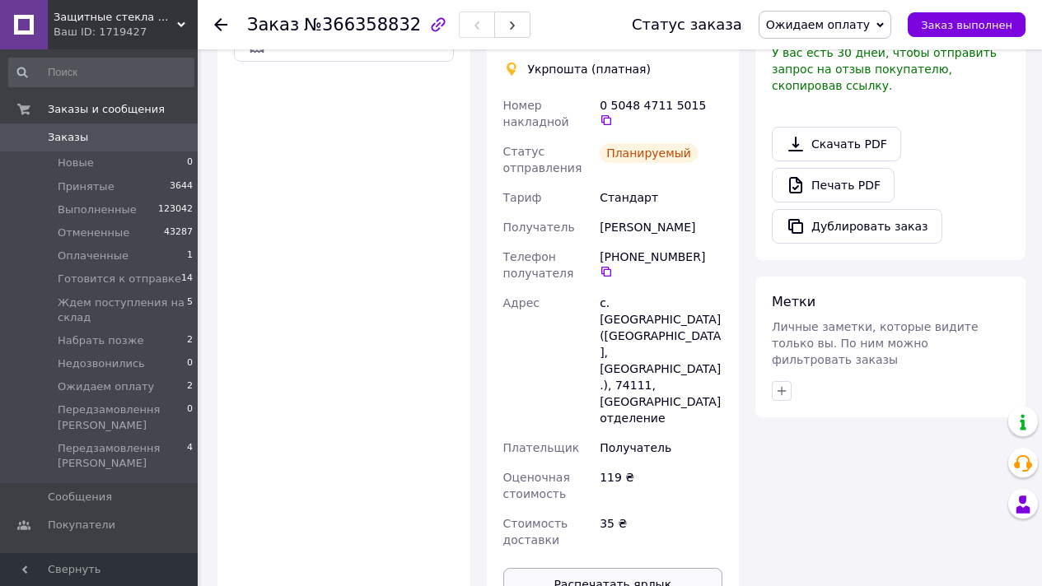
click at [661, 568] on button "Распечатать ярлык" at bounding box center [613, 584] width 220 height 33
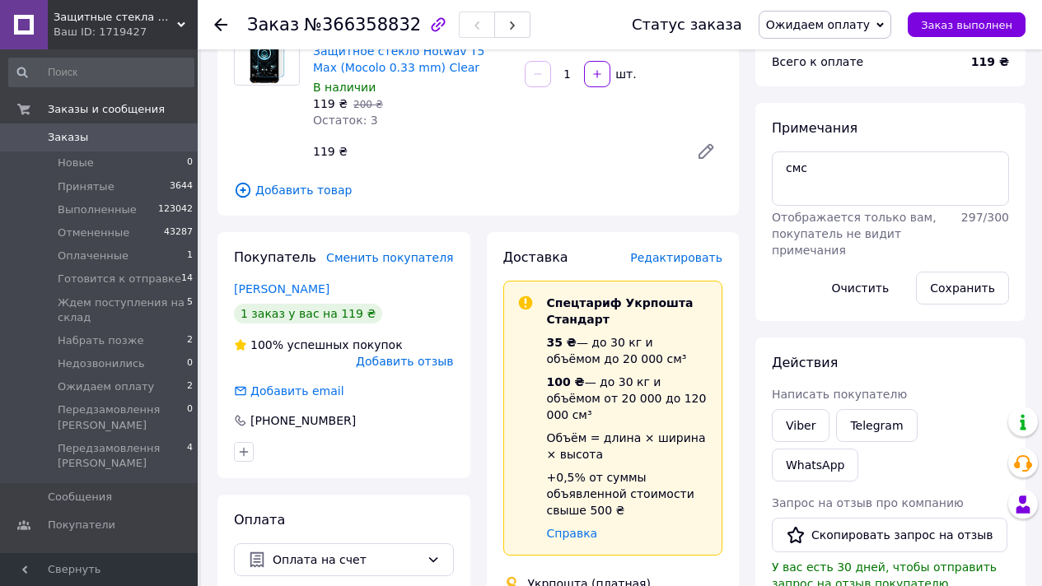
scroll to position [0, 0]
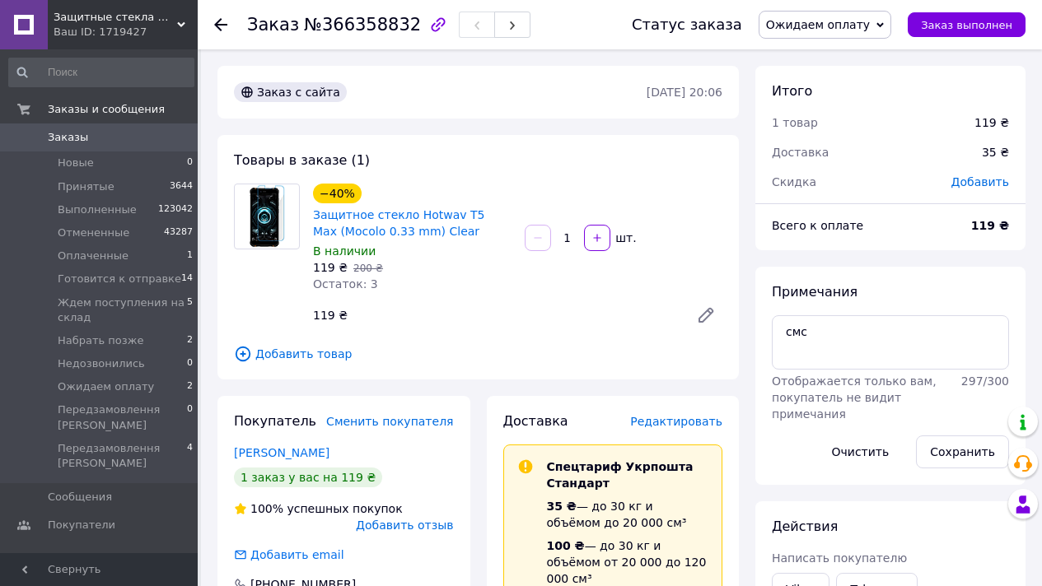
click at [870, 20] on span "Ожидаем оплату" at bounding box center [818, 24] width 104 height 13
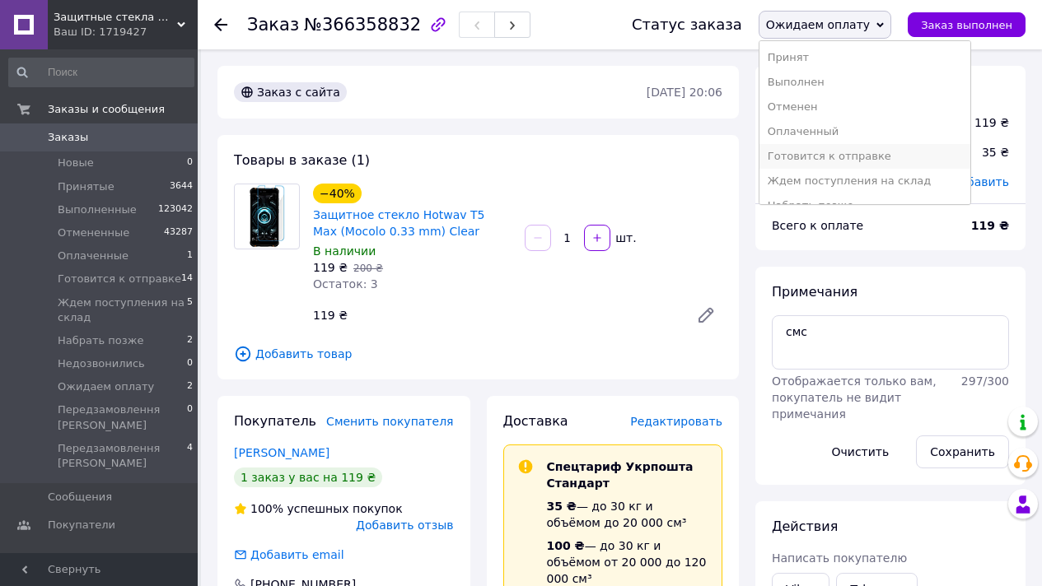
click at [908, 152] on li "Готовится к отправке" at bounding box center [865, 156] width 212 height 25
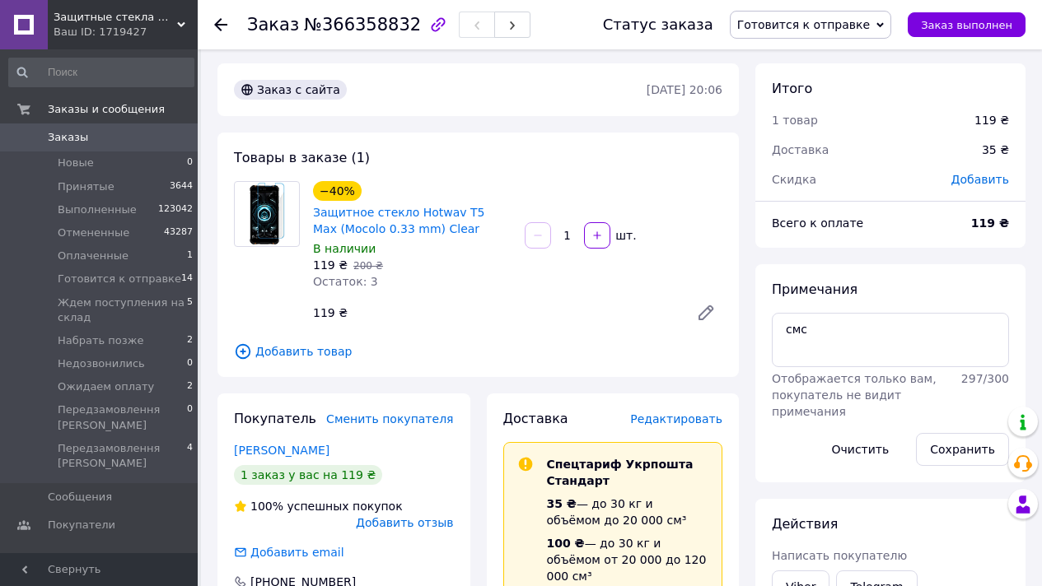
scroll to position [3, 0]
click at [832, 324] on textarea "смс" at bounding box center [890, 339] width 237 height 54
paste textarea "12.10.25 20:17"
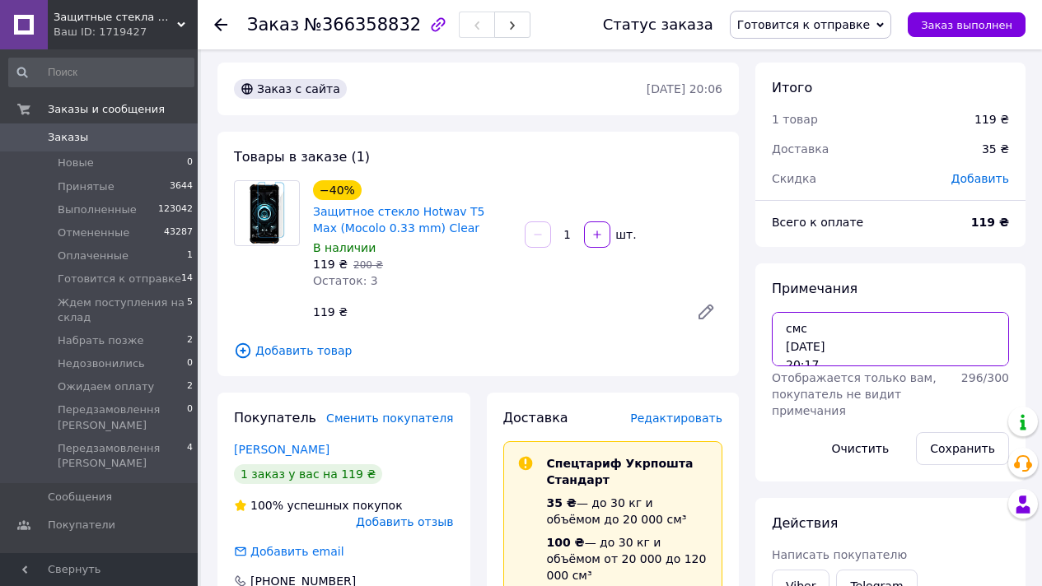
scroll to position [6, 0]
type textarea "смс 12.10.25 20:17"
click at [963, 450] on button "Сохранить" at bounding box center [962, 448] width 93 height 33
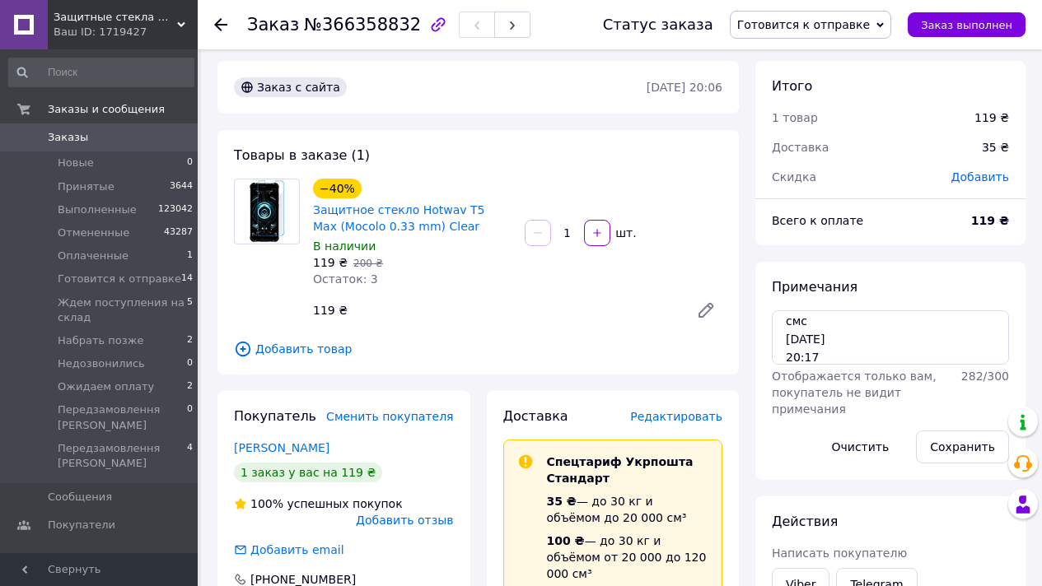
scroll to position [0, 0]
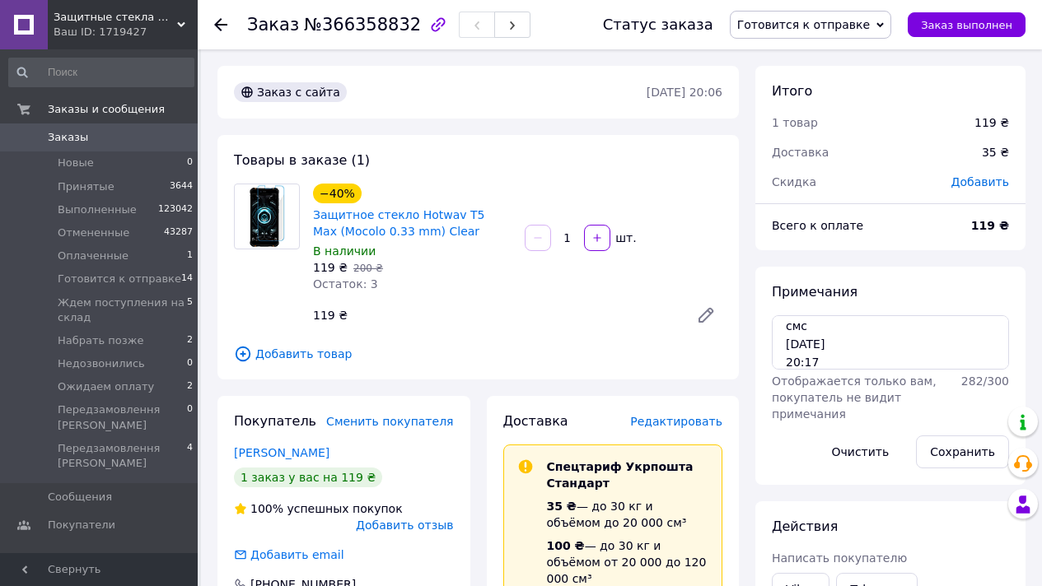
click at [360, 29] on span "№366358832" at bounding box center [362, 25] width 117 height 20
drag, startPoint x: 360, startPoint y: 29, endPoint x: 306, endPoint y: 2, distance: 60.8
click at [360, 29] on span "№366358832" at bounding box center [362, 25] width 117 height 20
copy span "366358832"
copy link "Защитное стекло Hotwav T5 Max"
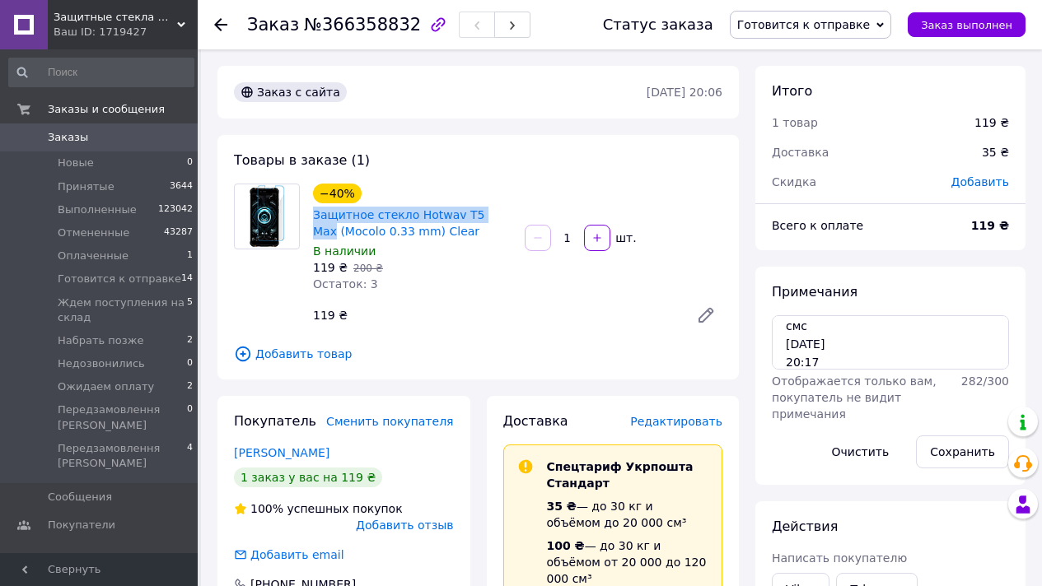
drag, startPoint x: 309, startPoint y: 213, endPoint x: 497, endPoint y: 218, distance: 188.7
click at [499, 219] on div "−40% Защитное стекло Hotwav T5 Max (Mocolo 0.33 mm) Clear В наличии 119 ₴   200…" at bounding box center [412, 237] width 212 height 115
click at [991, 25] on span "Заказ выполнен" at bounding box center [966, 25] width 91 height 12
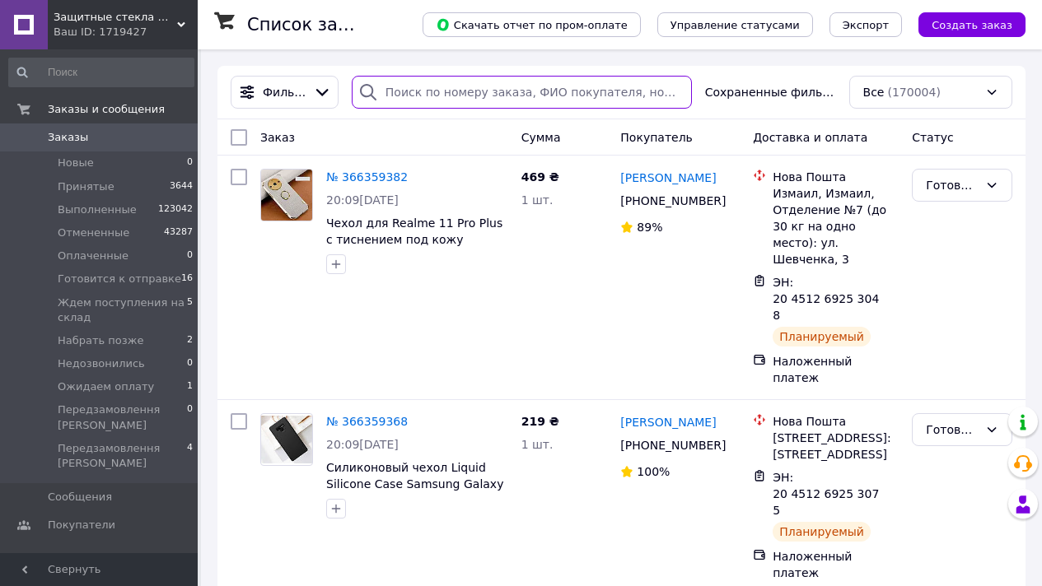
click at [454, 92] on input "search" at bounding box center [522, 92] width 340 height 33
paste input "0986283077"
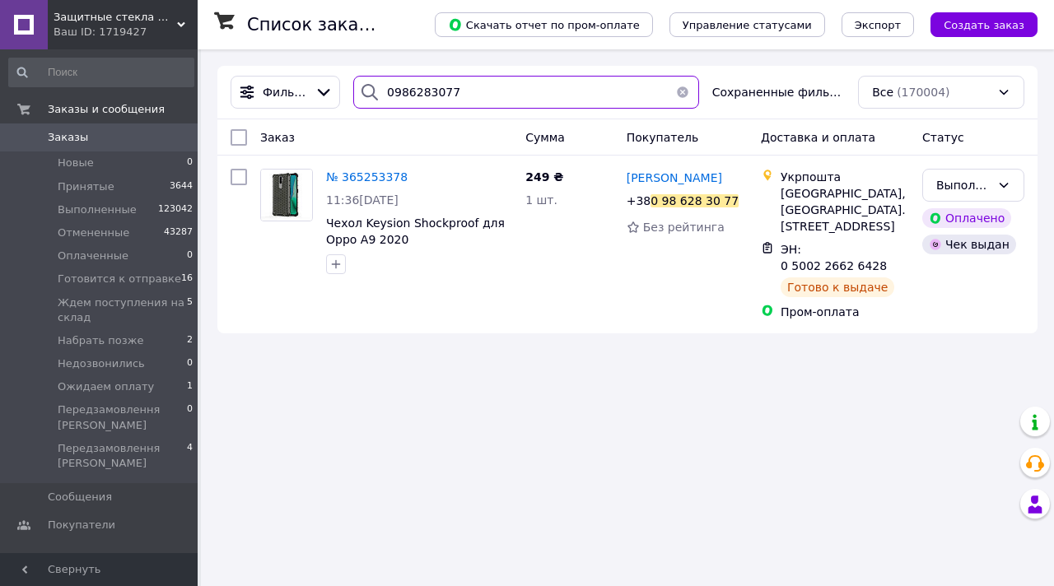
type input "0986283077"
click at [163, 144] on span "0" at bounding box center [174, 137] width 45 height 15
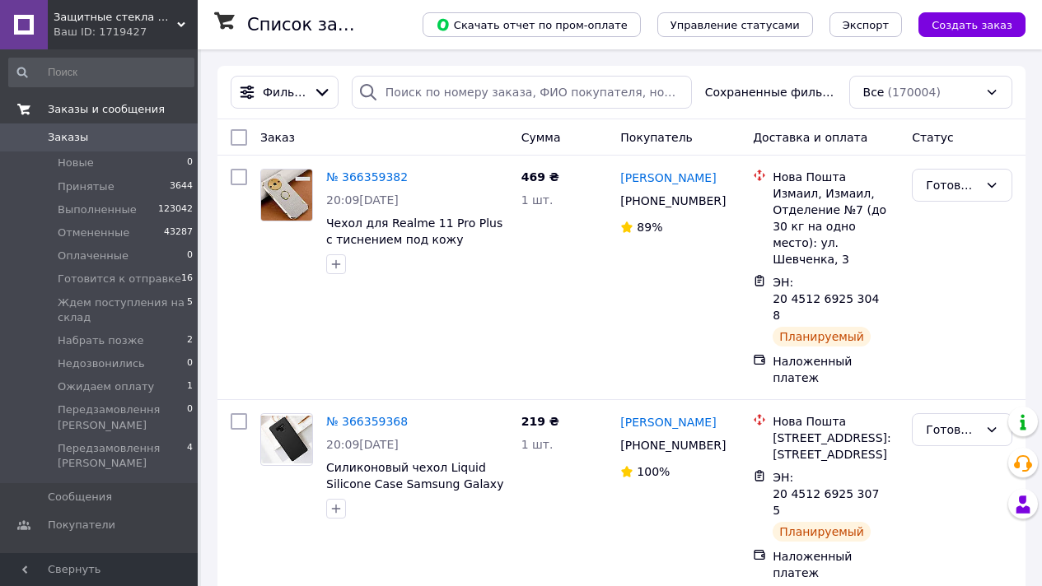
drag, startPoint x: 124, startPoint y: 131, endPoint x: 118, endPoint y: 109, distance: 23.2
click at [125, 131] on span "Заказы" at bounding box center [100, 137] width 105 height 15
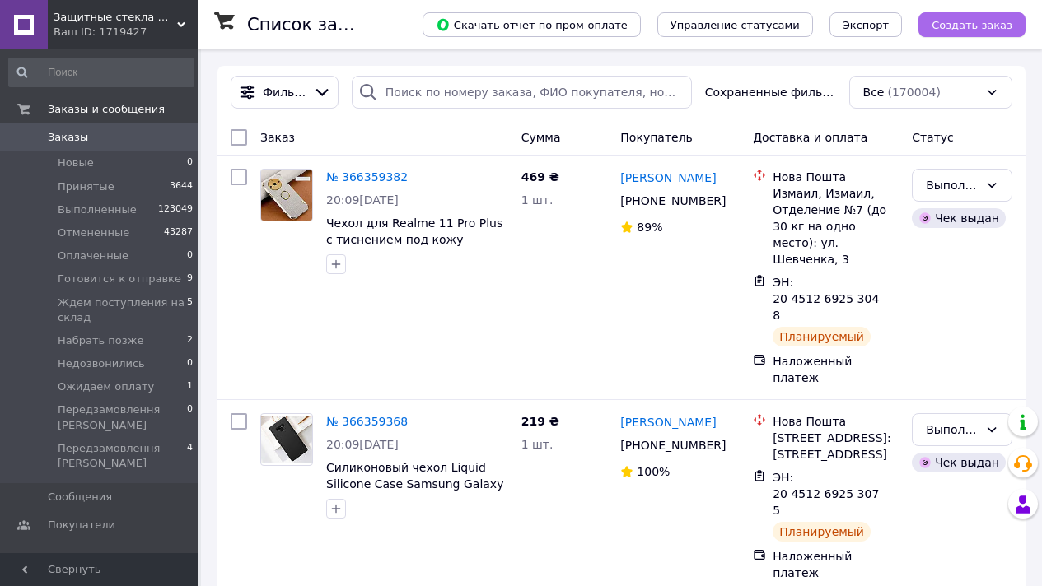
click at [991, 16] on button "Создать заказ" at bounding box center [971, 24] width 107 height 25
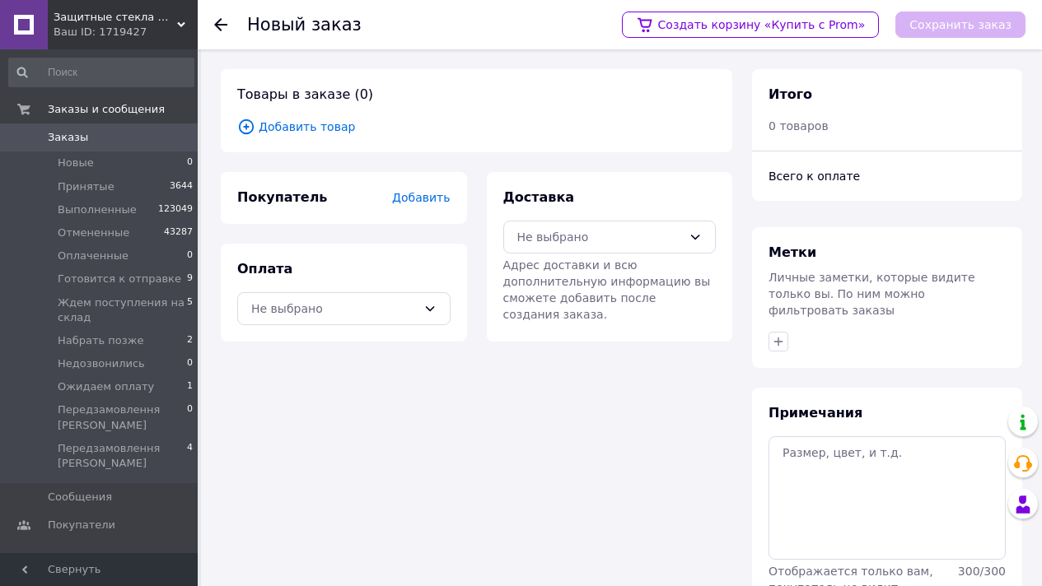
click at [305, 129] on span "Добавить товар" at bounding box center [476, 127] width 478 height 18
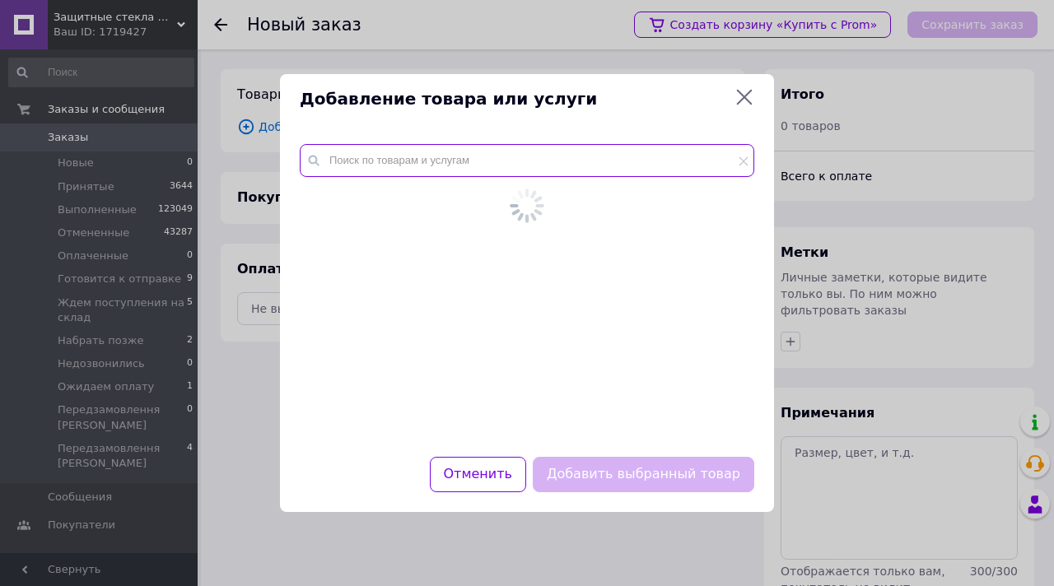
click at [362, 171] on input "text" at bounding box center [527, 160] width 455 height 33
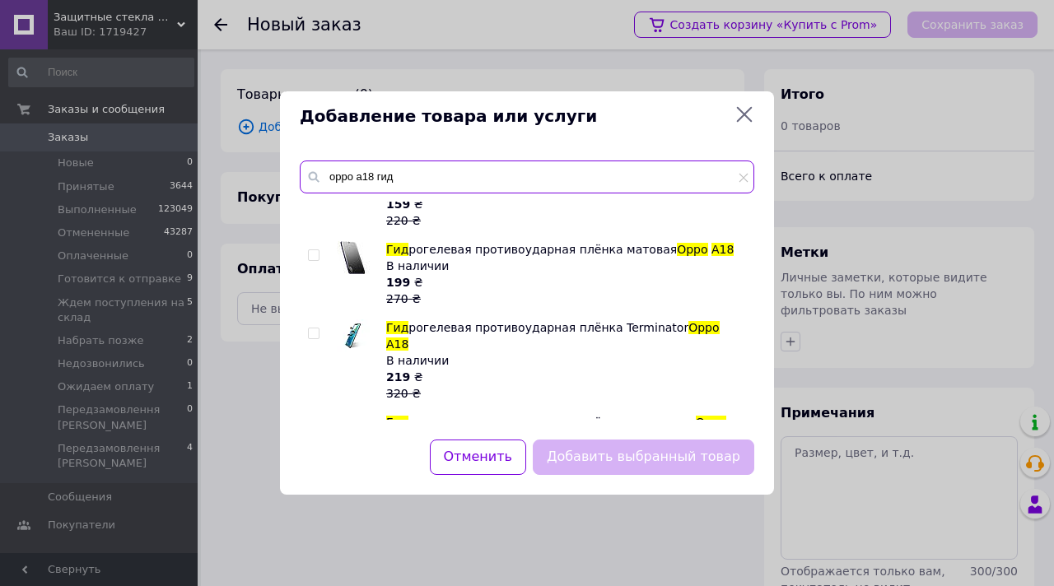
scroll to position [41, 0]
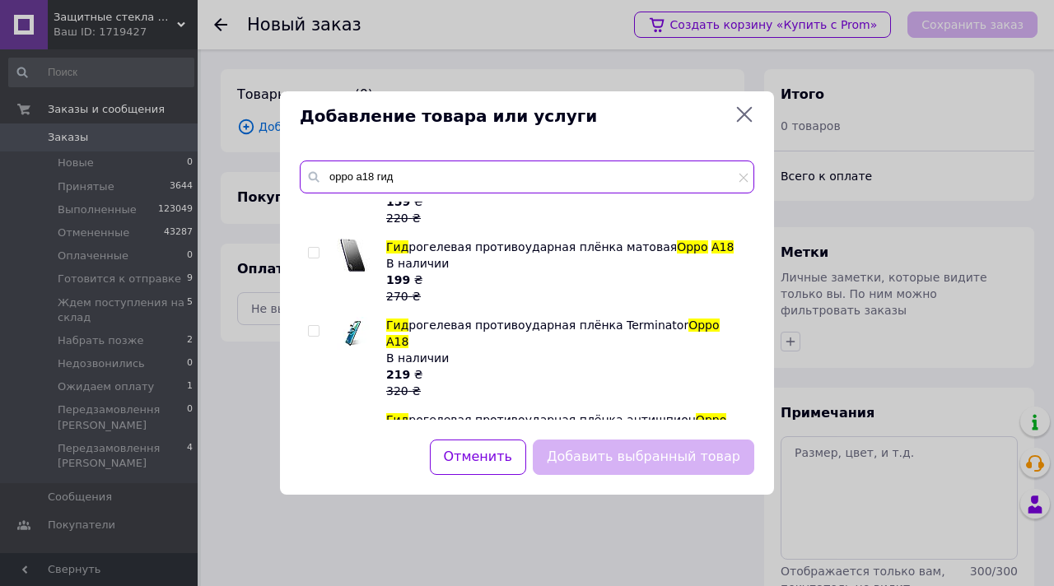
type input "oppo a18 гид"
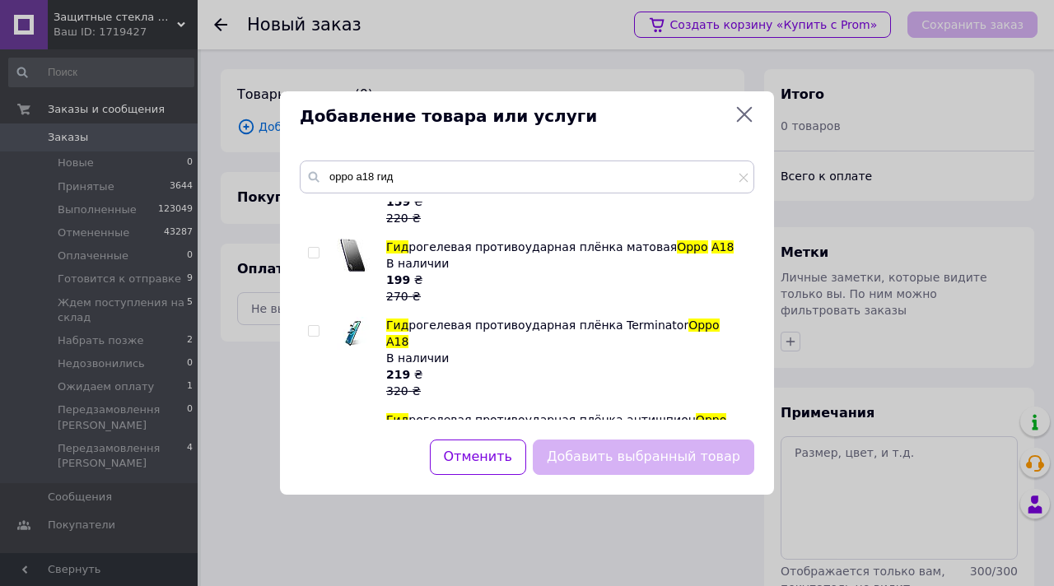
drag, startPoint x: 310, startPoint y: 252, endPoint x: 334, endPoint y: 267, distance: 27.4
click at [311, 252] on input "checkbox" at bounding box center [313, 253] width 11 height 11
checkbox input "true"
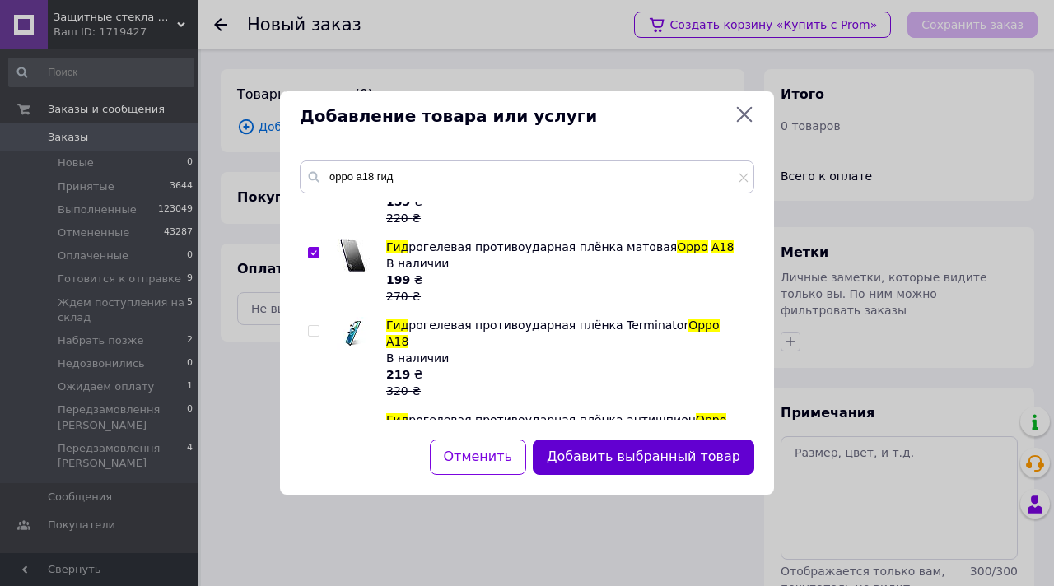
click at [610, 455] on button "Добавить выбранный товар" at bounding box center [644, 457] width 222 height 35
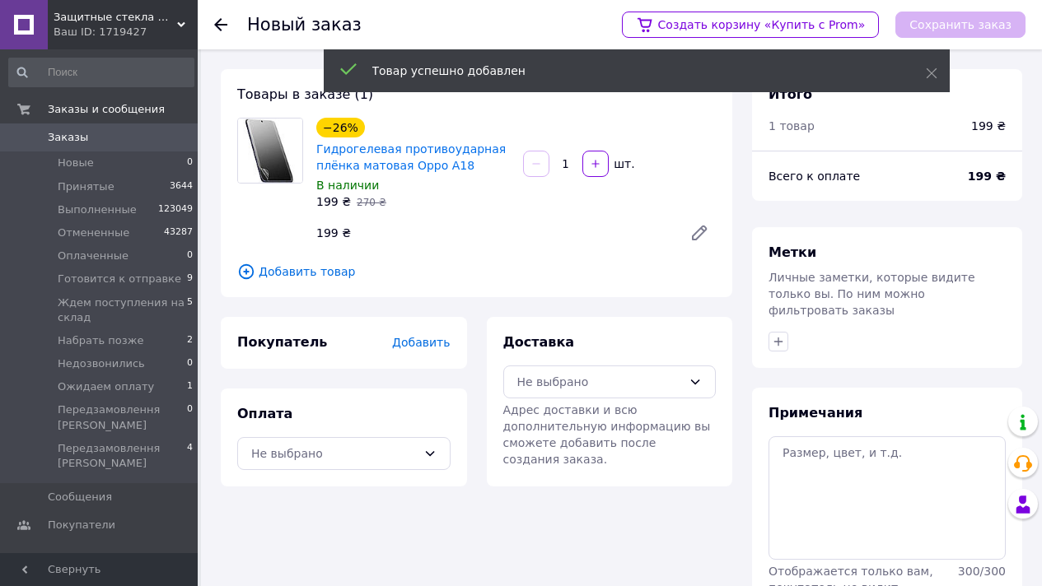
drag, startPoint x: 328, startPoint y: 446, endPoint x: 359, endPoint y: 471, distance: 39.9
click at [328, 446] on div "Не выбрано" at bounding box center [334, 454] width 166 height 18
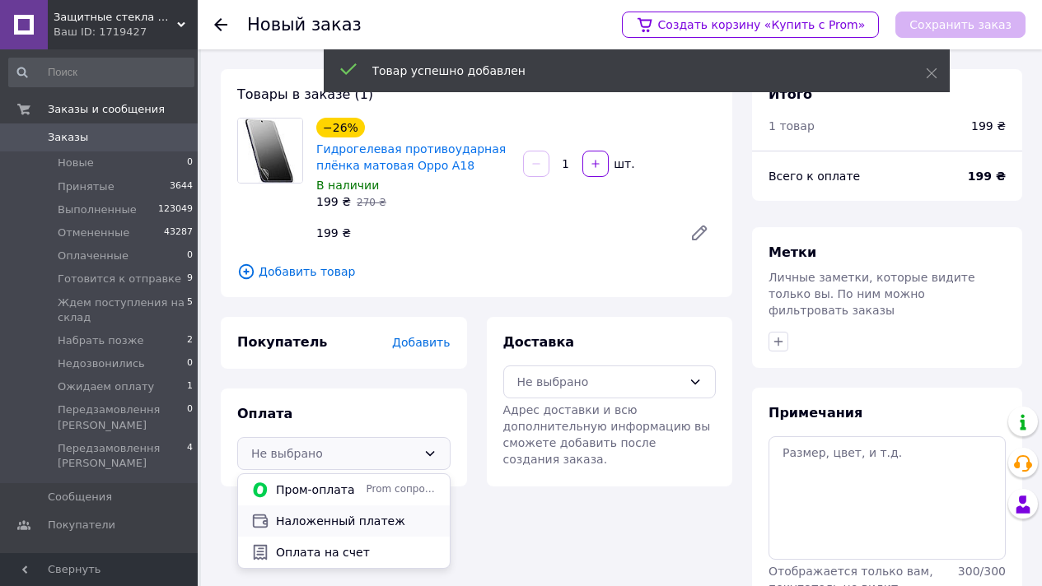
click at [383, 514] on span "Наложенный платеж" at bounding box center [356, 521] width 161 height 16
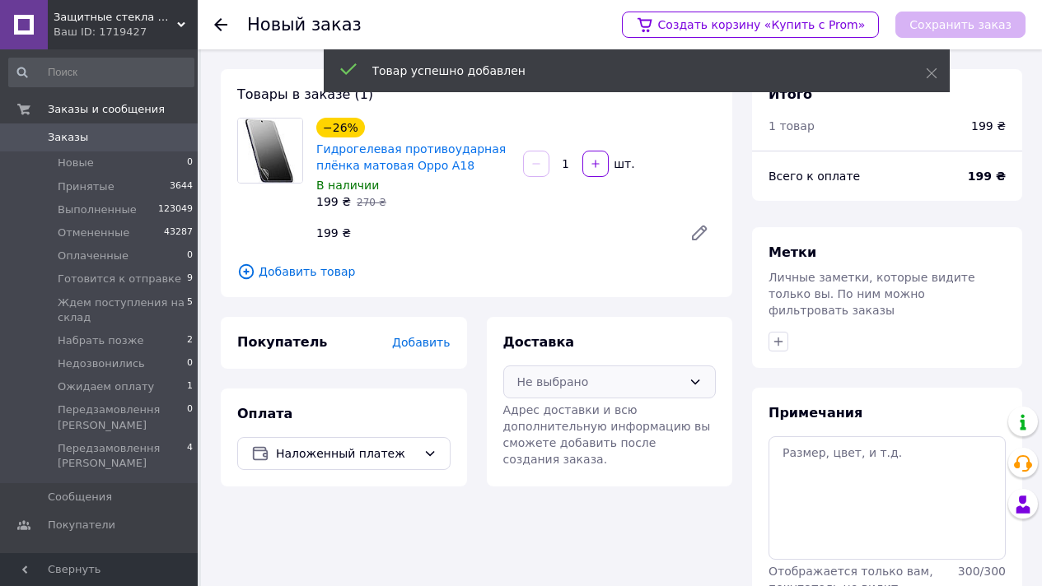
click at [602, 393] on div "Не выбрано" at bounding box center [609, 382] width 213 height 33
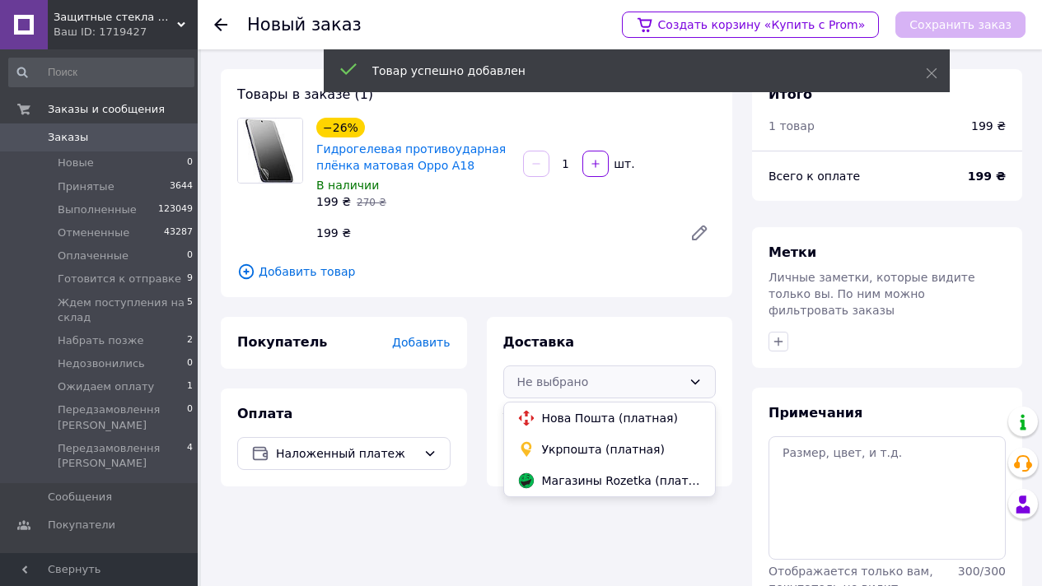
drag, startPoint x: 600, startPoint y: 418, endPoint x: 528, endPoint y: 333, distance: 111.7
click at [600, 418] on span "Нова Пошта (платная)" at bounding box center [622, 418] width 161 height 16
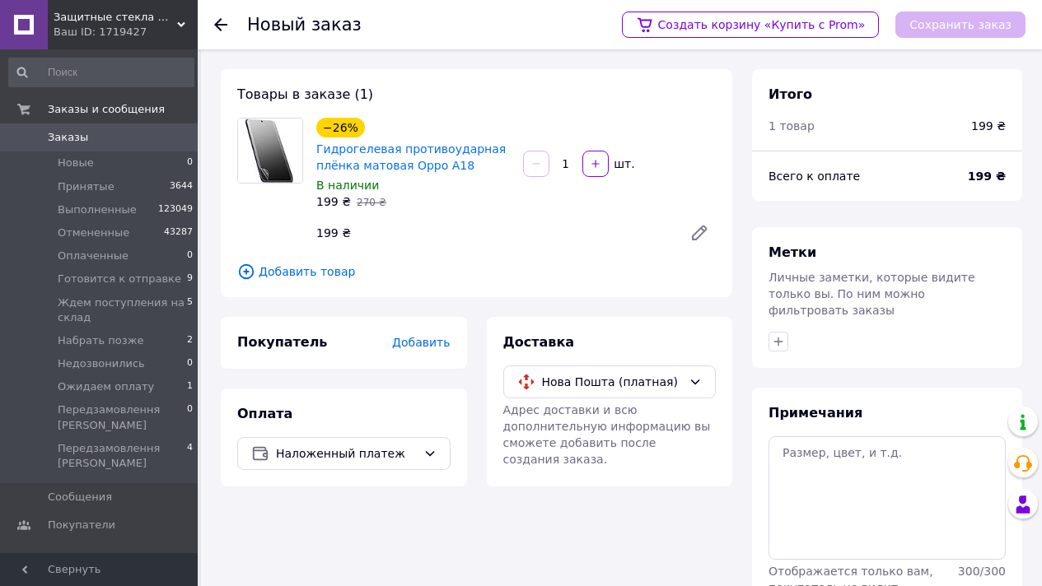
click at [416, 336] on span "Добавить" at bounding box center [421, 342] width 58 height 13
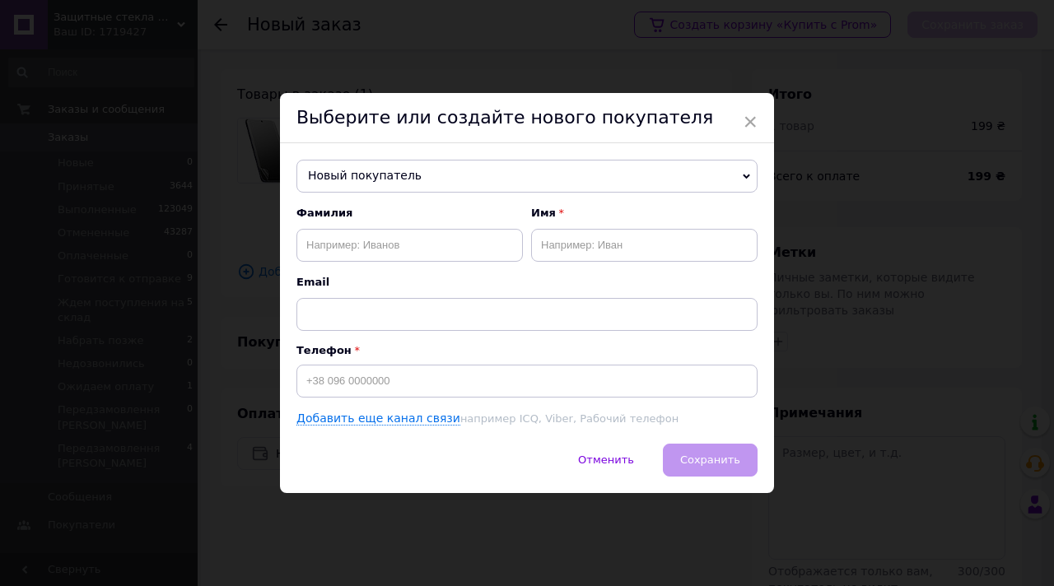
click at [415, 340] on div "Фамилия Имя Email Телефон Добавить еще канал связи например ICQ, Viber, Рабочий…" at bounding box center [526, 317] width 461 height 222
click at [371, 390] on input at bounding box center [526, 381] width 461 height 33
paste input "0682746952"
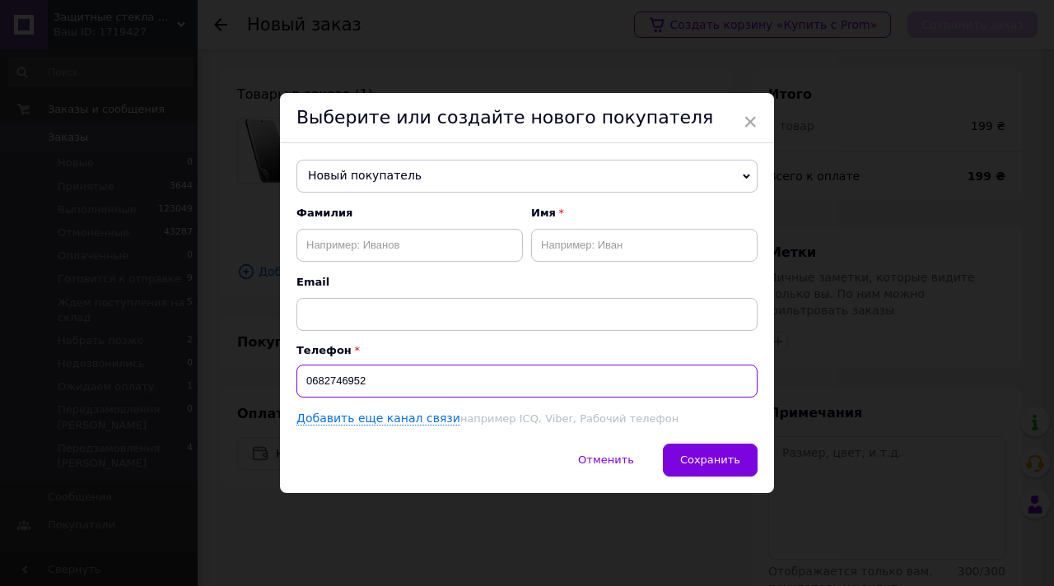
click at [304, 383] on input "0682746952" at bounding box center [526, 381] width 461 height 33
type input "+380682746952"
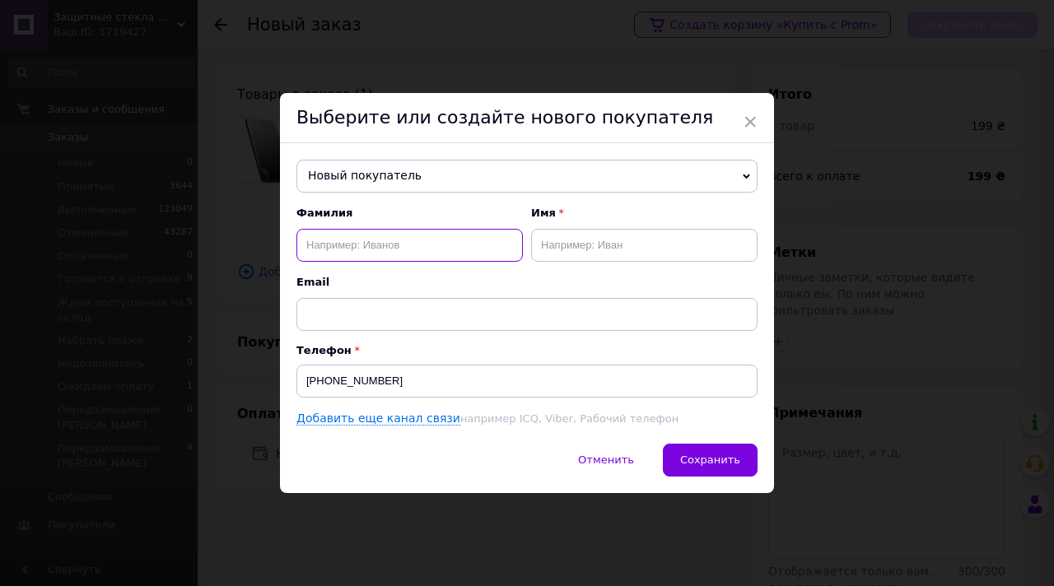
click at [331, 240] on input "text" at bounding box center [409, 245] width 226 height 33
type input "Іванов"
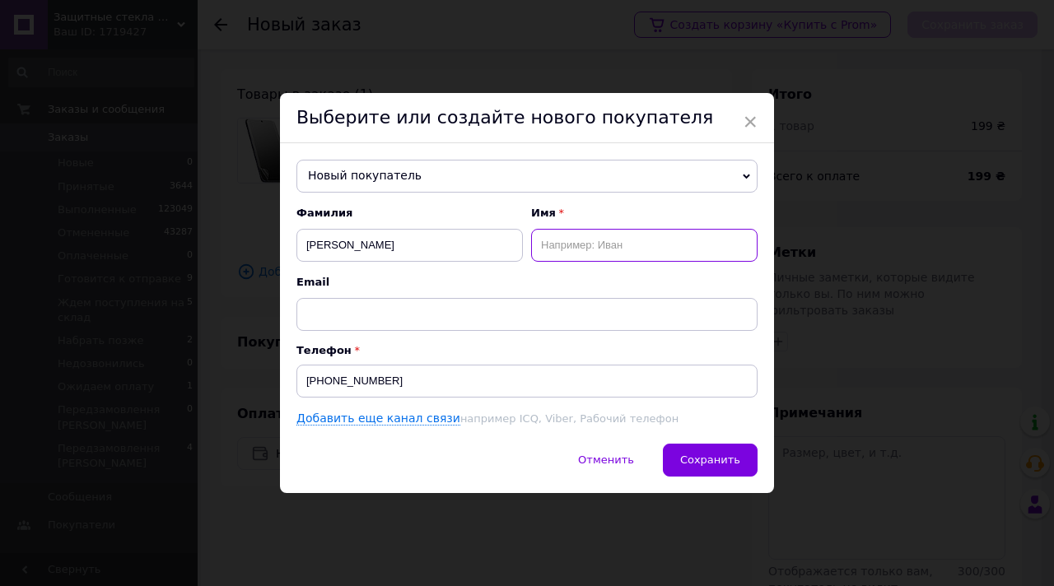
click at [546, 254] on input "text" at bounding box center [644, 245] width 226 height 33
type input "[PERSON_NAME]"
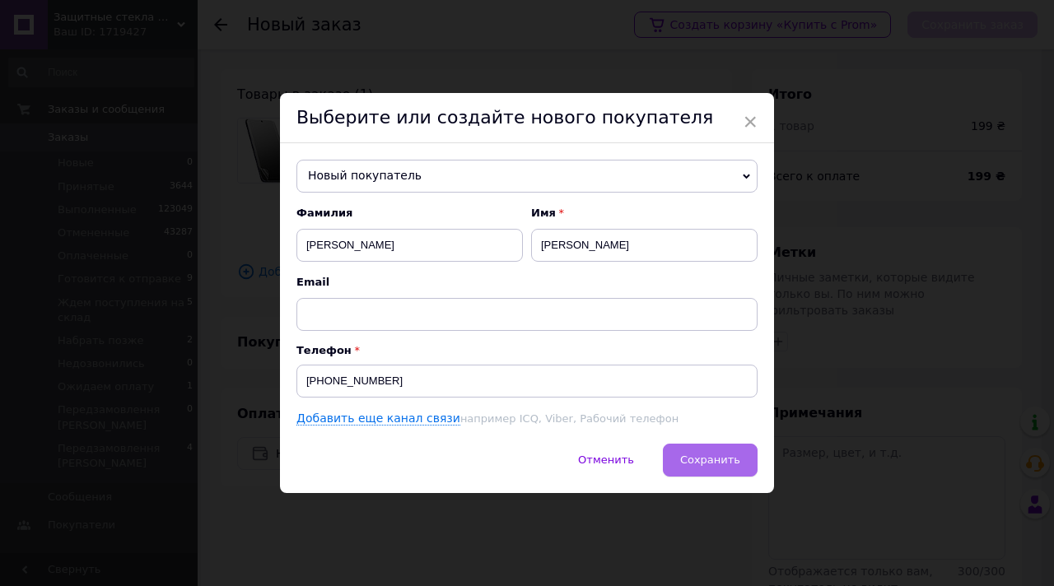
click at [689, 457] on span "Сохранить" at bounding box center [710, 460] width 60 height 12
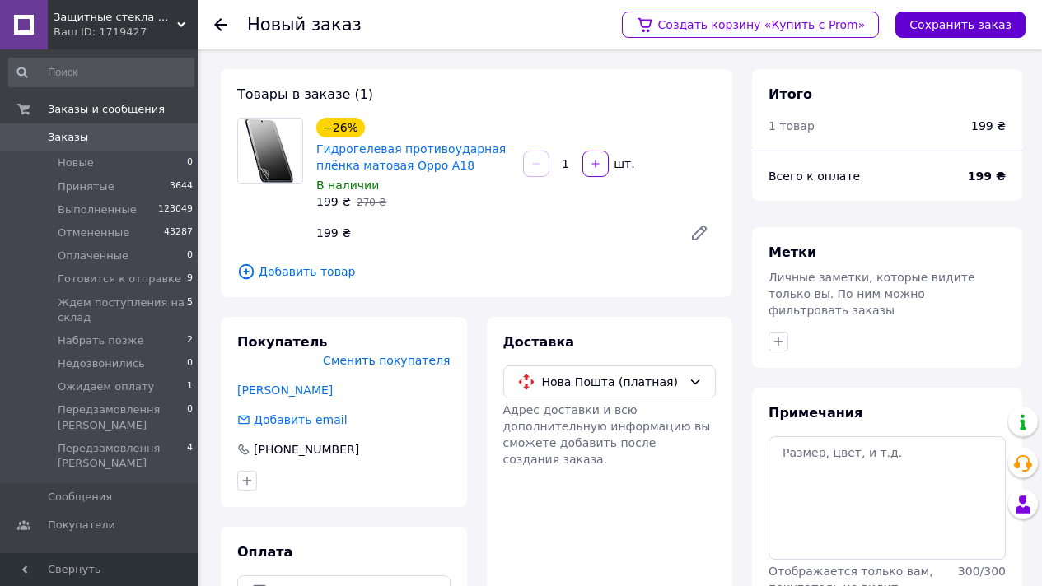
click at [953, 21] on button "Сохранить заказ" at bounding box center [960, 25] width 130 height 26
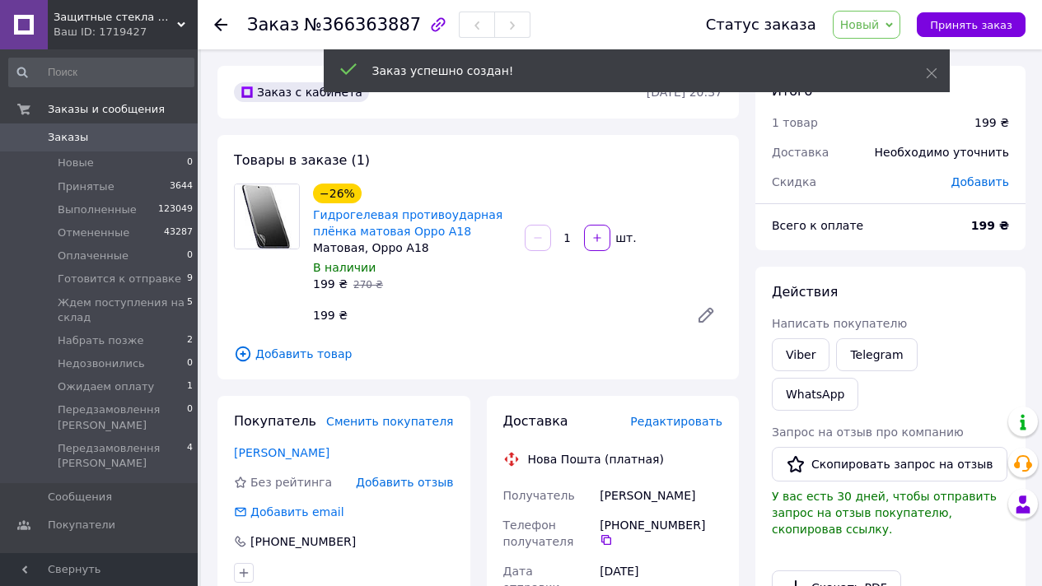
click at [697, 429] on div "Редактировать" at bounding box center [676, 421] width 92 height 16
click at [692, 421] on span "Редактировать" at bounding box center [676, 421] width 92 height 13
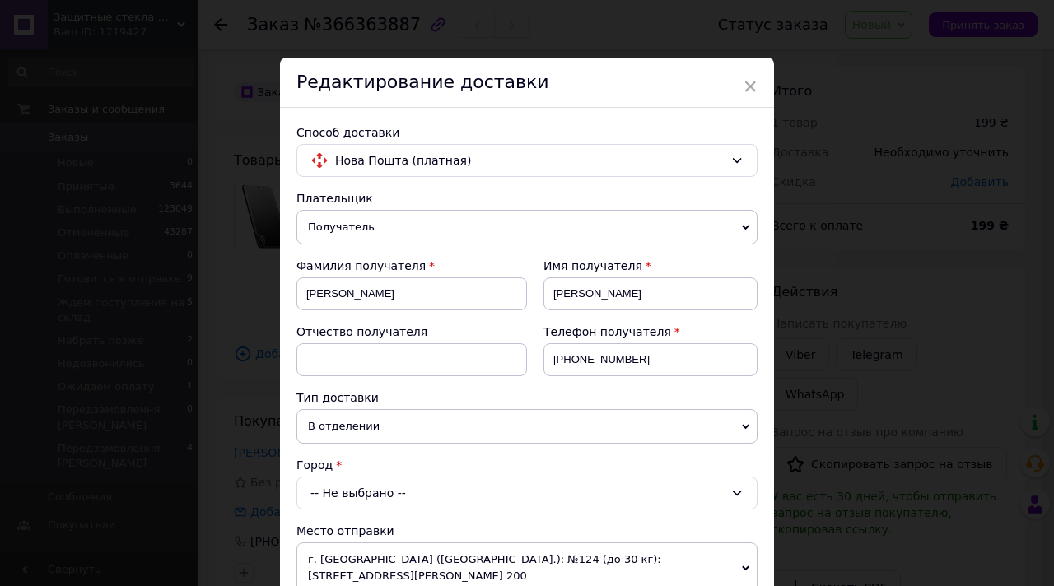
scroll to position [145, 0]
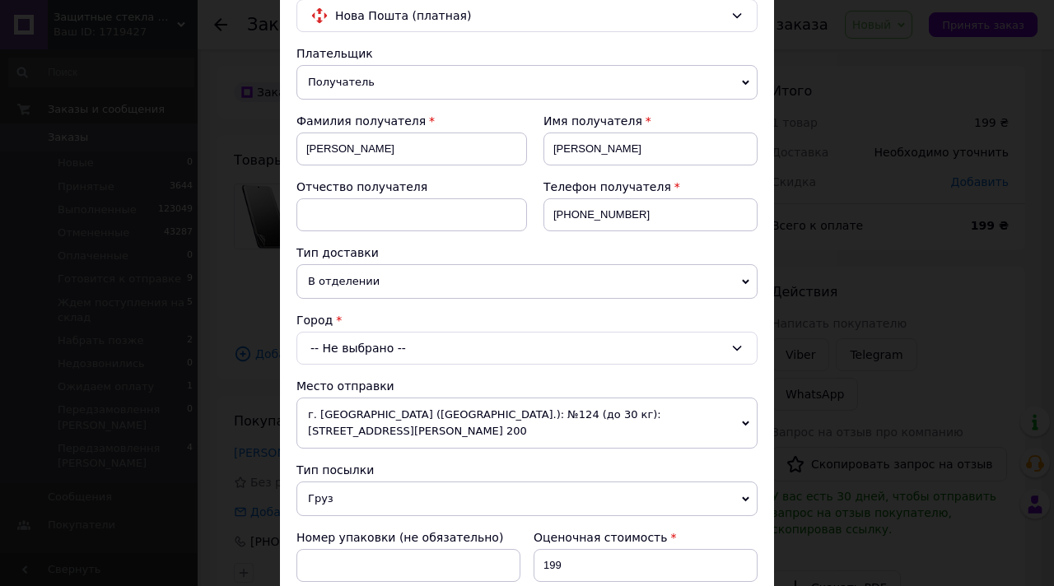
click at [364, 348] on div "-- Не выбрано --" at bounding box center [526, 348] width 461 height 33
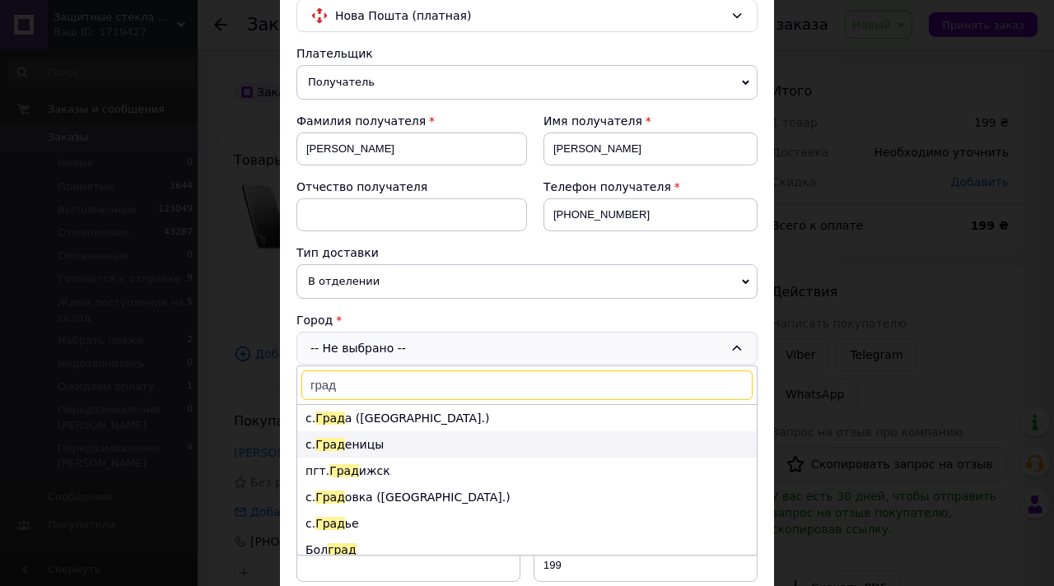
type input "град"
click at [378, 450] on li "с. Град еницы" at bounding box center [527, 445] width 460 height 26
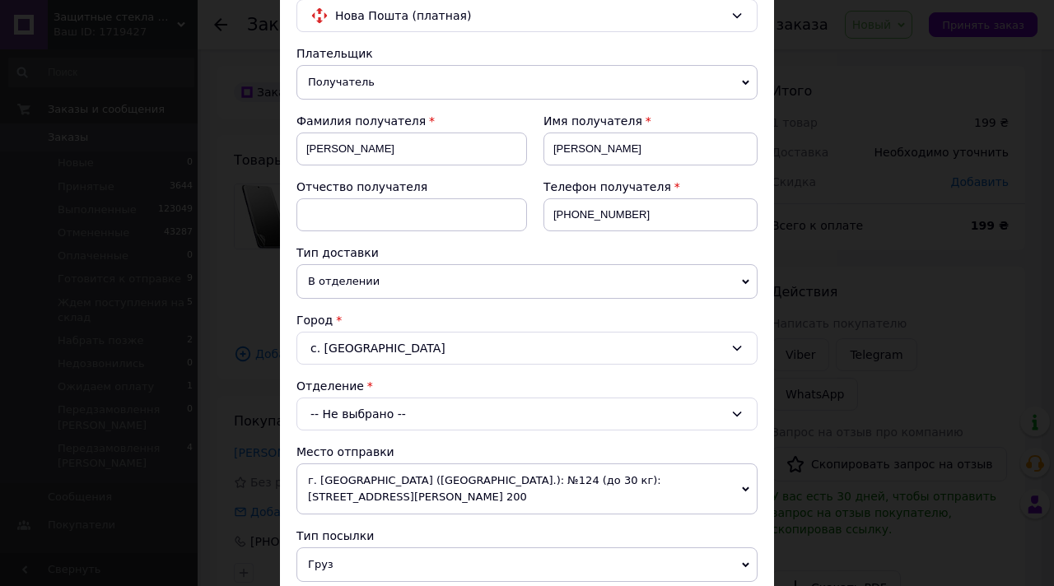
click at [399, 408] on div "-- Не выбрано --" at bounding box center [526, 414] width 461 height 33
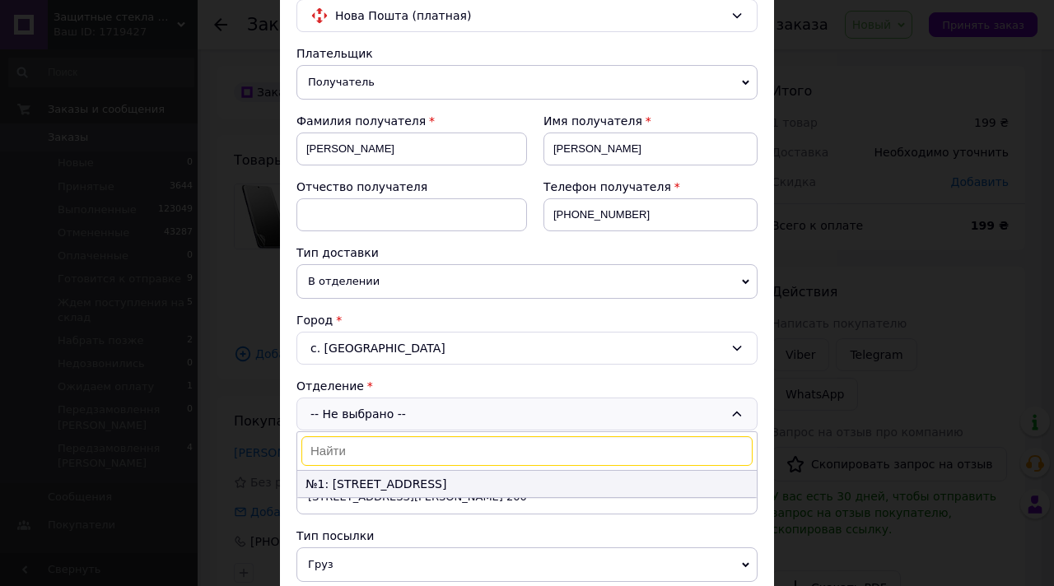
click at [472, 484] on li "№1: ул. Центральная, 82-а" at bounding box center [527, 484] width 460 height 26
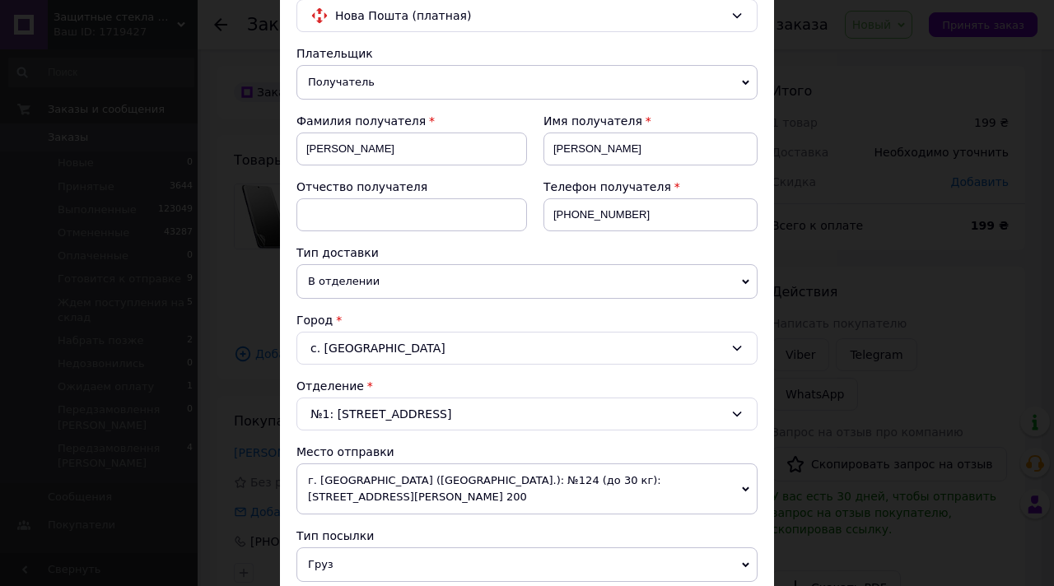
click at [421, 352] on div "с. Граденицы" at bounding box center [526, 348] width 461 height 33
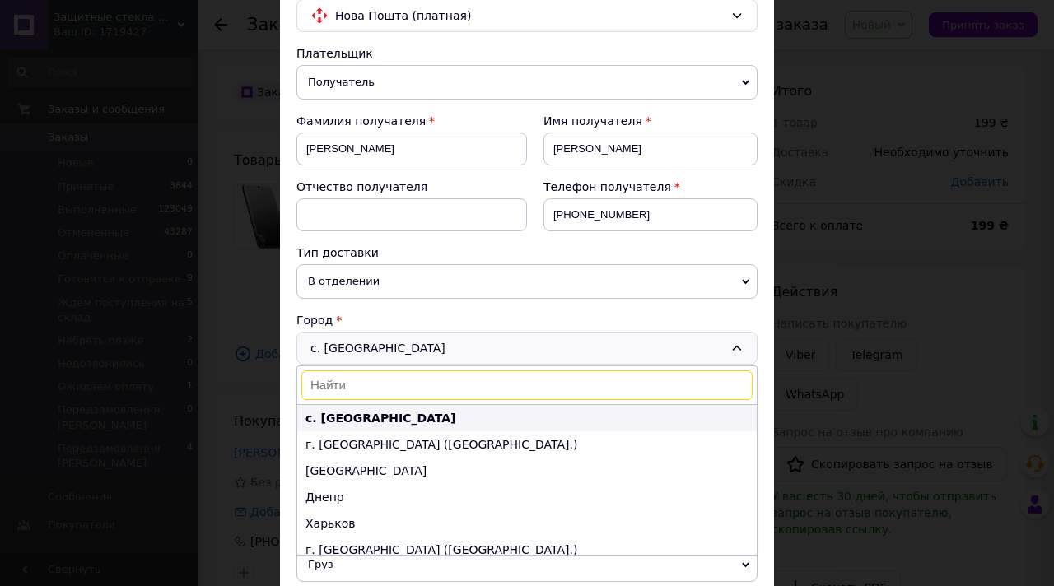
click at [385, 409] on li "с. Граденицы" at bounding box center [527, 418] width 460 height 26
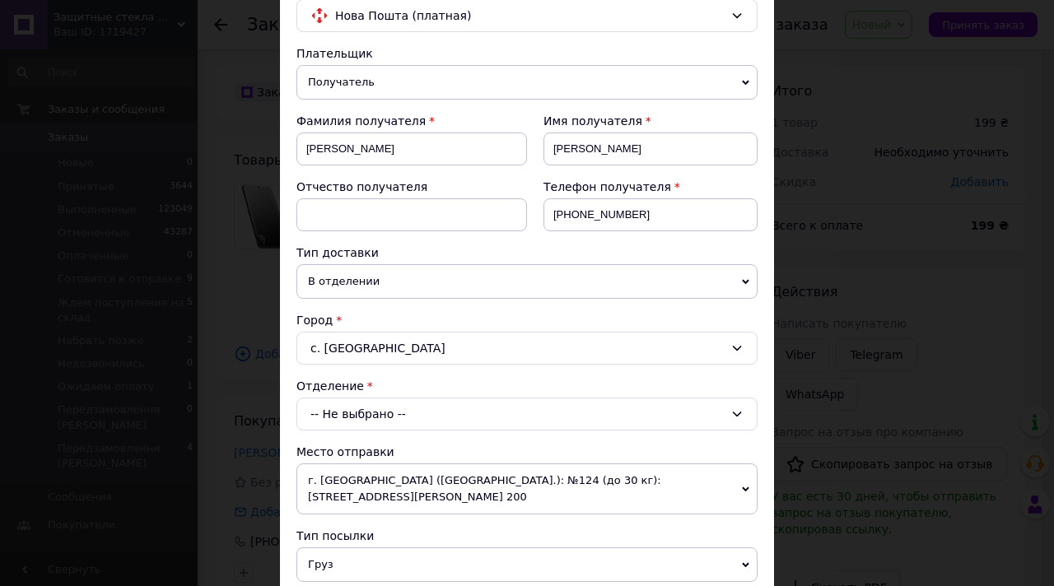
click at [385, 409] on div "-- Не выбрано --" at bounding box center [526, 414] width 461 height 33
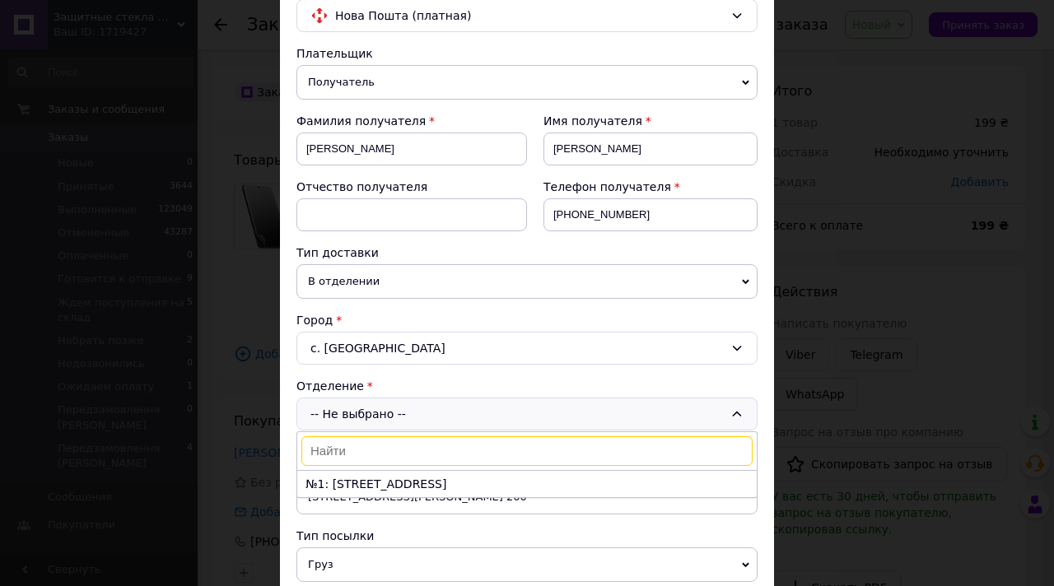
click at [400, 347] on div "с. Граденицы" at bounding box center [526, 348] width 461 height 33
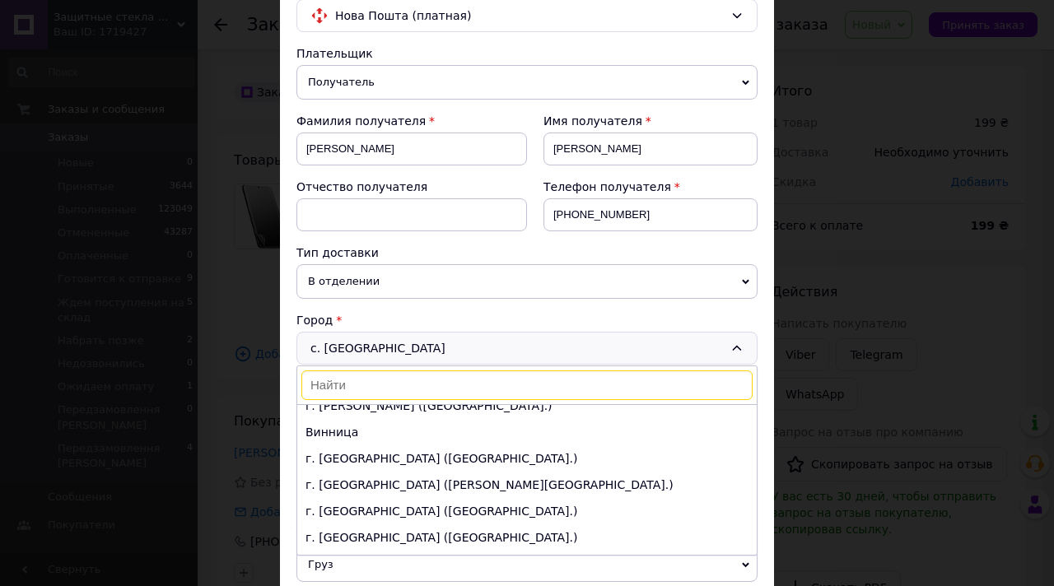
scroll to position [0, 0]
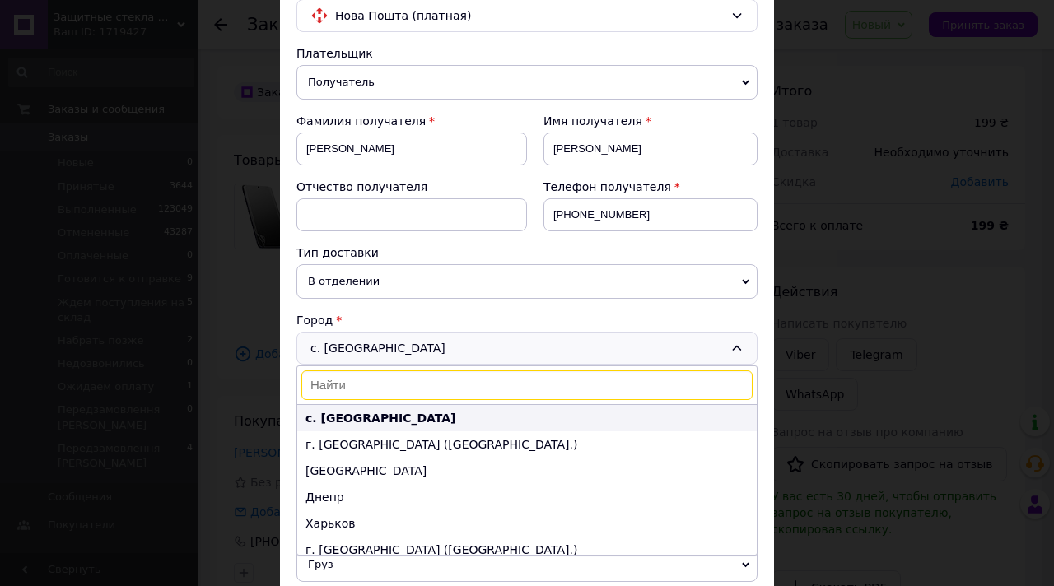
click at [404, 420] on li "с. Граденицы" at bounding box center [527, 418] width 460 height 26
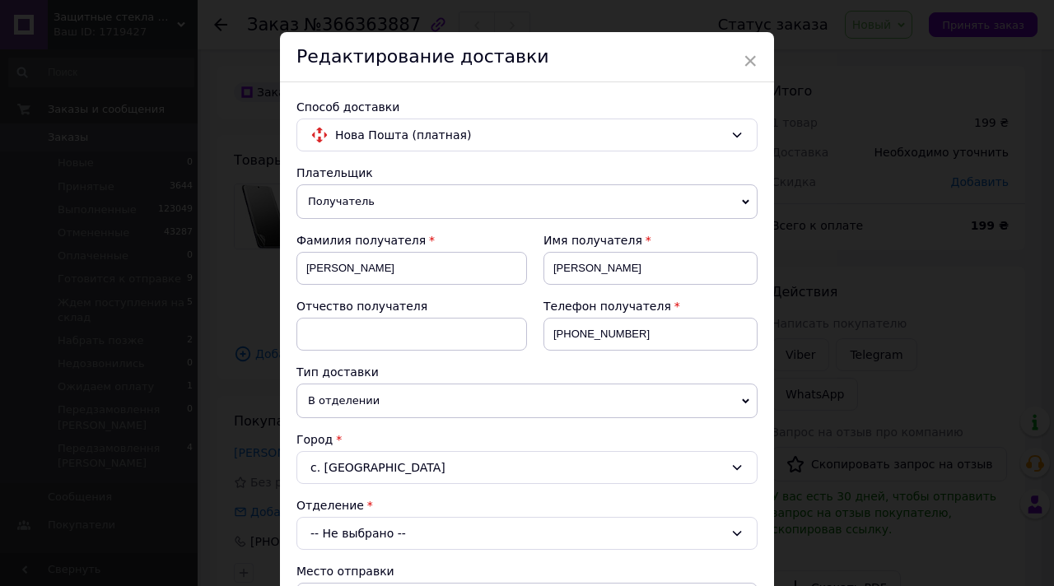
click at [370, 527] on div "-- Не выбрано --" at bounding box center [526, 533] width 461 height 33
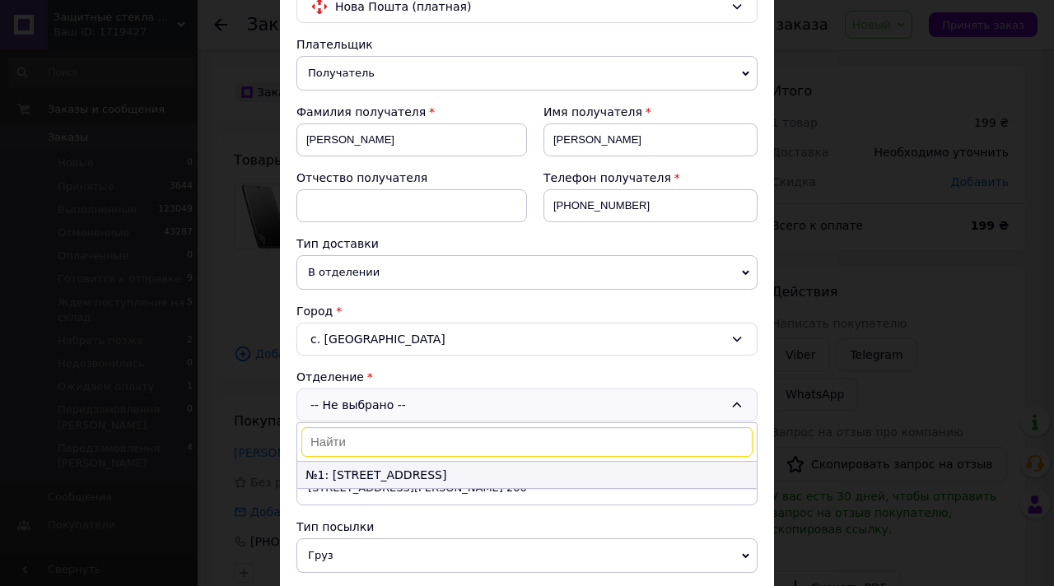
scroll to position [156, 0]
click at [389, 475] on li "№1: ул. Центральная, 82-а" at bounding box center [527, 473] width 460 height 26
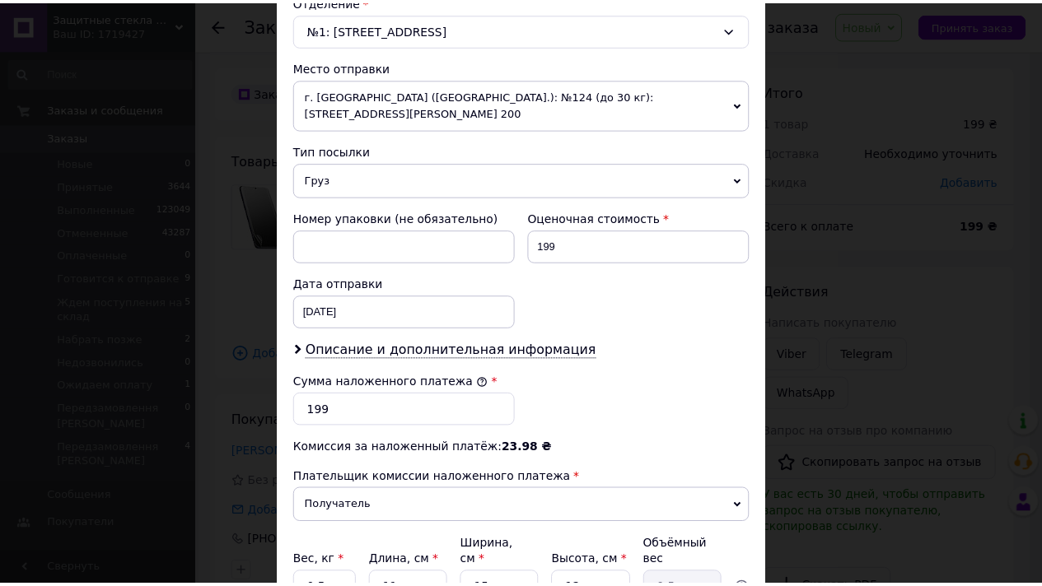
scroll to position [687, 0]
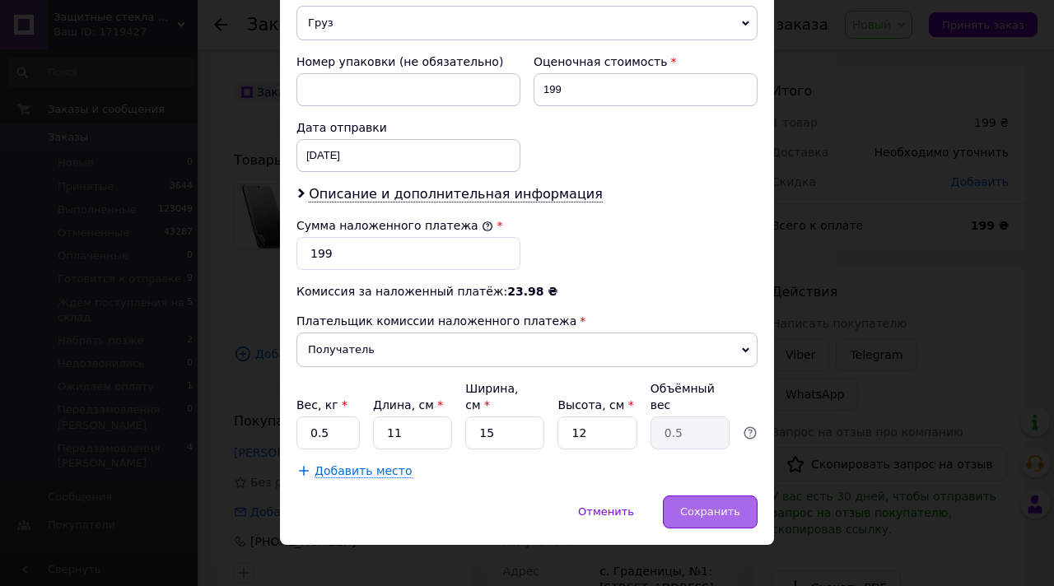
click at [712, 496] on div "Сохранить" at bounding box center [710, 512] width 95 height 33
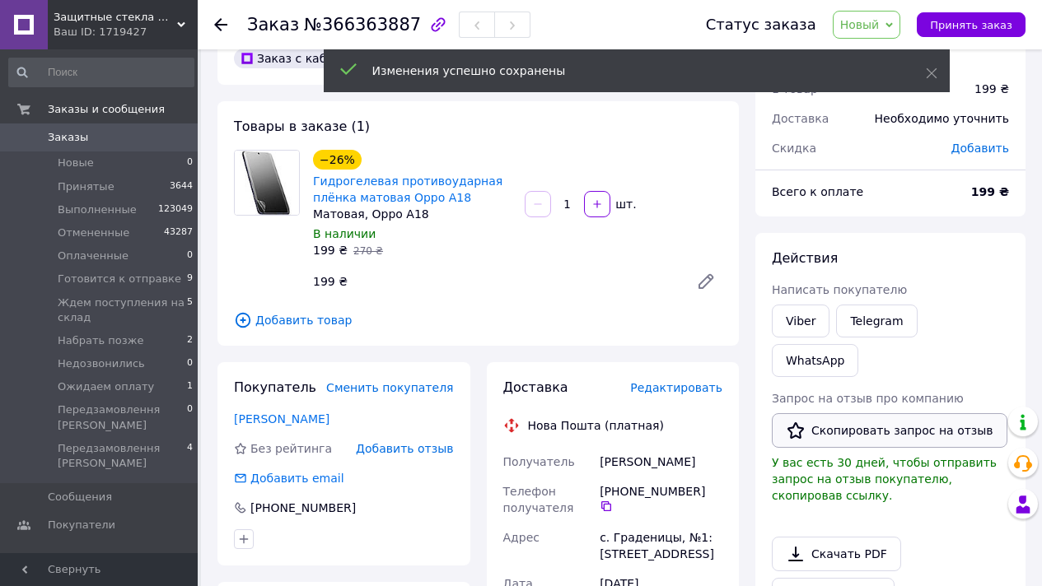
scroll to position [109, 0]
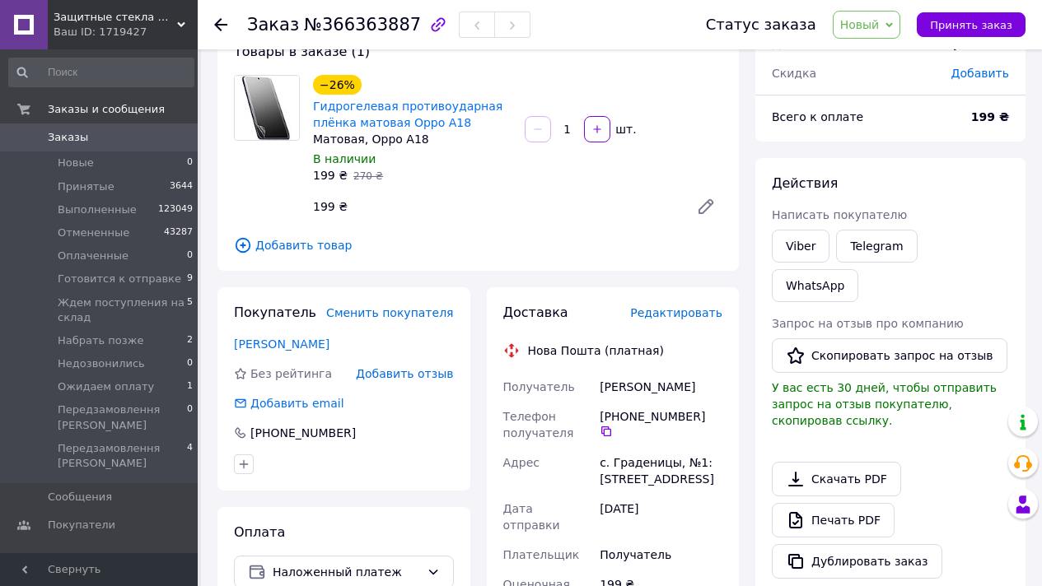
click at [884, 15] on span "Новый" at bounding box center [867, 25] width 68 height 28
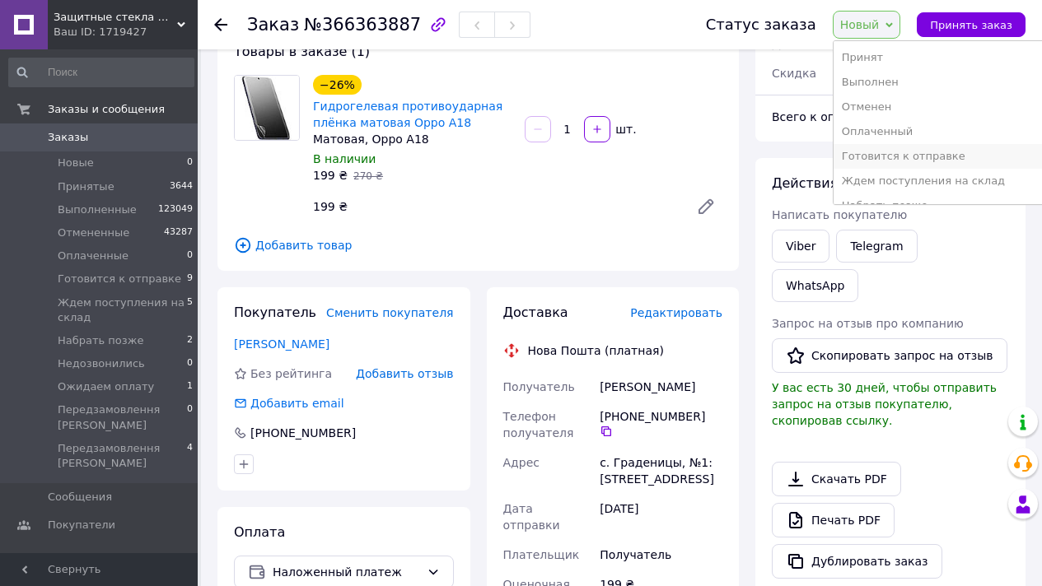
click at [955, 152] on li "Готовится к отправке" at bounding box center [939, 156] width 212 height 25
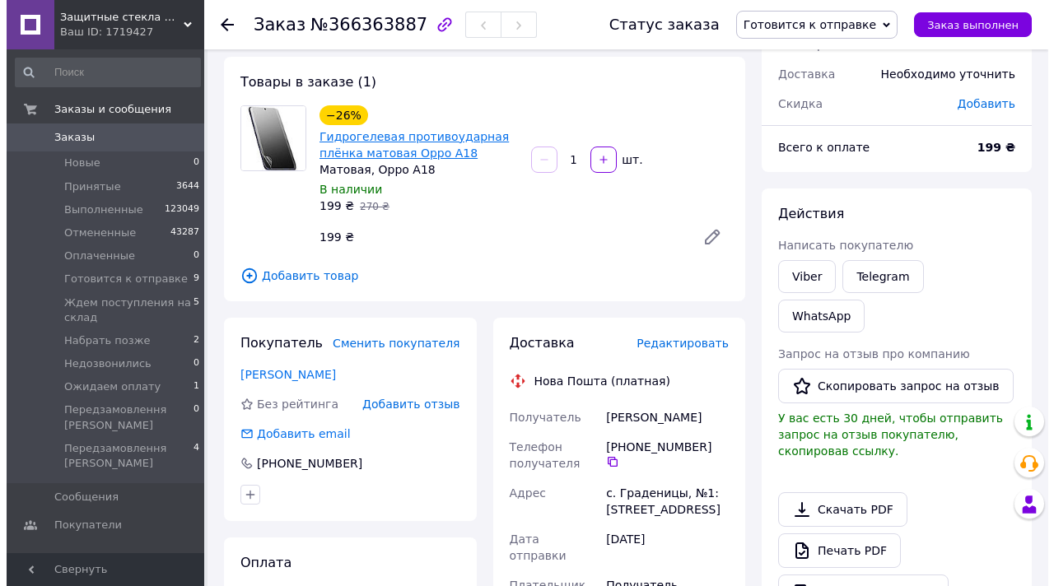
scroll to position [0, 0]
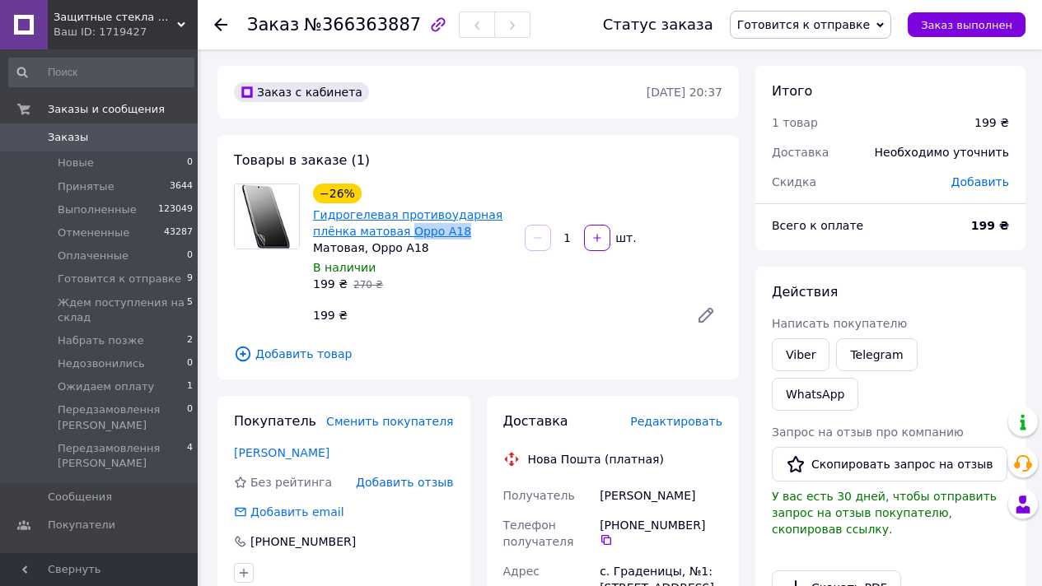
drag, startPoint x: 460, startPoint y: 234, endPoint x: 406, endPoint y: 235, distance: 53.5
click at [406, 235] on span "Гидрогелевая противоударная плёнка матовая Oppo A18" at bounding box center [412, 223] width 198 height 33
copy link "Oppo A18"
click at [311, 348] on span "Добавить товар" at bounding box center [478, 354] width 488 height 18
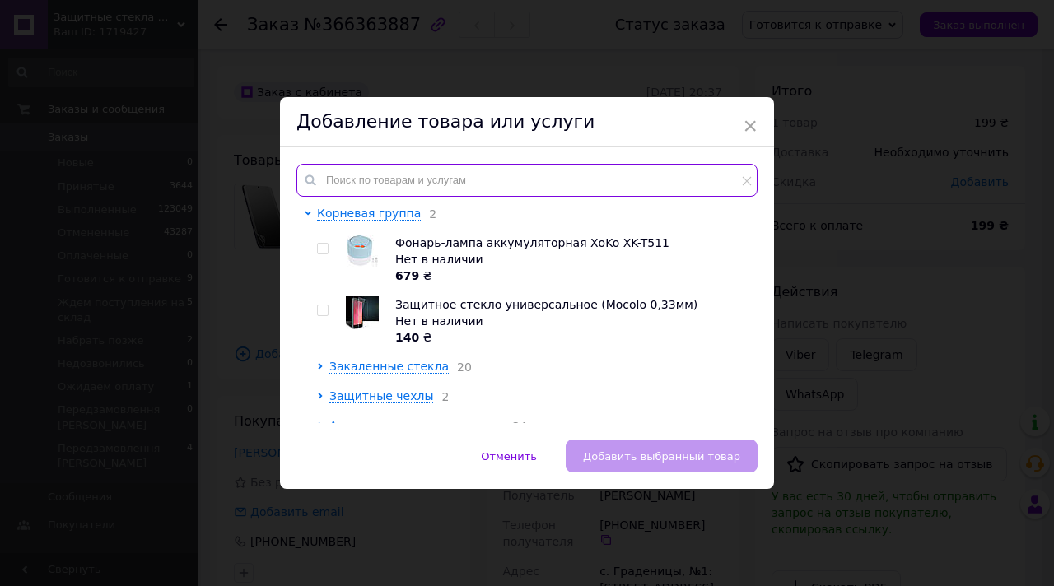
click at [420, 166] on input "text" at bounding box center [526, 180] width 461 height 33
paste input "МЕРЕЖЕВИЙ ЗАРЯДНИЙ ПРИСТРІЙ USB-C+C 35W APPLE A2347 PD 3800 MA ORIGINAL БЕЗ УПА…"
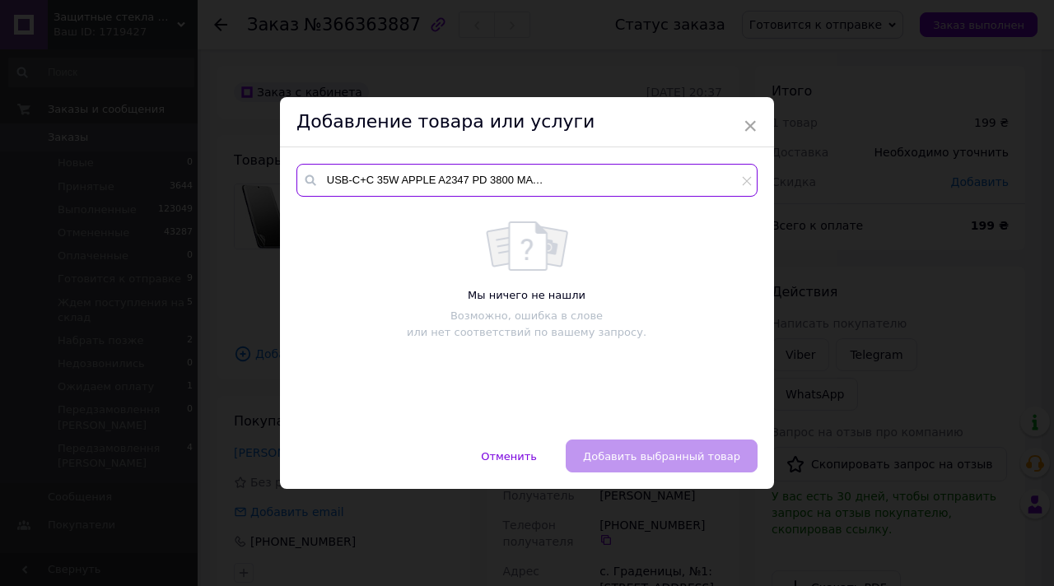
drag, startPoint x: 590, startPoint y: 178, endPoint x: 596, endPoint y: 198, distance: 21.6
click at [596, 199] on div "МЕРЕЖЕВИЙ ЗАРЯДНИЙ ПРИСТРІЙ USB-C+C 35W APPLE A2347 PD 3800 MA ORIGINAL БЕЗ УПА…" at bounding box center [526, 293] width 461 height 259
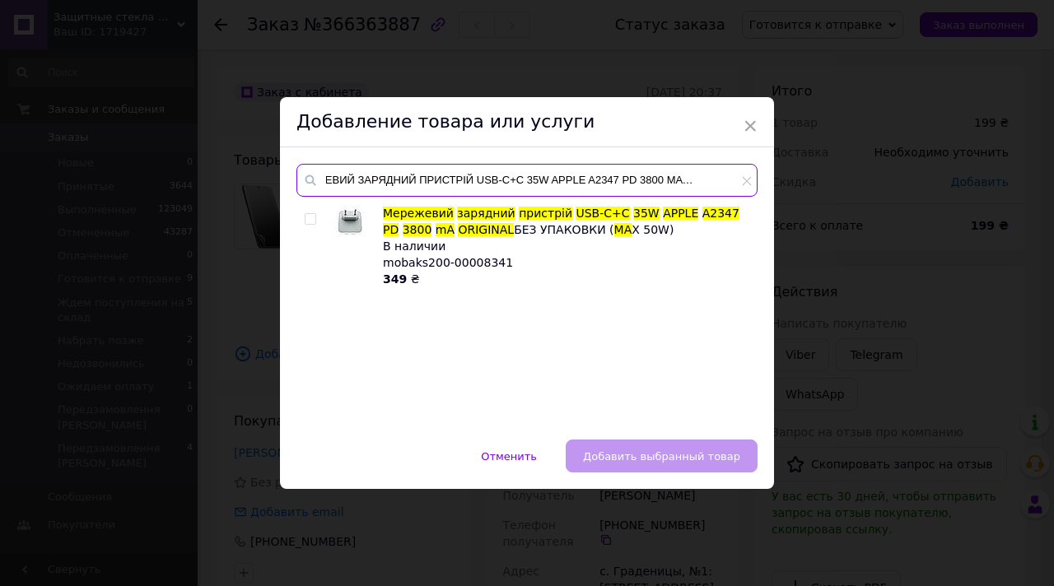
type input "МЕРЕЖЕВИЙ ЗАРЯДНИЙ ПРИСТРІЙ USB-C+C 35W APPLE A2347 PD 3800 MA ORIGINAL"
click at [310, 219] on input "checkbox" at bounding box center [310, 219] width 11 height 11
checkbox input "true"
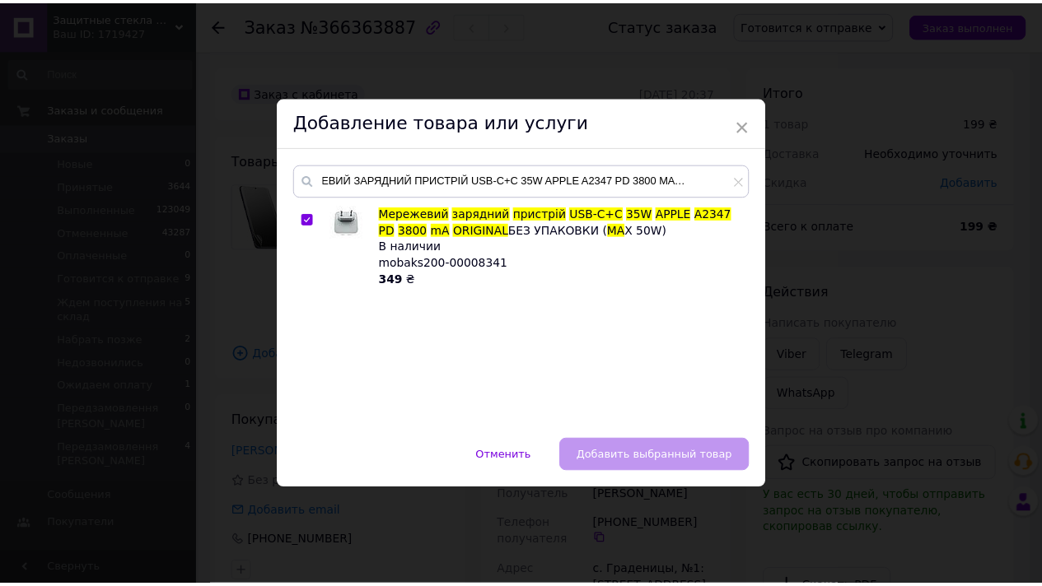
scroll to position [0, 0]
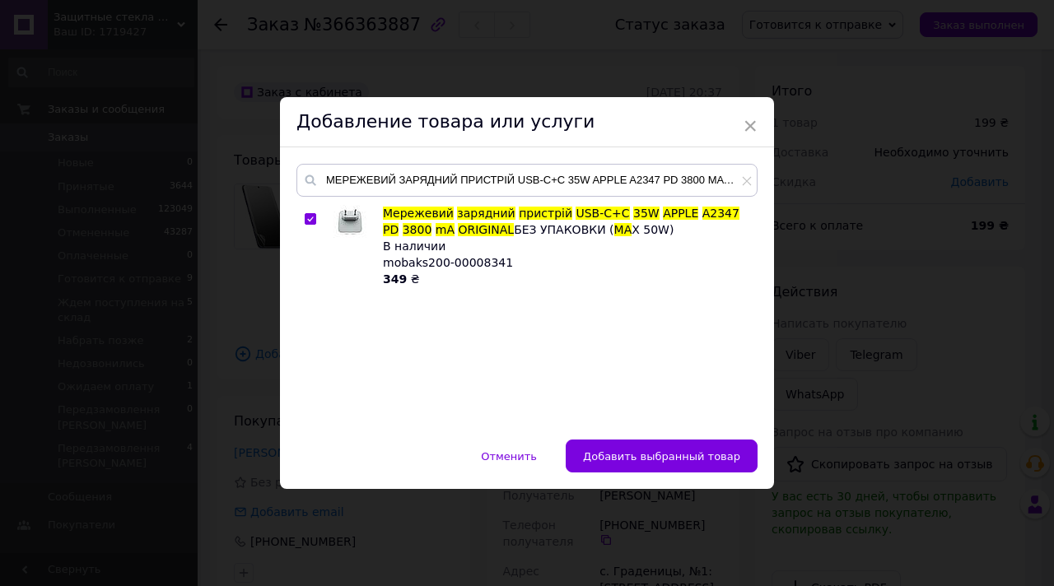
click at [684, 450] on span "Добавить выбранный товар" at bounding box center [661, 456] width 157 height 12
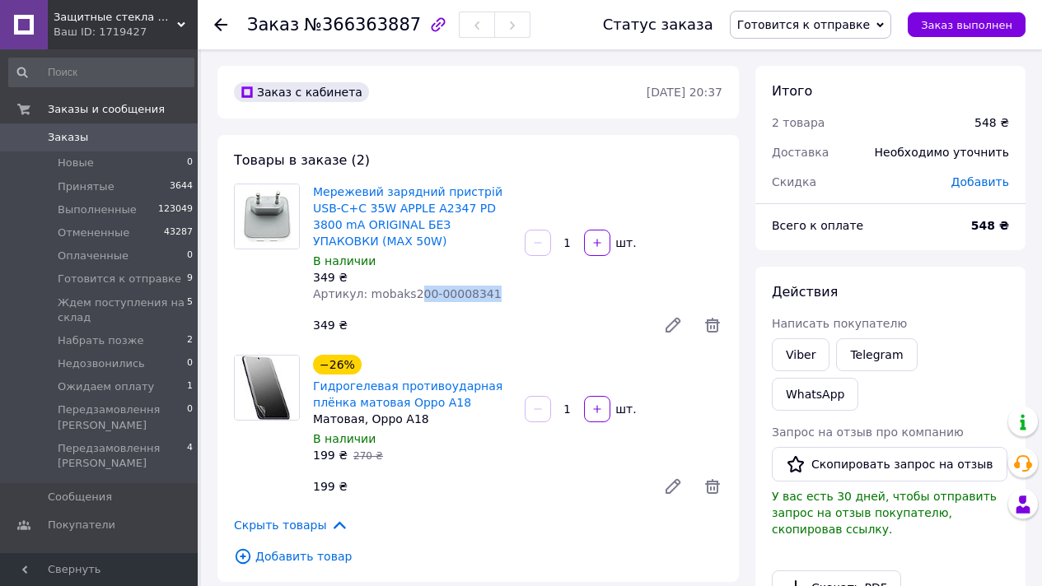
copy span "00-00008341"
drag, startPoint x: 498, startPoint y: 297, endPoint x: 416, endPoint y: 295, distance: 82.4
click at [416, 295] on div "Артикул: mobaks200-00008341" at bounding box center [412, 294] width 198 height 16
click at [840, 35] on span "Готовится к отправке" at bounding box center [810, 25] width 161 height 28
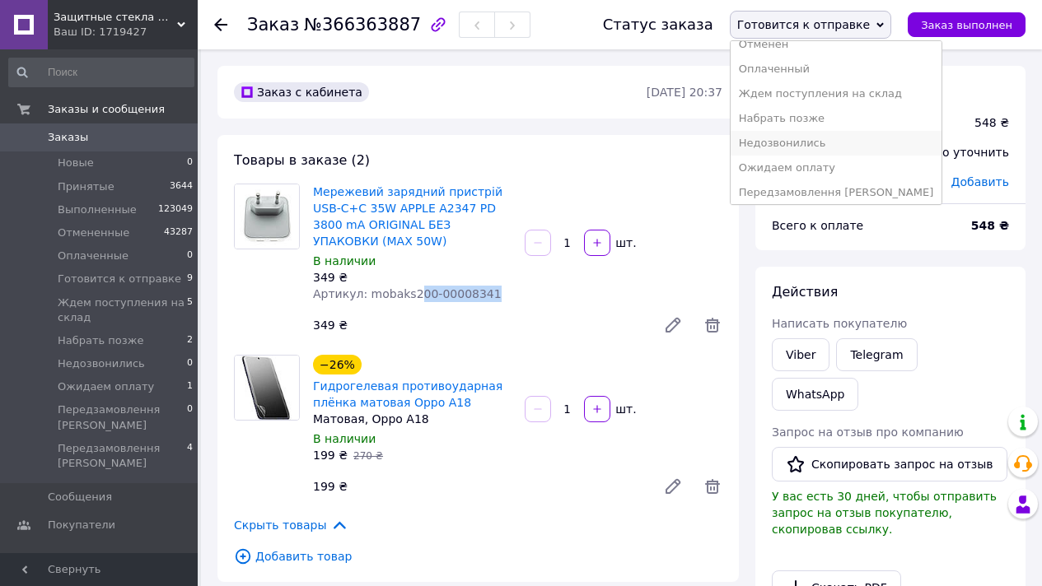
scroll to position [92, 0]
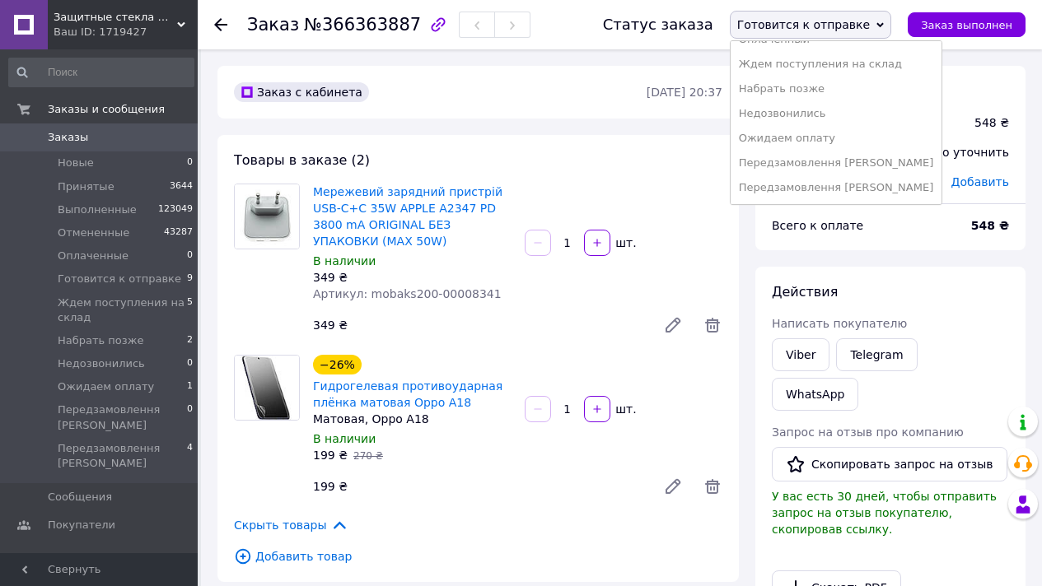
click at [860, 184] on li "Передзамовлення Олександр" at bounding box center [837, 187] width 212 height 25
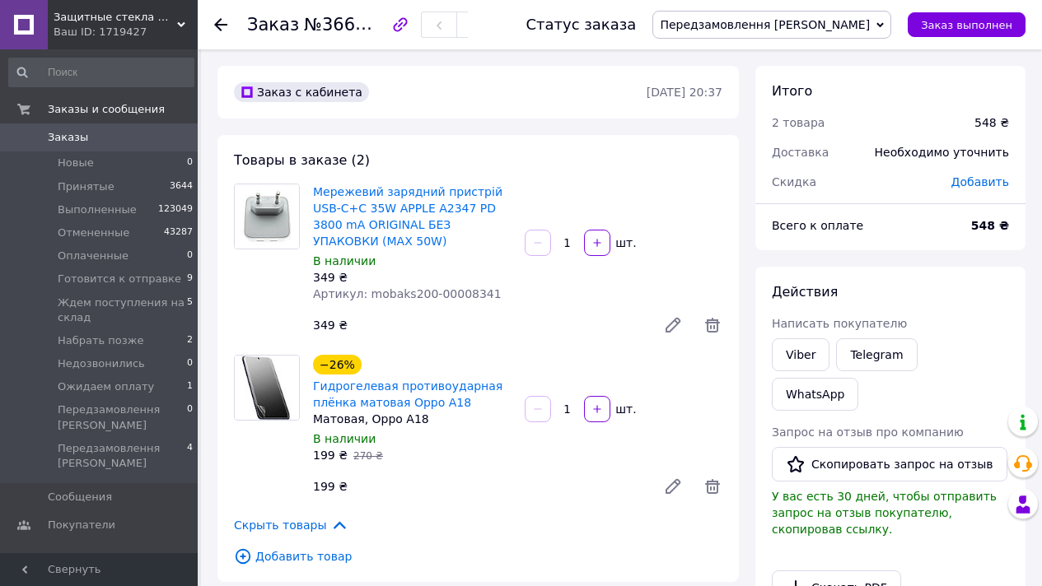
click at [395, 28] on span "№366363887" at bounding box center [362, 24] width 117 height 21
copy span "366363887"
click at [146, 139] on span "Заказы" at bounding box center [100, 137] width 105 height 15
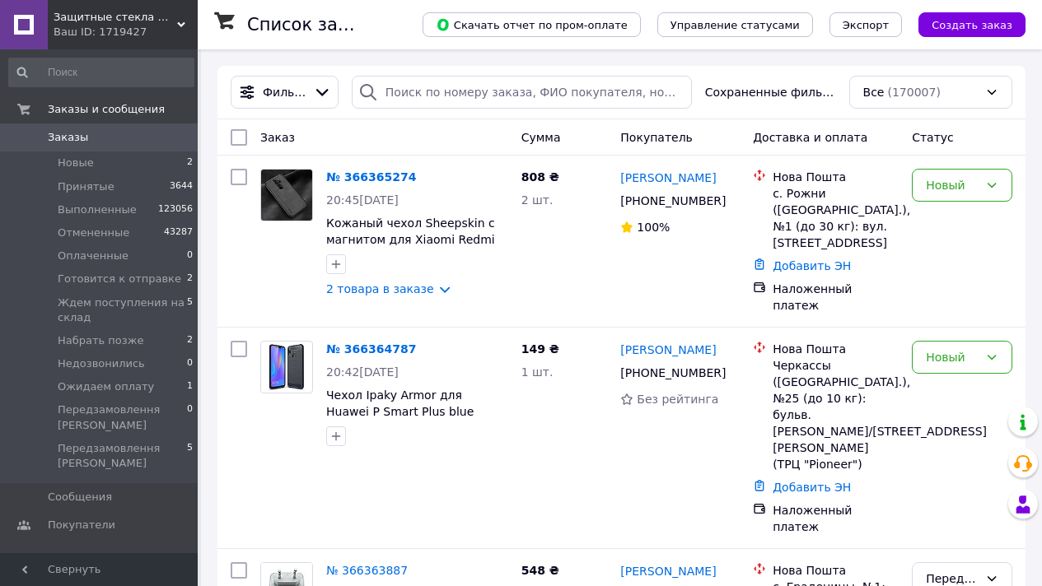
click at [166, 128] on link "Заказы 0" at bounding box center [101, 138] width 203 height 28
click at [389, 173] on link "№ 366365274" at bounding box center [371, 176] width 90 height 13
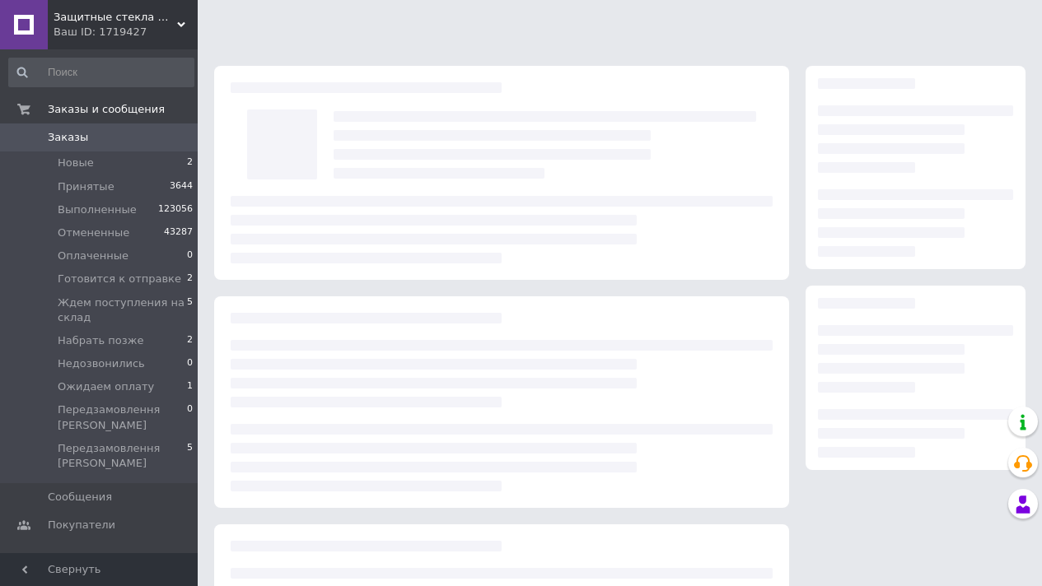
click at [389, 173] on div at bounding box center [544, 145] width 439 height 84
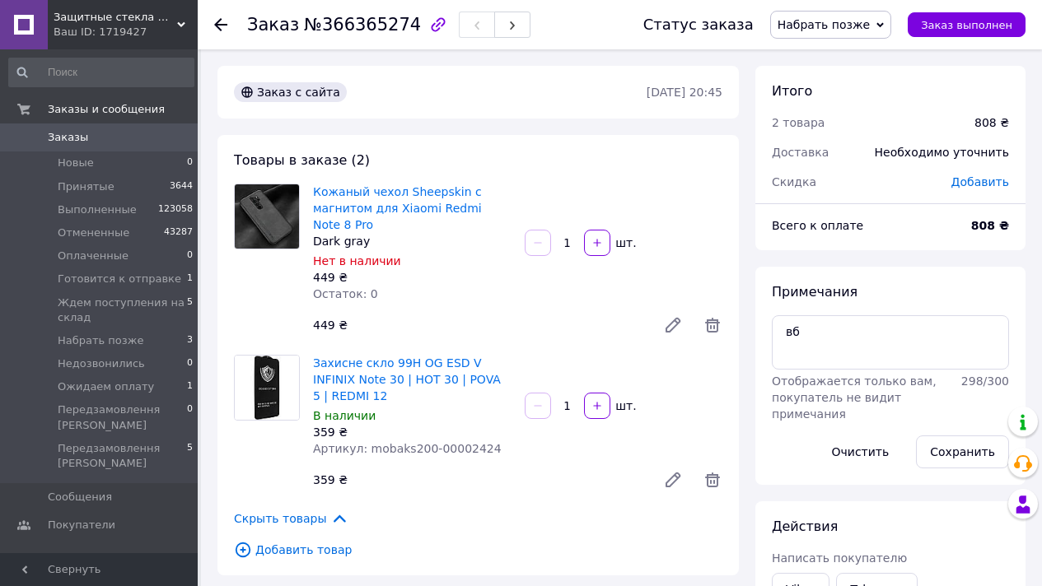
drag, startPoint x: 829, startPoint y: 9, endPoint x: 828, endPoint y: 22, distance: 13.2
click at [829, 9] on div "Статус заказа Набрать позже Принят Выполнен Отменен Оплаченный Готовится к отпр…" at bounding box center [817, 24] width 415 height 49
drag, startPoint x: 828, startPoint y: 22, endPoint x: 859, endPoint y: 56, distance: 46.0
click at [828, 22] on span "Набрать позже" at bounding box center [823, 24] width 92 height 13
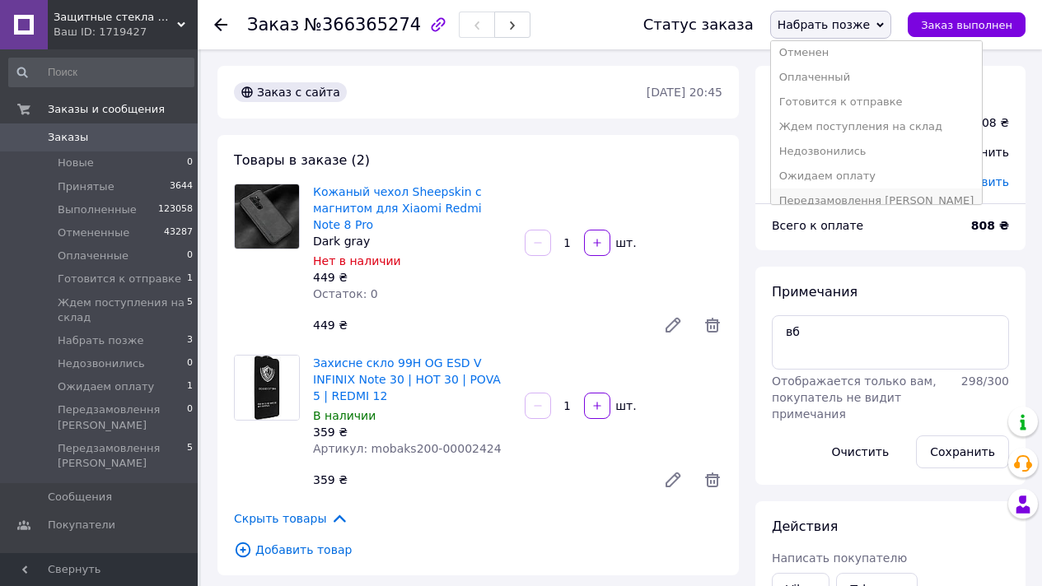
scroll to position [92, 0]
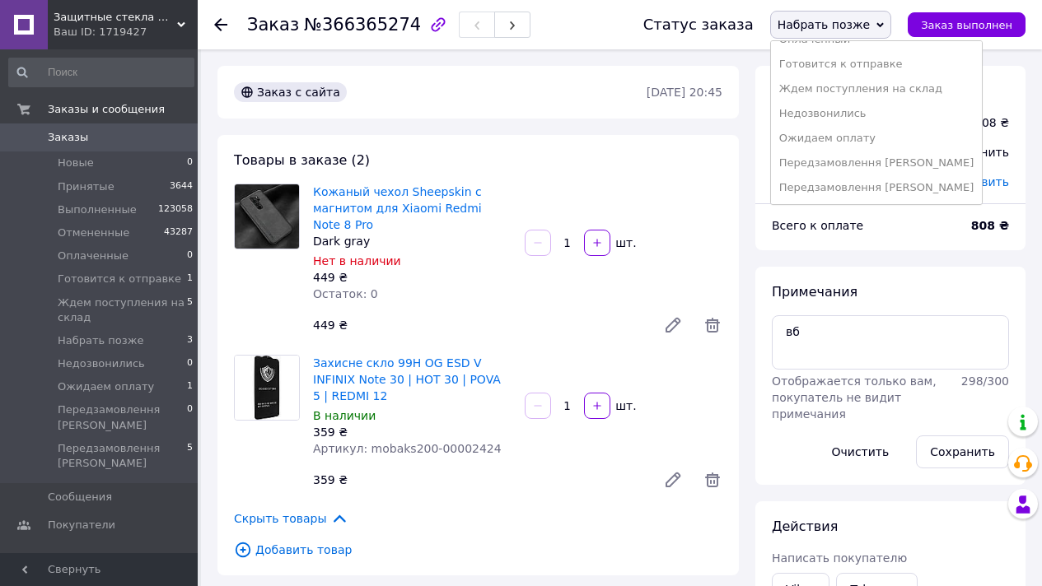
click at [903, 184] on li "Передзамовлення [PERSON_NAME]" at bounding box center [877, 187] width 212 height 25
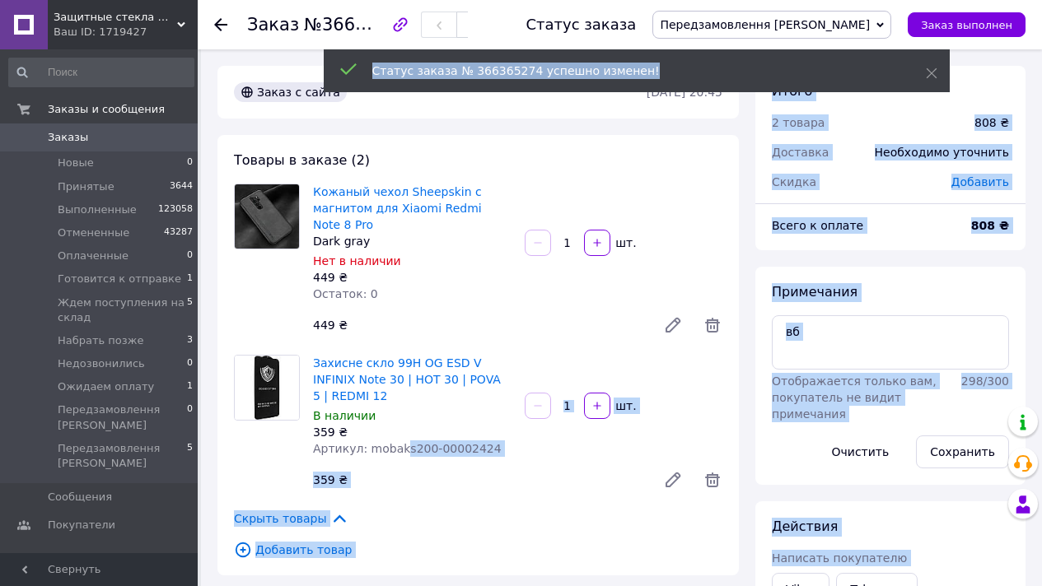
drag, startPoint x: 516, startPoint y: 452, endPoint x: 401, endPoint y: 449, distance: 115.3
drag, startPoint x: 532, startPoint y: 490, endPoint x: 514, endPoint y: 464, distance: 31.3
click at [532, 489] on div "359 ₴" at bounding box center [477, 480] width 343 height 23
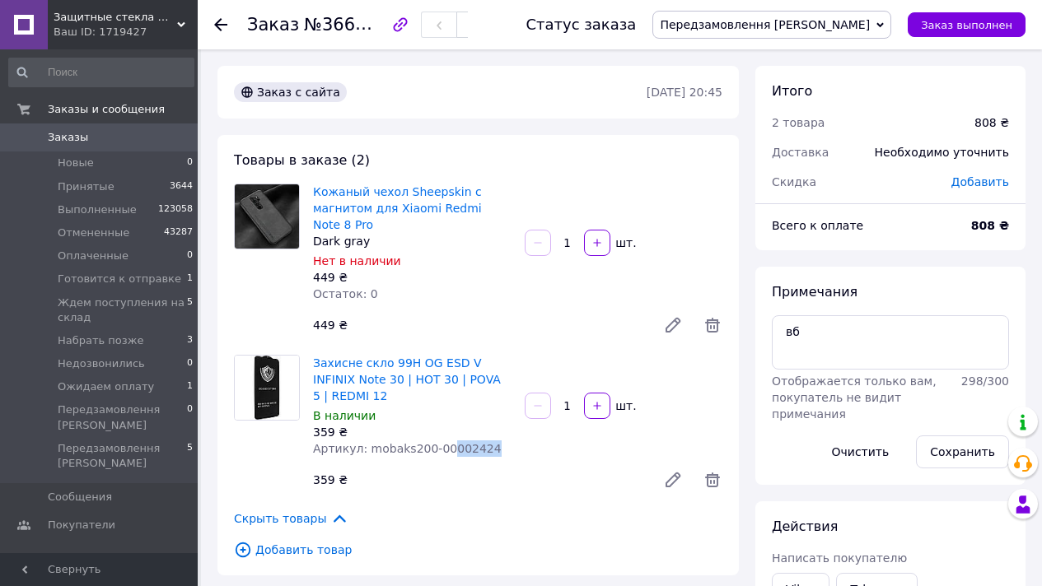
drag, startPoint x: 497, startPoint y: 453, endPoint x: 411, endPoint y: 445, distance: 86.0
click at [421, 445] on div "Артикул: mobaks200-00002424" at bounding box center [412, 449] width 198 height 16
drag, startPoint x: 402, startPoint y: 445, endPoint x: 418, endPoint y: 449, distance: 16.2
click at [418, 449] on span "Артикул: mobaks200-00002424" at bounding box center [407, 448] width 189 height 13
drag, startPoint x: 448, startPoint y: 447, endPoint x: 423, endPoint y: 443, distance: 25.0
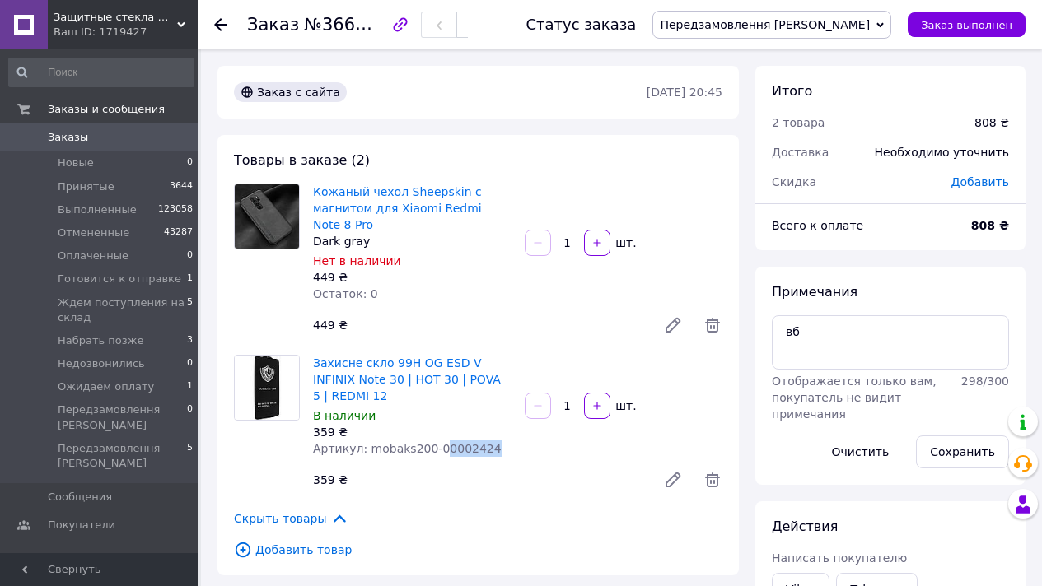
click at [435, 445] on div "Артикул: mobaks200-00002424" at bounding box center [412, 449] width 198 height 16
drag, startPoint x: 423, startPoint y: 443, endPoint x: 454, endPoint y: 448, distance: 30.9
click at [417, 446] on span "Артикул: mobaks200-00002424" at bounding box center [407, 448] width 189 height 13
drag, startPoint x: 488, startPoint y: 450, endPoint x: 534, endPoint y: 323, distance: 135.7
click at [413, 450] on span "Артикул: mobaks200-00002424" at bounding box center [407, 448] width 189 height 13
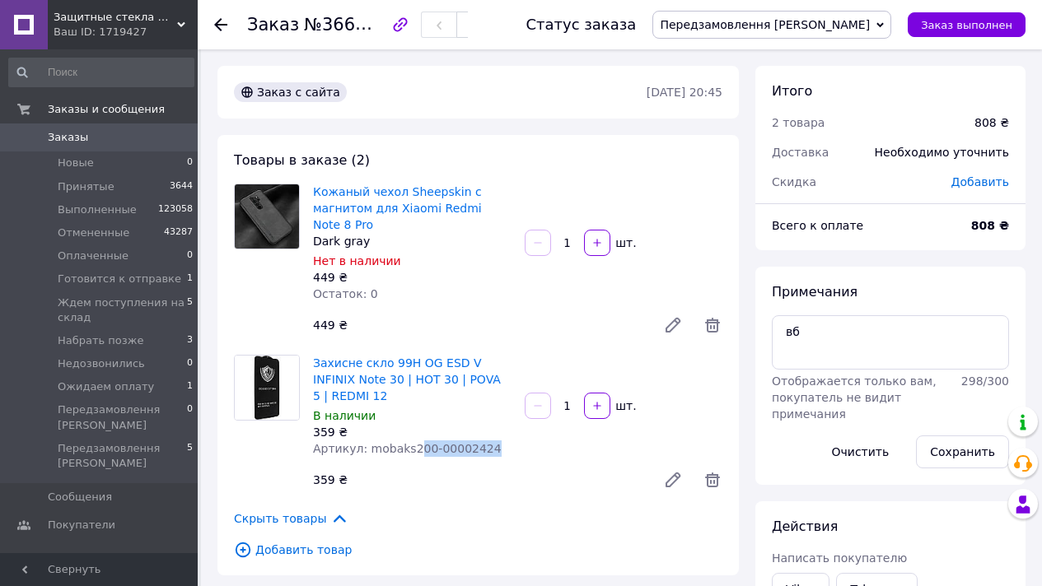
copy span "00-00002424"
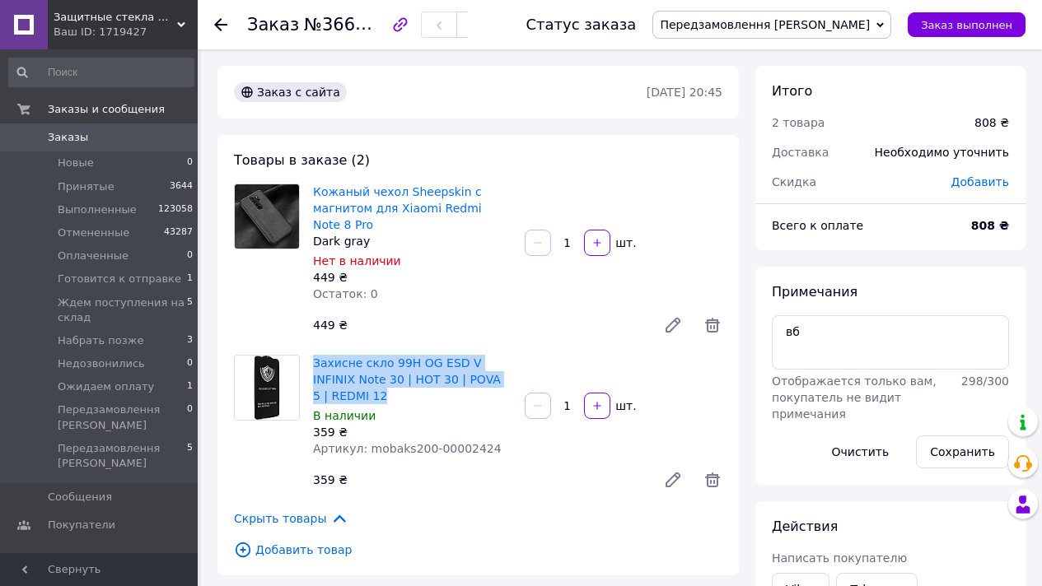
copy link "Захисне скло 99H OG ESD V INFINIX Note 30 | HOT 30 | POVA 5 | REDMI 12"
drag, startPoint x: 314, startPoint y: 366, endPoint x: 450, endPoint y: 237, distance: 187.6
click at [385, 391] on div "Захисне скло 99H OG ESD V INFINIX Note 30 | HOT 30 | POVA 5 | REDMI 12 В наличи…" at bounding box center [412, 406] width 212 height 109
click at [127, 149] on link "Заказы 0" at bounding box center [101, 138] width 203 height 28
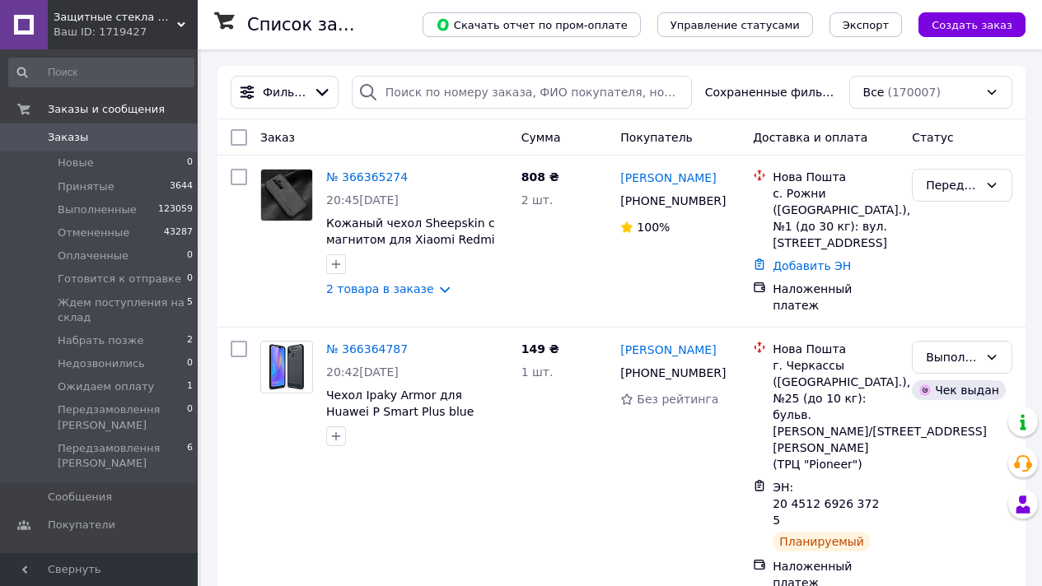
click at [125, 16] on span "Защитные стекла Moколо" at bounding box center [116, 17] width 124 height 15
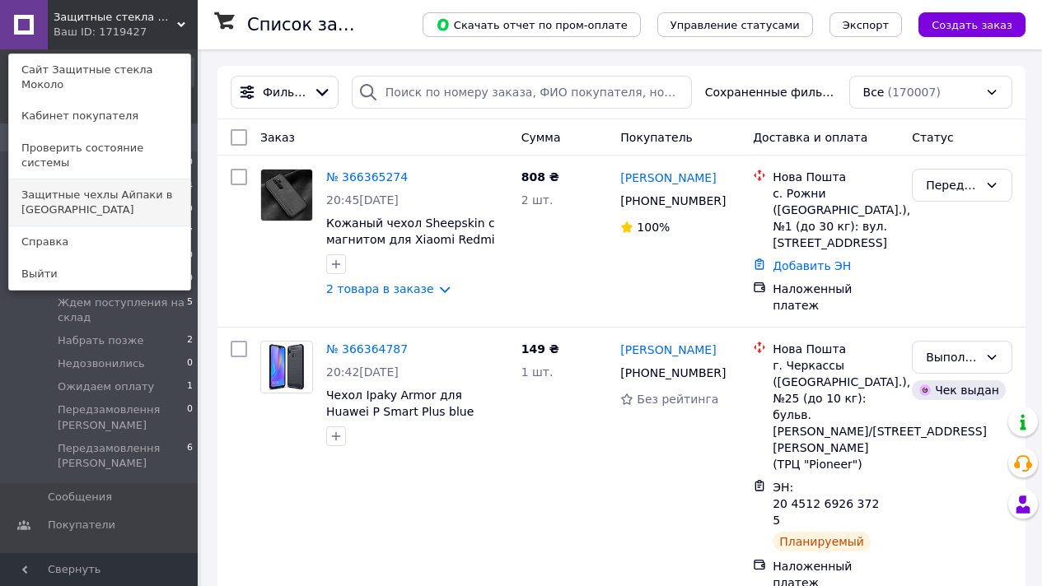
click at [142, 180] on link "Защитные чехлы Айпаки в [GEOGRAPHIC_DATA]" at bounding box center [99, 203] width 181 height 46
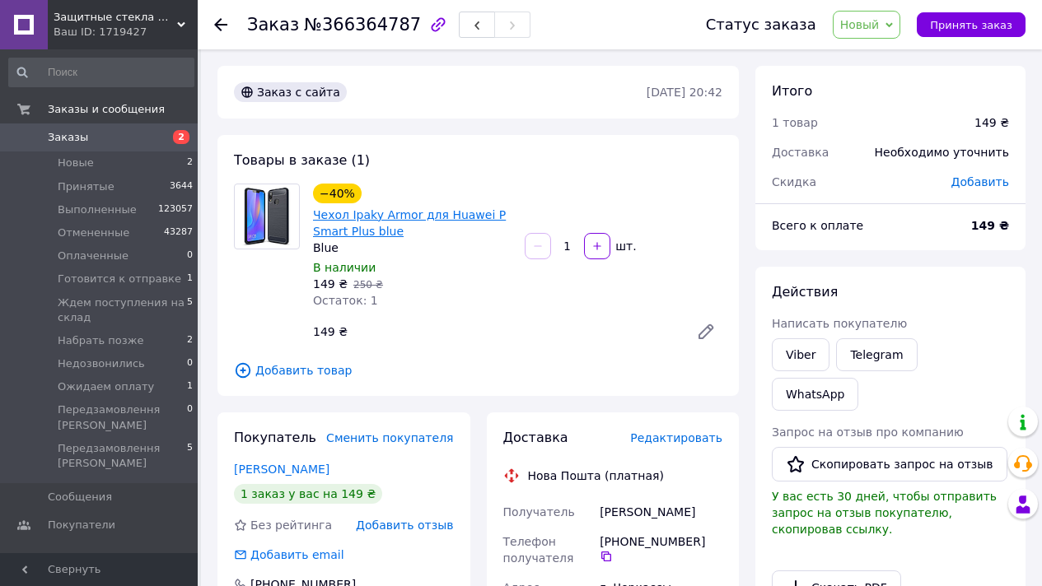
drag, startPoint x: 409, startPoint y: 231, endPoint x: 400, endPoint y: 217, distance: 16.0
click at [408, 227] on span "Чехол Ipaky Armor для Huawei P Smart Plus blue" at bounding box center [412, 223] width 198 height 33
drag, startPoint x: 392, startPoint y: 200, endPoint x: 449, endPoint y: 233, distance: 65.7
click at [390, 194] on div "−40% Чехол Ipaky Armor для Huawei P Smart Plus blue" at bounding box center [412, 211] width 202 height 59
drag, startPoint x: 418, startPoint y: 238, endPoint x: 398, endPoint y: 202, distance: 41.7
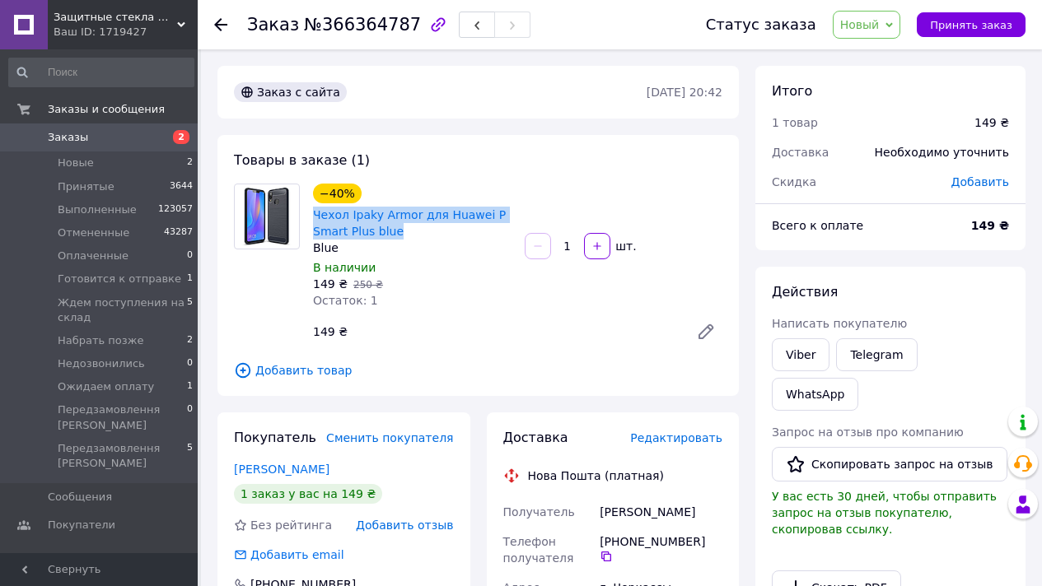
click at [398, 202] on div "−40% Чехол Ipaky Armor для Huawei P Smart Plus blue" at bounding box center [412, 211] width 202 height 59
copy link "Чехол Ipaky Armor для Huawei P Smart Plus blue"
click at [792, 357] on link "Viber" at bounding box center [801, 354] width 58 height 33
click at [858, 378] on link "WhatsApp" at bounding box center [815, 394] width 86 height 33
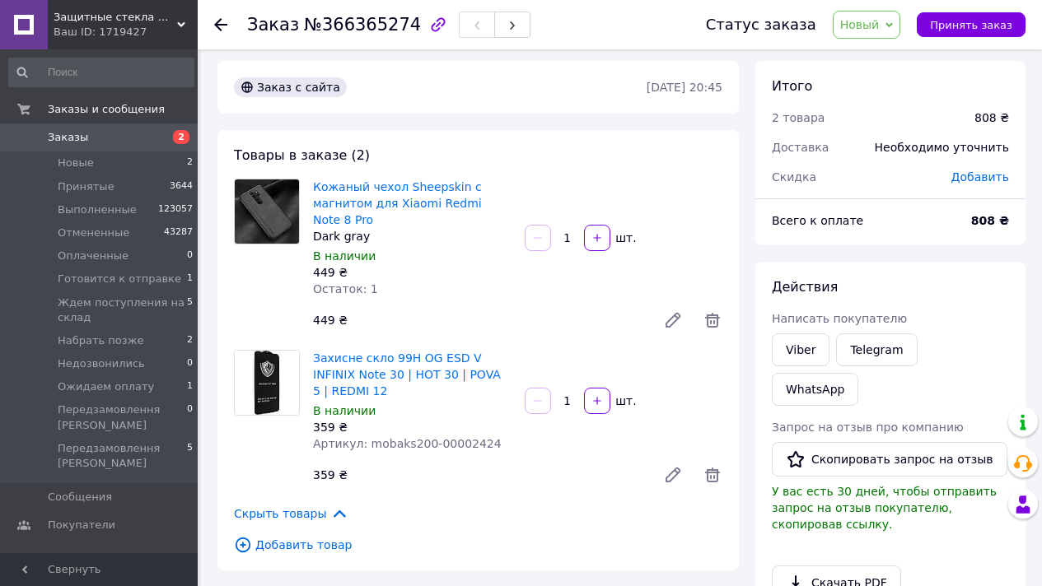
scroll to position [7, 0]
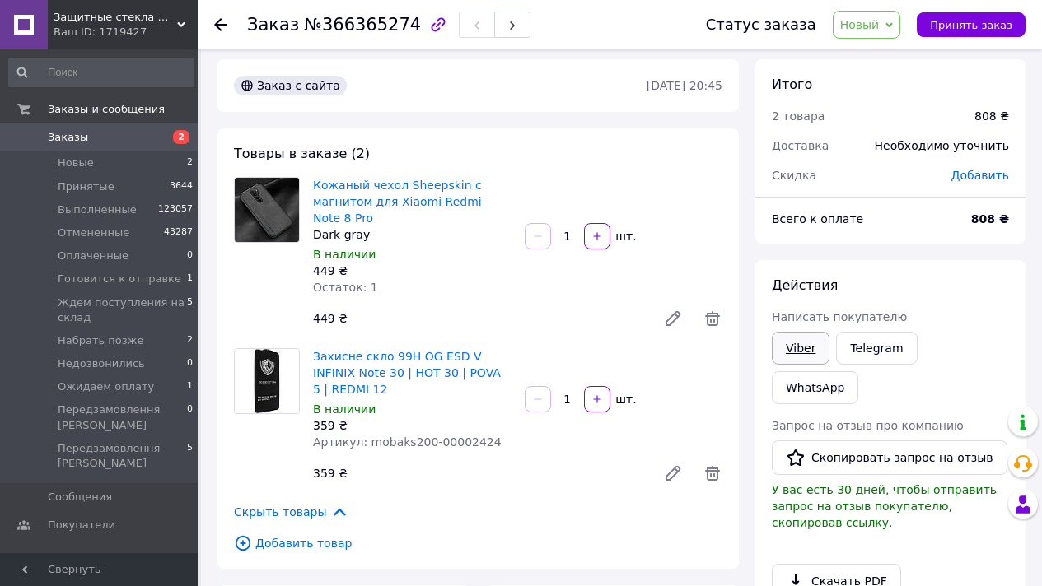
click at [792, 335] on link "Viber" at bounding box center [801, 348] width 58 height 33
click at [877, 20] on span "Новый" at bounding box center [860, 24] width 40 height 13
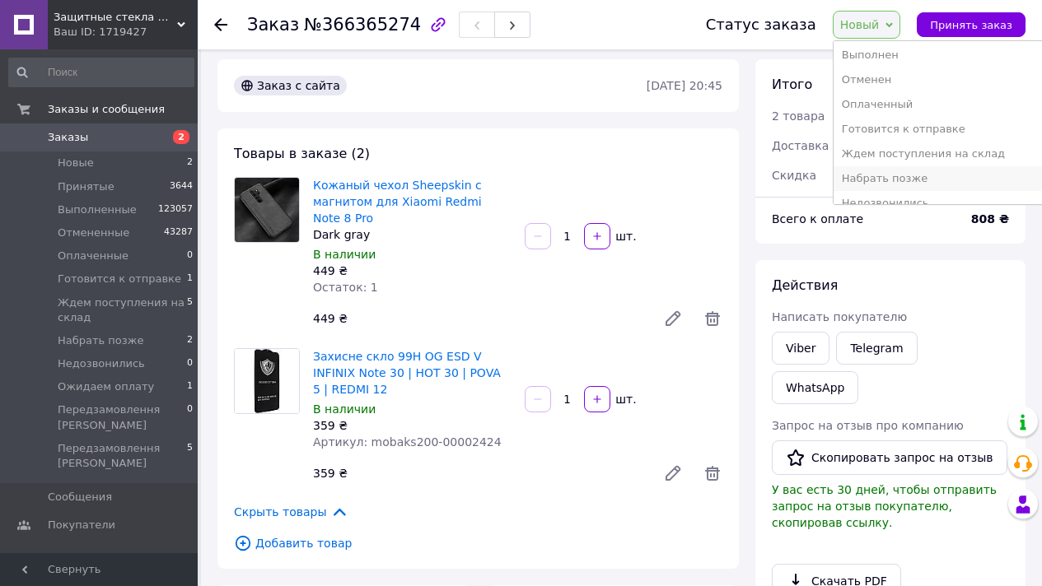
scroll to position [28, 0]
click at [902, 180] on li "Набрать позже" at bounding box center [939, 178] width 212 height 25
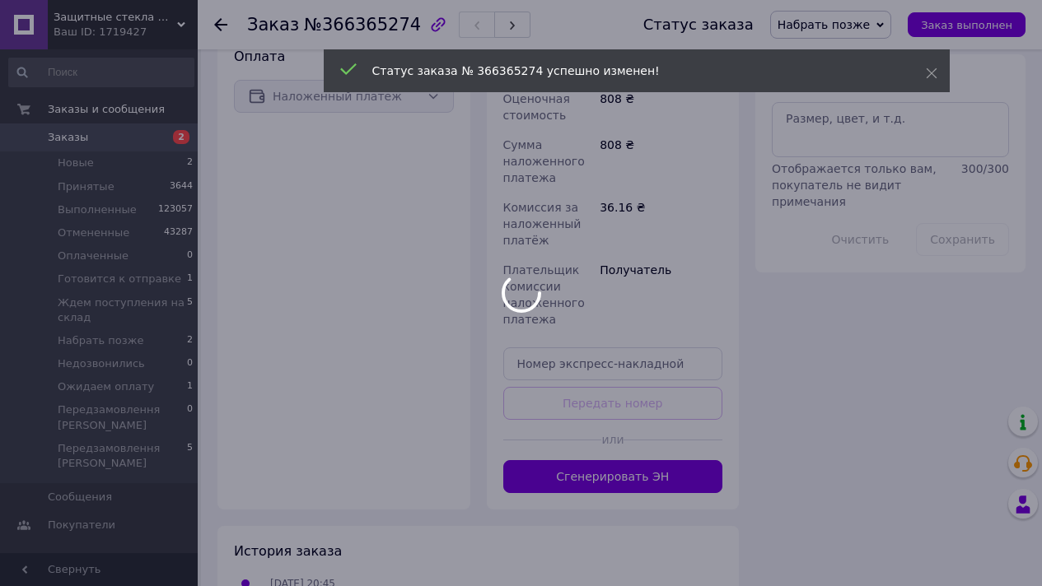
scroll to position [492, 0]
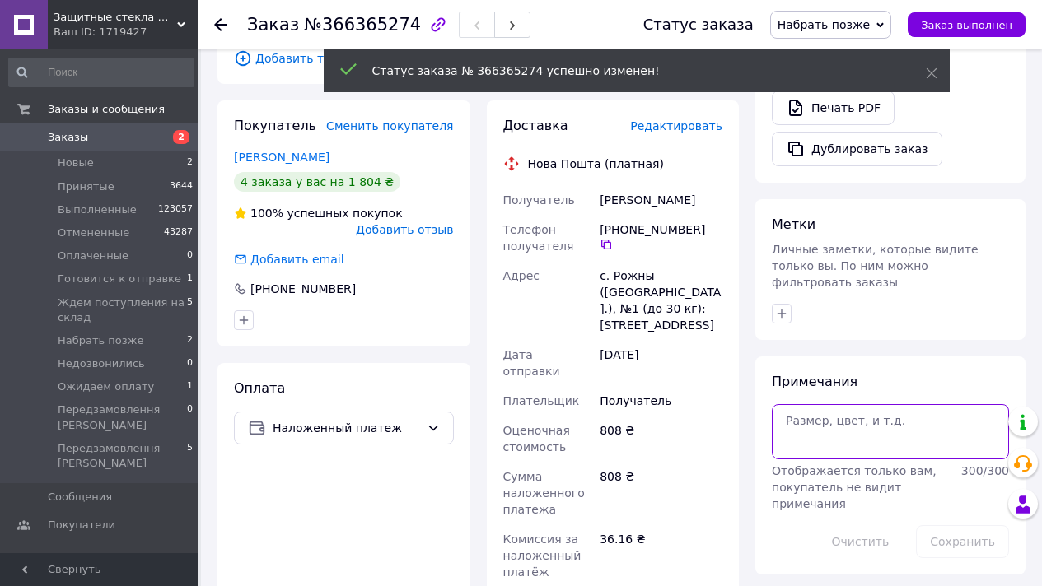
click at [840, 404] on textarea at bounding box center [890, 431] width 237 height 54
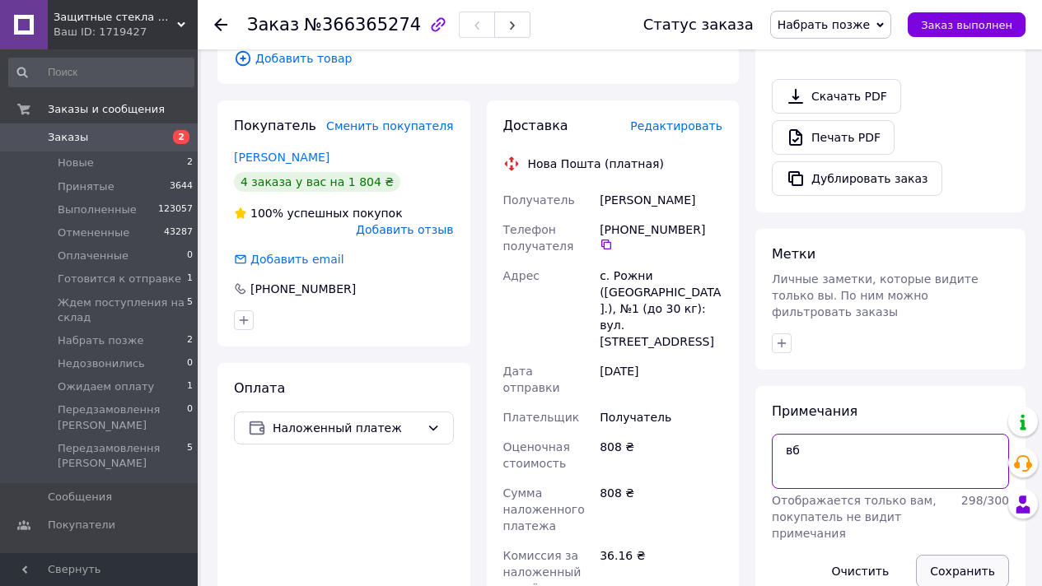
type textarea "вб"
click at [955, 555] on button "Сохранить" at bounding box center [962, 571] width 93 height 33
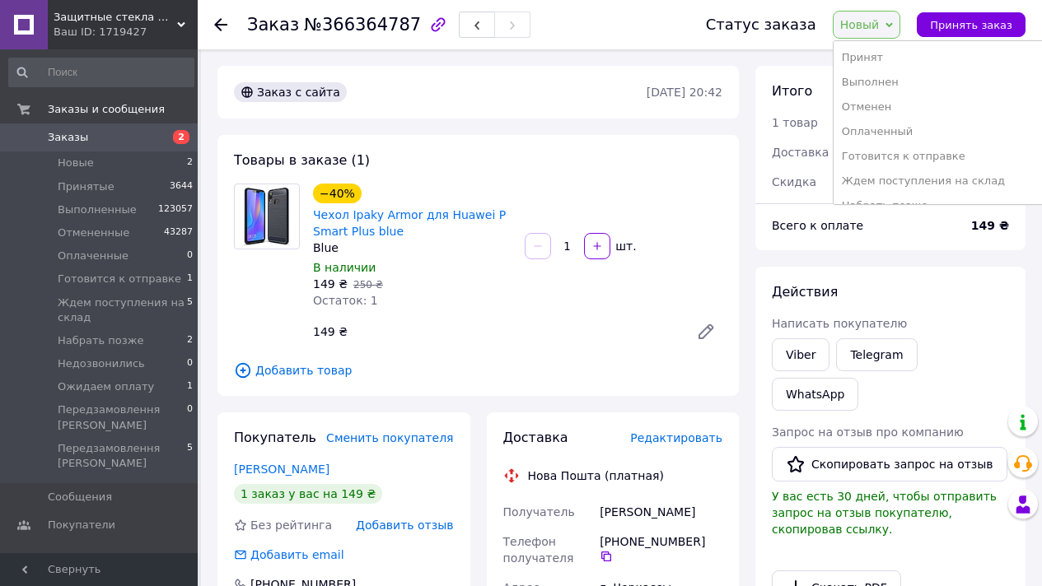
drag, startPoint x: 960, startPoint y: 151, endPoint x: 934, endPoint y: 153, distance: 26.5
click at [959, 151] on li "Готовится к отправке" at bounding box center [939, 156] width 212 height 25
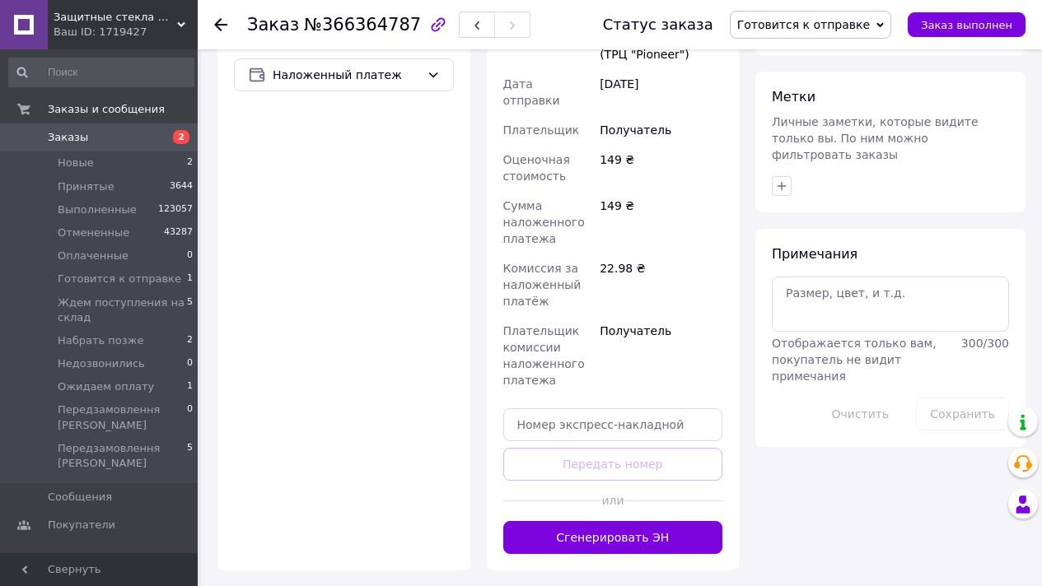
scroll to position [743, 0]
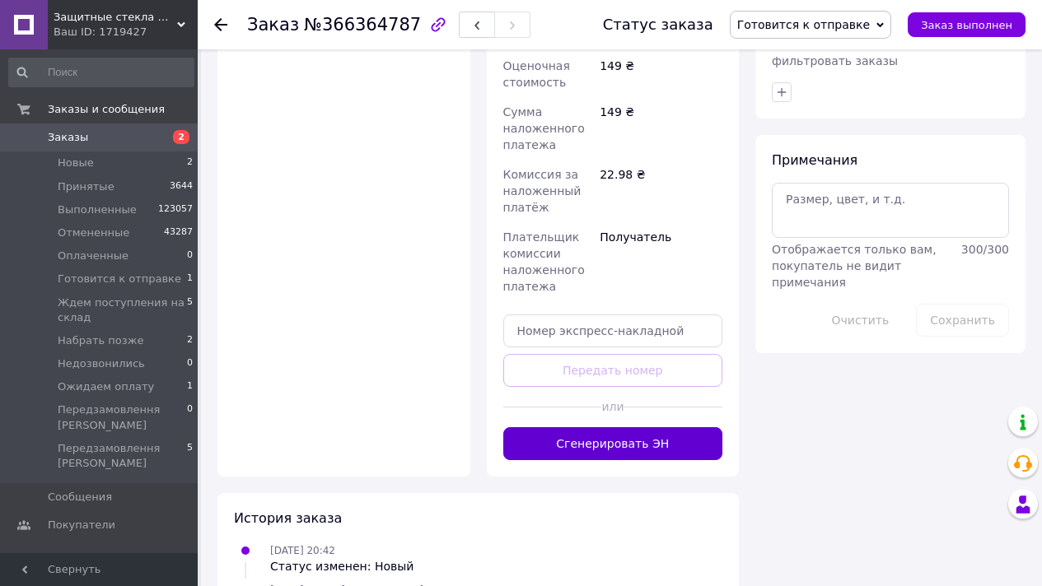
click at [700, 427] on button "Сгенерировать ЭН" at bounding box center [613, 443] width 220 height 33
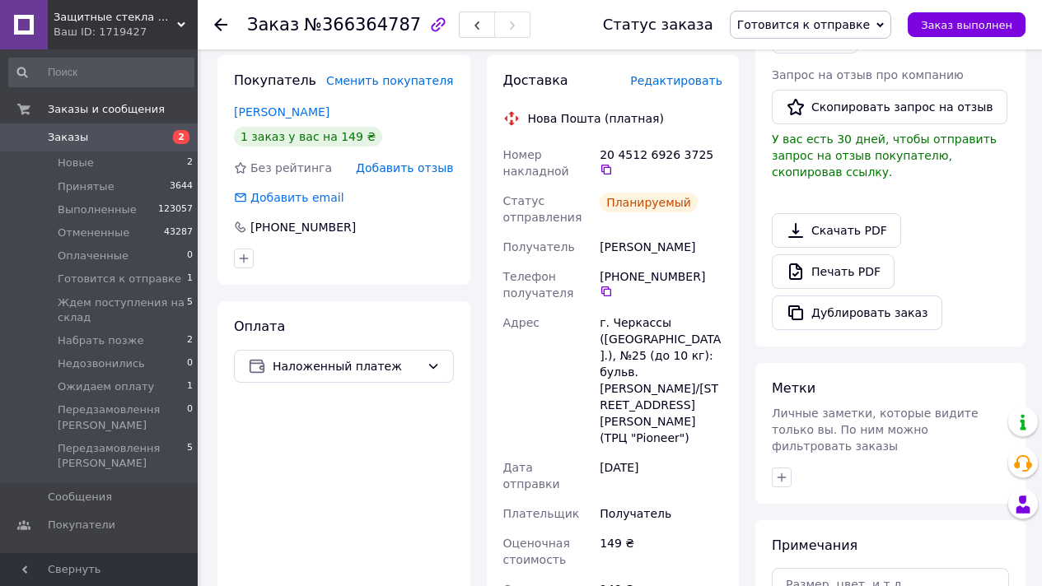
scroll to position [0, 0]
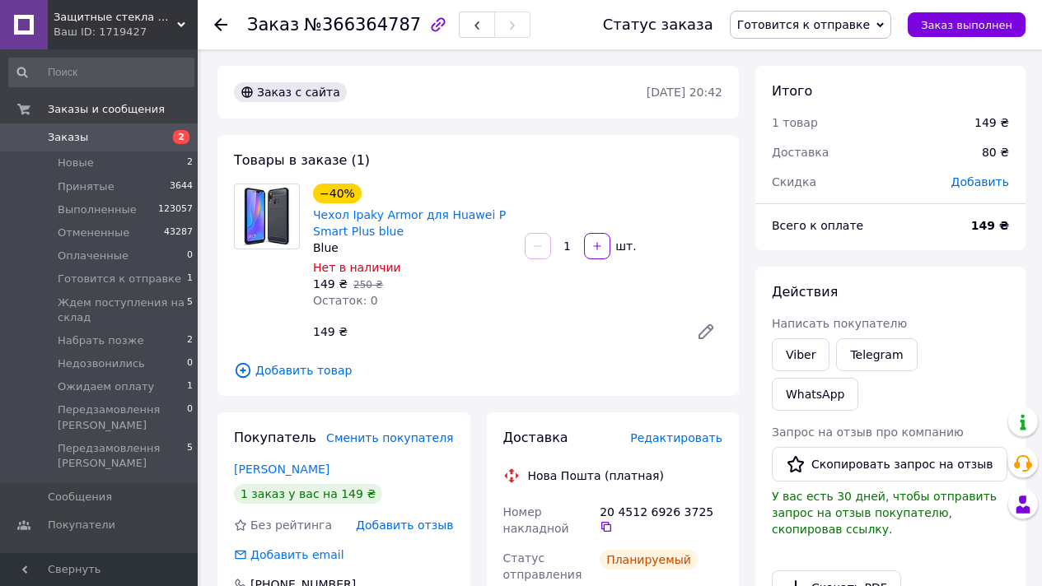
click at [366, 29] on span "№366364787" at bounding box center [362, 25] width 117 height 20
copy span "366364787"
drag, startPoint x: 312, startPoint y: 231, endPoint x: 371, endPoint y: 237, distance: 58.8
click at [371, 237] on div "−40% Чехол Ipaky Armor для Huawei P Smart Plus blue Blue Нет в наличии 149 ₴   …" at bounding box center [412, 246] width 212 height 132
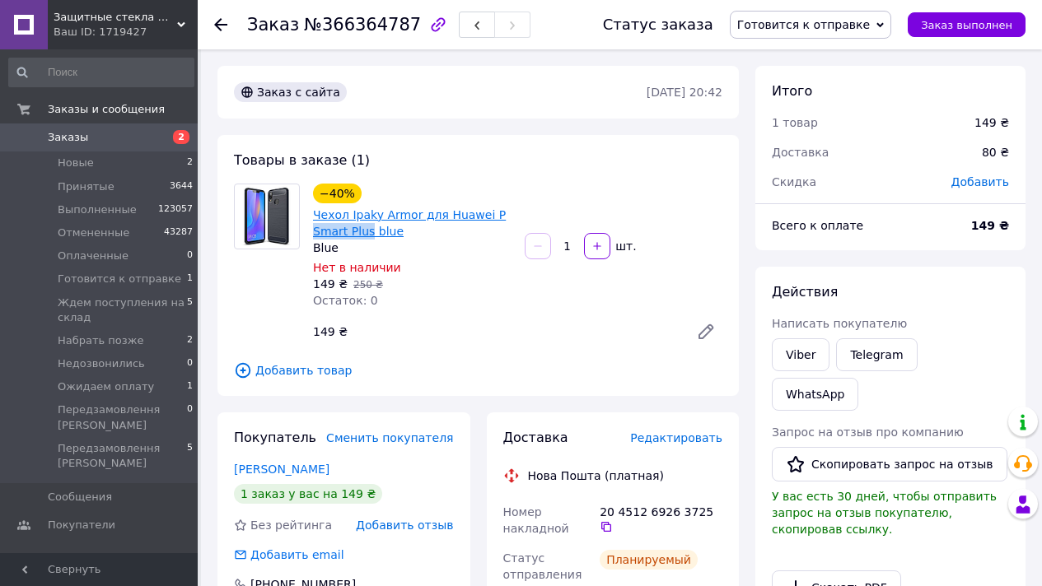
copy link "Smart Plus"
click at [973, 16] on button "Заказ выполнен" at bounding box center [967, 24] width 118 height 25
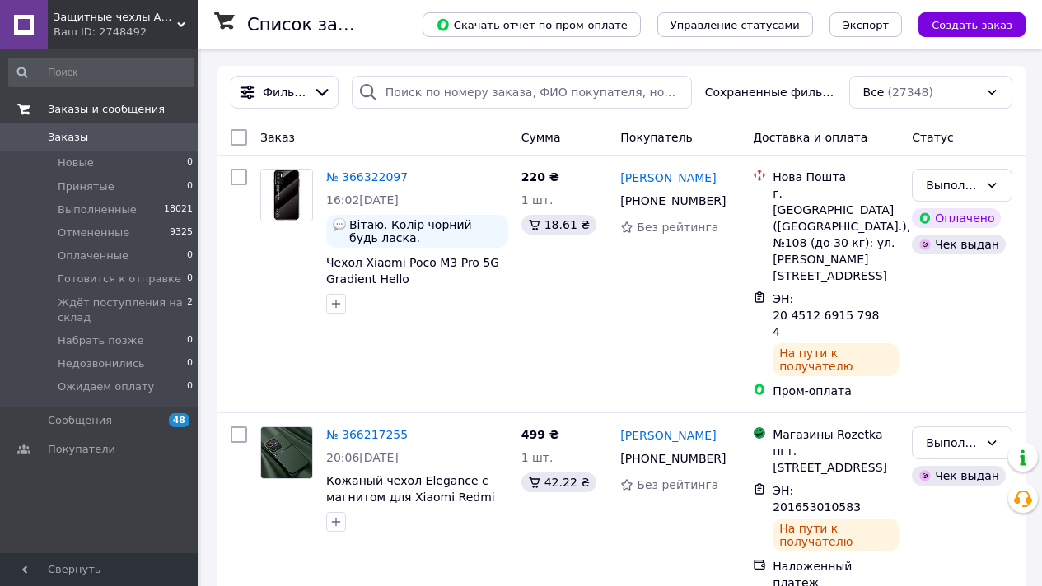
click at [117, 123] on link "Заказы и сообщения" at bounding box center [101, 110] width 203 height 28
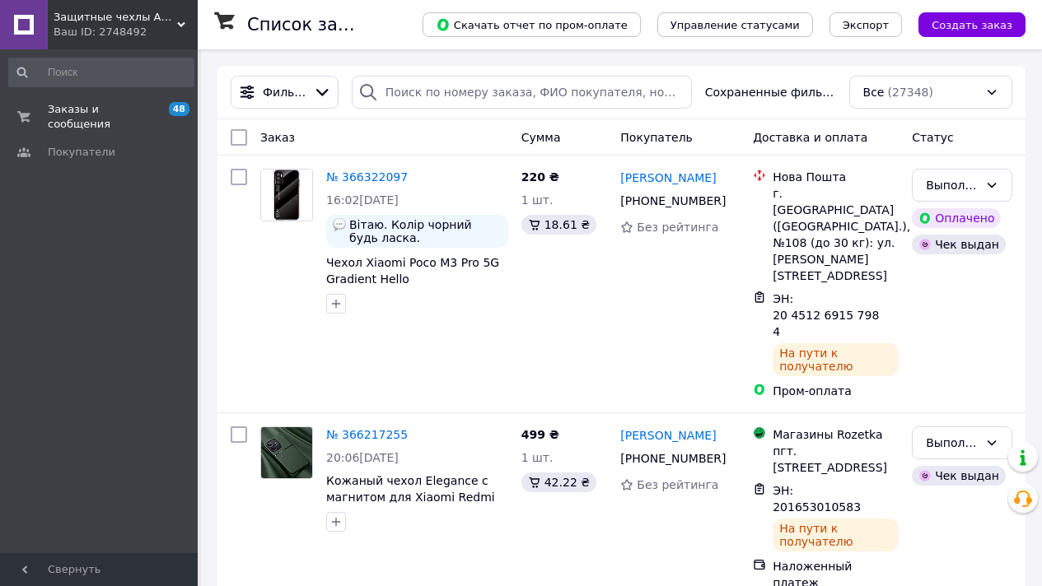
drag, startPoint x: 122, startPoint y: 26, endPoint x: 160, endPoint y: 71, distance: 58.4
click at [122, 26] on div "Ваш ID: 2748492" at bounding box center [126, 32] width 144 height 15
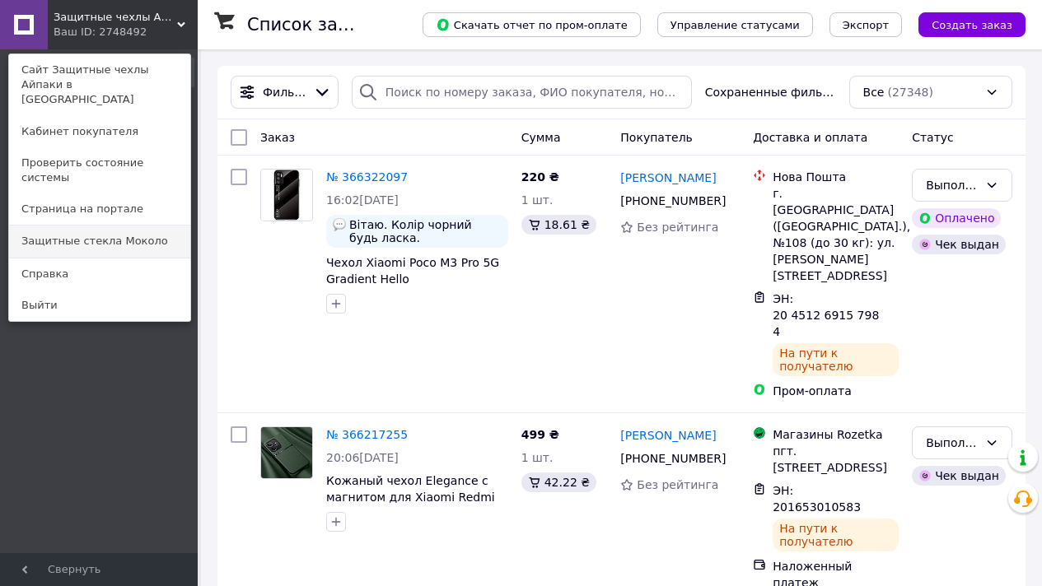
click at [137, 226] on link "Защитные стекла Moколо" at bounding box center [99, 241] width 181 height 31
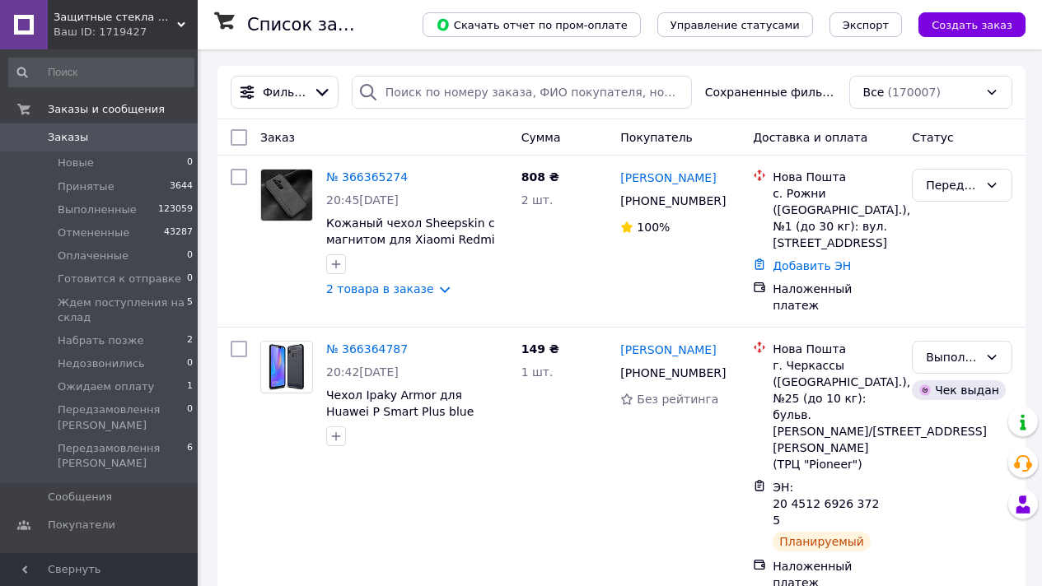
drag, startPoint x: 98, startPoint y: 24, endPoint x: 189, endPoint y: 166, distance: 169.3
click at [99, 25] on div "Ваш ID: 1719427" at bounding box center [126, 32] width 144 height 15
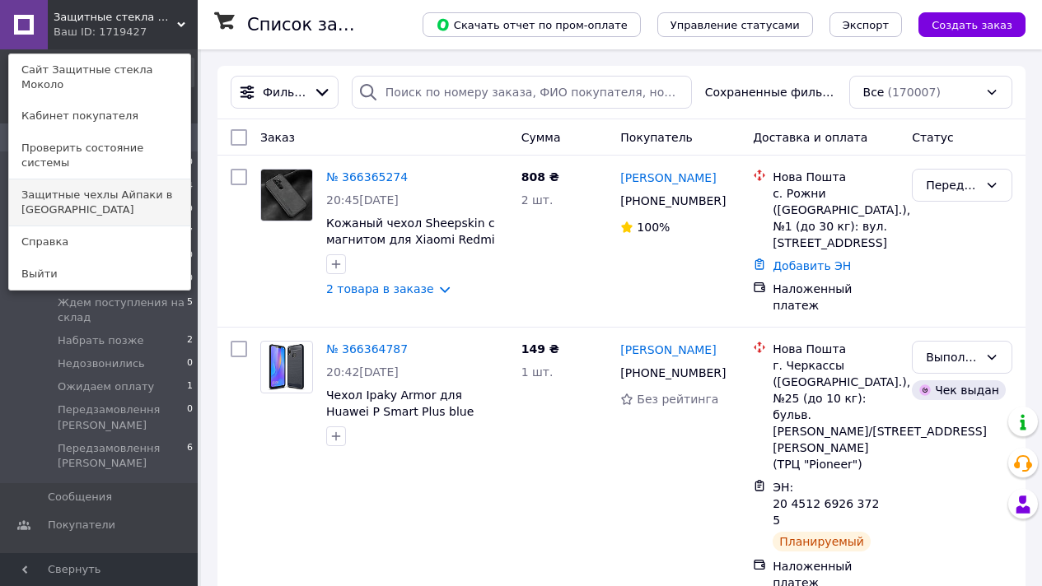
click at [171, 180] on link "Защитные чехлы Айпаки в [GEOGRAPHIC_DATA]" at bounding box center [99, 203] width 181 height 46
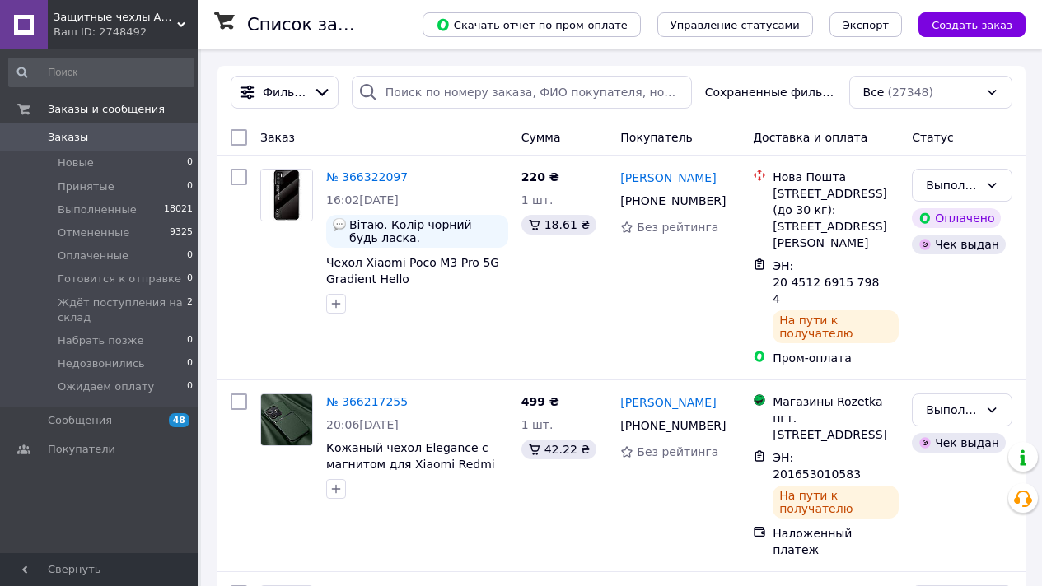
click at [146, 20] on span "Защитные чехлы Айпаки в [GEOGRAPHIC_DATA]" at bounding box center [116, 17] width 124 height 15
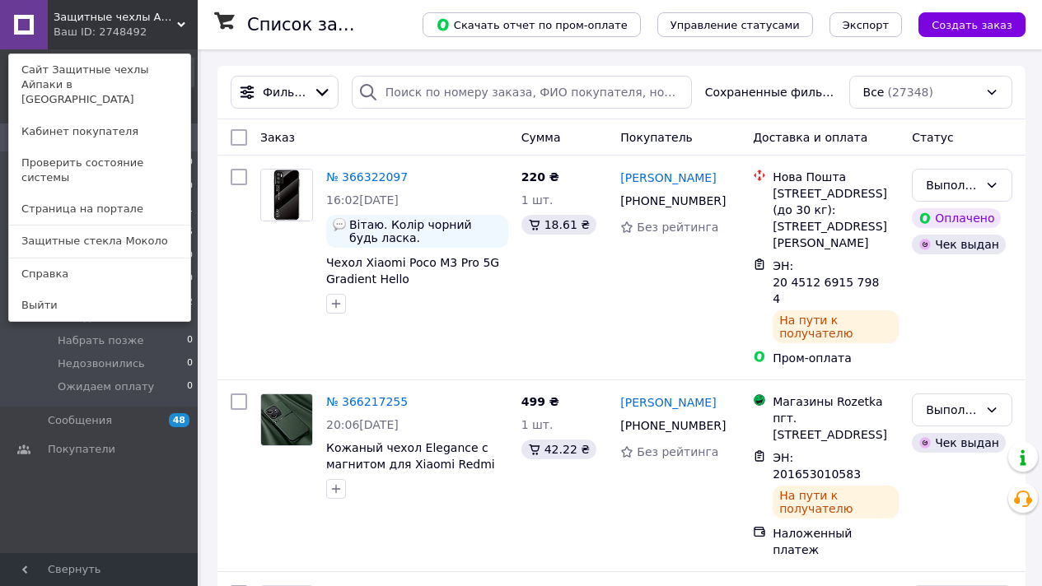
click at [157, 16] on span "Защитные чехлы Айпаки в [GEOGRAPHIC_DATA]" at bounding box center [116, 17] width 124 height 15
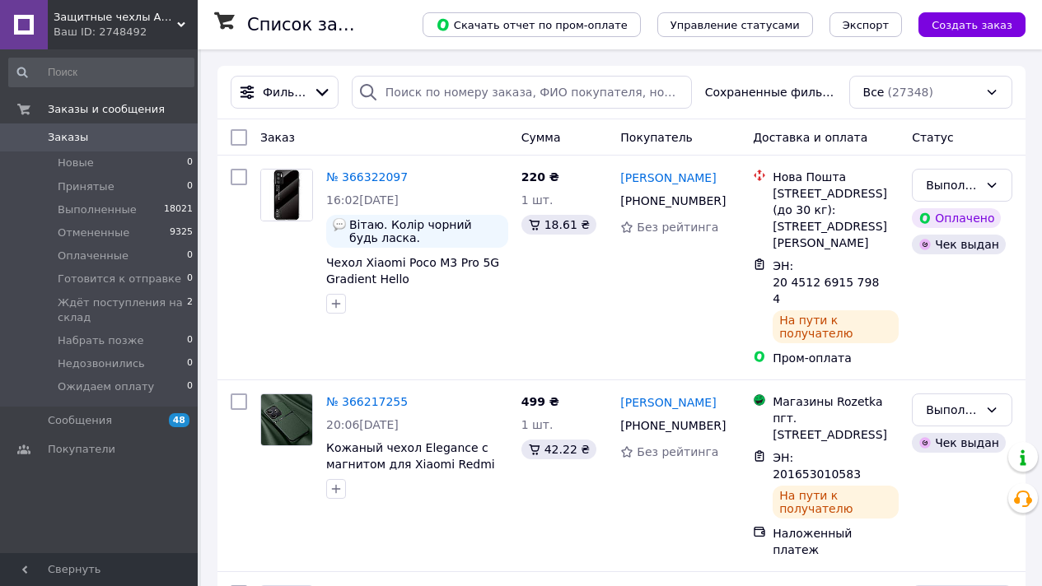
click at [100, 16] on span "Защитные чехлы Айпаки в [GEOGRAPHIC_DATA]" at bounding box center [116, 17] width 124 height 15
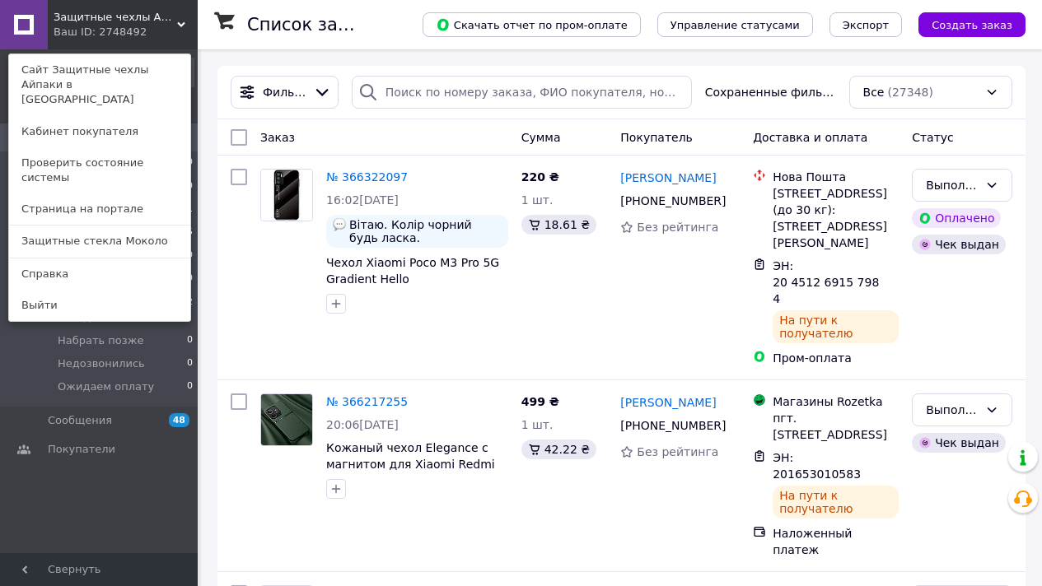
click at [123, 26] on div "Ваш ID: 2748492" at bounding box center [88, 32] width 69 height 15
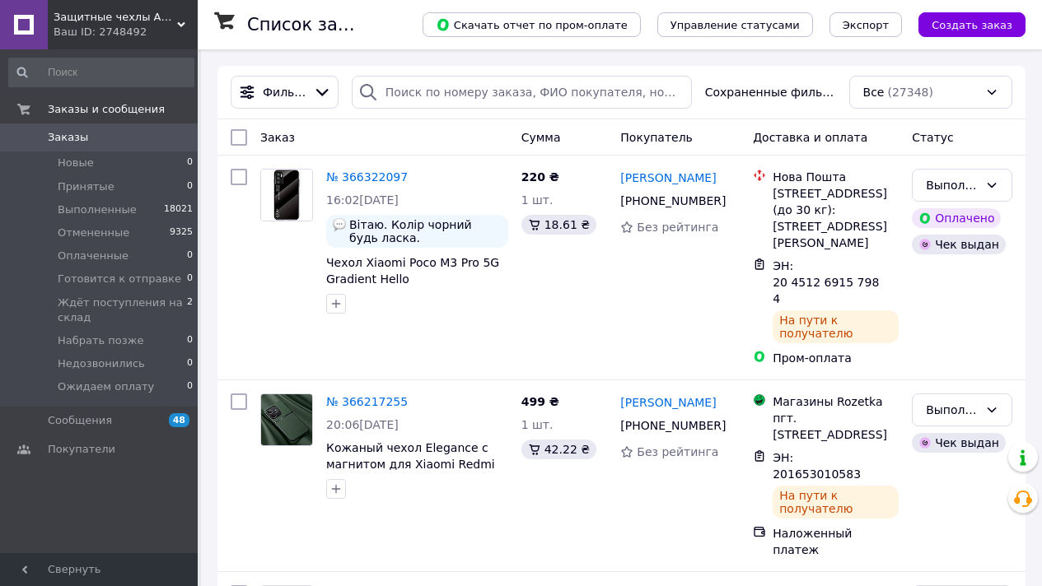
click at [122, 23] on span "Защитные чехлы Айпаки в [GEOGRAPHIC_DATA]" at bounding box center [116, 17] width 124 height 15
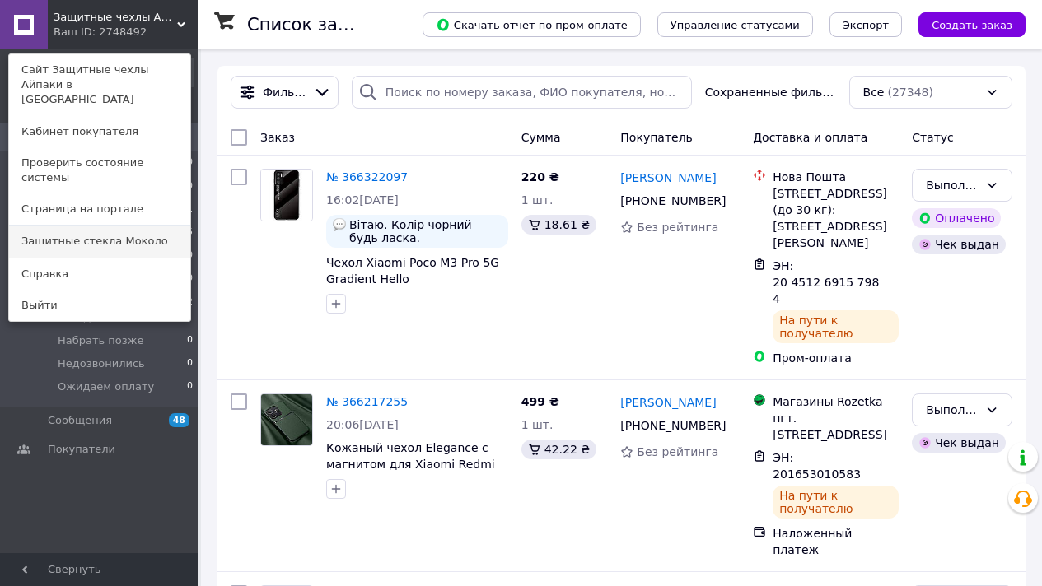
click at [166, 226] on link "Защитные стекла Moколо" at bounding box center [99, 241] width 181 height 31
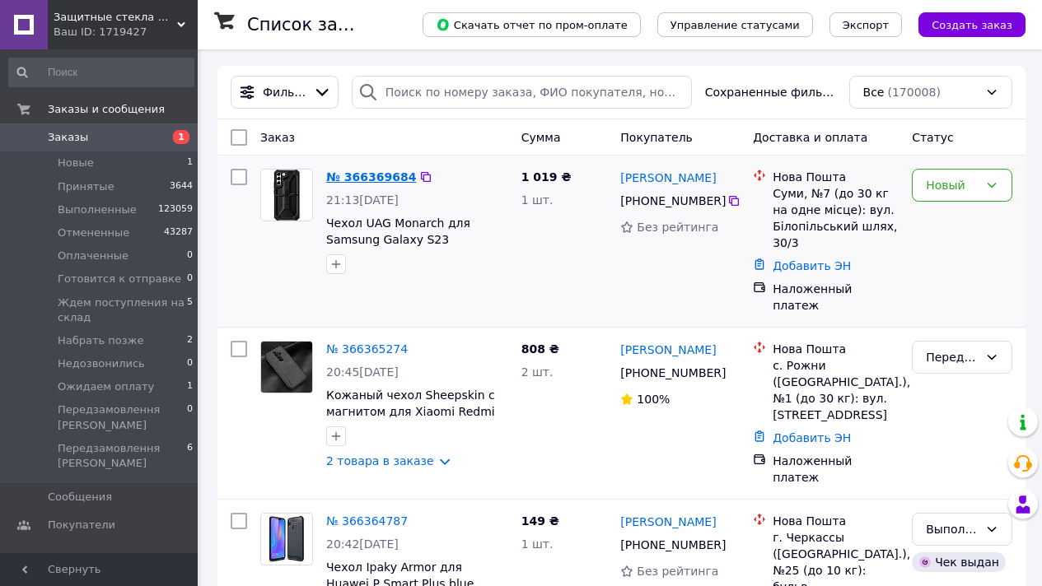
click at [366, 173] on link "№ 366369684" at bounding box center [371, 176] width 90 height 13
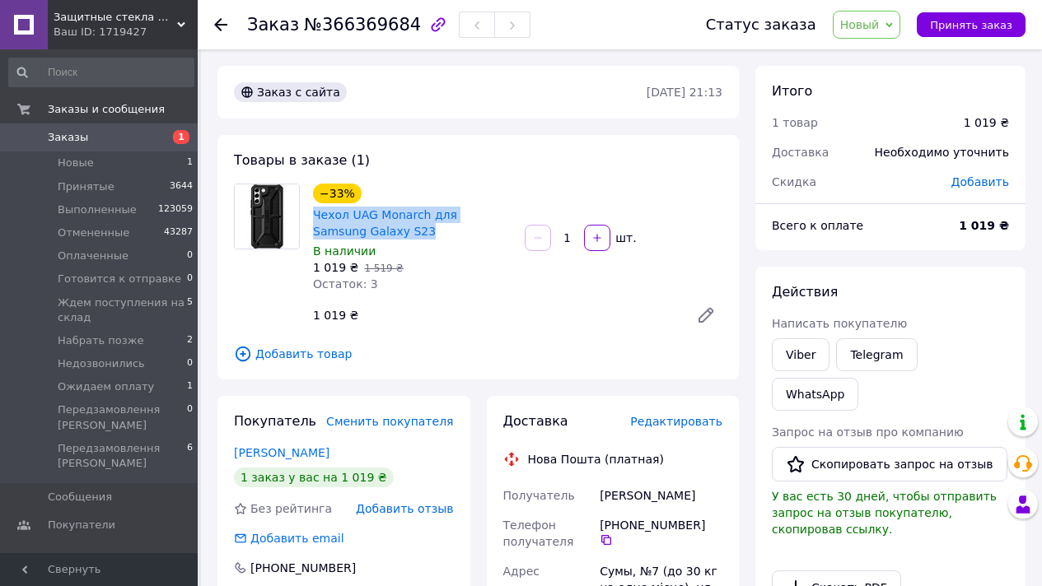
drag, startPoint x: 385, startPoint y: 228, endPoint x: 363, endPoint y: 191, distance: 43.2
click at [363, 191] on div "−33% Чехол UAG Monarch для Samsung Galaxy S23" at bounding box center [412, 211] width 202 height 59
copy div "−33% Чехол UAG Monarch для Samsung Galaxy S23"
click at [823, 345] on link "Viber" at bounding box center [801, 354] width 58 height 33
click at [858, 378] on link "WhatsApp" at bounding box center [815, 394] width 86 height 33
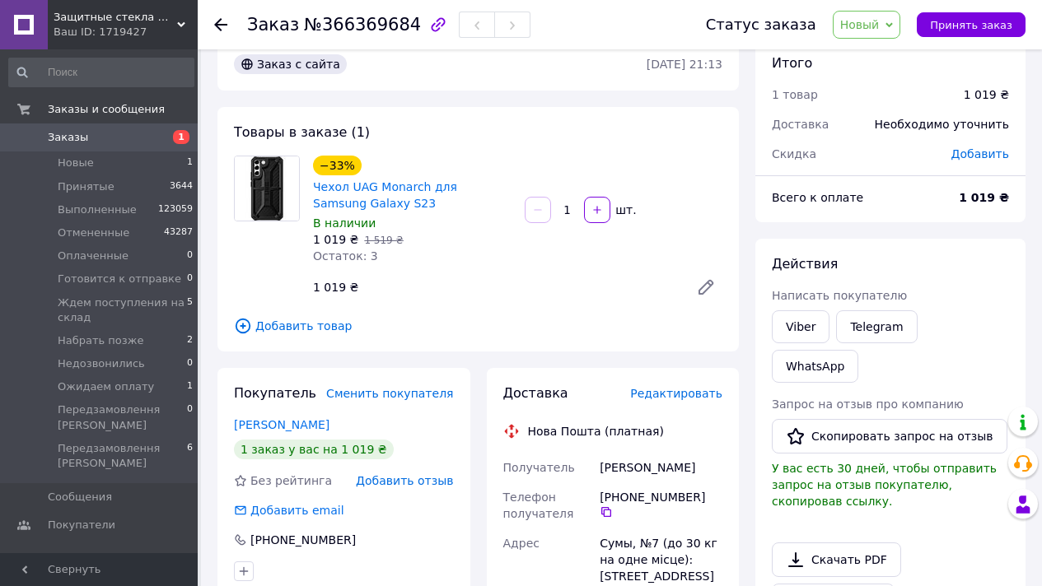
scroll to position [665, 0]
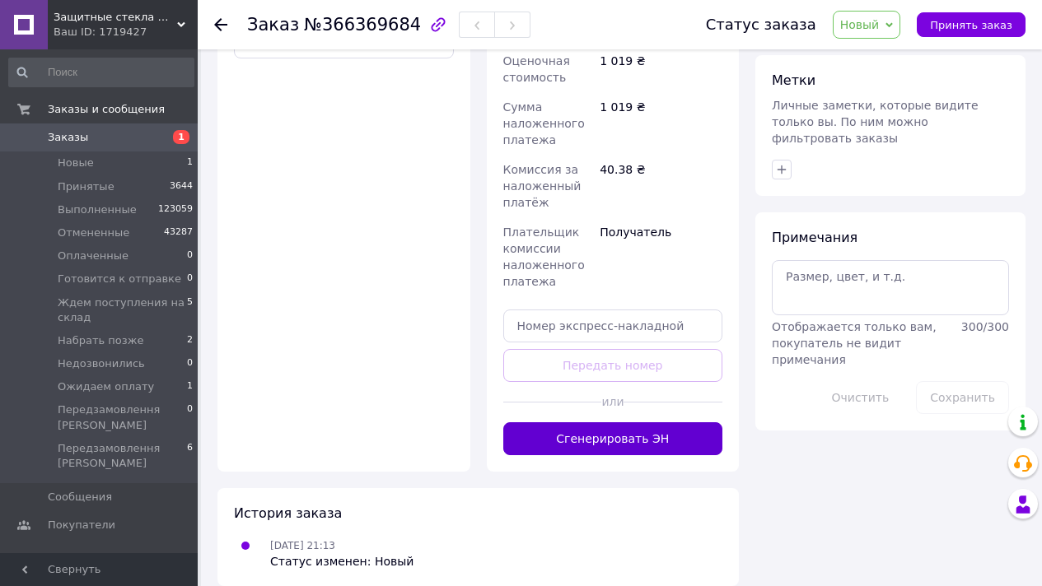
click at [646, 422] on button "Сгенерировать ЭН" at bounding box center [613, 438] width 220 height 33
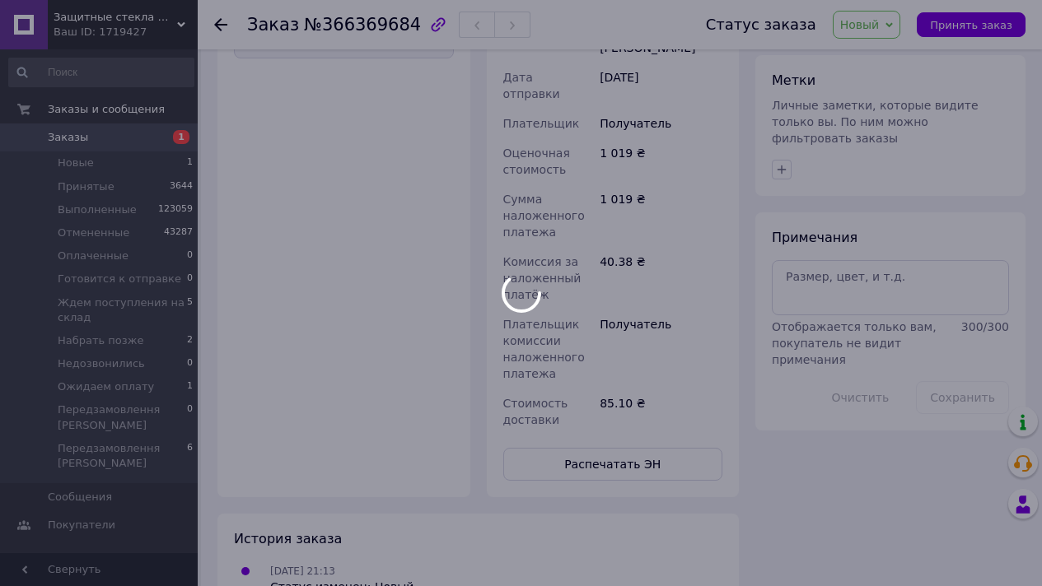
scroll to position [0, 0]
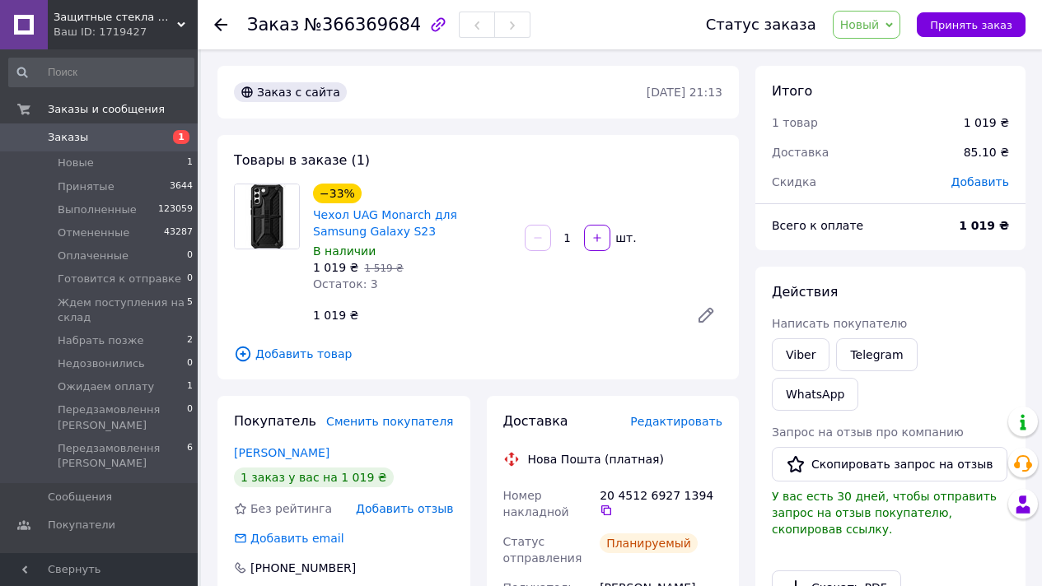
click at [362, 30] on span "№366369684" at bounding box center [362, 25] width 117 height 20
copy span "366369684"
copy link "Samsung Galaxy S23"
drag, startPoint x: 469, startPoint y: 234, endPoint x: 452, endPoint y: 212, distance: 28.2
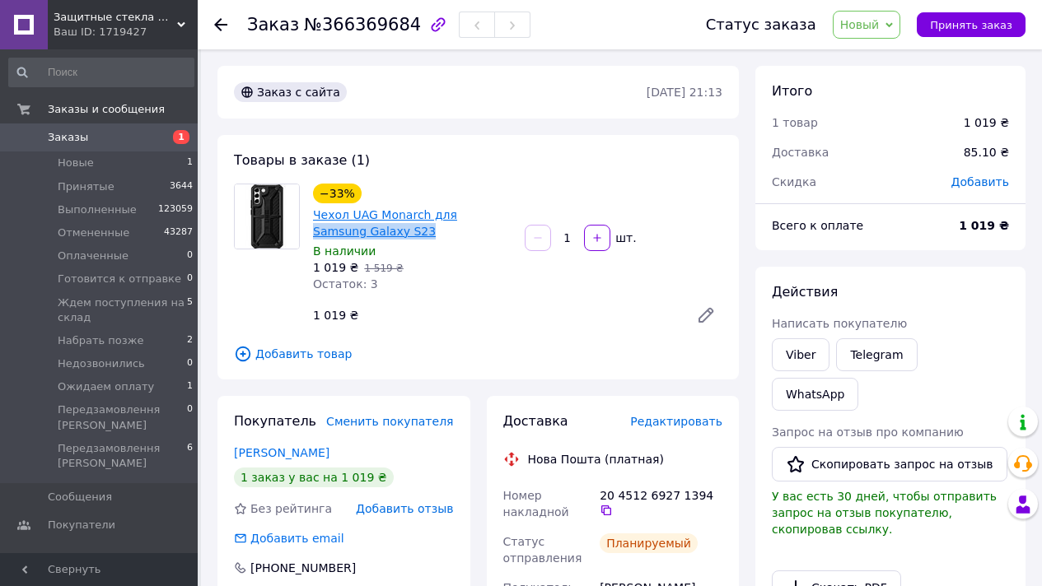
click at [452, 212] on span "Чехол UAG Monarch для Samsung Galaxy S23" at bounding box center [412, 223] width 198 height 33
click at [950, 39] on div "Статус заказа Новый Принят Выполнен Отменен Оплаченный [PERSON_NAME] к отправке…" at bounding box center [849, 24] width 352 height 49
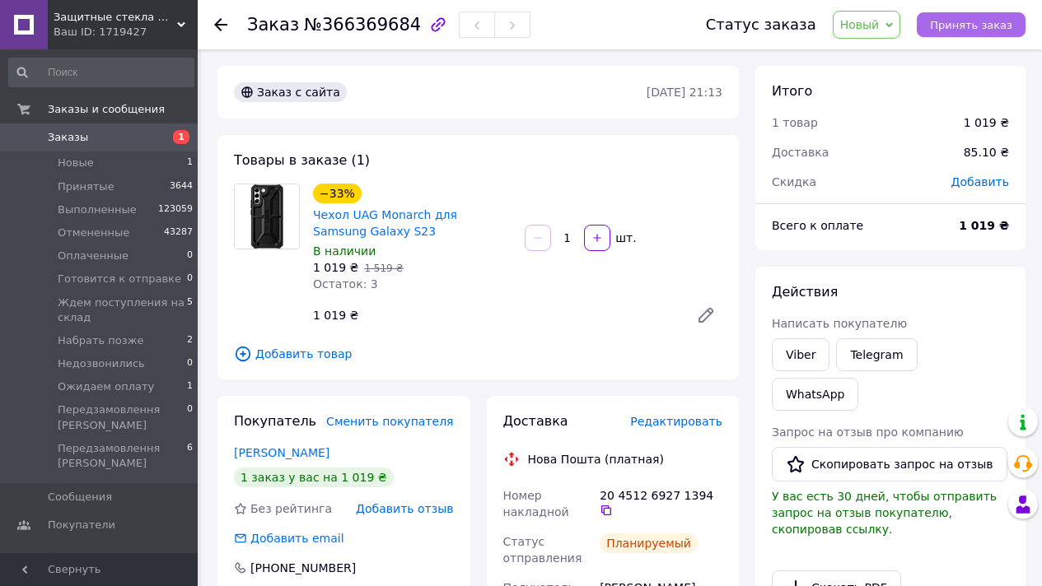
click at [952, 29] on span "Принять заказ" at bounding box center [971, 25] width 82 height 12
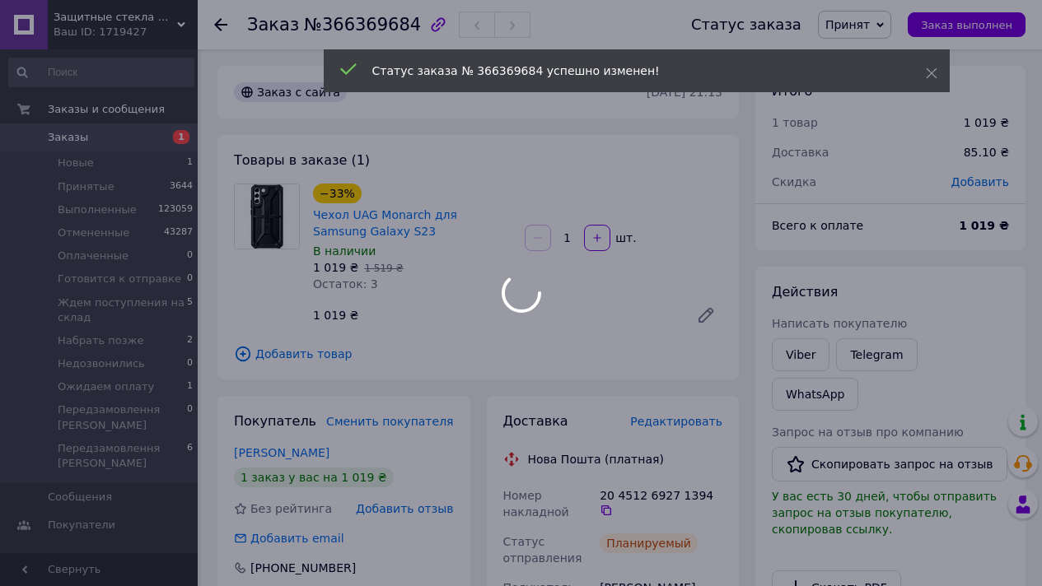
click at [954, 25] on div at bounding box center [521, 293] width 1042 height 586
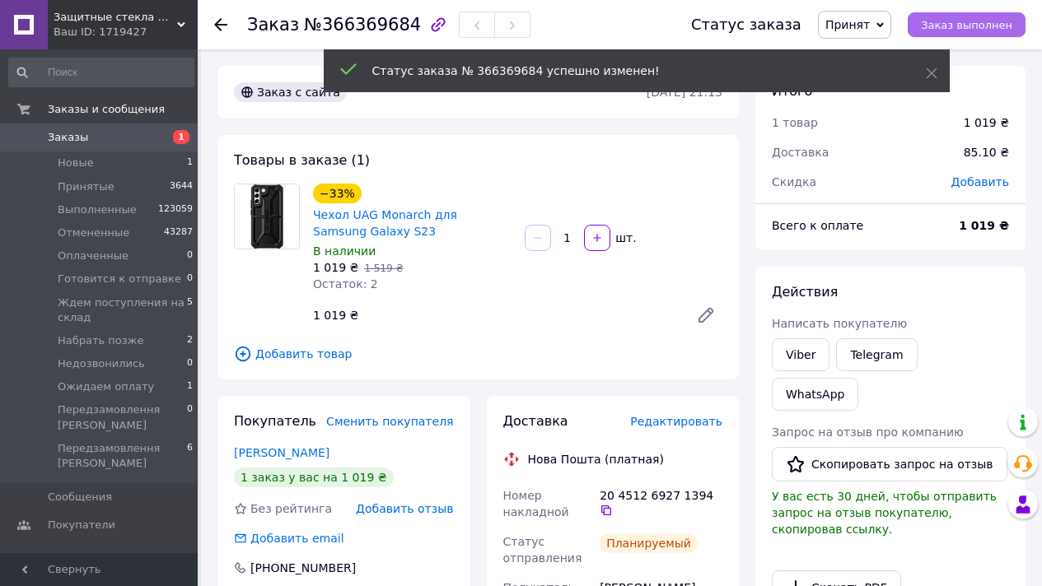
click at [954, 25] on span "Заказ выполнен" at bounding box center [966, 25] width 91 height 12
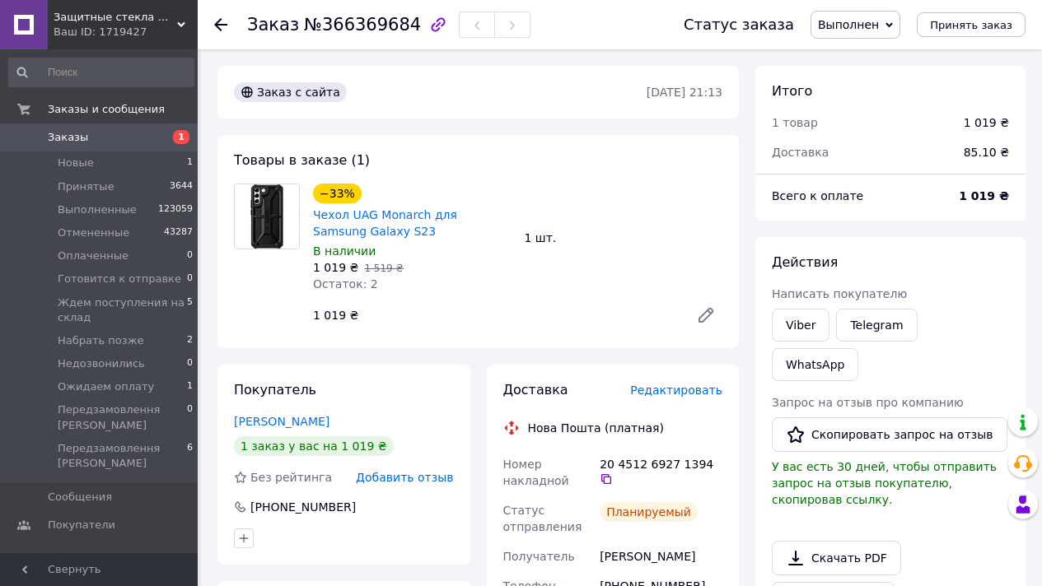
click at [88, 132] on span "Заказы" at bounding box center [100, 137] width 105 height 15
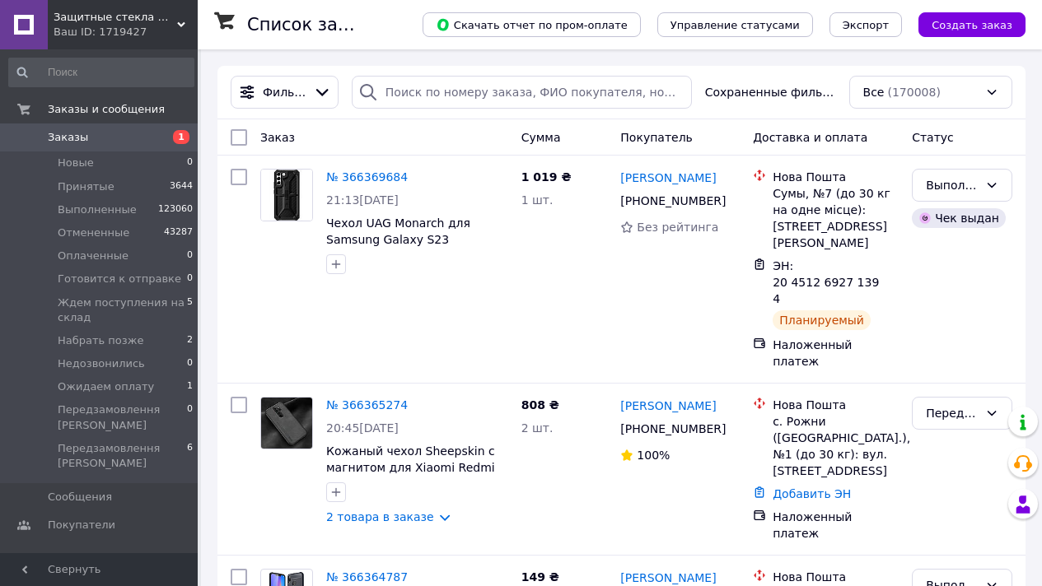
click at [135, 147] on link "Заказы 1" at bounding box center [101, 138] width 203 height 28
click at [124, 26] on div "Ваш ID: 1719427" at bounding box center [126, 32] width 144 height 15
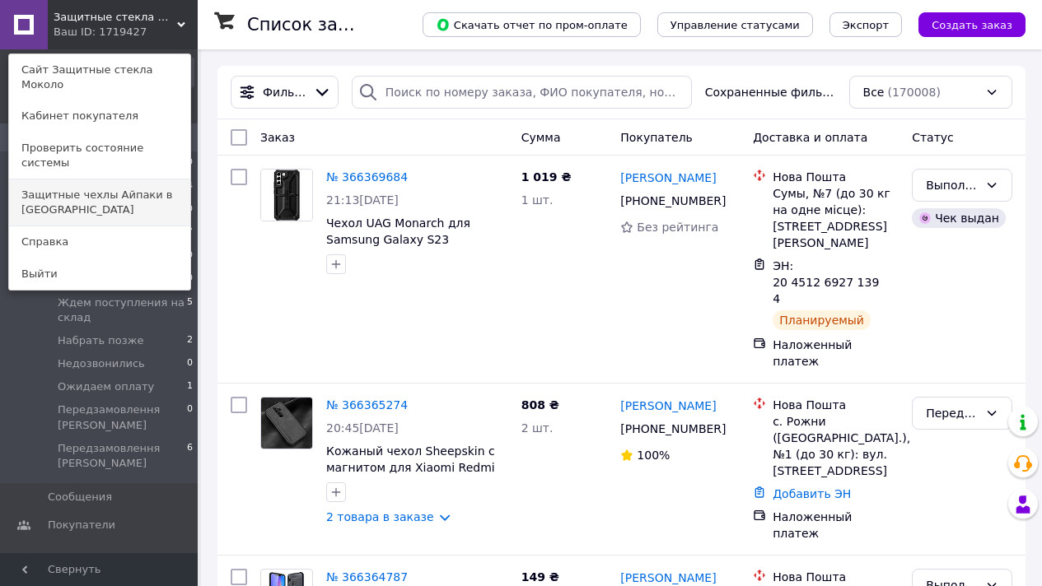
click at [146, 180] on link "Защитные чехлы Айпаки в [GEOGRAPHIC_DATA]" at bounding box center [99, 203] width 181 height 46
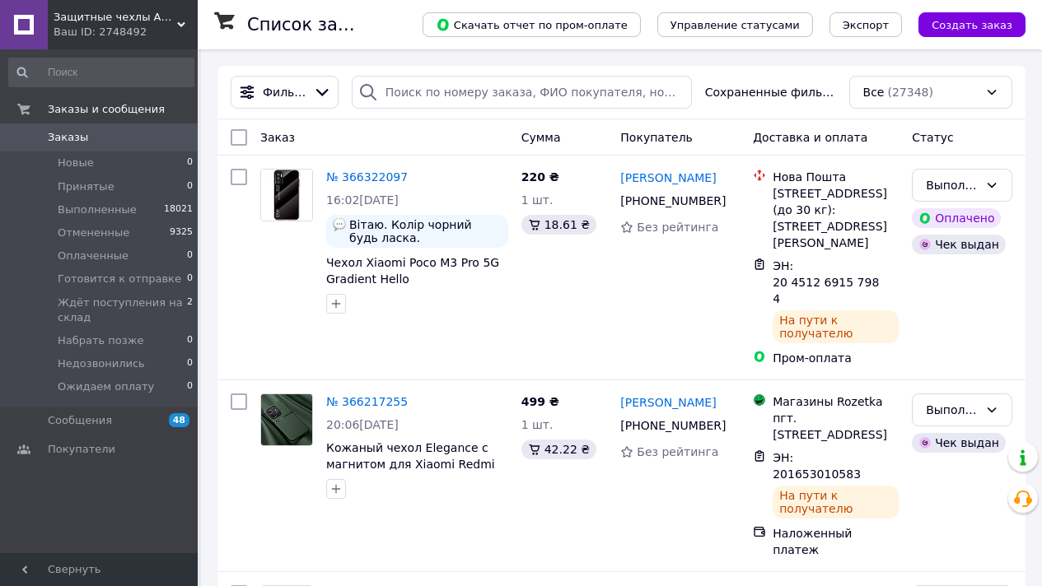
click at [151, 18] on span "Защитные чехлы Айпаки в [GEOGRAPHIC_DATA]" at bounding box center [116, 17] width 124 height 15
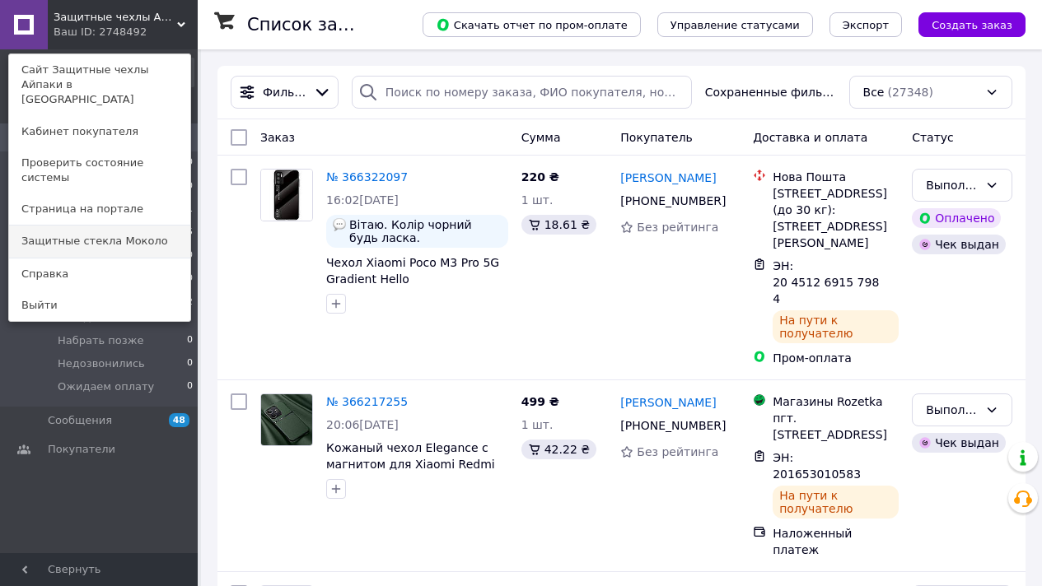
click at [142, 226] on link "Защитные стекла Moколо" at bounding box center [99, 241] width 181 height 31
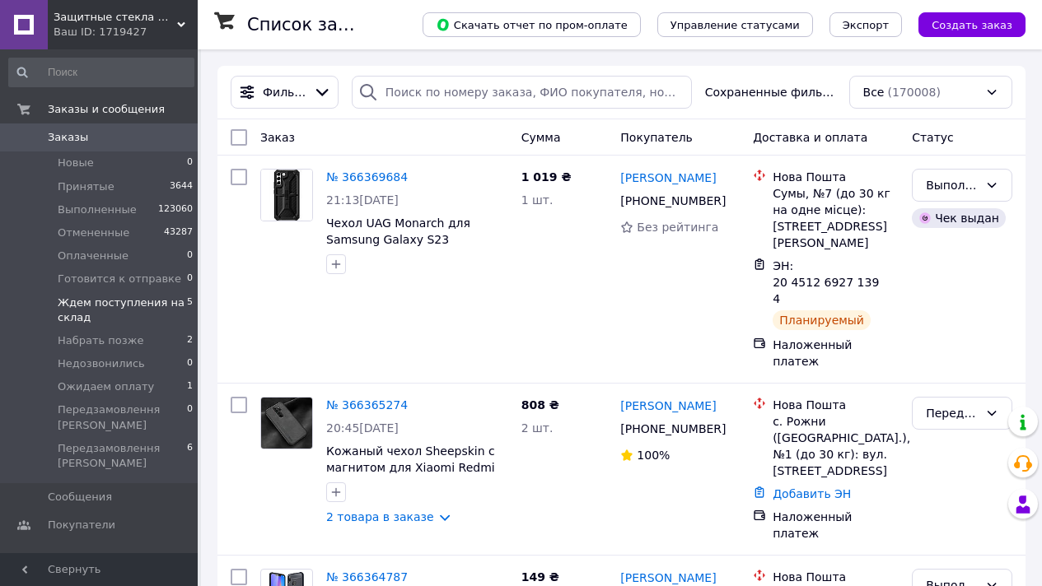
click at [161, 328] on li "Ждем поступления на склад 5" at bounding box center [101, 311] width 203 height 38
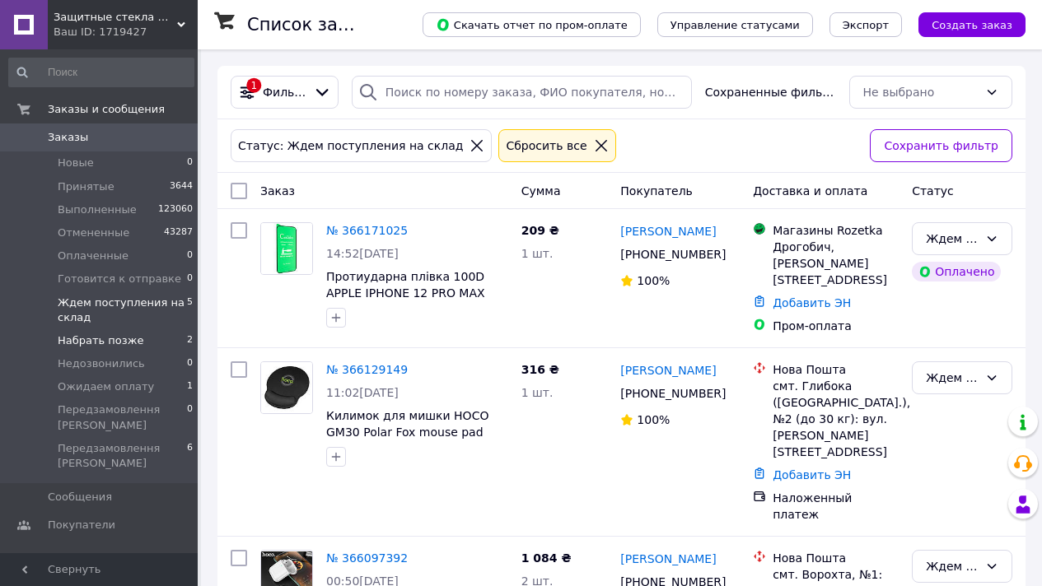
click at [161, 336] on li "Набрать позже 2" at bounding box center [101, 340] width 203 height 23
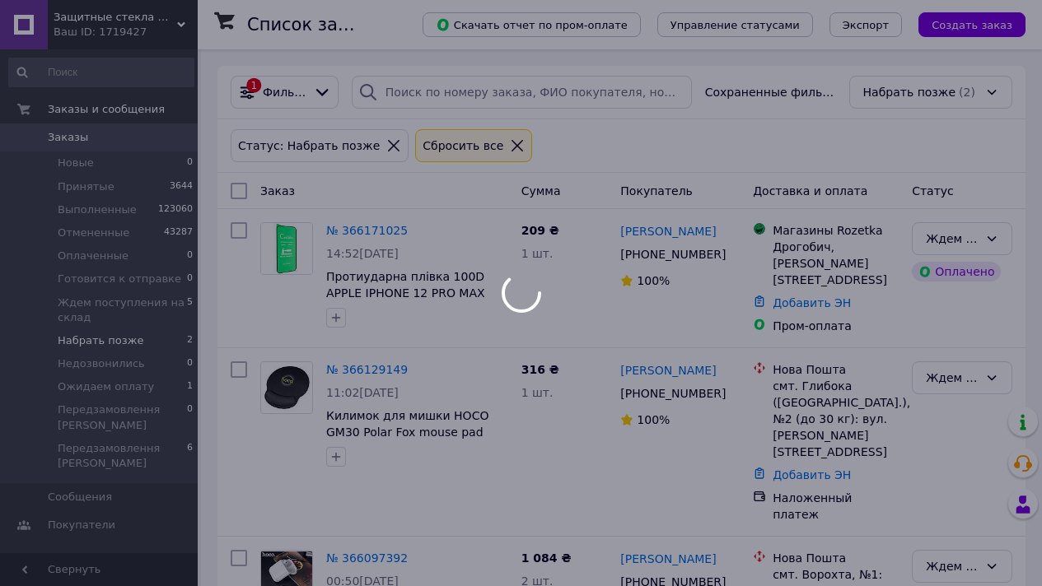
click at [161, 338] on li "Набрать позже 2" at bounding box center [101, 340] width 203 height 23
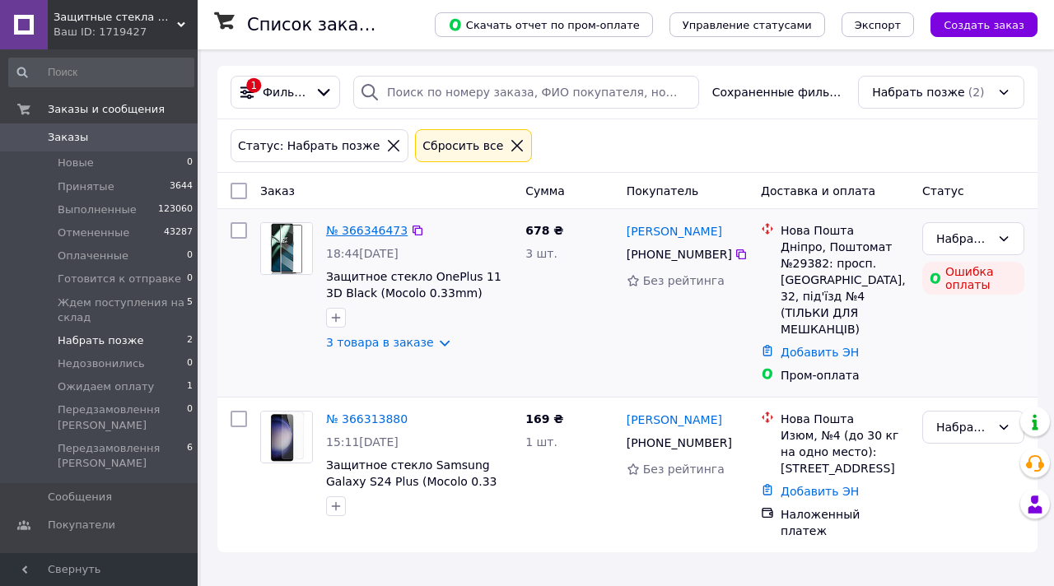
click at [384, 232] on link "№ 366346473" at bounding box center [367, 230] width 82 height 13
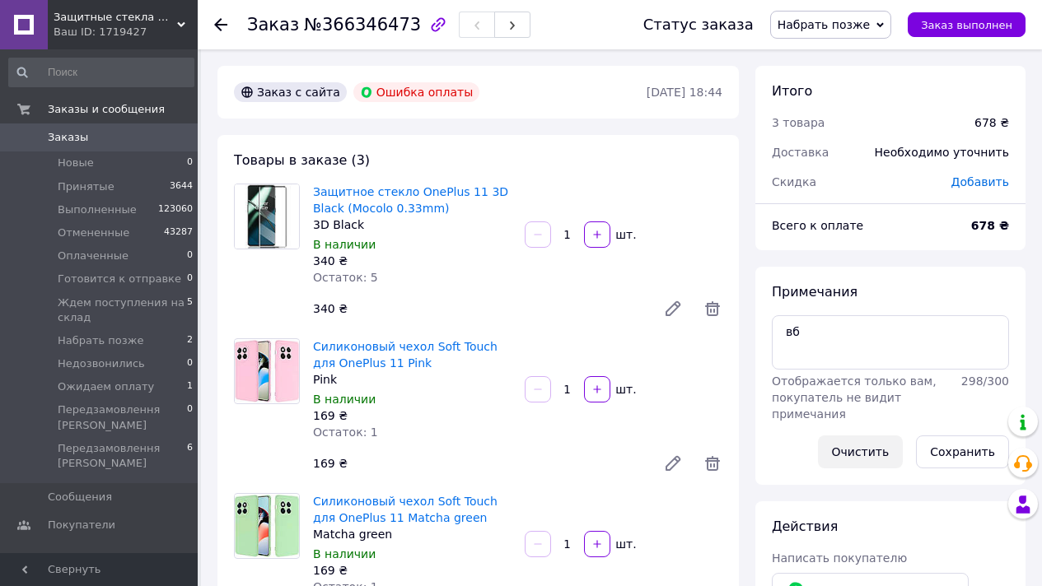
scroll to position [167, 0]
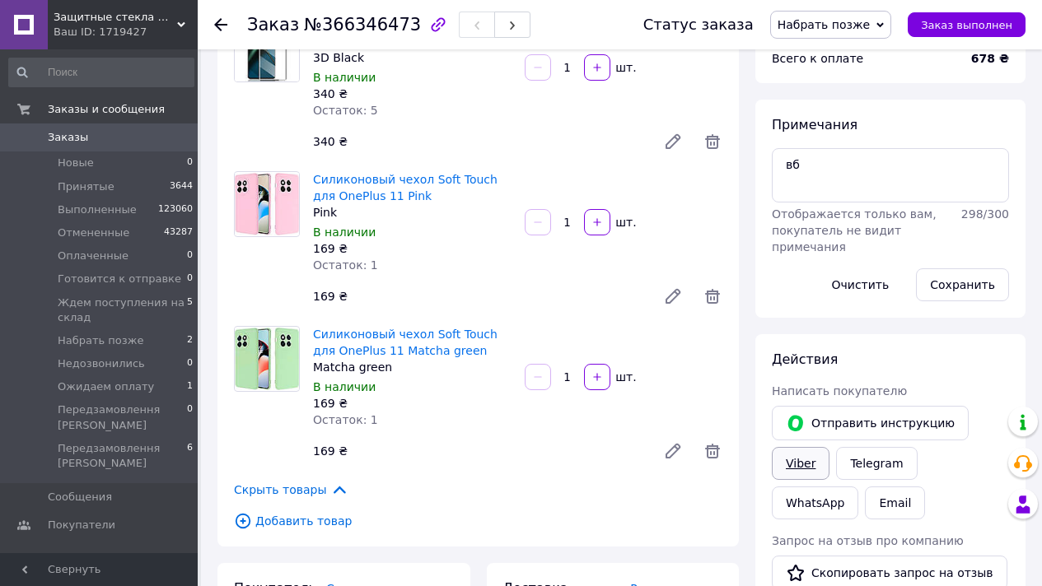
click at [800, 474] on link "Viber" at bounding box center [801, 463] width 58 height 33
click at [118, 124] on link "Заказы 0" at bounding box center [101, 138] width 203 height 28
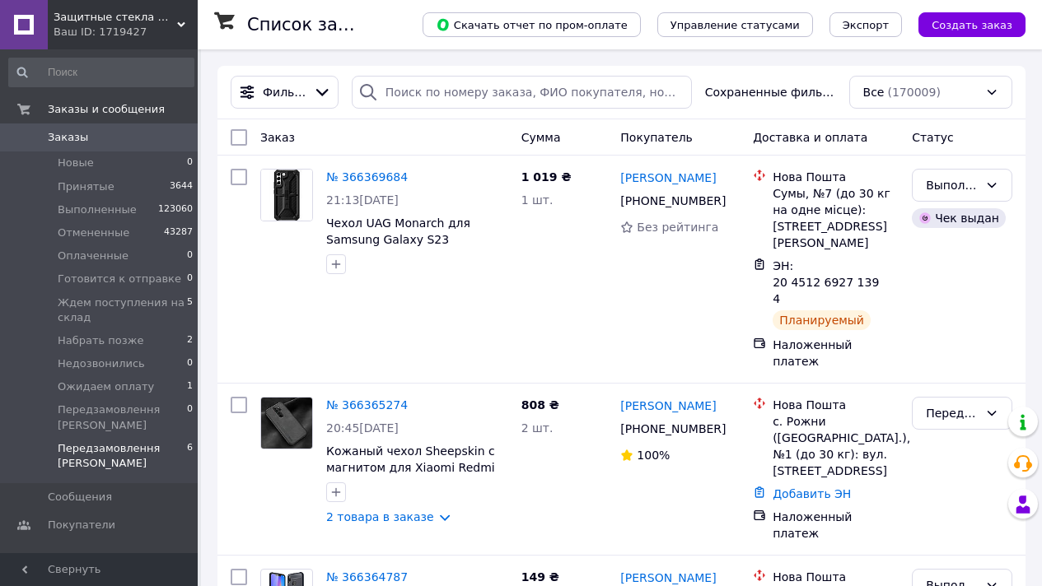
click at [130, 443] on span "Передзамовлення [PERSON_NAME]" at bounding box center [122, 456] width 129 height 30
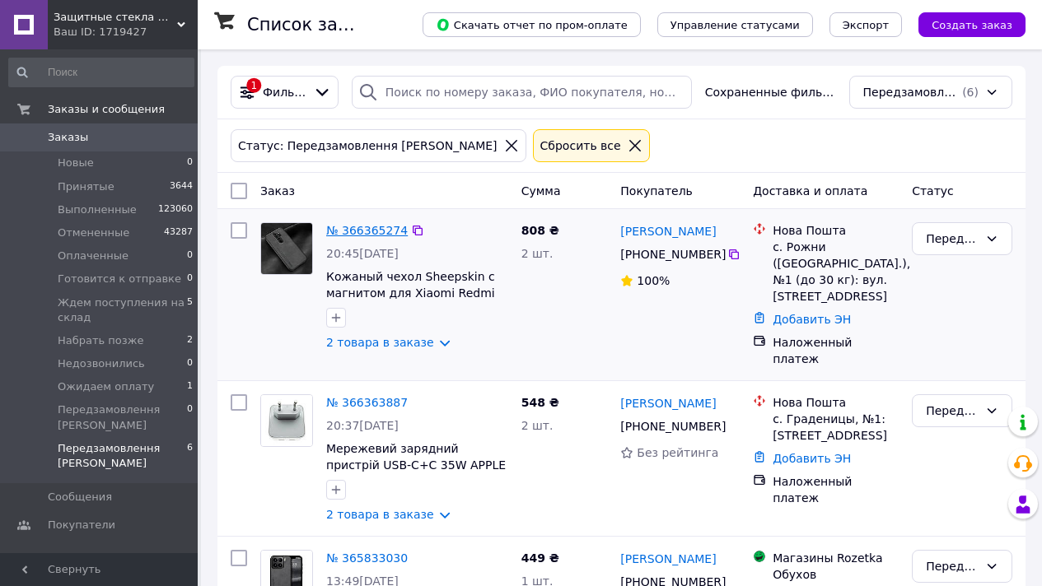
click at [395, 226] on link "№ 366365274" at bounding box center [367, 230] width 82 height 13
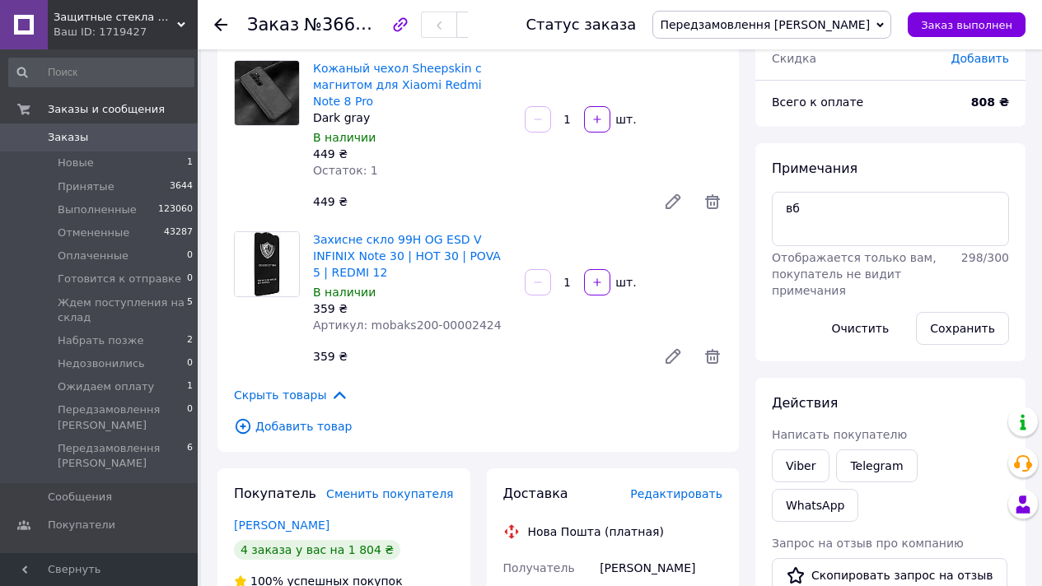
scroll to position [24, 0]
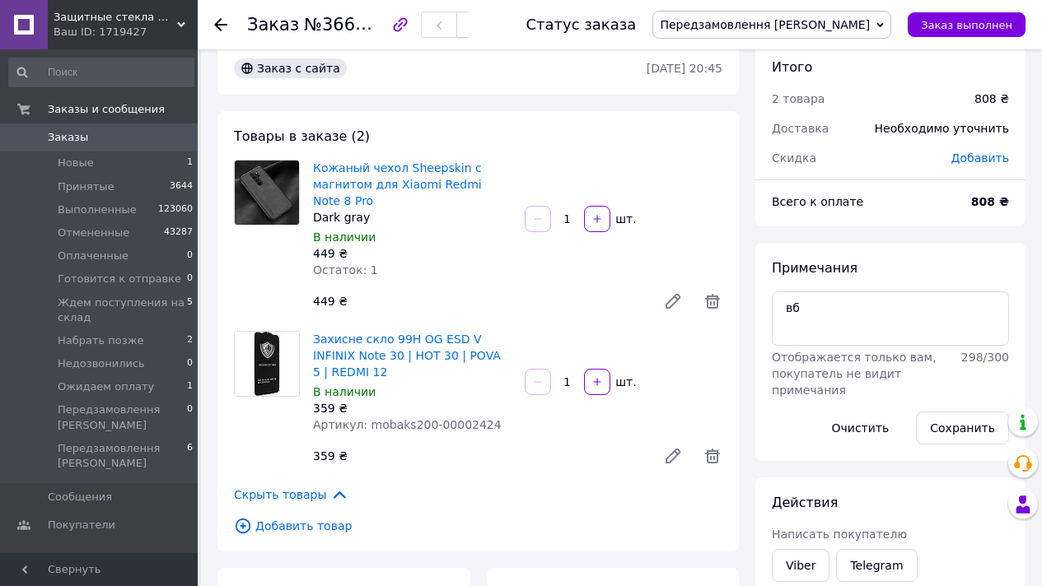
click at [488, 25] on button "button" at bounding box center [474, 25] width 36 height 26
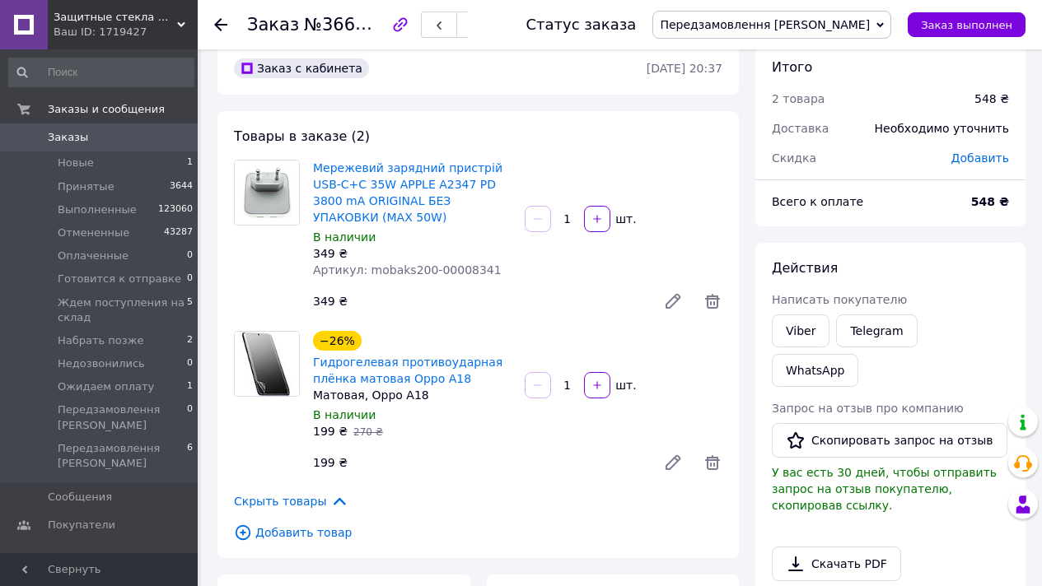
scroll to position [794, 0]
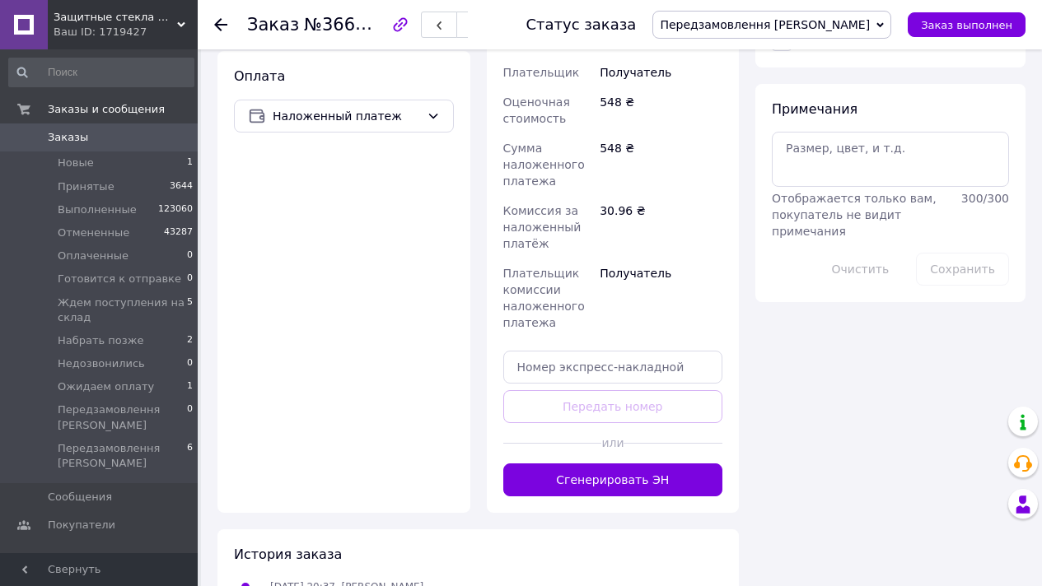
click at [648, 483] on div "Доставка Редактировать Нова Пошта (платная) Получатель Іванов Олег Телефон полу…" at bounding box center [613, 159] width 253 height 708
click at [643, 474] on button "Сгенерировать ЭН" at bounding box center [613, 480] width 220 height 33
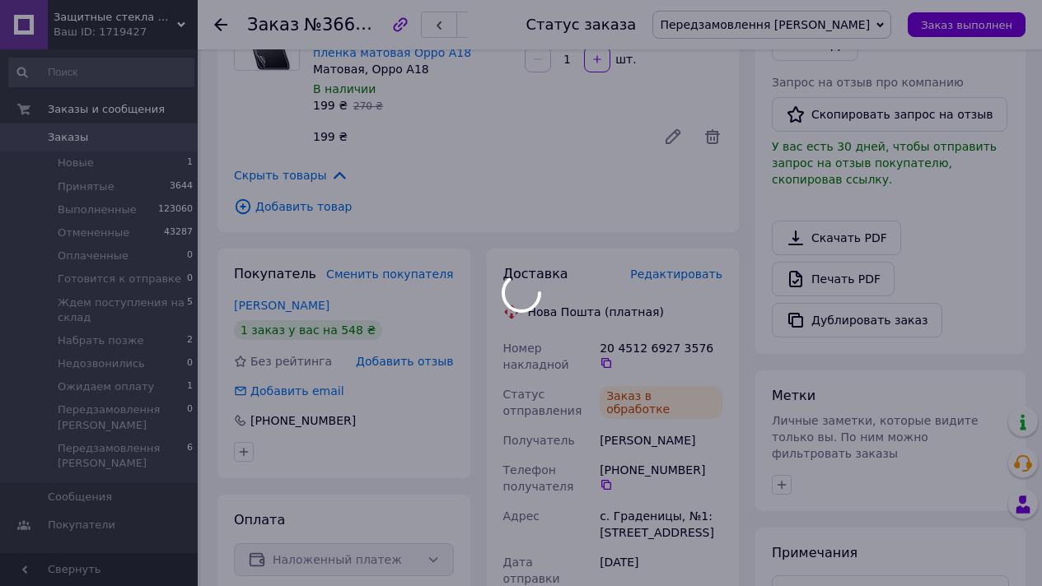
scroll to position [20, 0]
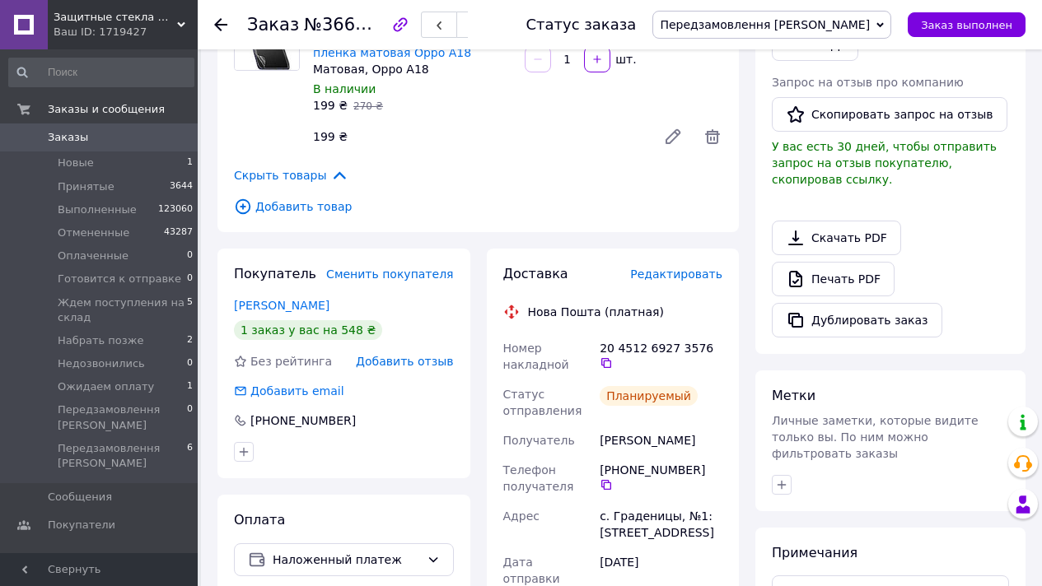
click at [394, 21] on span "№366363887" at bounding box center [362, 24] width 117 height 21
copy span "366363887"
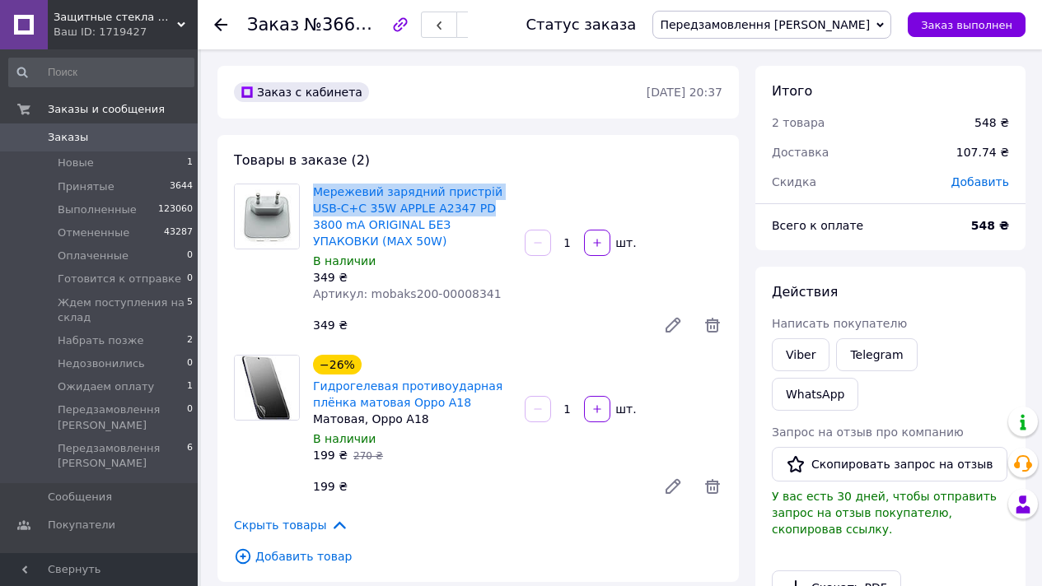
drag, startPoint x: 493, startPoint y: 210, endPoint x: 246, endPoint y: 115, distance: 264.6
click at [309, 189] on div "Мережевий зарядний пристрій USB-C+C 35W APPLE A2347 PD 3800 mA ORIGINAL БЕЗ УПА…" at bounding box center [412, 242] width 212 height 125
copy link "Мережевий зарядний пристрій USB-C+C 35W APPLE A2347 PD"
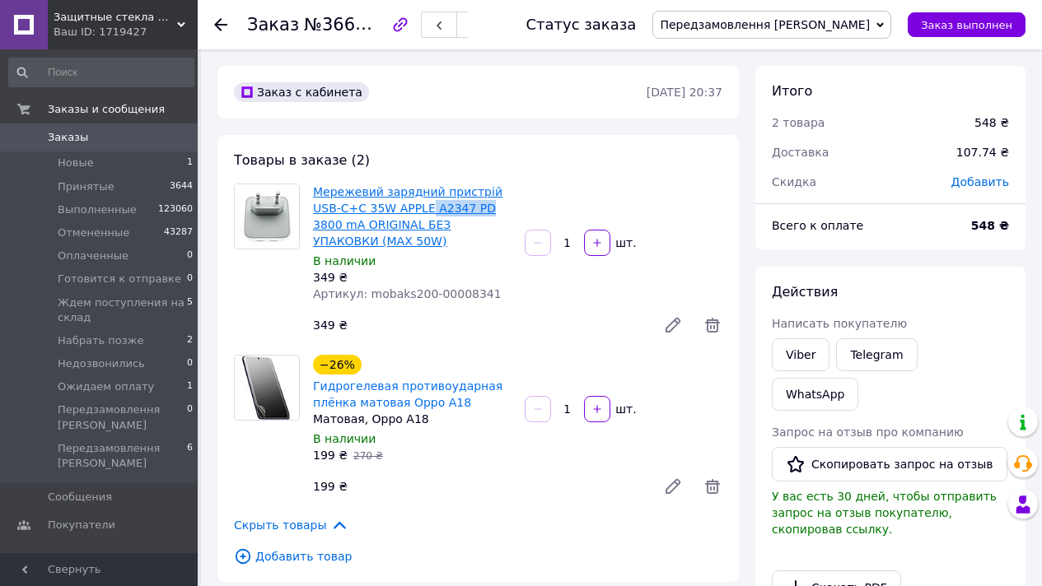
drag, startPoint x: 494, startPoint y: 208, endPoint x: 432, endPoint y: 207, distance: 62.6
click at [432, 208] on span "Мережевий зарядний пристрій USB-C+C 35W APPLE A2347 PD 3800 mA ORIGINAL БЕЗ УПА…" at bounding box center [412, 217] width 198 height 66
copy link "A2347 PD"
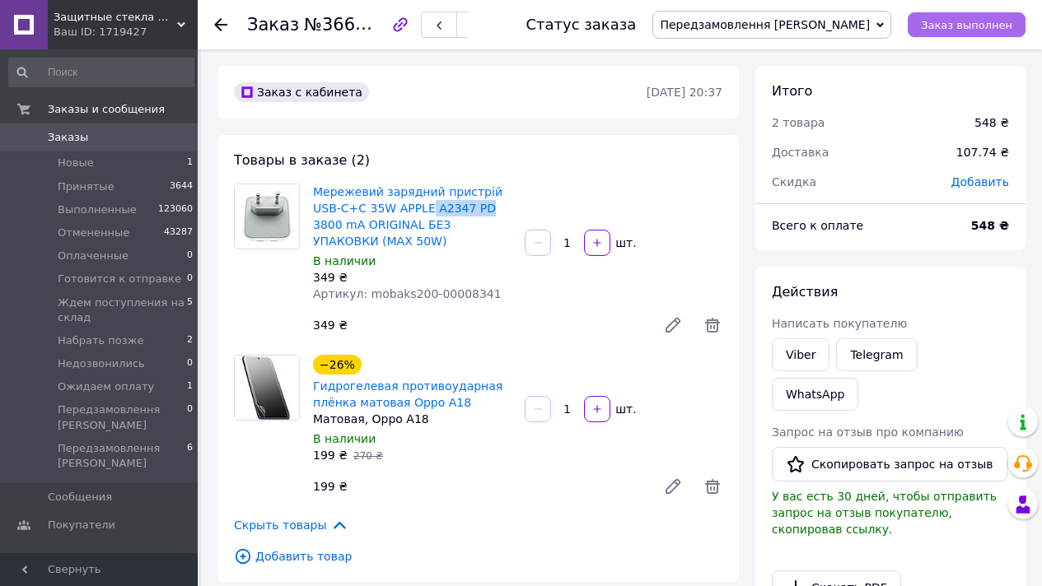
click at [963, 15] on button "Заказ выполнен" at bounding box center [967, 24] width 118 height 25
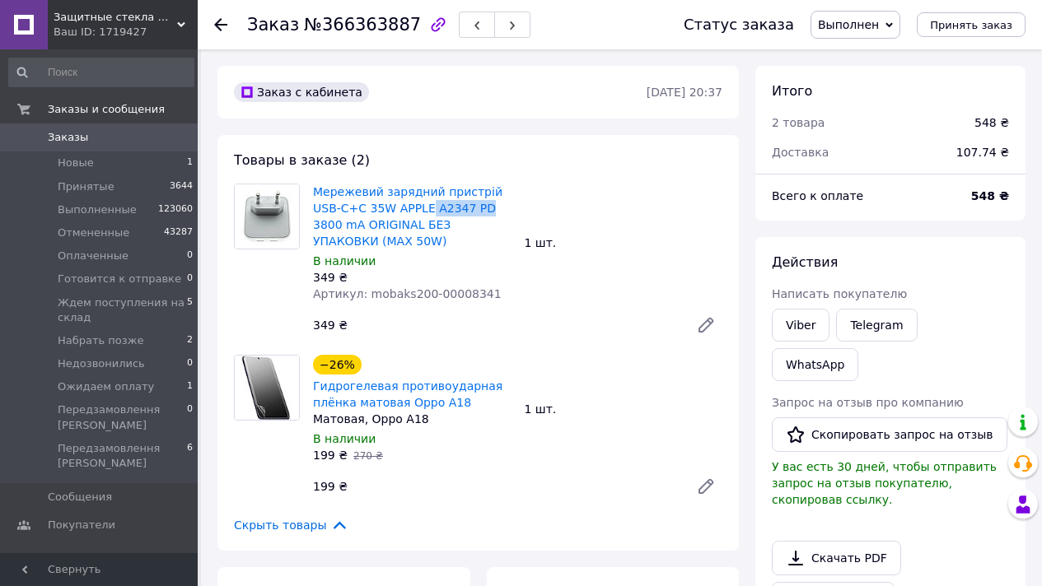
click at [123, 145] on link "Заказы 0" at bounding box center [101, 138] width 203 height 28
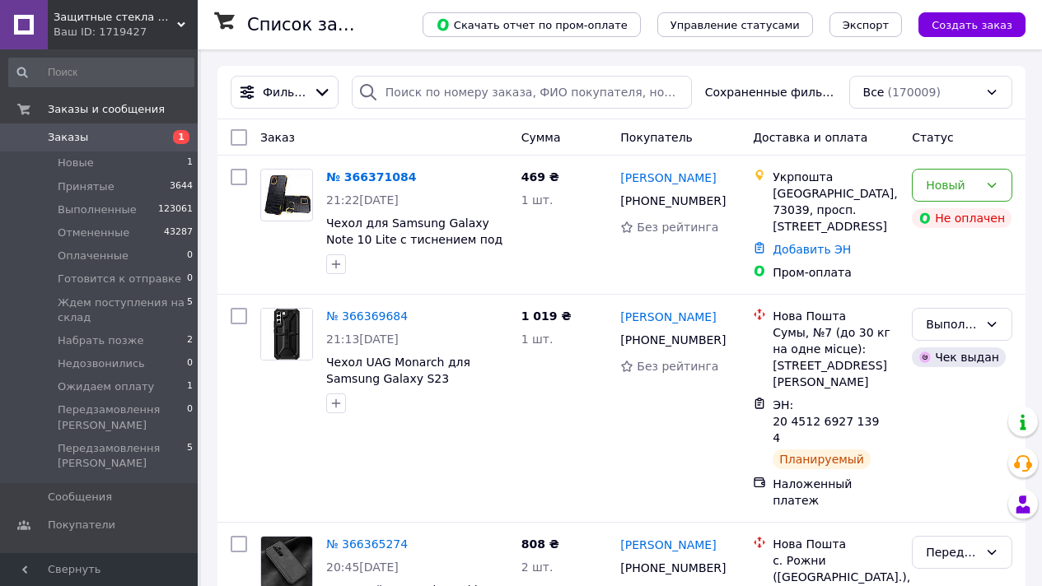
click at [369, 178] on link "№ 366371084" at bounding box center [371, 176] width 90 height 13
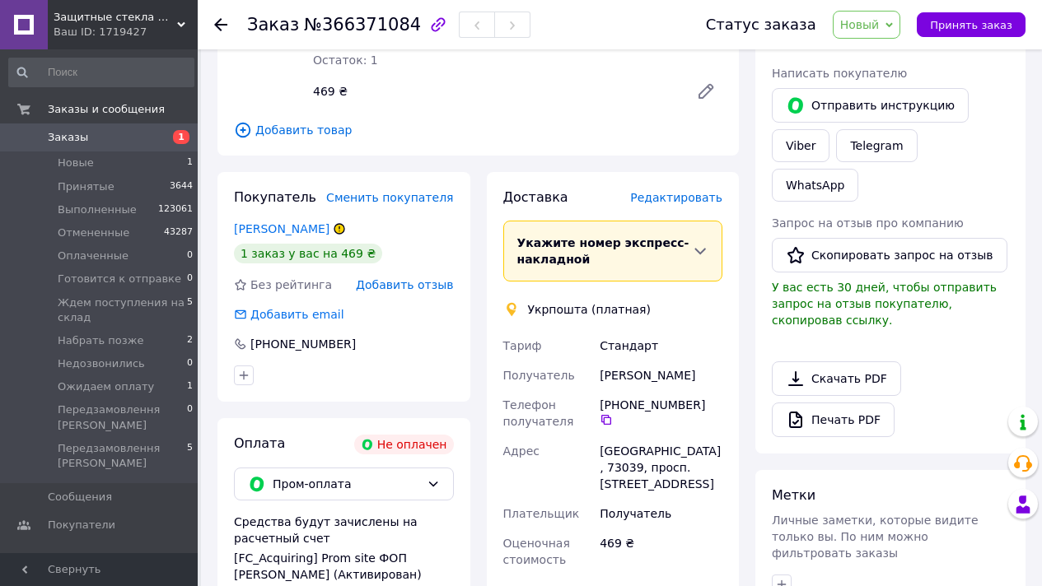
scroll to position [480, 0]
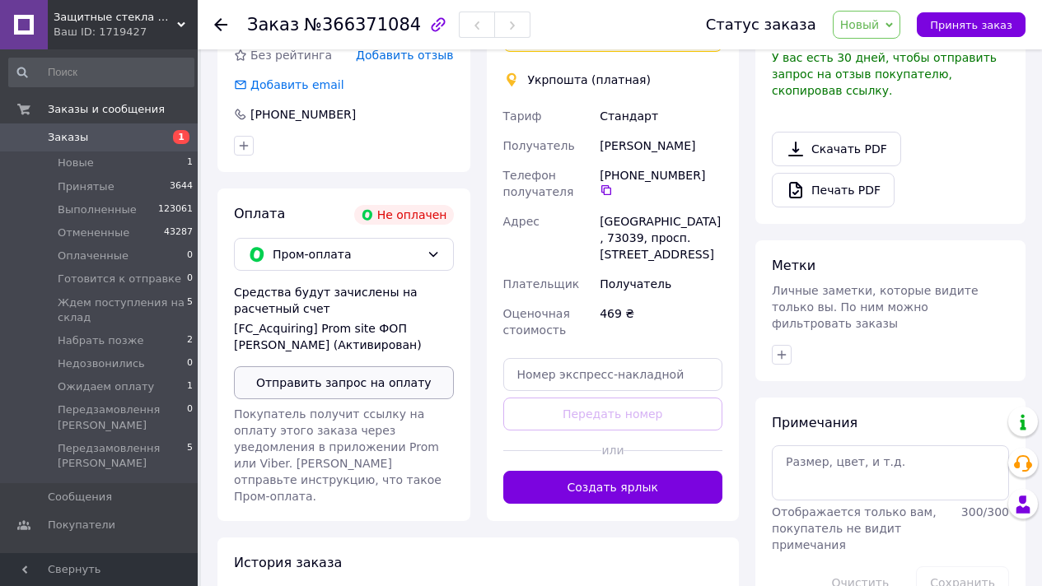
click at [330, 399] on button "Отправить запрос на оплату" at bounding box center [344, 382] width 220 height 33
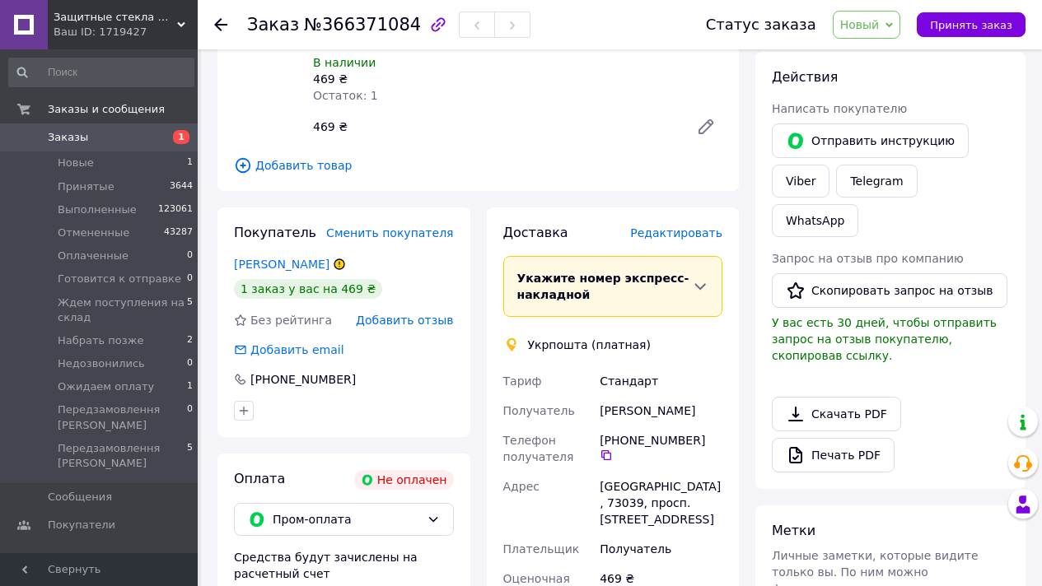
scroll to position [205, 0]
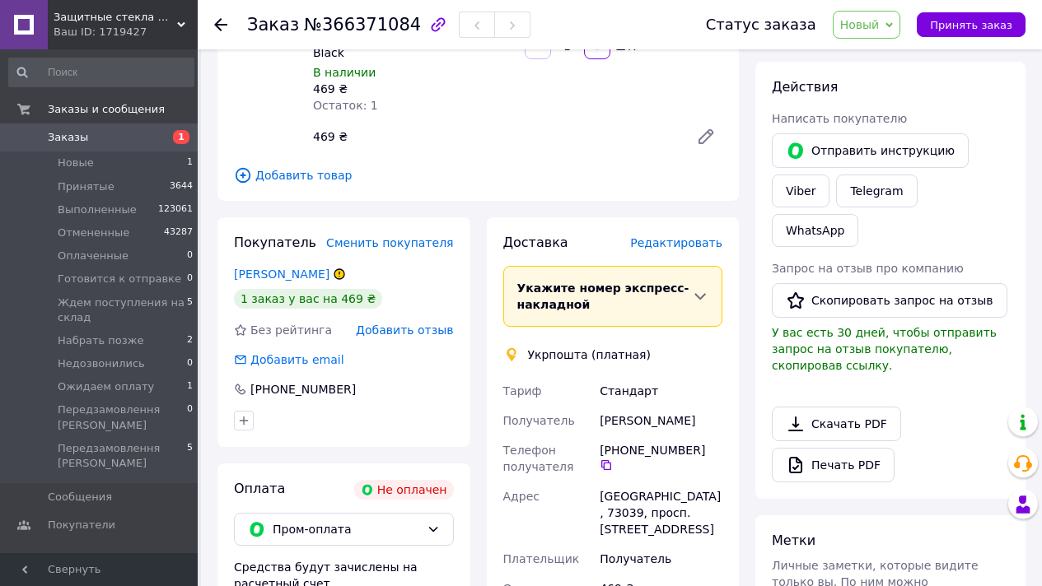
click at [141, 125] on link "Заказы 1" at bounding box center [101, 138] width 203 height 28
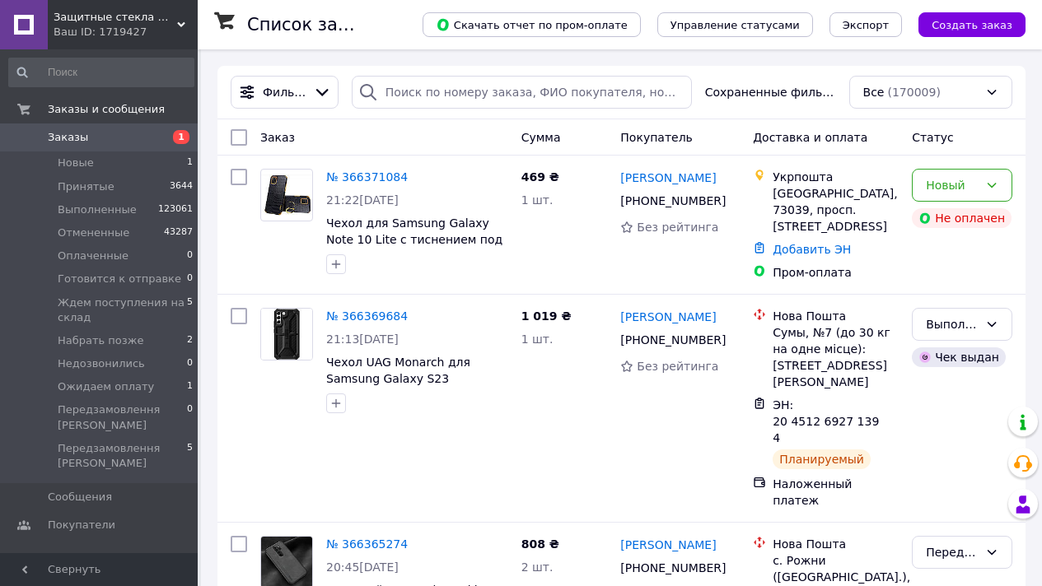
click at [142, 133] on span "Заказы" at bounding box center [100, 137] width 105 height 15
click at [152, 453] on span "Передзамовлення [PERSON_NAME]" at bounding box center [122, 456] width 129 height 30
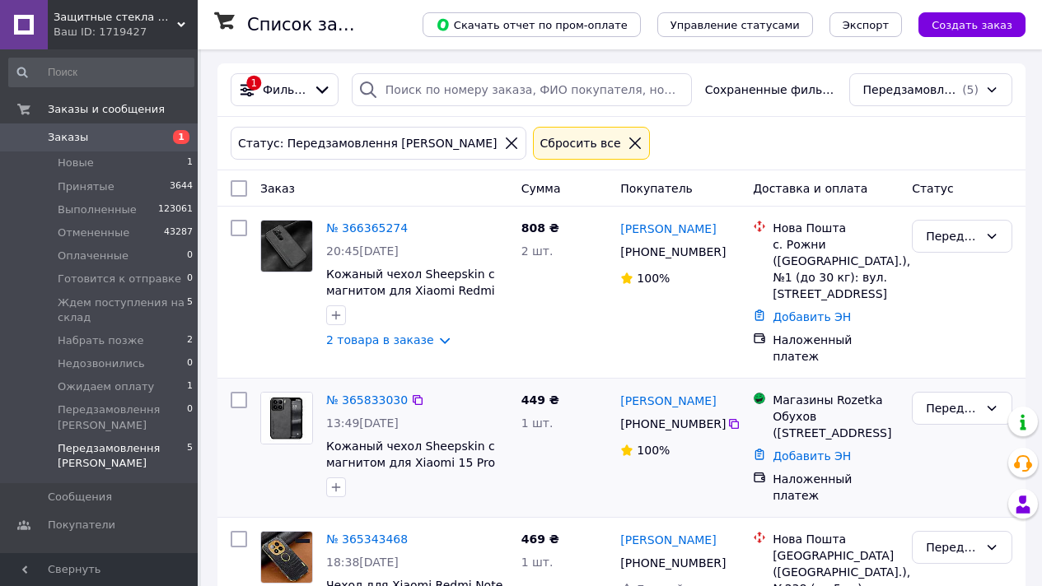
scroll to position [3, 0]
